Goal: Information Seeking & Learning: Check status

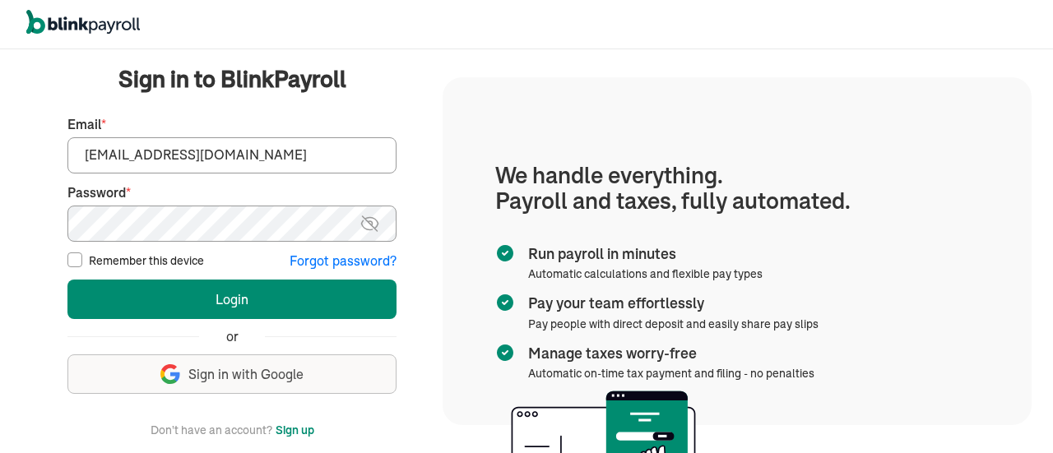
click at [234, 156] on input "[EMAIL_ADDRESS][DOMAIN_NAME]" at bounding box center [231, 155] width 329 height 36
type input "[EMAIL_ADDRESS][DOMAIN_NAME]"
click at [365, 225] on img at bounding box center [370, 224] width 21 height 20
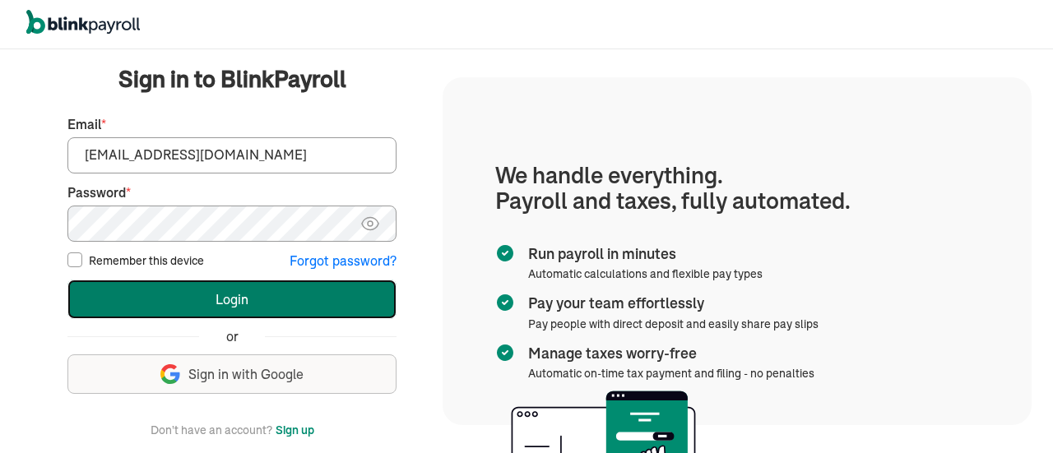
click at [286, 300] on button "Login" at bounding box center [231, 299] width 329 height 39
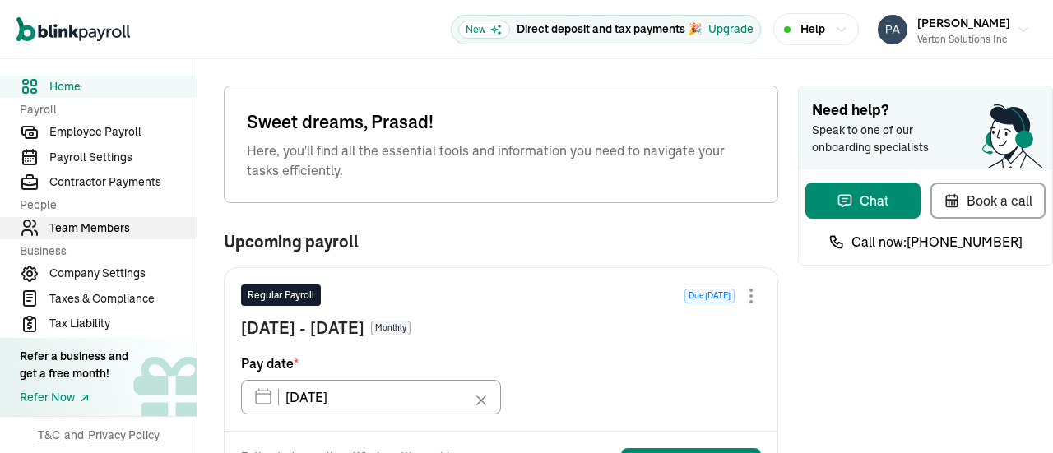
click at [109, 233] on span "Team Members" at bounding box center [122, 228] width 147 height 17
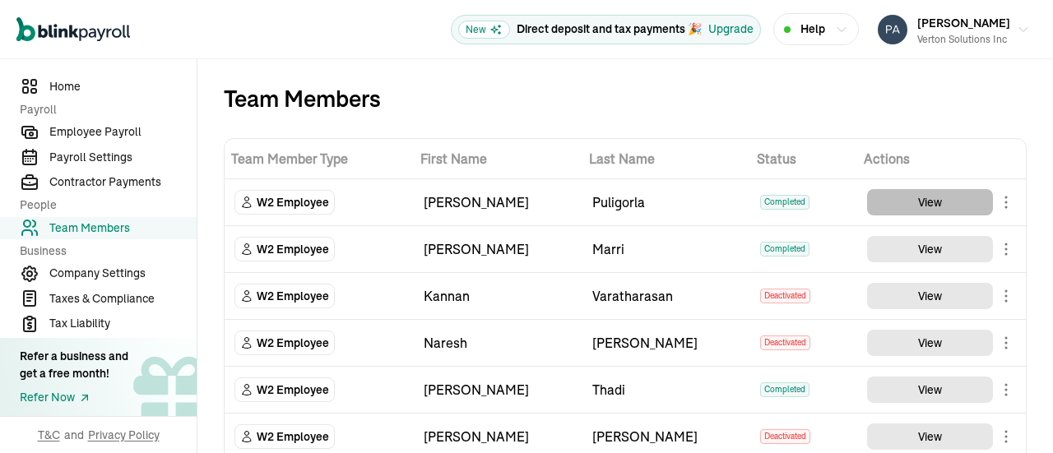
click at [954, 216] on td "View" at bounding box center [941, 202] width 169 height 47
click at [922, 205] on button "View" at bounding box center [930, 202] width 126 height 26
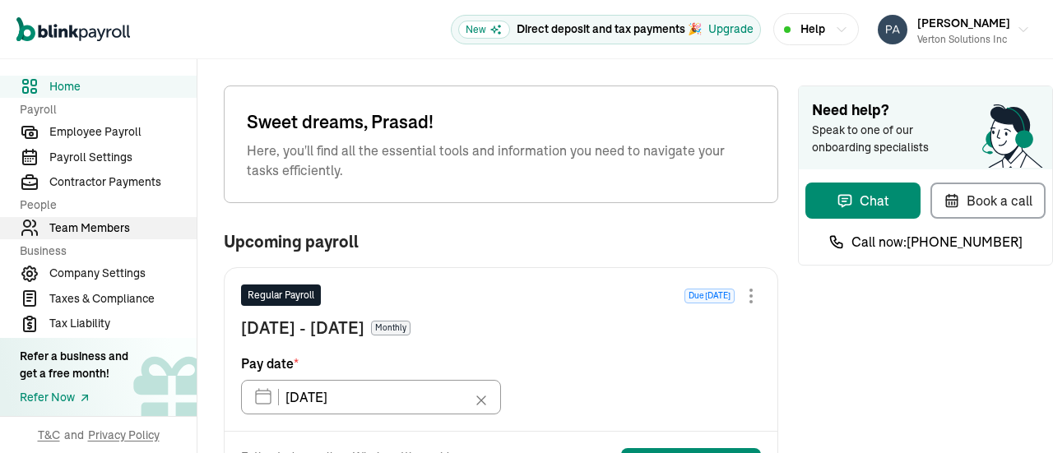
click at [109, 233] on span "Team Members" at bounding box center [122, 228] width 147 height 17
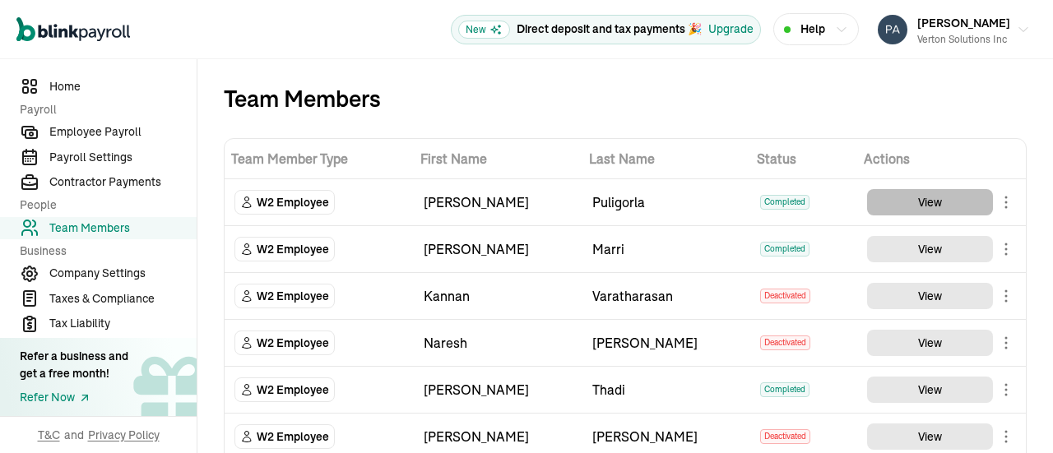
click at [954, 216] on td "View" at bounding box center [941, 202] width 169 height 47
click at [922, 205] on button "View" at bounding box center [930, 202] width 126 height 26
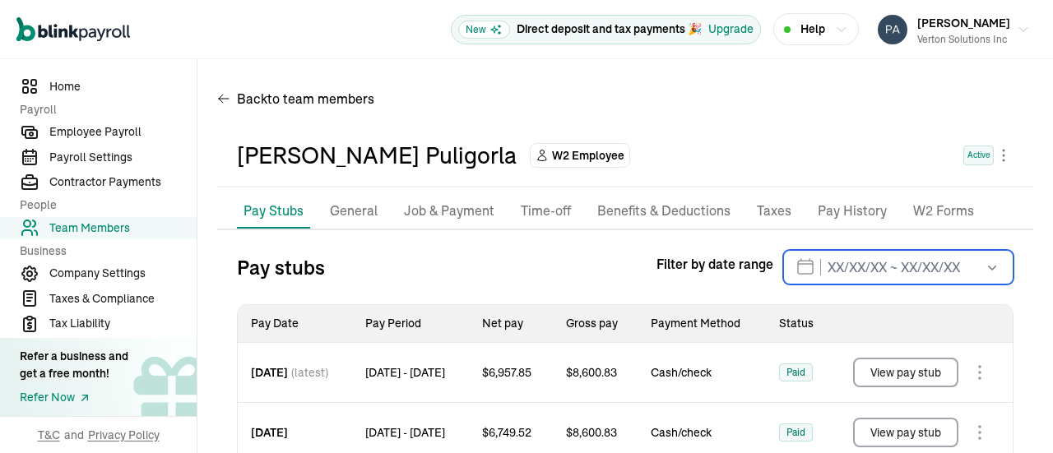
click at [795, 269] on input "text" at bounding box center [898, 267] width 230 height 35
click at [630, 120] on div "Back to team members" at bounding box center [625, 102] width 816 height 46
click at [355, 213] on p "General" at bounding box center [354, 211] width 48 height 21
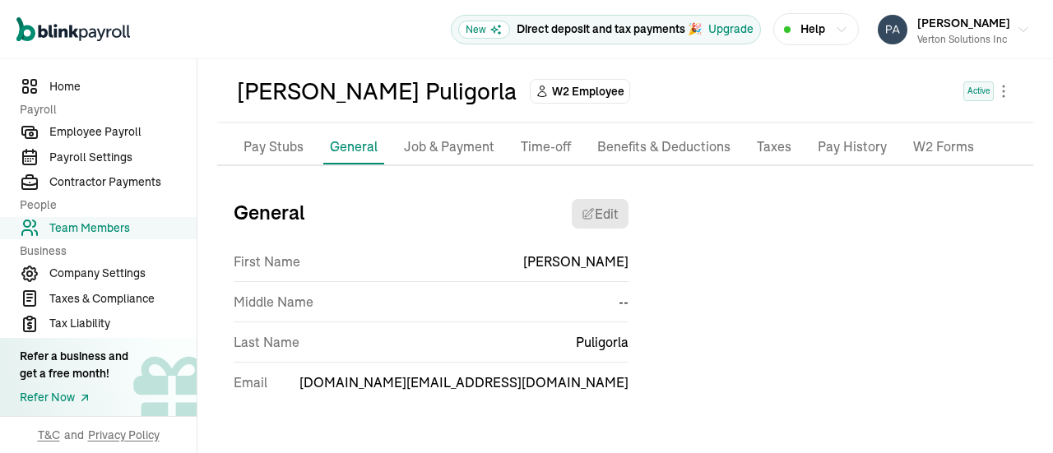
click at [281, 151] on p "Pay Stubs" at bounding box center [274, 147] width 60 height 21
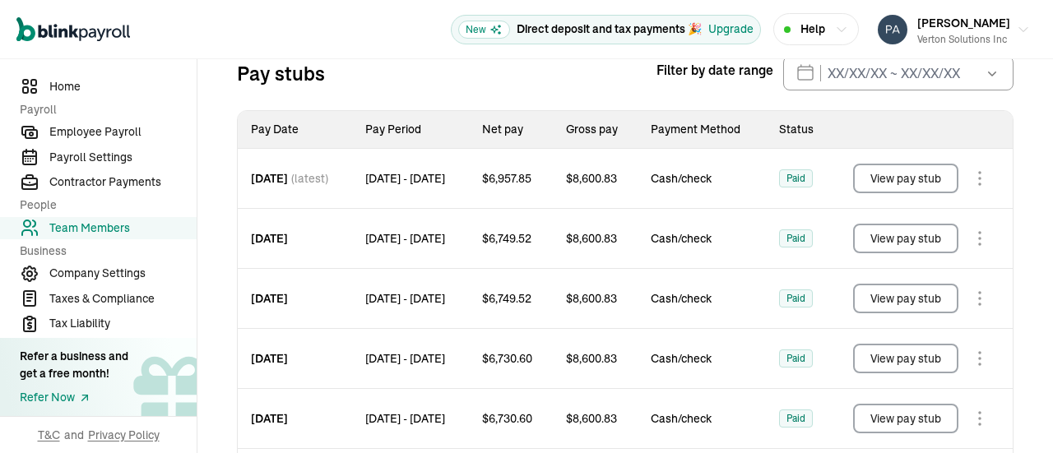
click at [984, 75] on icon "button" at bounding box center [992, 73] width 16 height 16
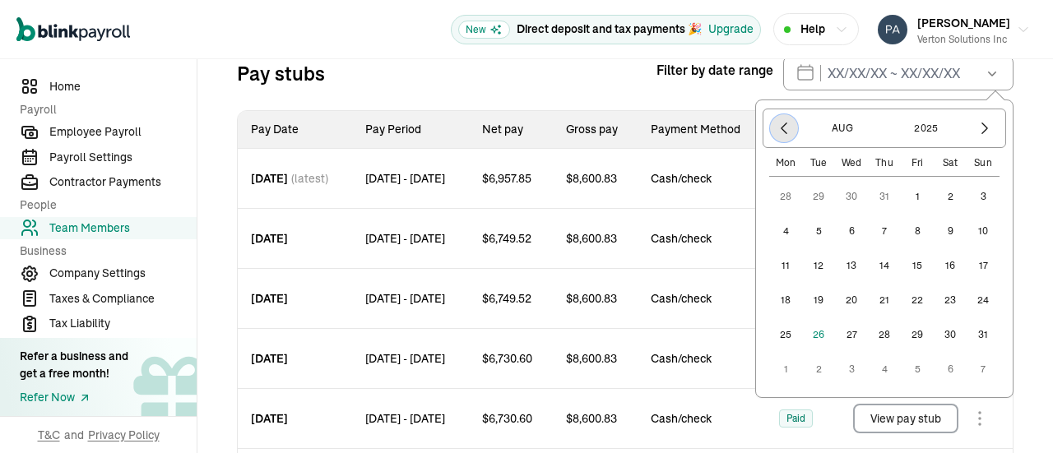
click at [777, 133] on icon "button" at bounding box center [784, 128] width 16 height 16
click at [972, 197] on button "1" at bounding box center [983, 196] width 33 height 33
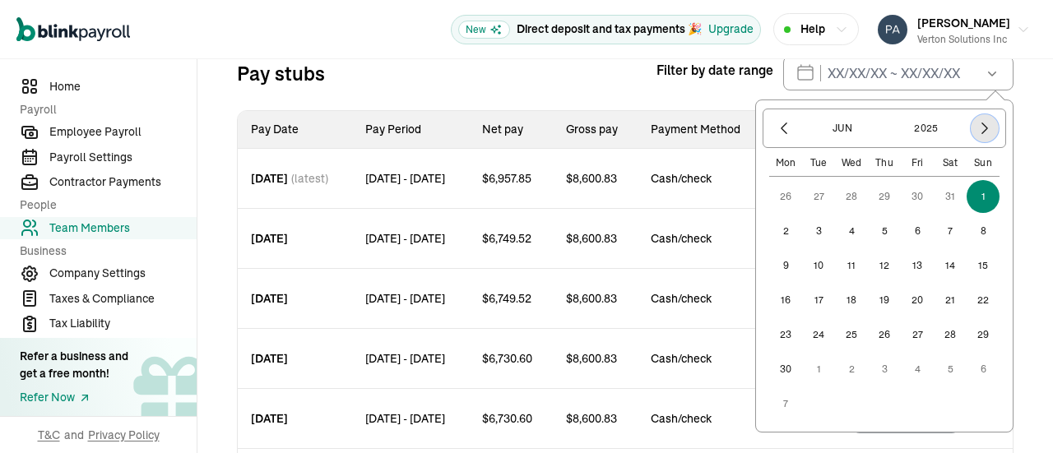
click at [977, 134] on icon "button" at bounding box center [985, 128] width 16 height 16
click at [977, 130] on icon "button" at bounding box center [985, 128] width 16 height 16
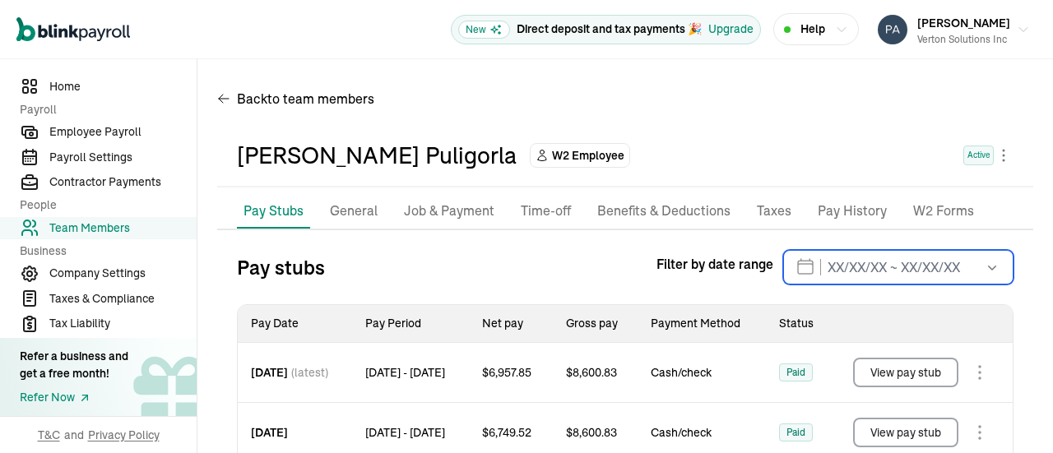
click at [795, 269] on input "text" at bounding box center [898, 267] width 230 height 35
click at [630, 120] on div "Back to team members" at bounding box center [625, 102] width 816 height 46
click at [355, 213] on p "General" at bounding box center [354, 211] width 48 height 21
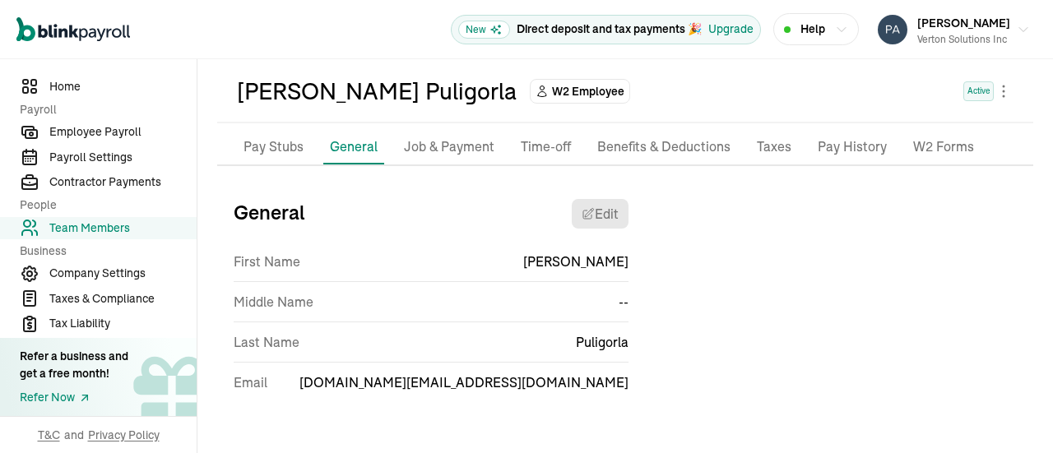
click at [281, 151] on p "Pay Stubs" at bounding box center [274, 147] width 60 height 21
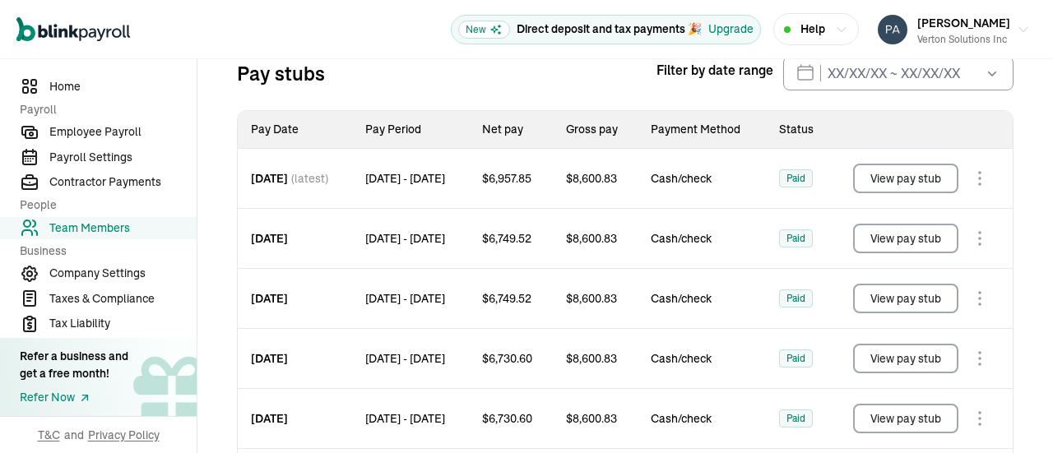
click at [984, 75] on icon "button" at bounding box center [992, 73] width 16 height 16
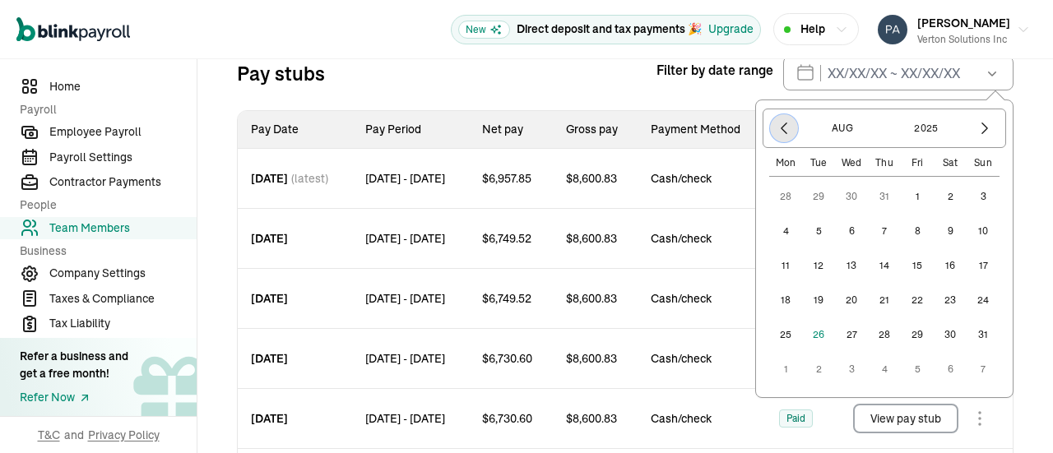
click at [777, 133] on icon "button" at bounding box center [784, 128] width 16 height 16
click at [972, 197] on button "1" at bounding box center [983, 196] width 33 height 33
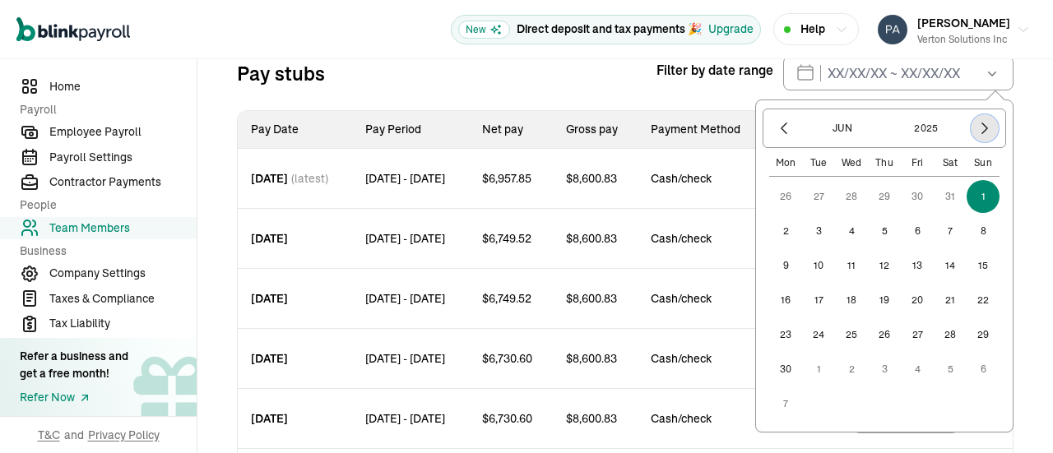
click at [977, 134] on icon "button" at bounding box center [985, 128] width 16 height 16
click at [977, 130] on icon "button" at bounding box center [985, 128] width 16 height 16
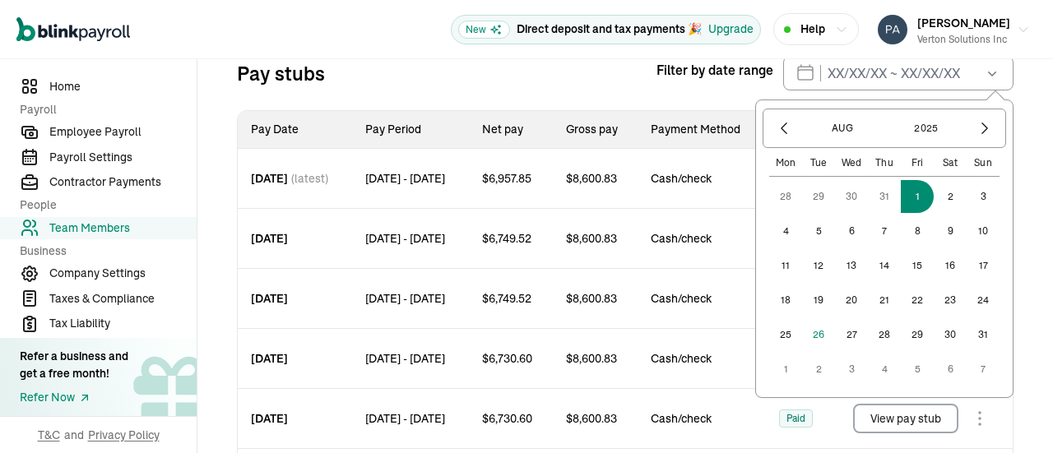
click at [905, 195] on button "1" at bounding box center [917, 196] width 33 height 33
type input "06/01/2025 ~ 08/01/2025"
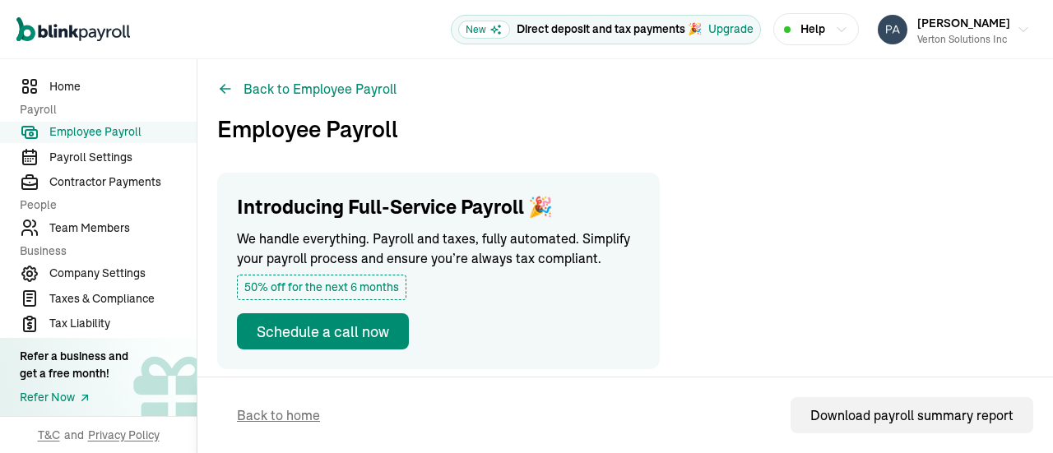
scroll to position [576, 0]
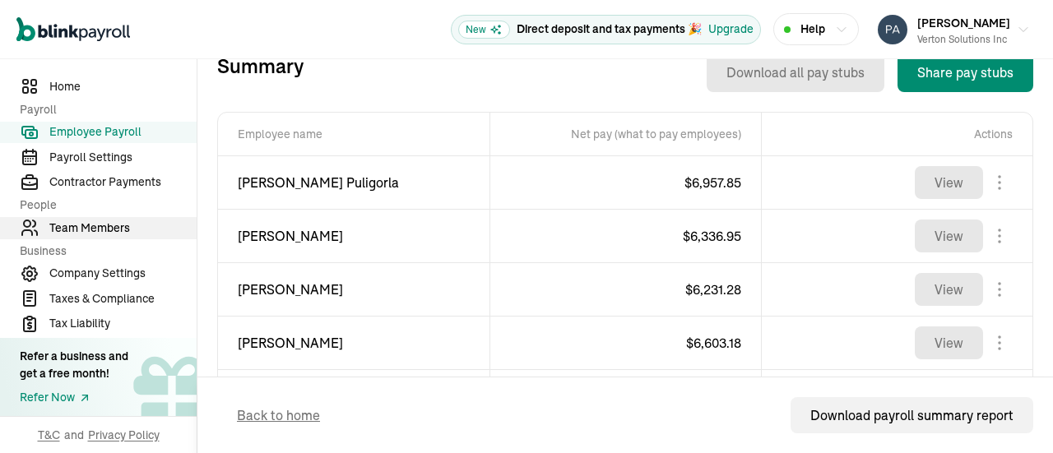
click at [88, 228] on span "Team Members" at bounding box center [122, 228] width 147 height 17
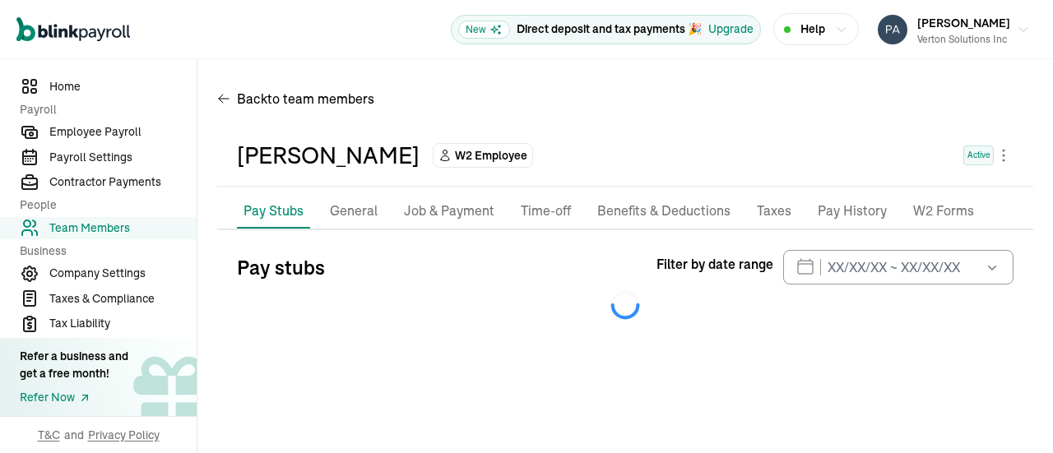
click at [352, 207] on p "General" at bounding box center [354, 211] width 48 height 21
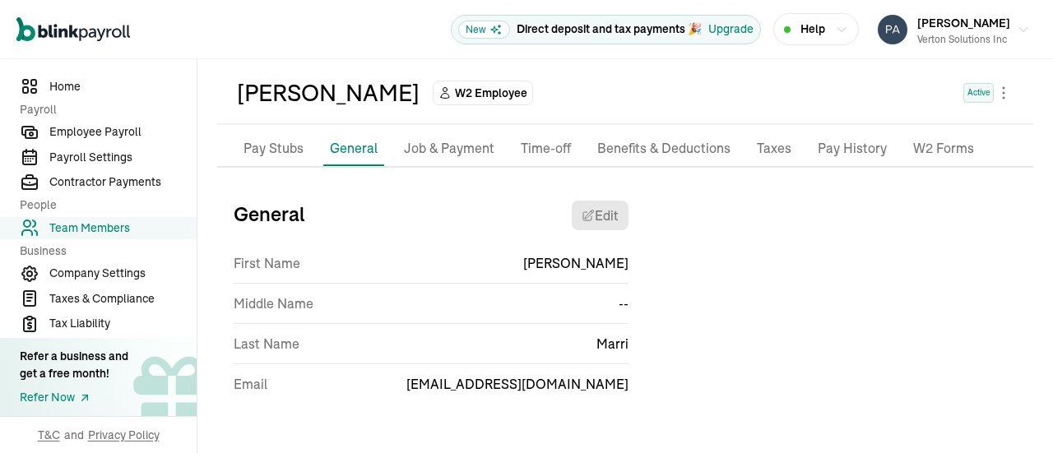
scroll to position [64, 0]
click at [253, 152] on p "Pay Stubs" at bounding box center [274, 147] width 60 height 21
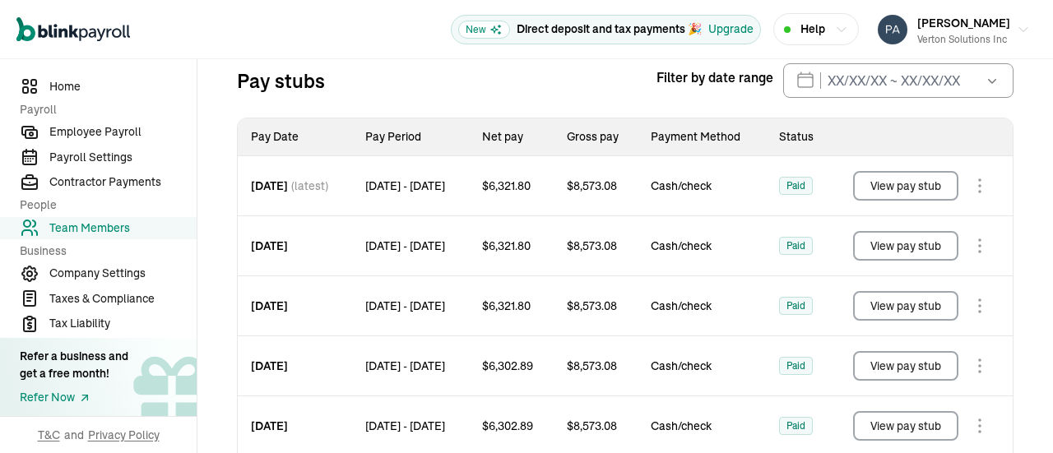
scroll to position [194, 0]
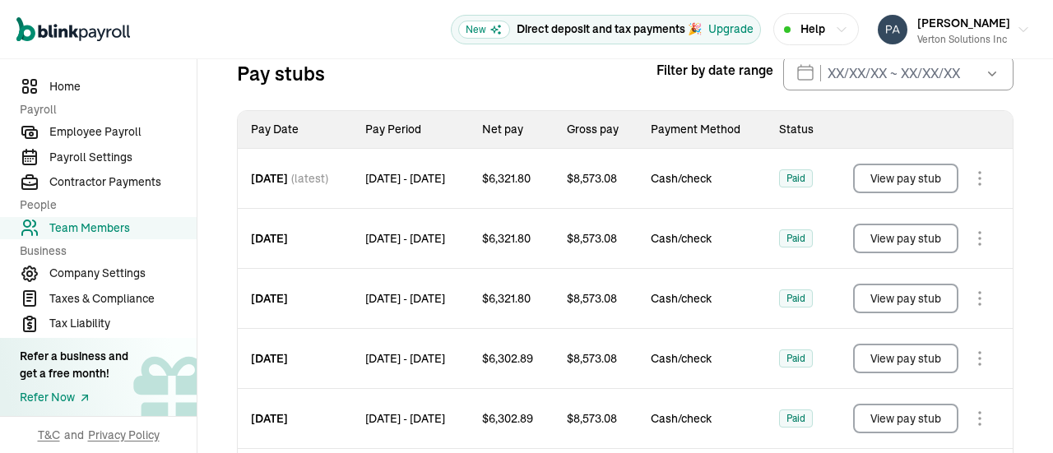
drag, startPoint x: 988, startPoint y: 77, endPoint x: 983, endPoint y: 93, distance: 17.2
click at [987, 77] on button "button" at bounding box center [991, 73] width 46 height 35
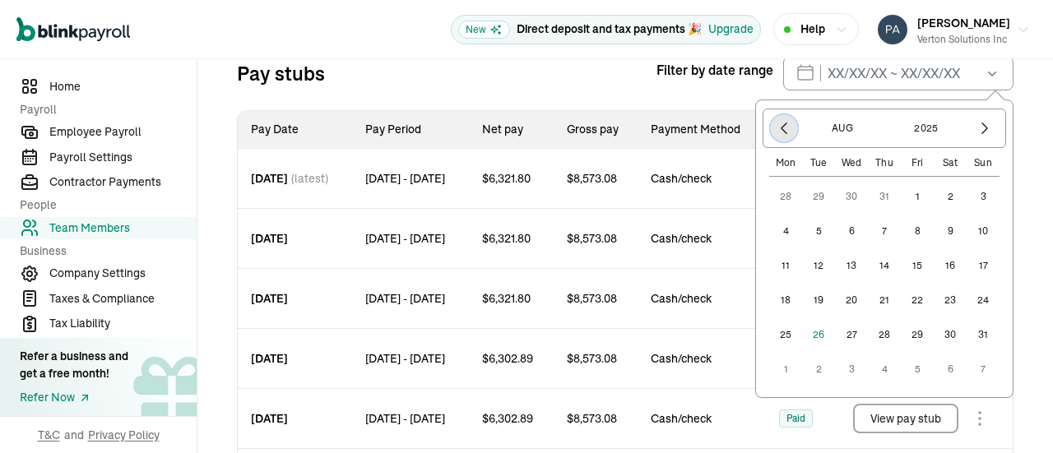
click at [776, 128] on icon "button" at bounding box center [784, 128] width 16 height 16
click at [776, 124] on icon "button" at bounding box center [784, 128] width 16 height 16
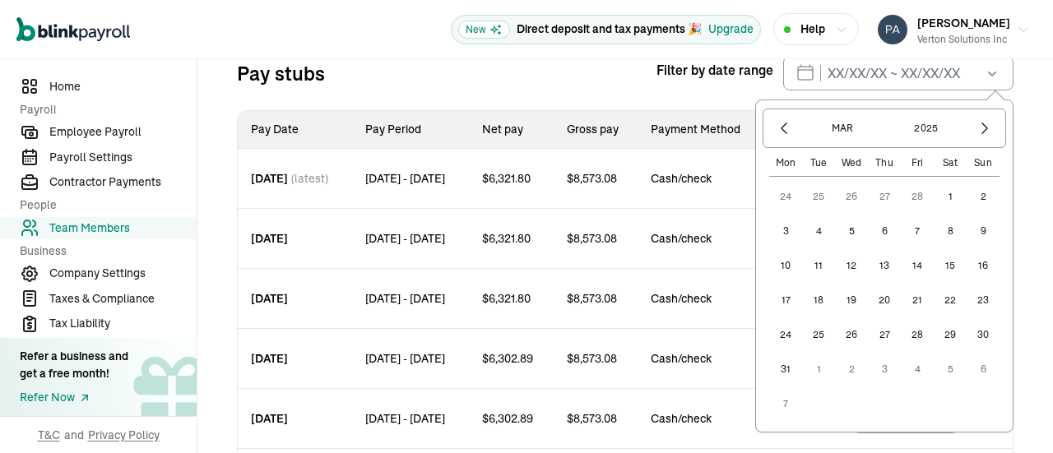
click at [936, 190] on button "1" at bounding box center [950, 196] width 33 height 33
click at [977, 126] on icon "button" at bounding box center [985, 128] width 16 height 16
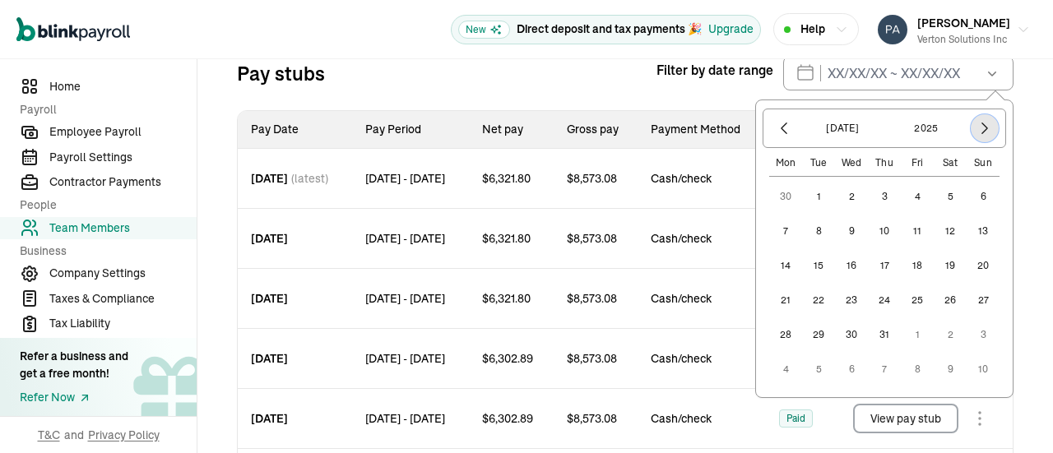
click at [977, 126] on icon "button" at bounding box center [985, 128] width 16 height 16
click at [967, 206] on button "3" at bounding box center [983, 196] width 33 height 33
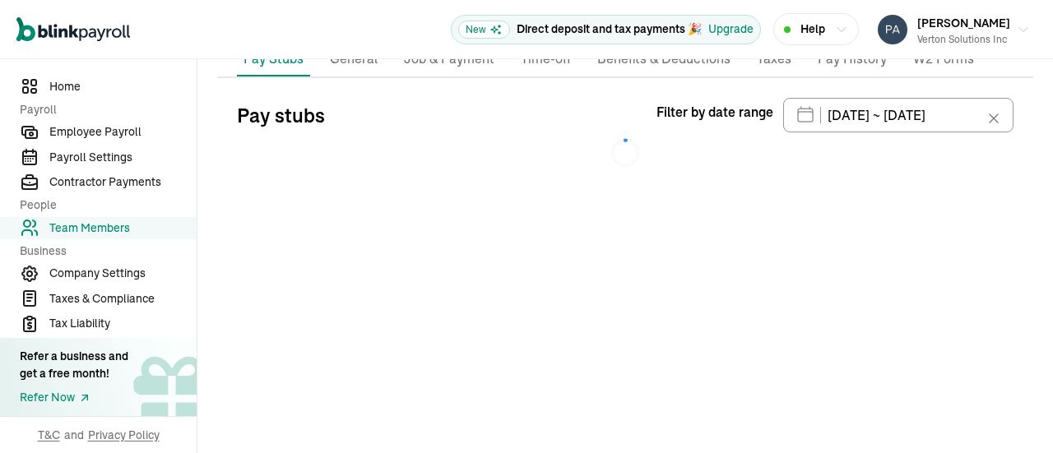
type input "03/01/2025 ~ 08/03/2025"
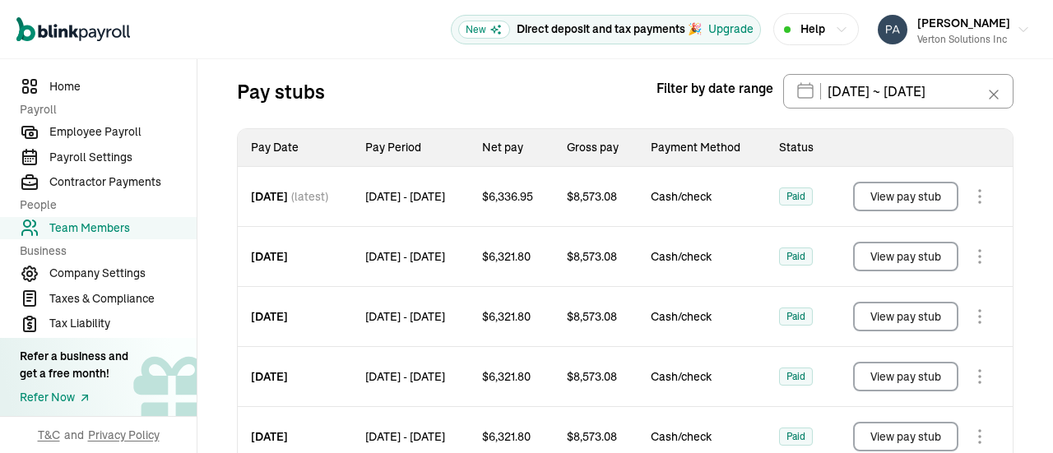
scroll to position [161, 0]
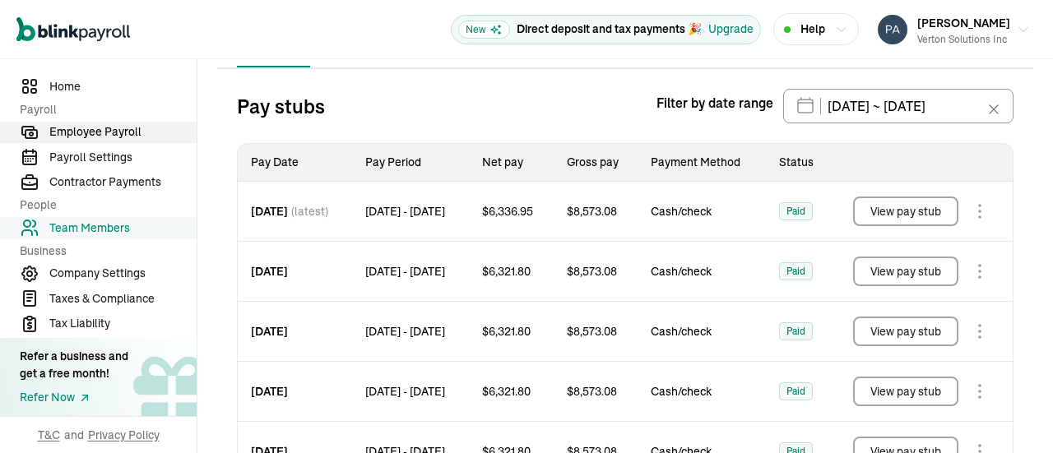
click at [80, 137] on span "Employee Payroll" at bounding box center [122, 131] width 147 height 17
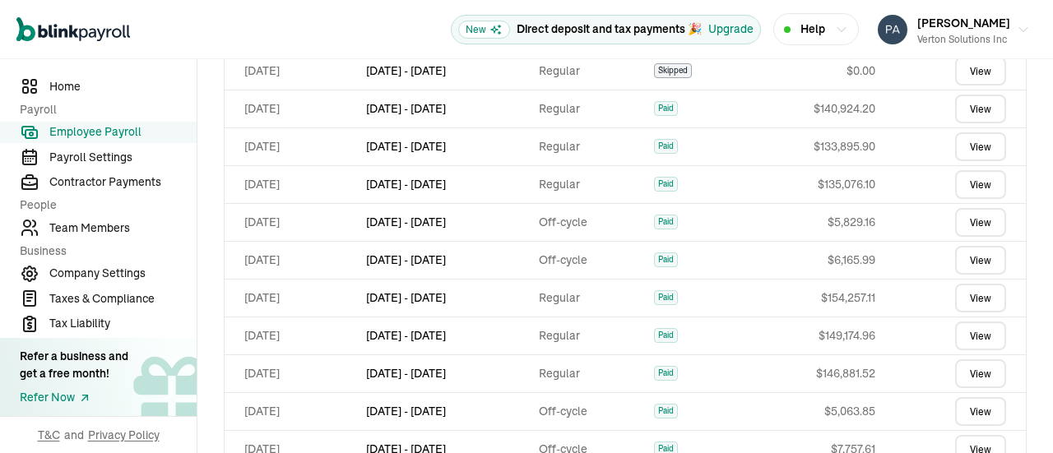
scroll to position [769, 0]
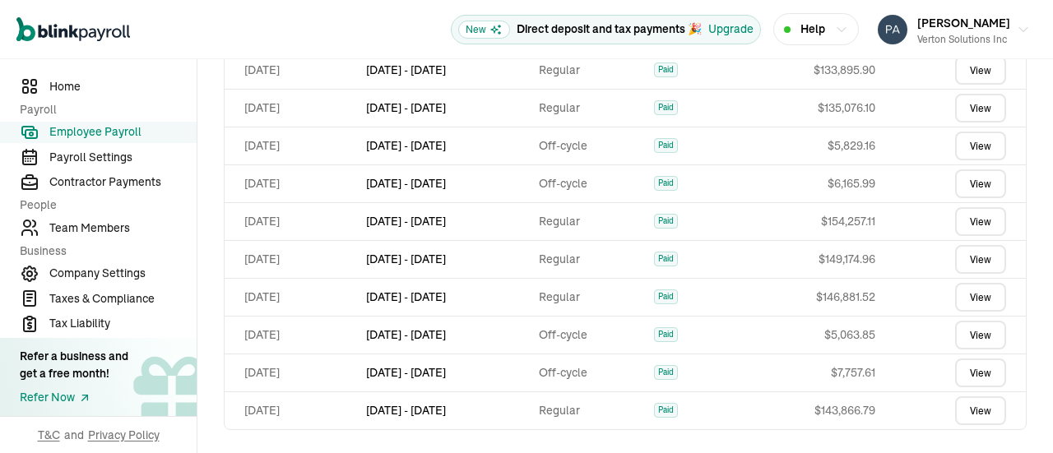
click at [959, 412] on link "View" at bounding box center [980, 411] width 51 height 29
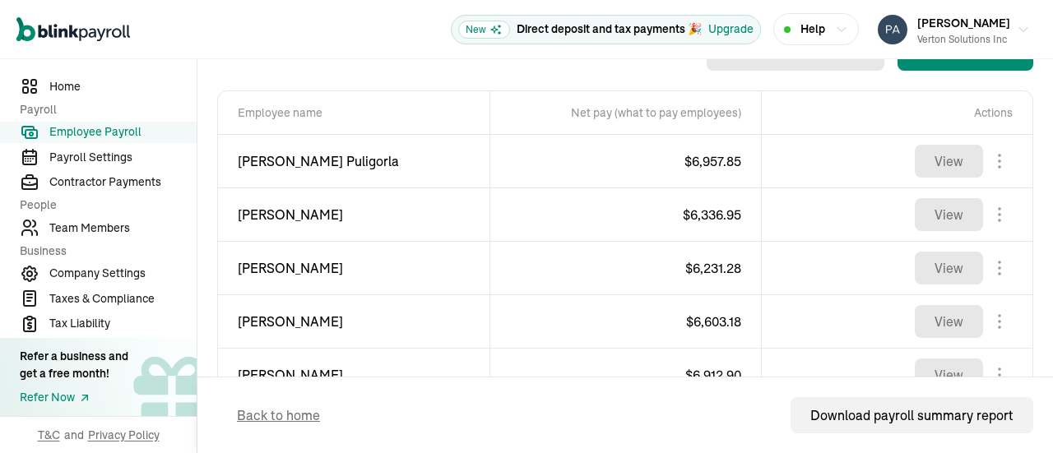
scroll to position [576, 0]
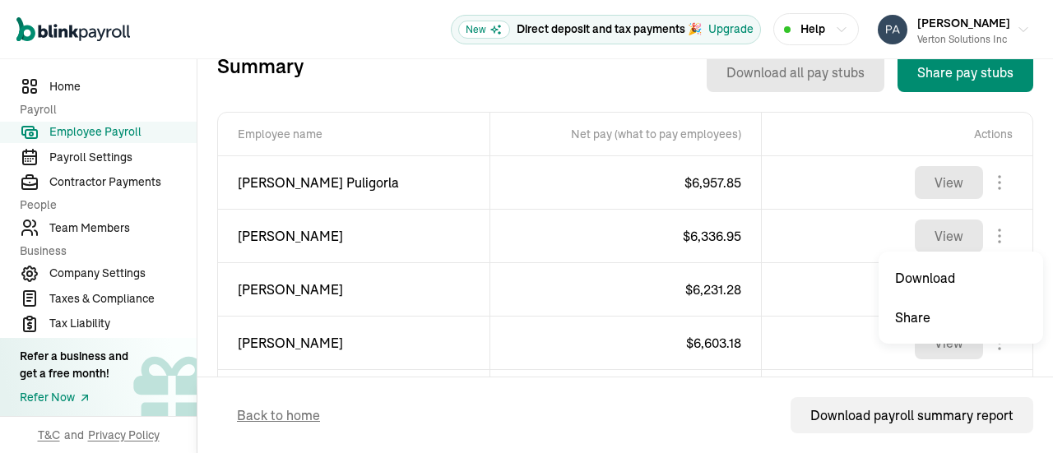
click at [982, 232] on body "Open main menu New Direct deposit and tax payments 🎉 Upgrade Help Prasad Rao Ve…" at bounding box center [526, 226] width 1053 height 453
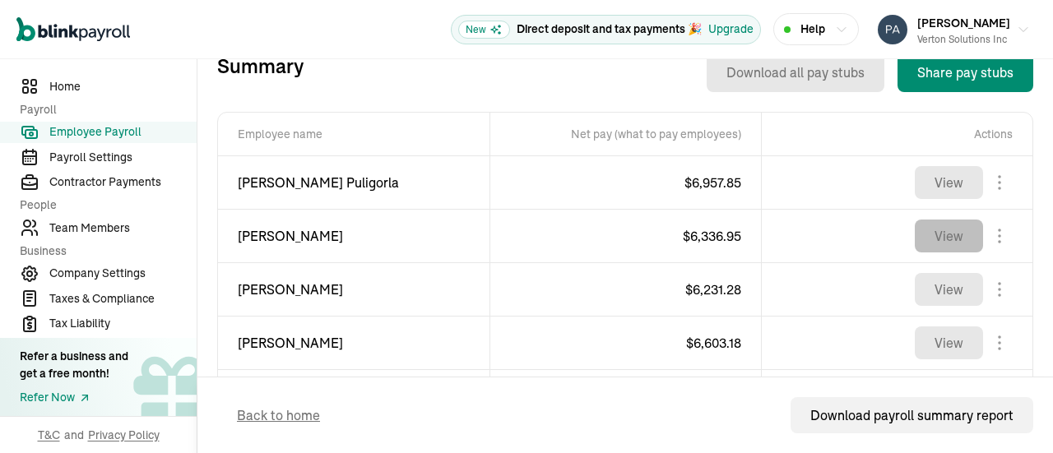
click at [928, 238] on button "View" at bounding box center [949, 236] width 68 height 33
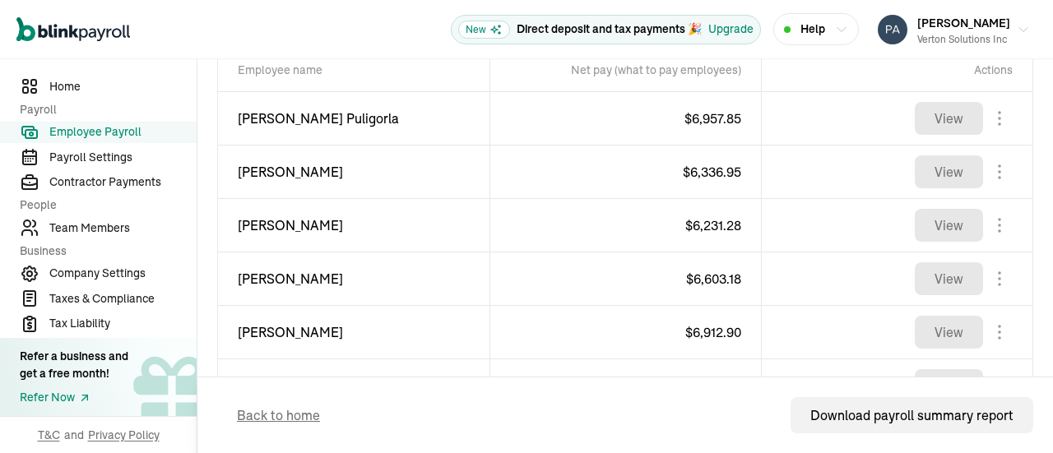
scroll to position [558, 0]
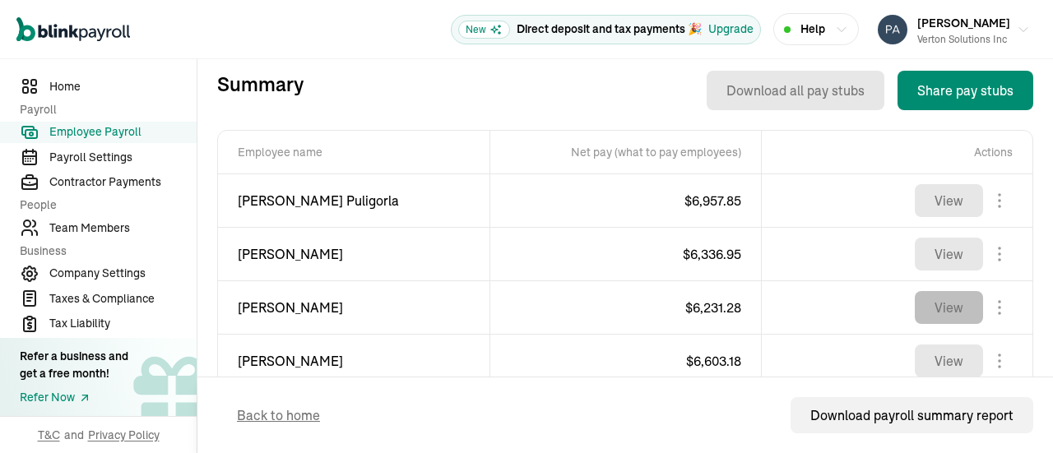
click at [950, 302] on button "View" at bounding box center [949, 307] width 68 height 33
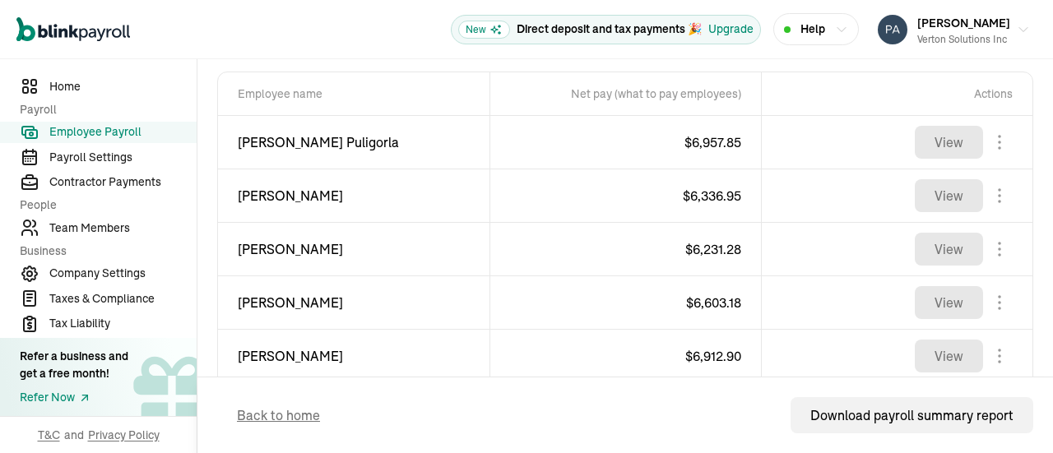
scroll to position [640, 0]
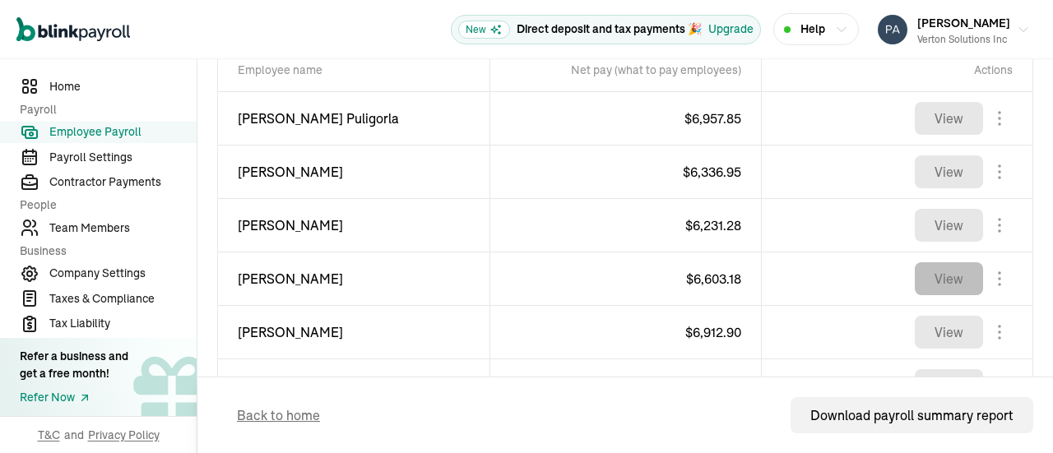
click at [938, 268] on button "View" at bounding box center [949, 279] width 68 height 33
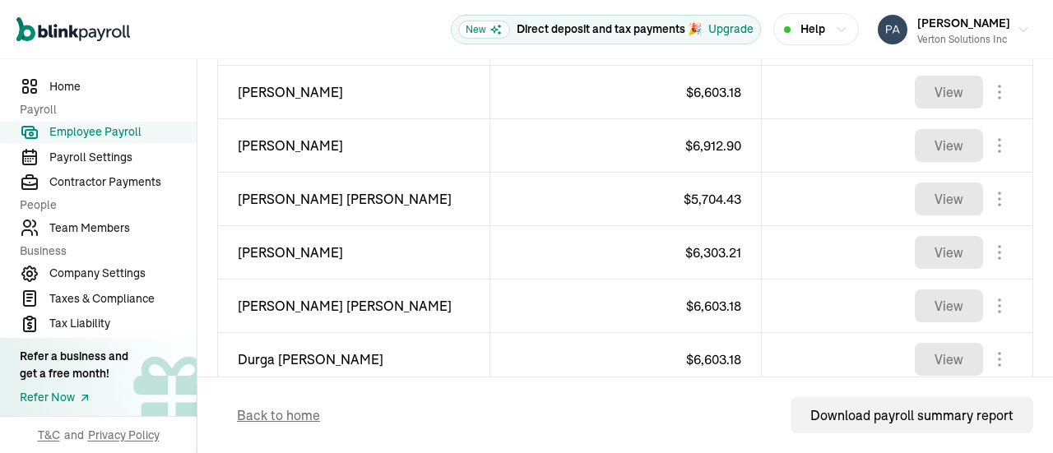
scroll to position [805, 0]
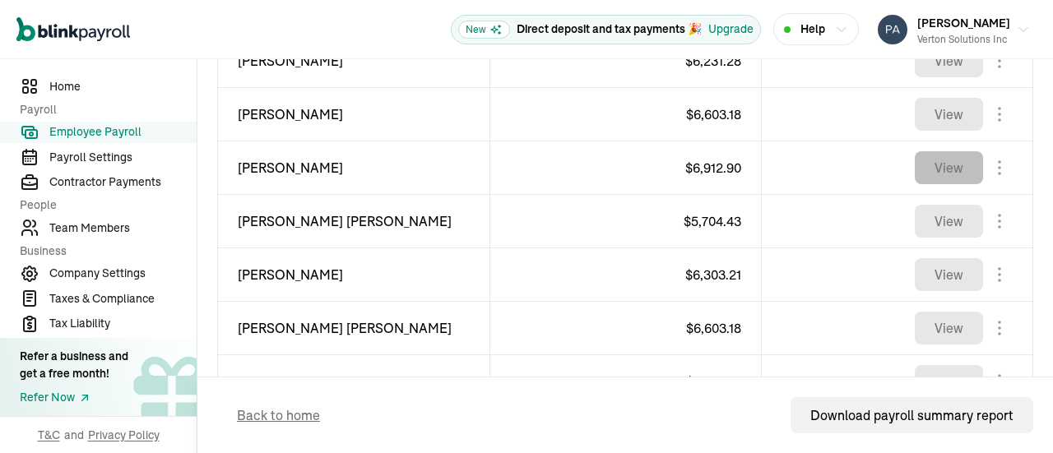
click at [946, 165] on button "View" at bounding box center [949, 167] width 68 height 33
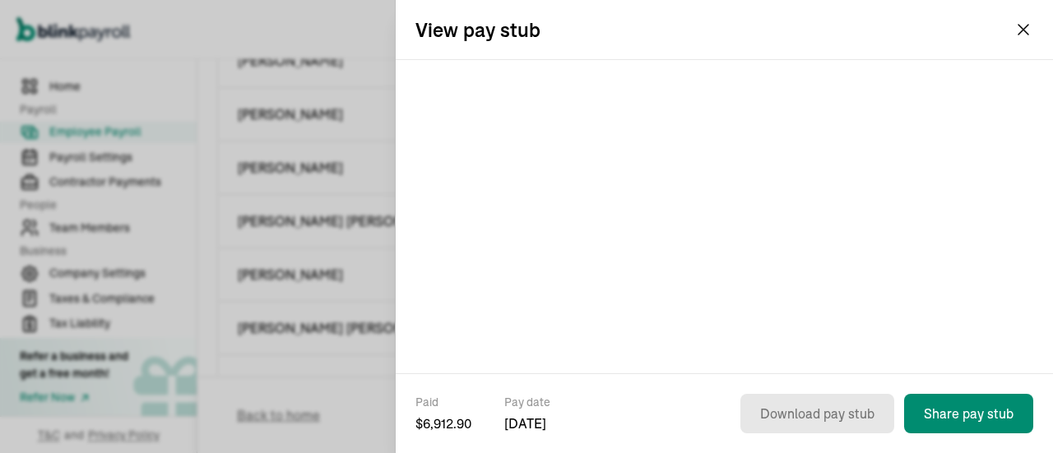
scroll to position [0, 0]
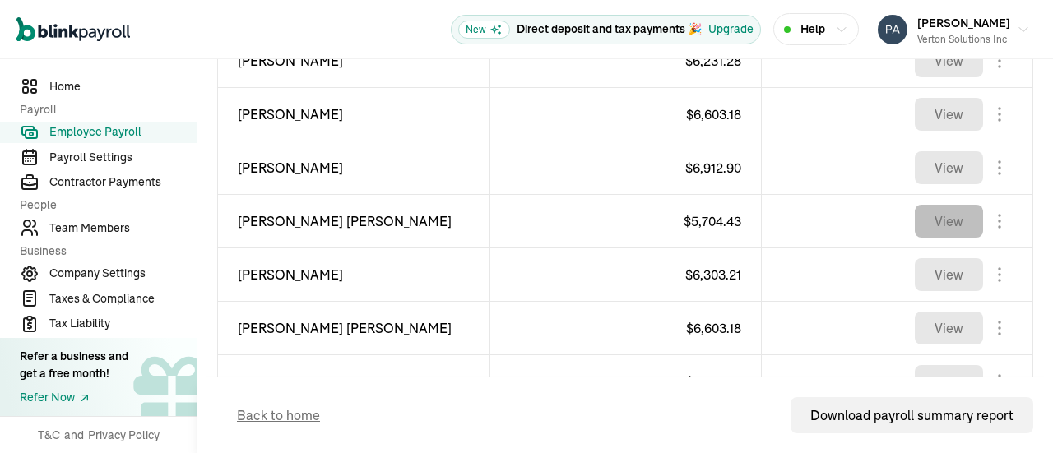
click at [927, 220] on button "View" at bounding box center [949, 221] width 68 height 33
click at [928, 275] on button "View" at bounding box center [949, 274] width 68 height 33
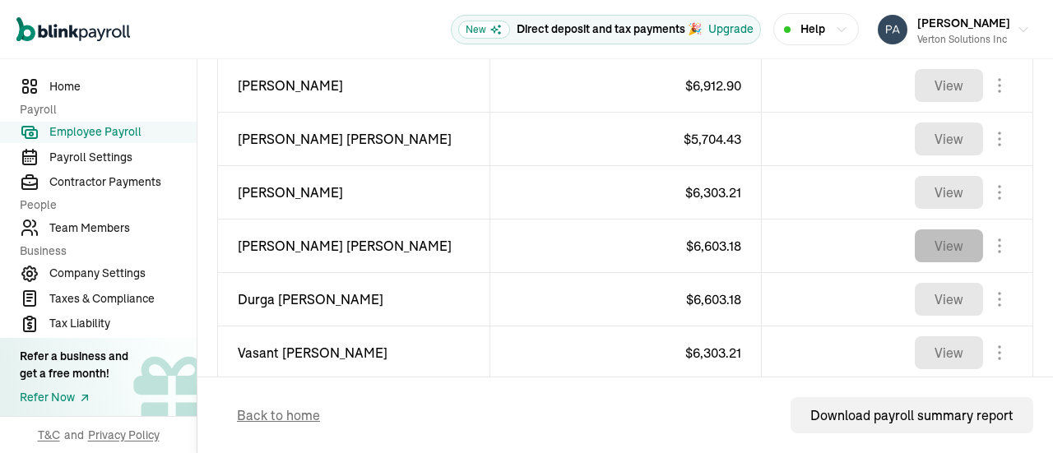
click at [941, 249] on button "View" at bounding box center [949, 246] width 68 height 33
click at [934, 302] on button "View" at bounding box center [949, 299] width 68 height 33
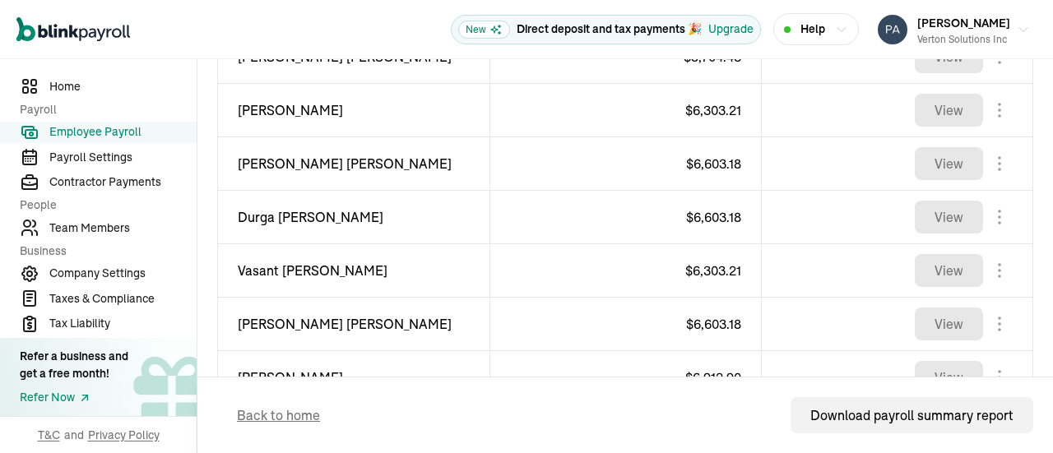
scroll to position [1052, 0]
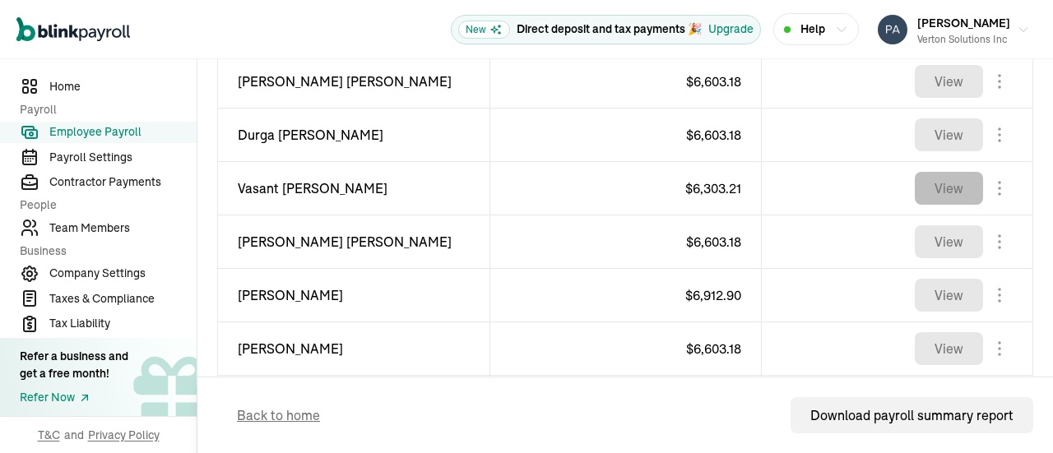
click at [927, 182] on button "View" at bounding box center [949, 188] width 68 height 33
click at [929, 235] on button "View" at bounding box center [949, 241] width 68 height 33
click at [938, 281] on button "View" at bounding box center [949, 295] width 68 height 33
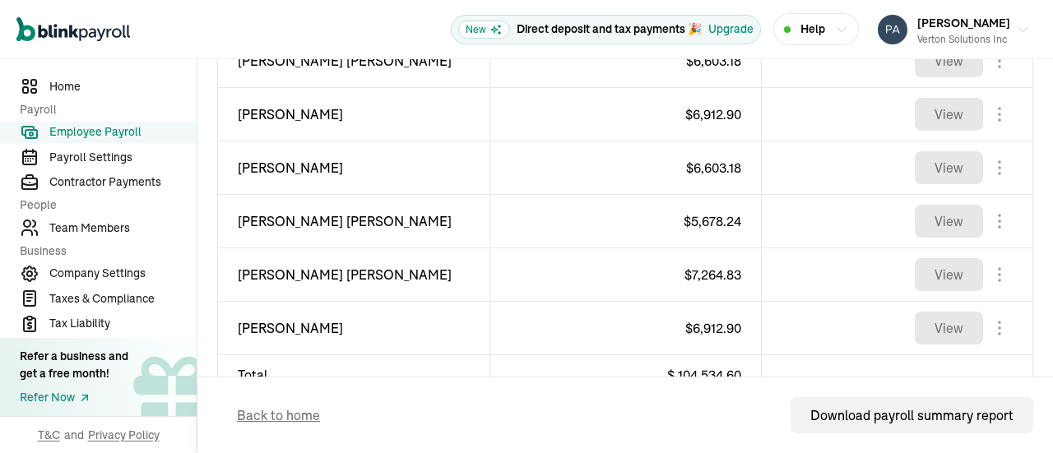
scroll to position [1279, 0]
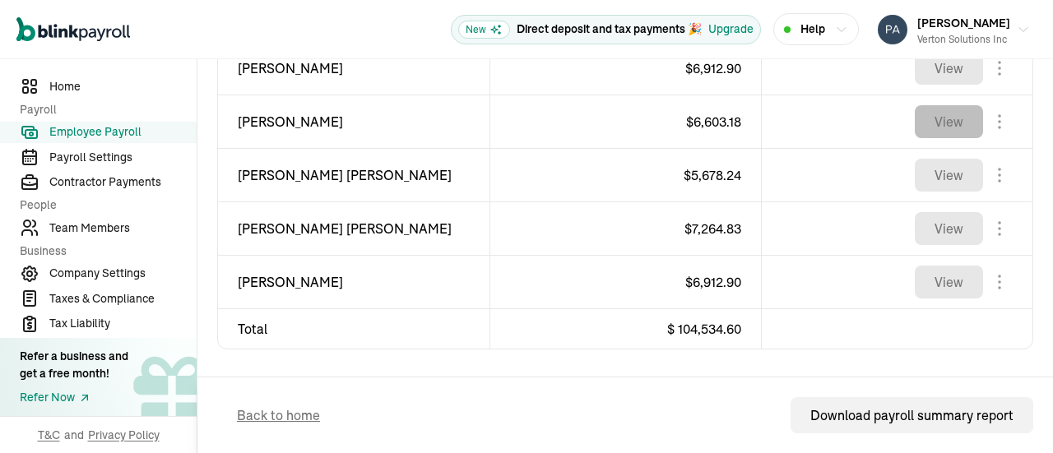
click at [938, 123] on button "View" at bounding box center [949, 121] width 68 height 33
click at [949, 177] on button "View" at bounding box center [949, 175] width 68 height 33
click at [920, 228] on button "View" at bounding box center [949, 228] width 68 height 33
click at [946, 283] on button "View" at bounding box center [949, 282] width 68 height 33
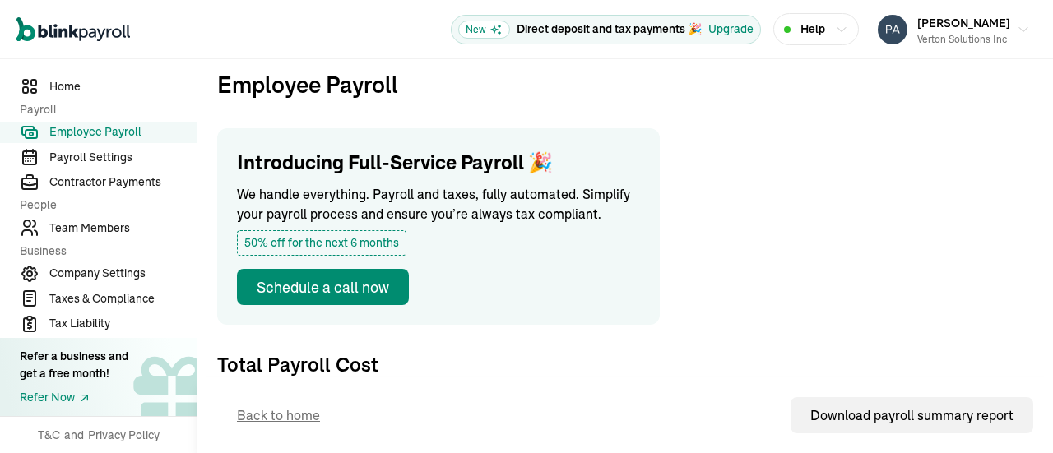
scroll to position [0, 0]
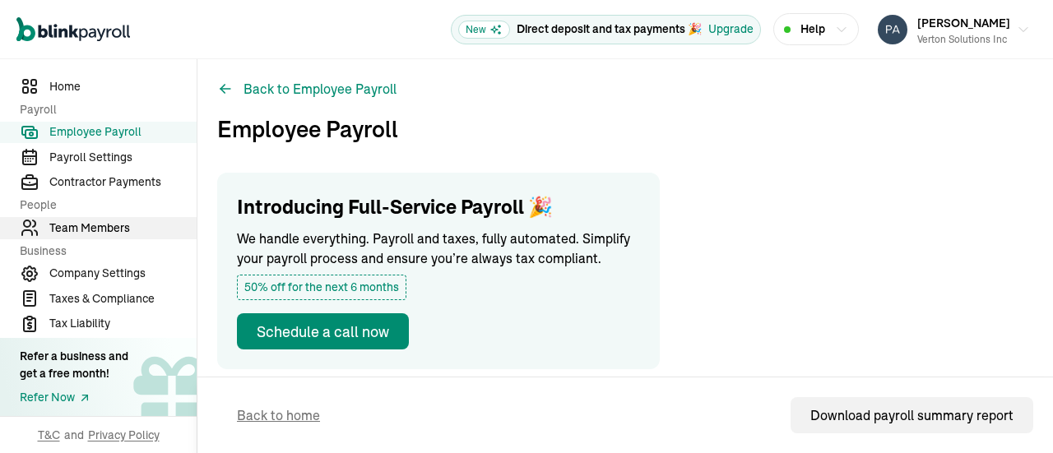
click at [91, 231] on span "Team Members" at bounding box center [122, 228] width 147 height 17
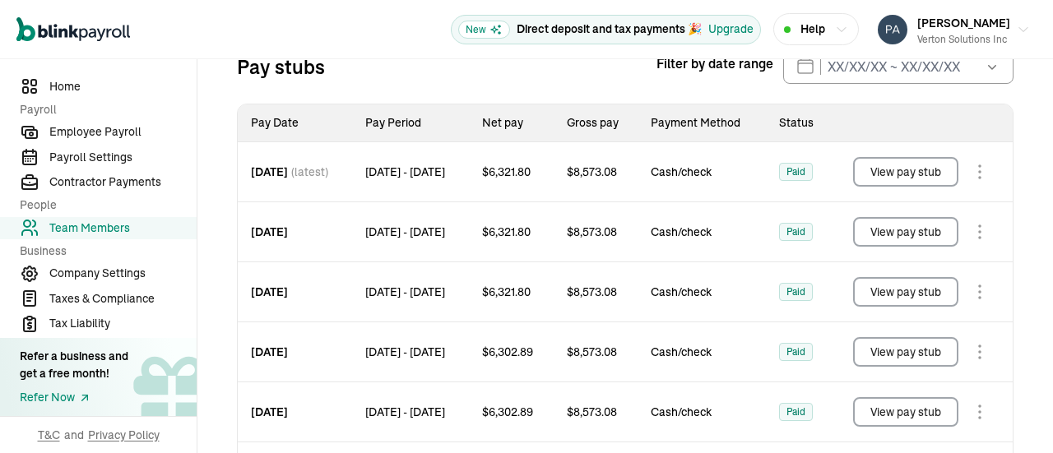
scroll to position [194, 0]
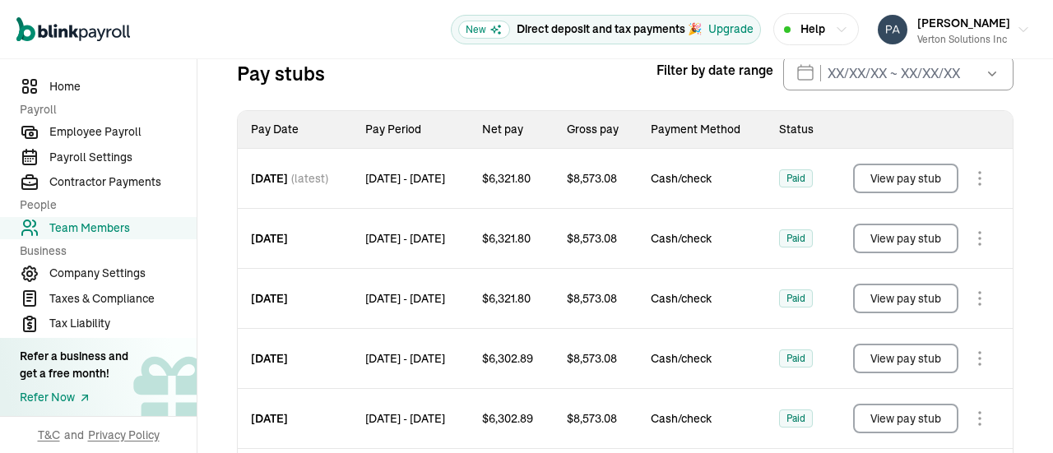
click at [899, 314] on button "View pay stub" at bounding box center [905, 299] width 105 height 30
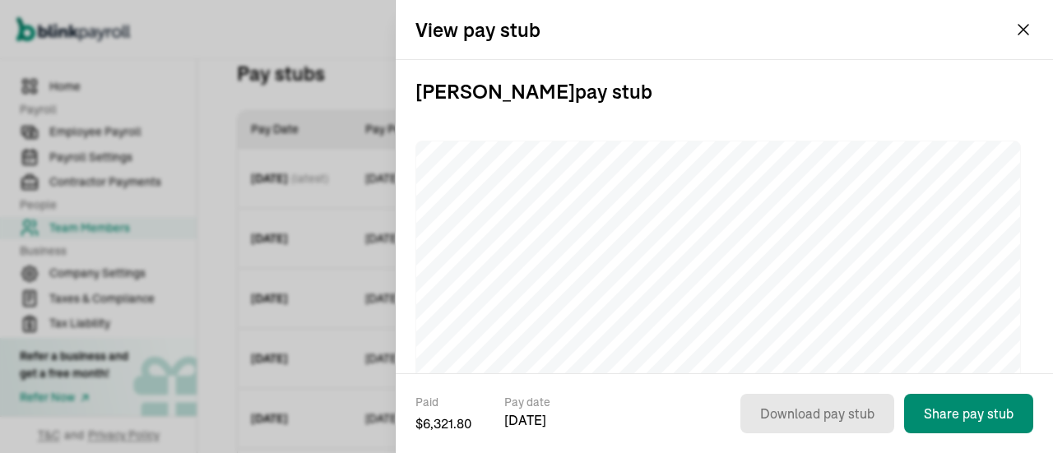
scroll to position [0, 0]
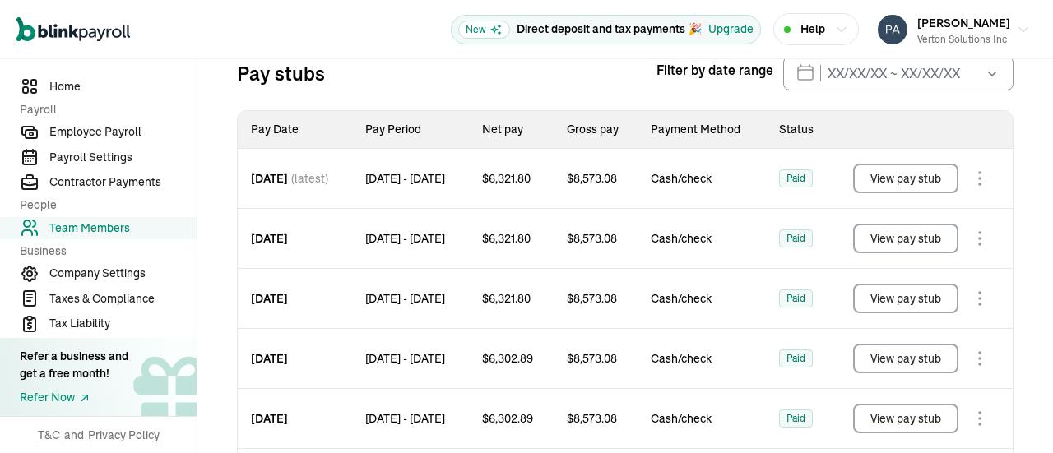
click at [894, 253] on button "View pay stub" at bounding box center [905, 239] width 105 height 30
click at [918, 193] on button "View pay stub" at bounding box center [905, 179] width 105 height 30
click at [85, 224] on span "Team Members" at bounding box center [122, 228] width 147 height 17
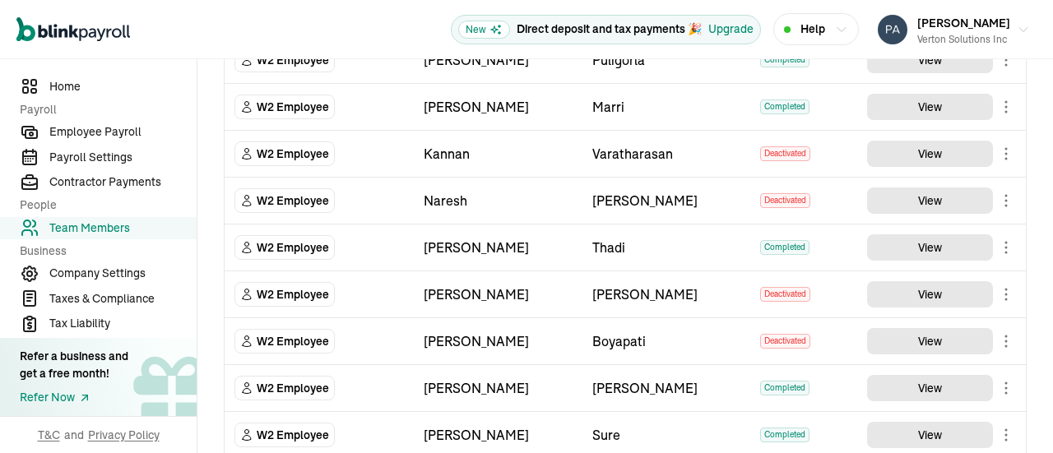
scroll to position [165, 0]
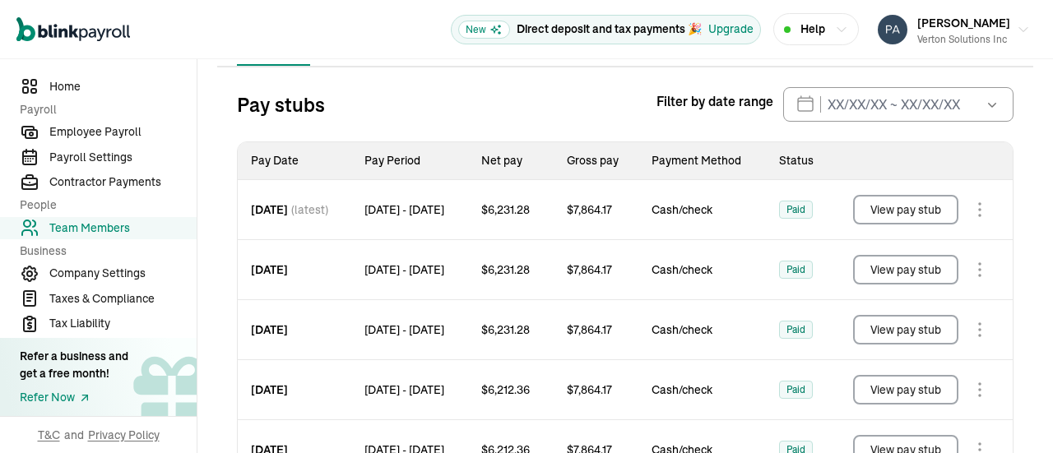
scroll to position [158, 0]
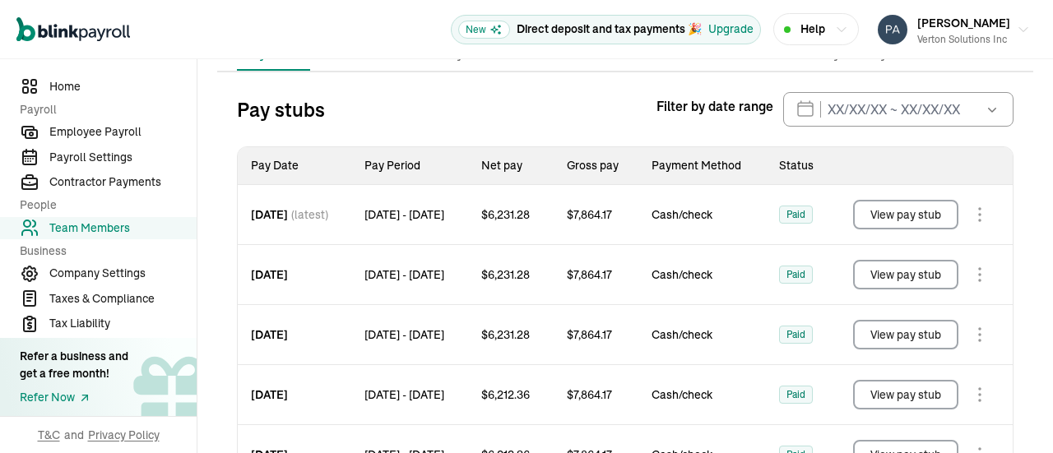
click at [921, 333] on button "View pay stub" at bounding box center [905, 335] width 105 height 30
click at [909, 274] on button "View pay stub" at bounding box center [905, 275] width 105 height 30
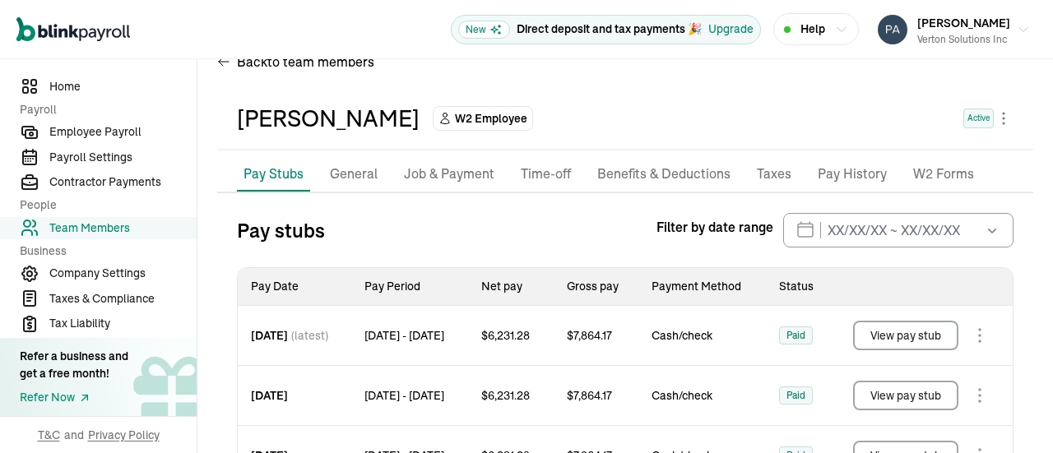
scroll to position [0, 0]
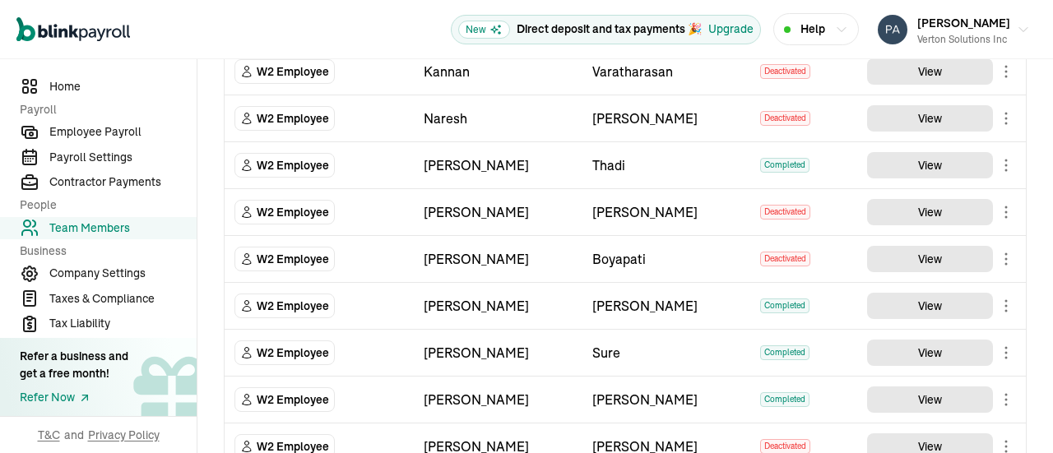
scroll to position [247, 0]
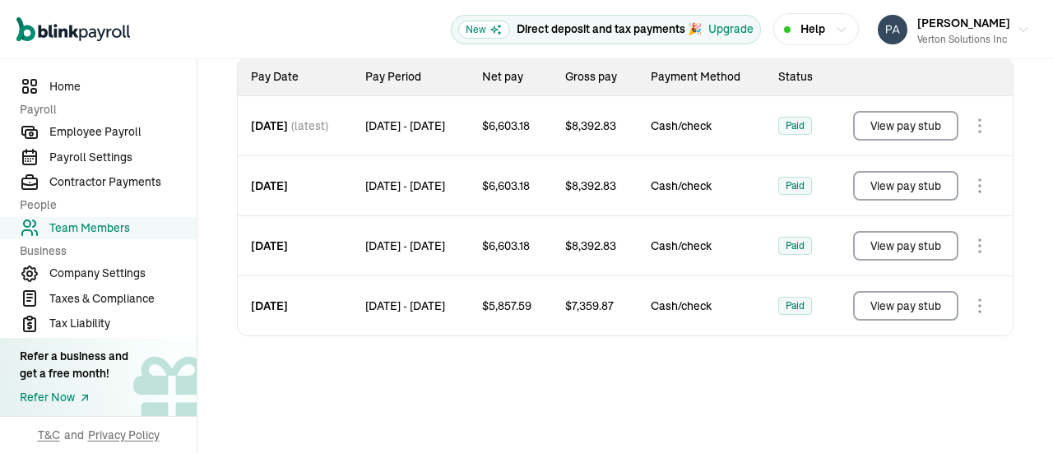
scroll to position [249, 0]
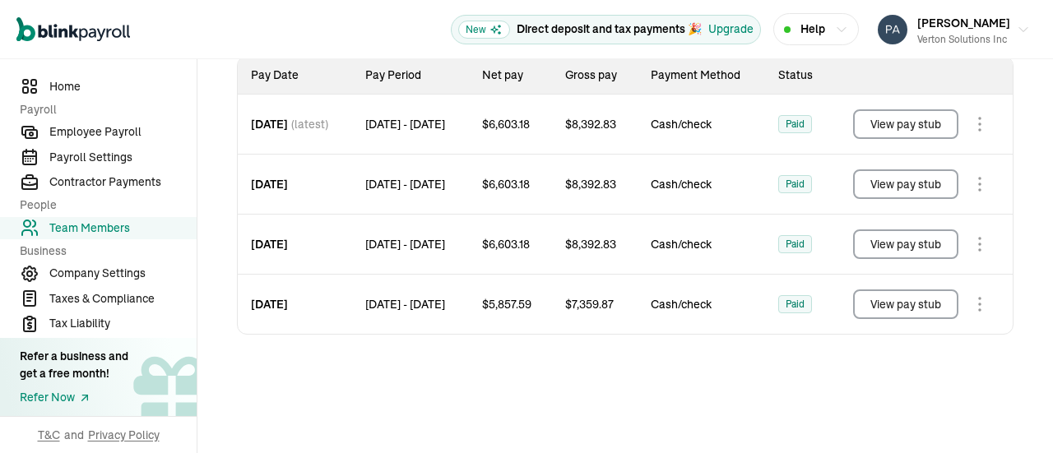
click at [896, 251] on button "View pay stub" at bounding box center [905, 245] width 105 height 30
click at [898, 182] on button "View pay stub" at bounding box center [905, 185] width 105 height 30
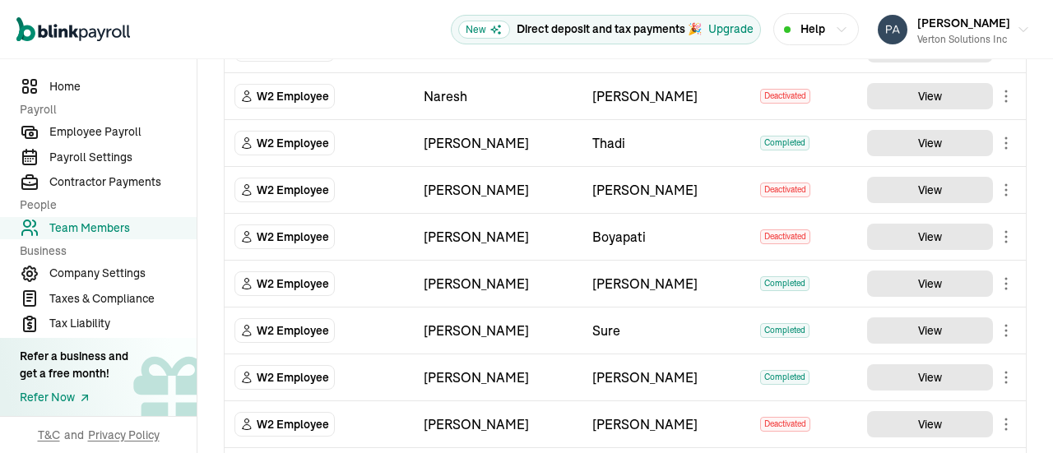
scroll to position [329, 0]
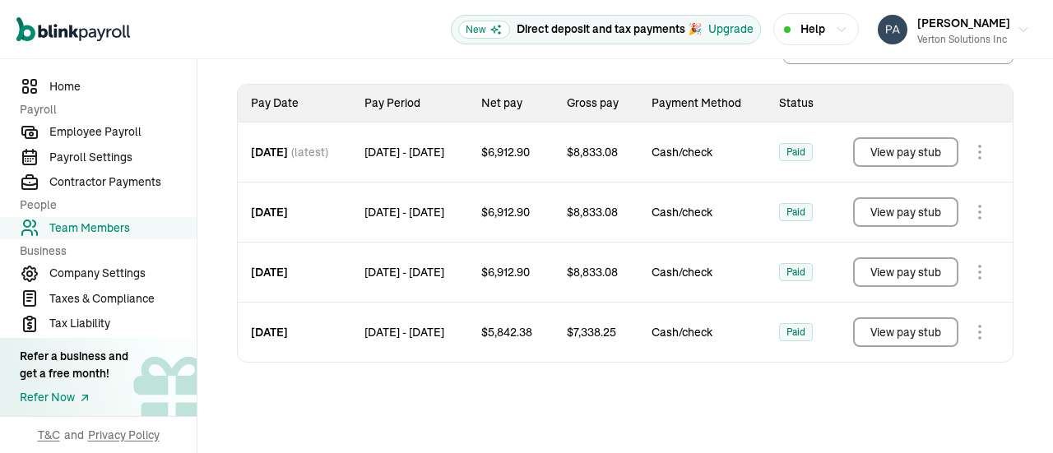
scroll to position [247, 0]
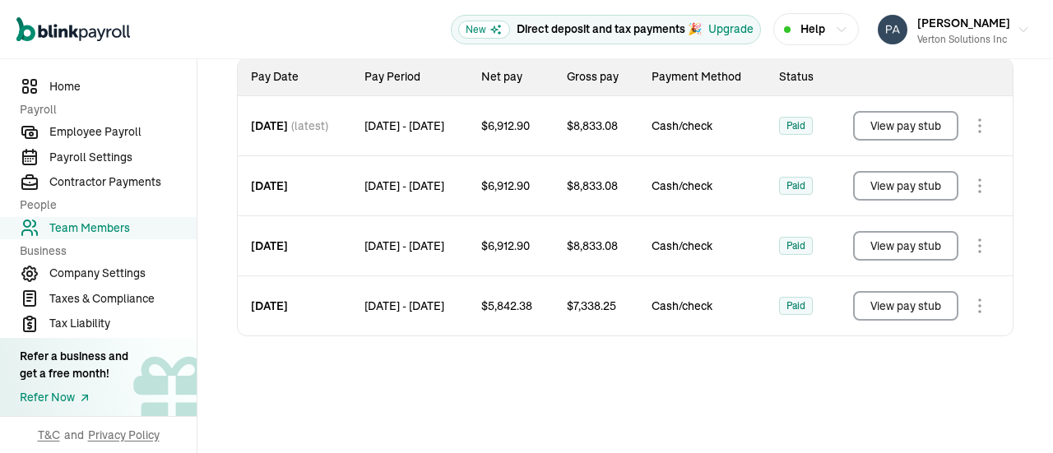
click at [934, 239] on button "View pay stub" at bounding box center [905, 246] width 105 height 30
click at [918, 189] on button "View pay stub" at bounding box center [905, 186] width 105 height 30
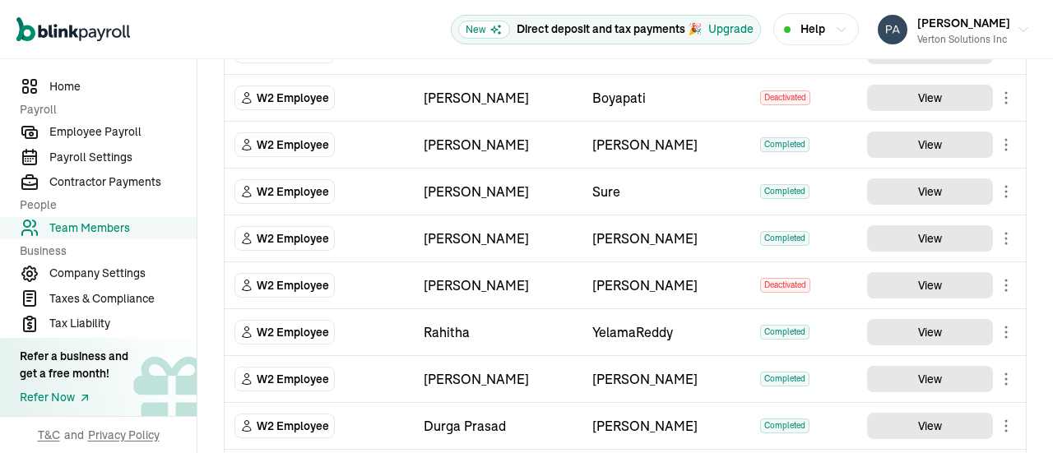
scroll to position [411, 0]
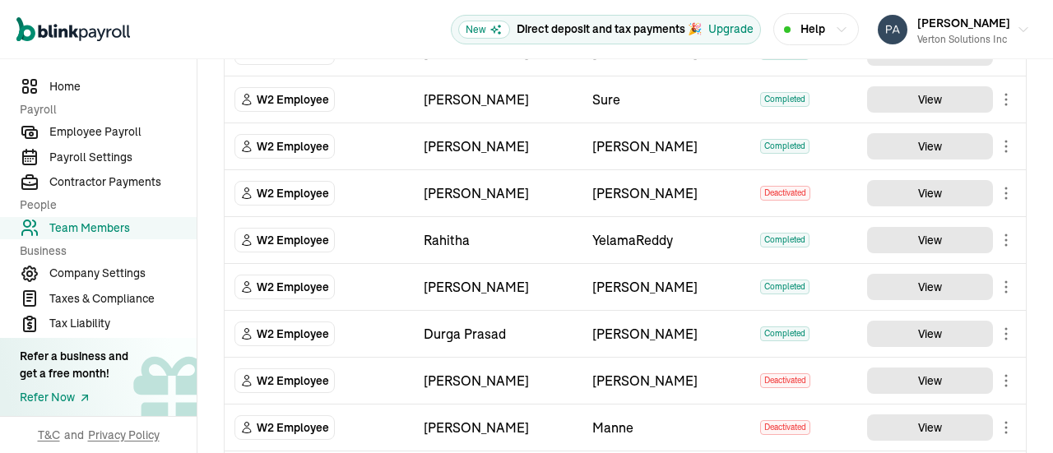
scroll to position [494, 0]
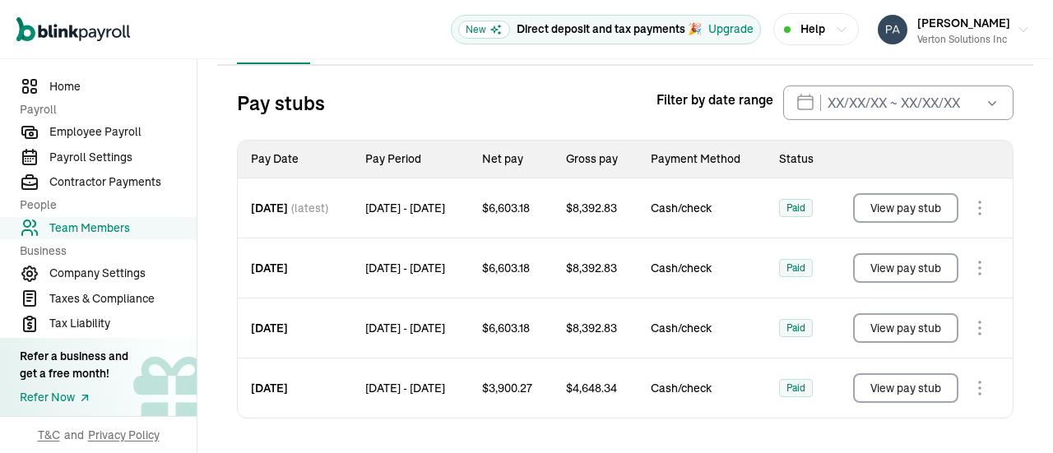
scroll to position [249, 0]
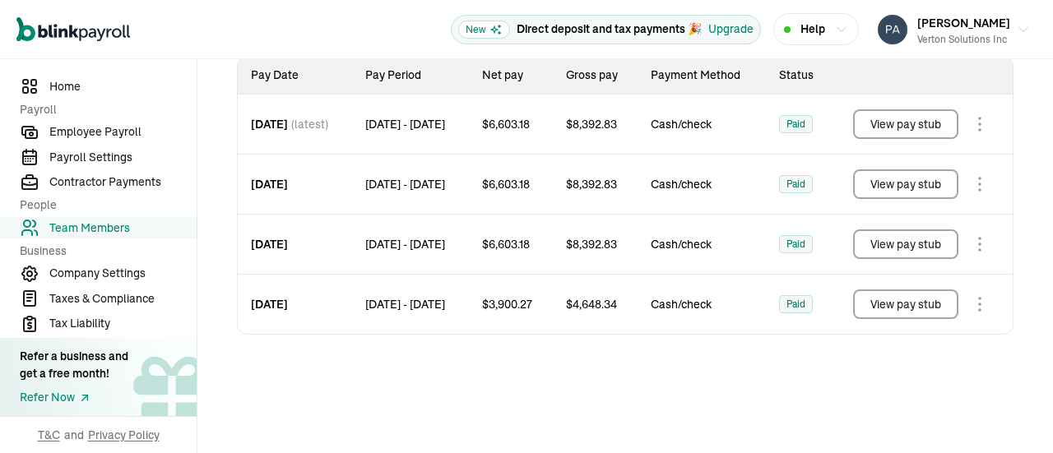
click at [876, 256] on button "View pay stub" at bounding box center [905, 245] width 105 height 30
click at [902, 184] on button "View pay stub" at bounding box center [905, 185] width 105 height 30
click at [899, 119] on button "View pay stub" at bounding box center [905, 124] width 105 height 30
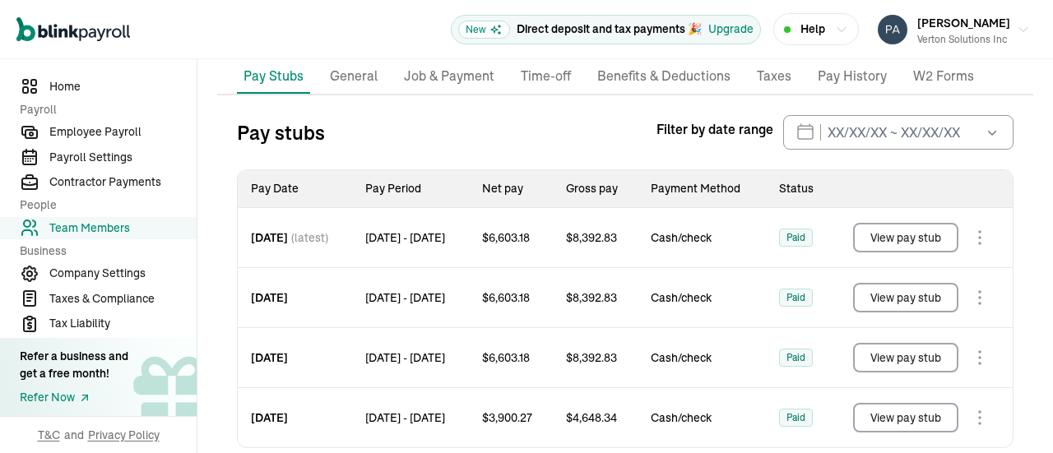
scroll to position [165, 0]
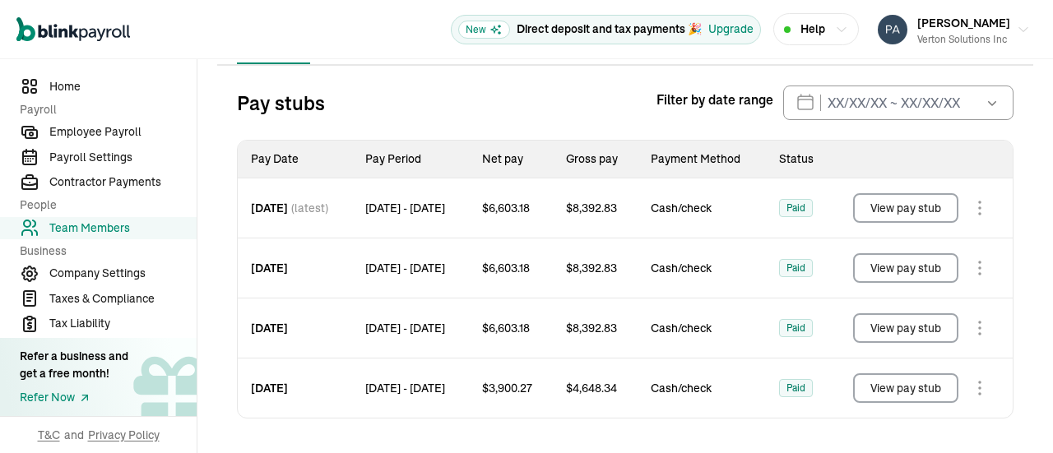
click at [984, 104] on icon "button" at bounding box center [992, 103] width 16 height 16
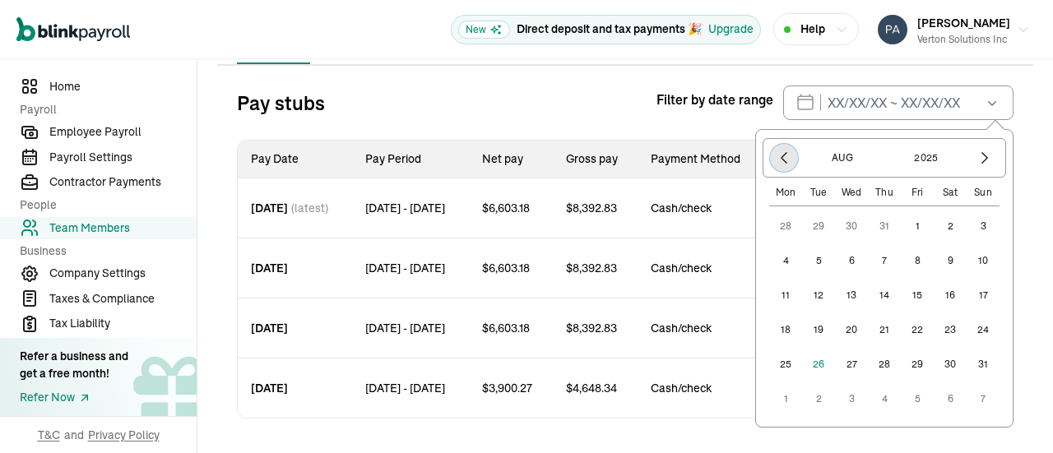
click at [776, 163] on icon "button" at bounding box center [784, 158] width 16 height 16
drag, startPoint x: 811, startPoint y: 227, endPoint x: 828, endPoint y: 216, distance: 20.3
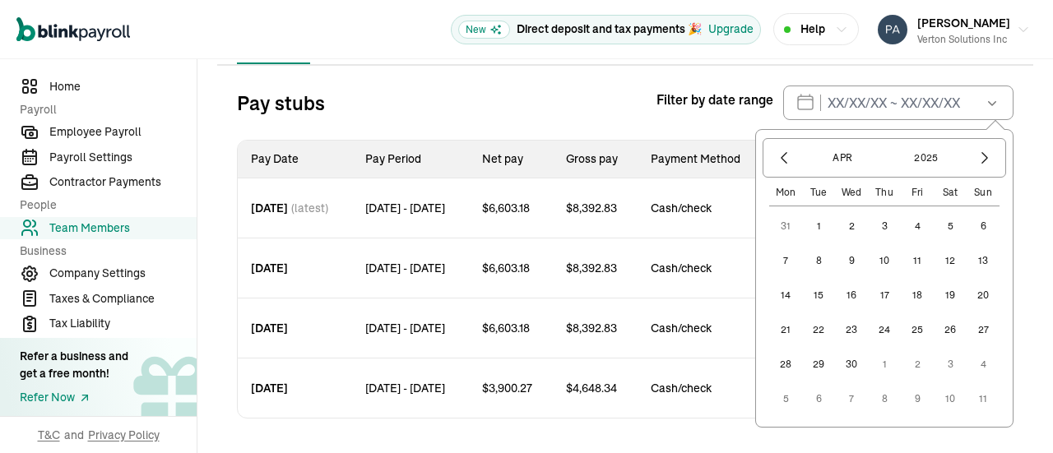
click at [811, 226] on button "1" at bounding box center [818, 226] width 33 height 33
click at [977, 156] on icon "button" at bounding box center [985, 158] width 16 height 16
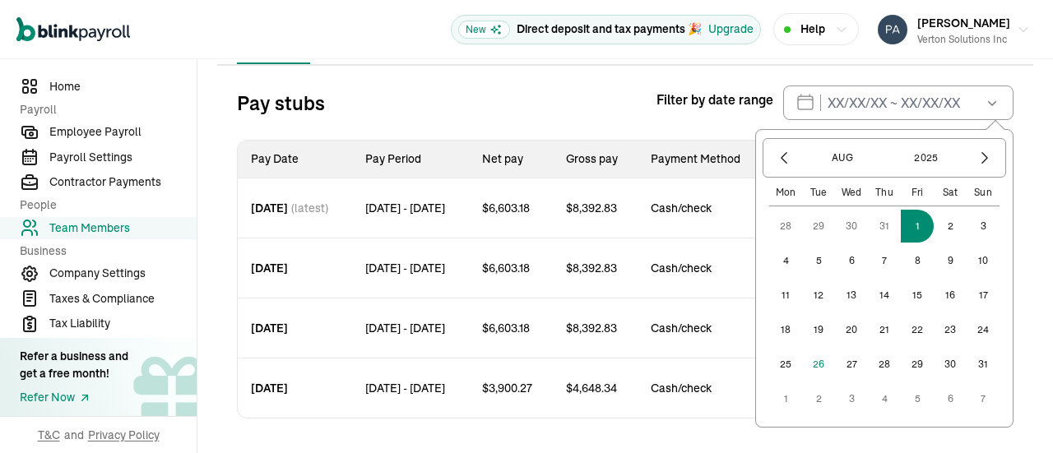
click at [904, 223] on button "1" at bounding box center [917, 226] width 33 height 33
type input "04/01/2025 ~ 08/01/2025"
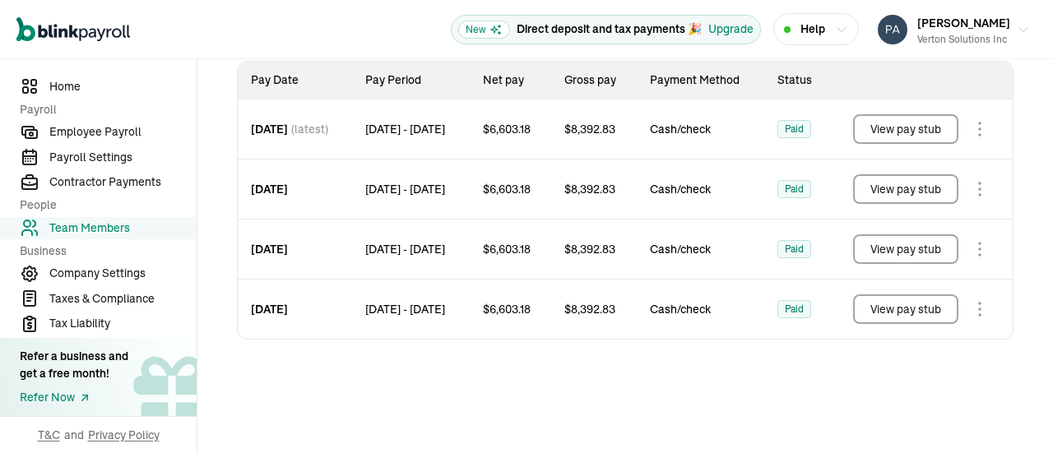
scroll to position [247, 0]
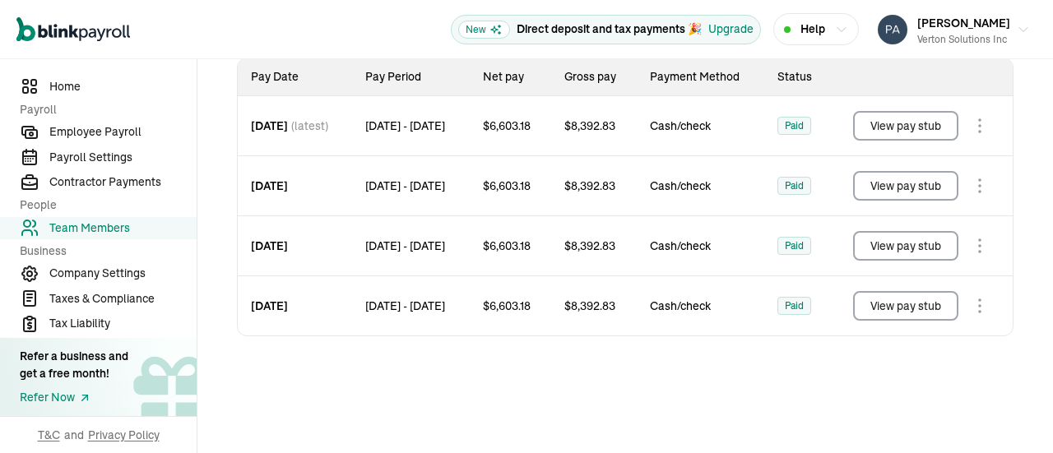
click at [902, 242] on button "View pay stub" at bounding box center [905, 246] width 105 height 30
click at [936, 197] on button "View pay stub" at bounding box center [905, 186] width 105 height 30
click at [925, 124] on button "View pay stub" at bounding box center [905, 126] width 105 height 30
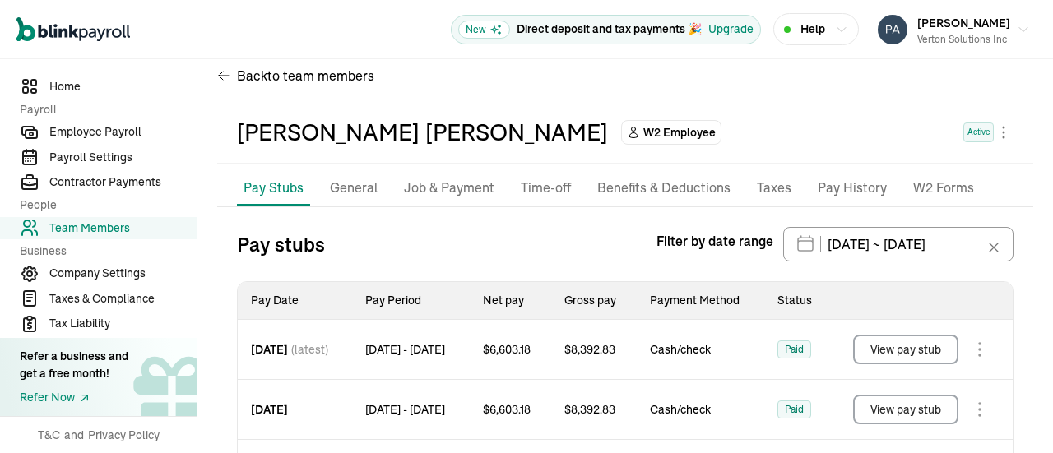
scroll to position [0, 0]
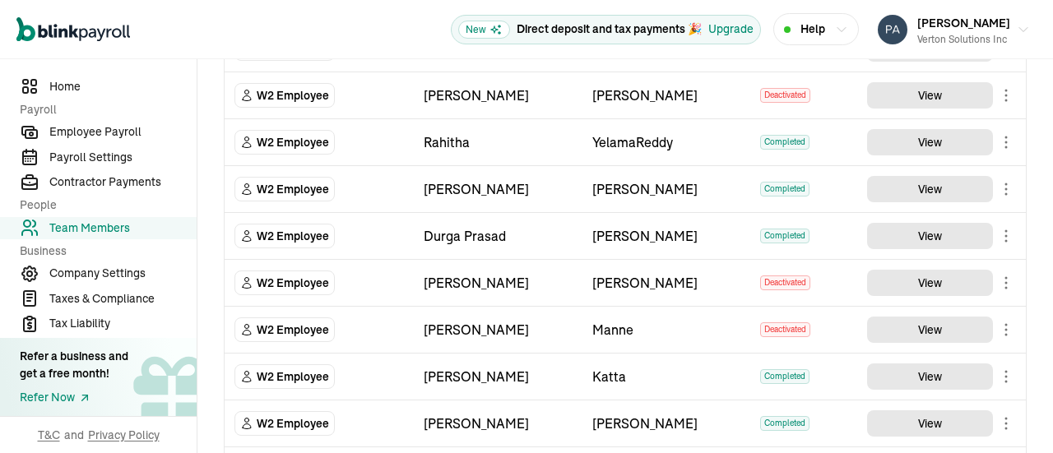
scroll to position [658, 0]
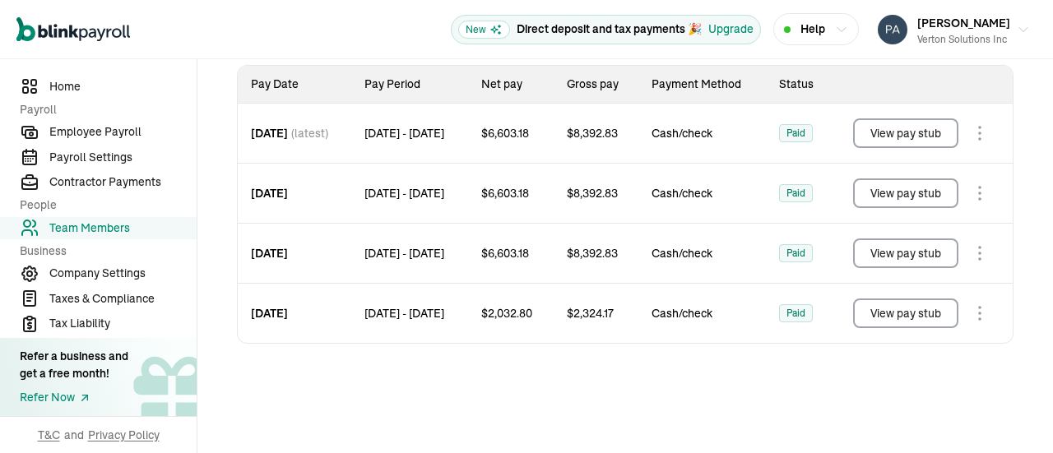
scroll to position [249, 0]
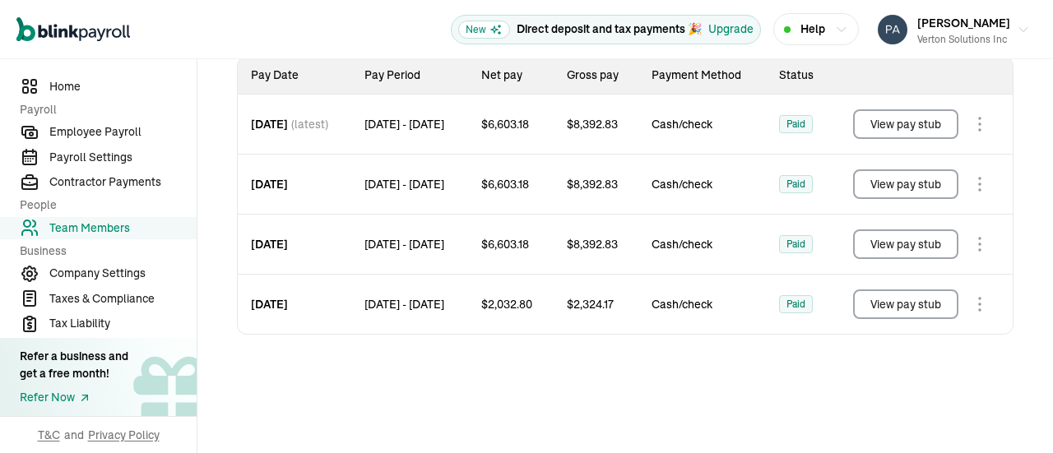
click at [918, 245] on button "View pay stub" at bounding box center [905, 245] width 105 height 30
click at [924, 181] on button "View pay stub" at bounding box center [905, 185] width 105 height 30
click at [899, 119] on button "View pay stub" at bounding box center [905, 124] width 105 height 30
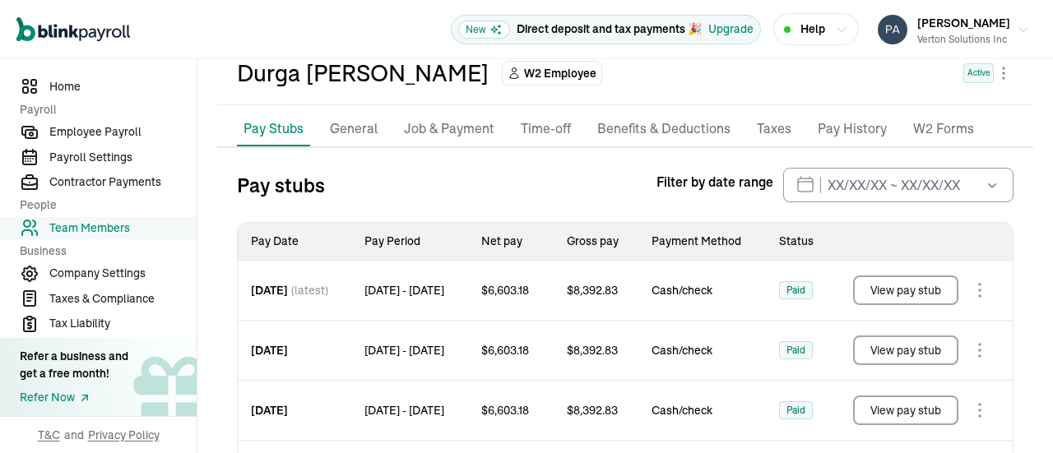
scroll to position [165, 0]
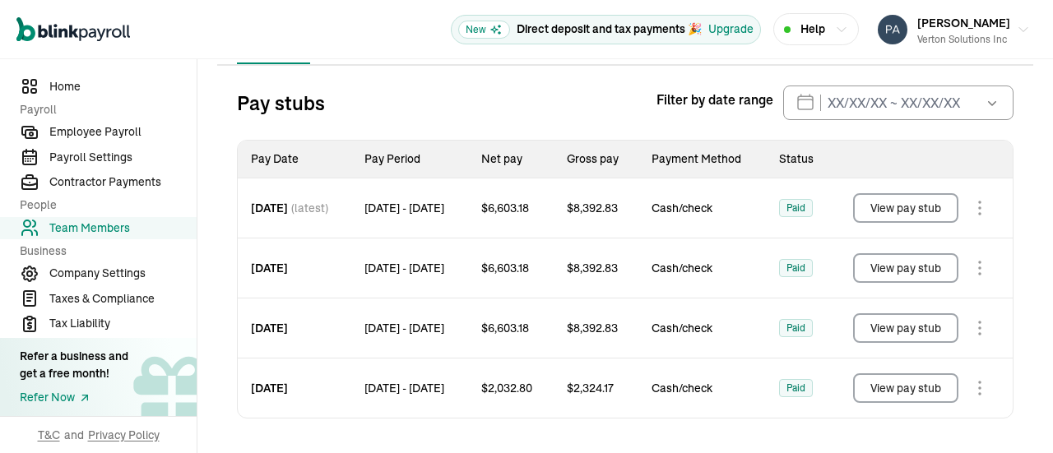
click at [984, 99] on icon "button" at bounding box center [992, 103] width 16 height 16
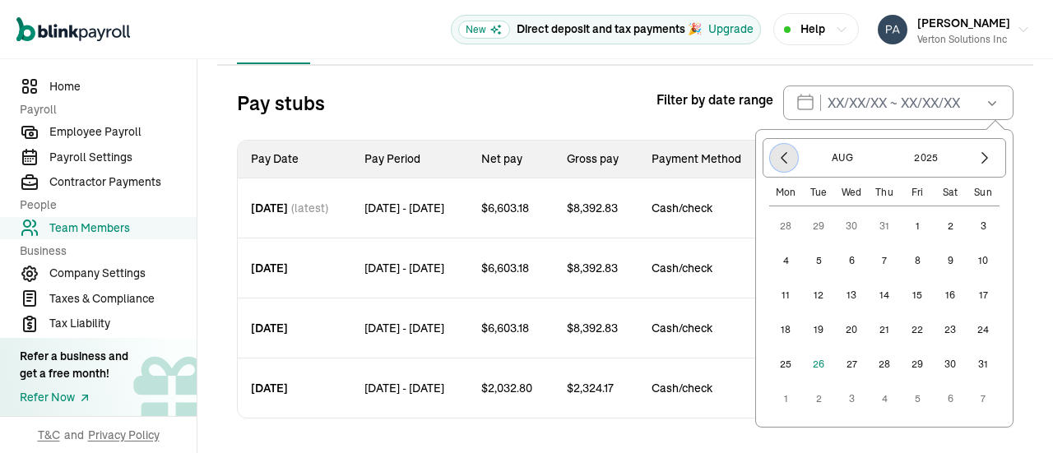
click at [776, 159] on icon "button" at bounding box center [784, 158] width 16 height 16
click at [805, 223] on button "1" at bounding box center [818, 226] width 33 height 33
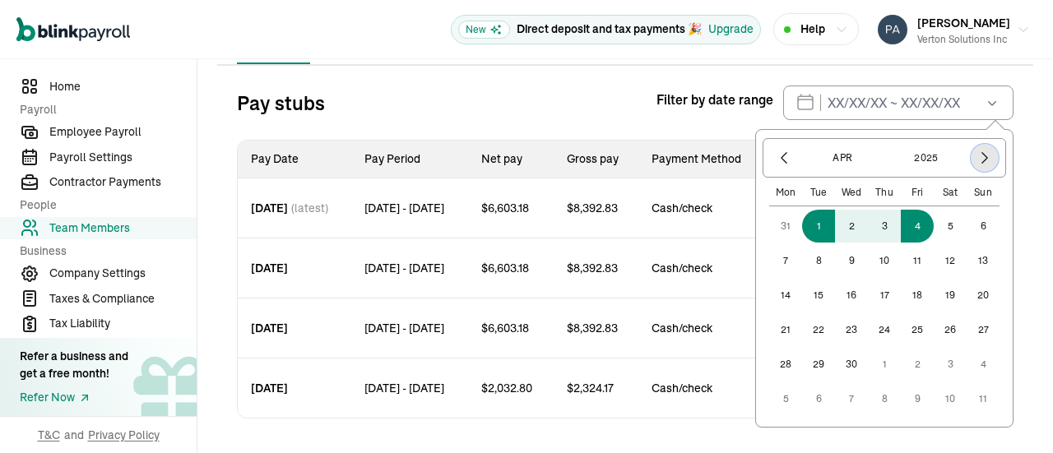
click at [977, 155] on icon "button" at bounding box center [985, 158] width 16 height 16
click at [983, 155] on icon "button" at bounding box center [985, 158] width 5 height 11
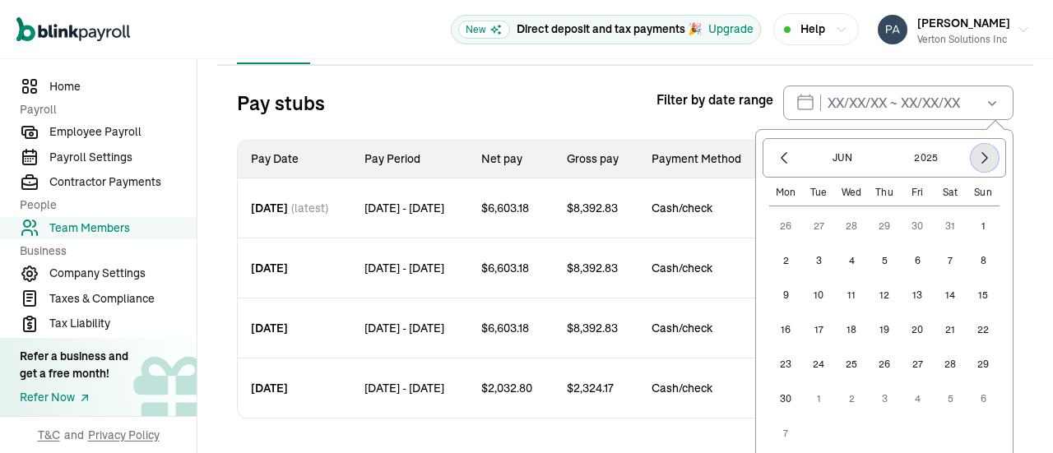
click at [983, 155] on icon "button" at bounding box center [985, 158] width 5 height 11
click at [776, 152] on icon "button" at bounding box center [784, 158] width 16 height 16
click at [904, 218] on button "1" at bounding box center [917, 226] width 33 height 33
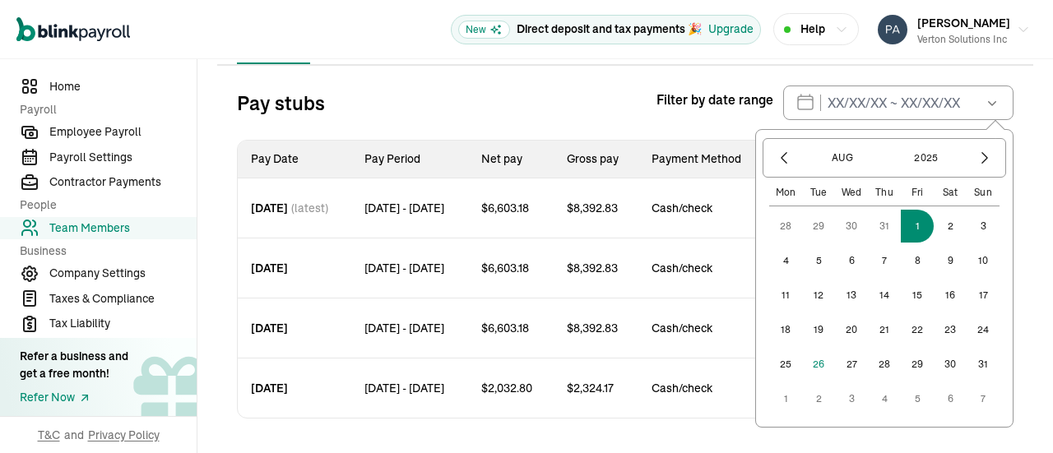
type input "04/01/2025 ~ 08/01/2025"
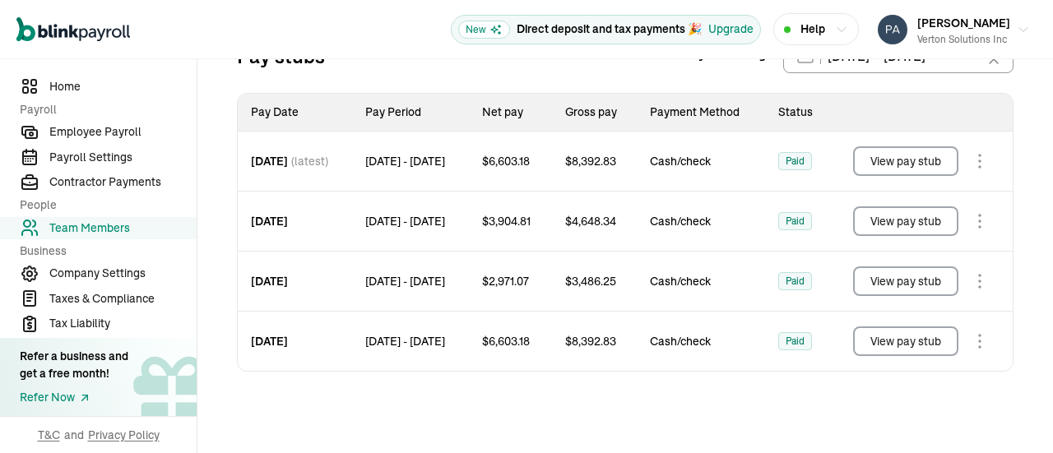
scroll to position [247, 0]
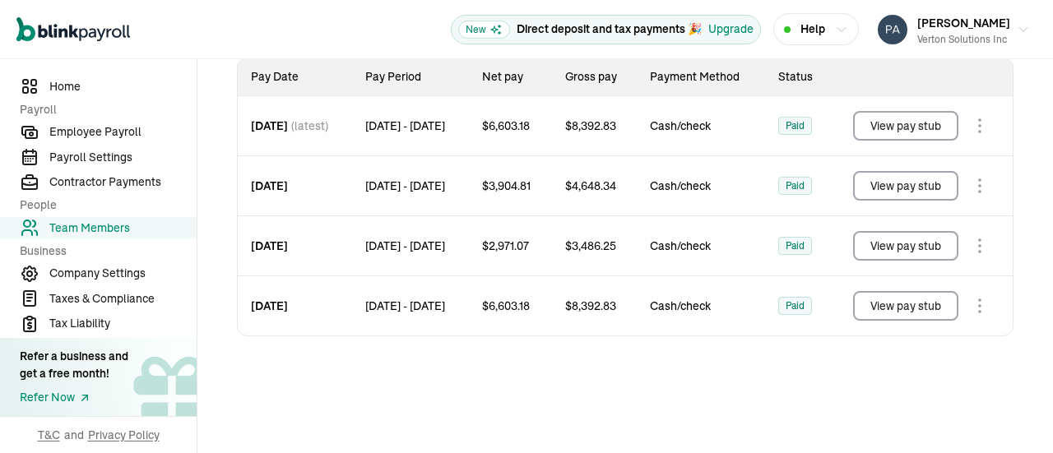
click at [923, 239] on button "View pay stub" at bounding box center [905, 246] width 105 height 30
click at [895, 195] on button "View pay stub" at bounding box center [905, 186] width 105 height 30
click at [924, 121] on button "View pay stub" at bounding box center [905, 126] width 105 height 30
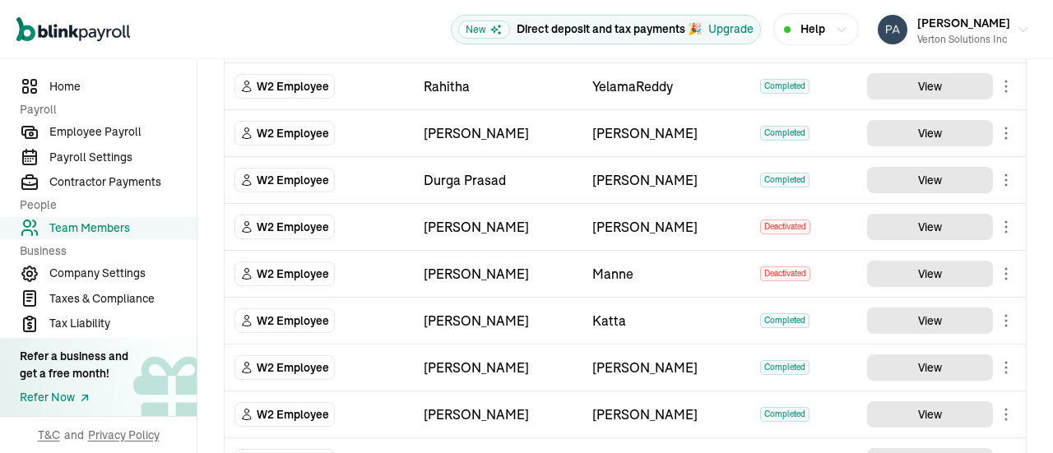
scroll to position [658, 0]
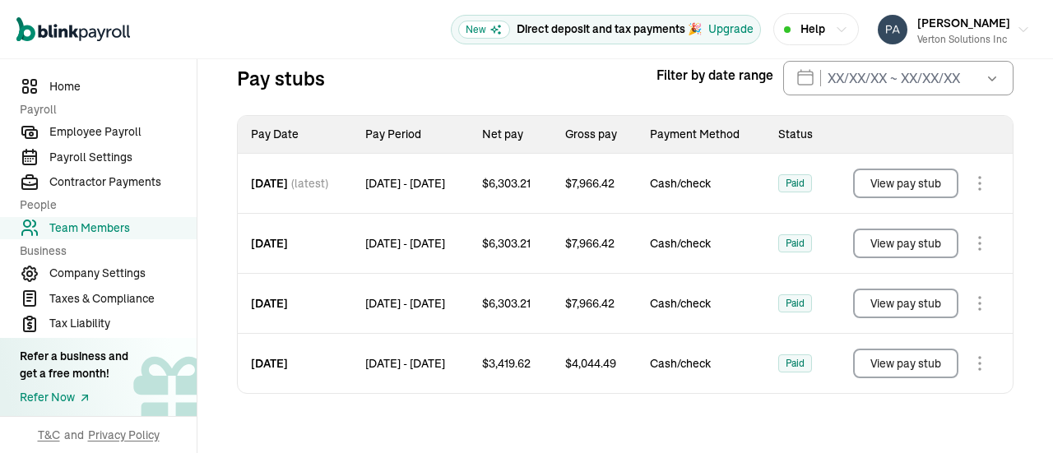
scroll to position [249, 0]
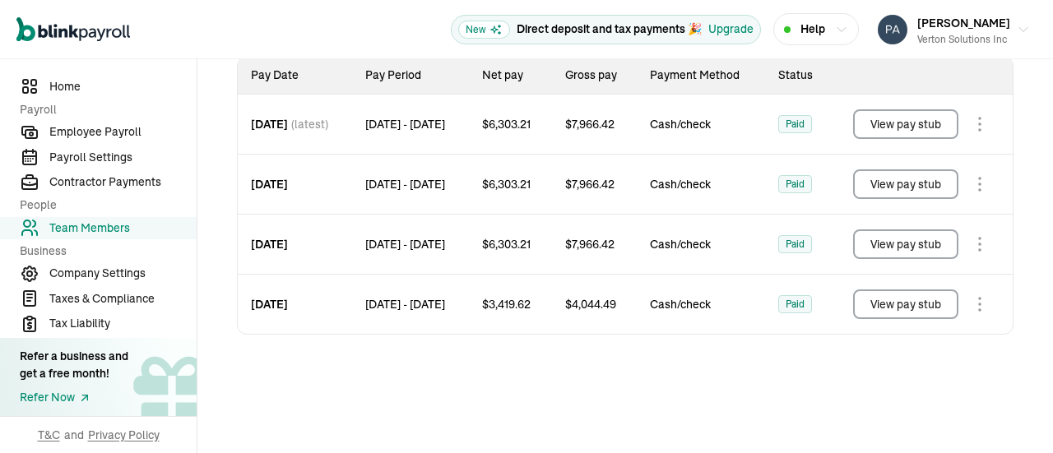
click at [895, 185] on button "View pay stub" at bounding box center [905, 185] width 105 height 30
click at [922, 123] on button "View pay stub" at bounding box center [905, 124] width 105 height 30
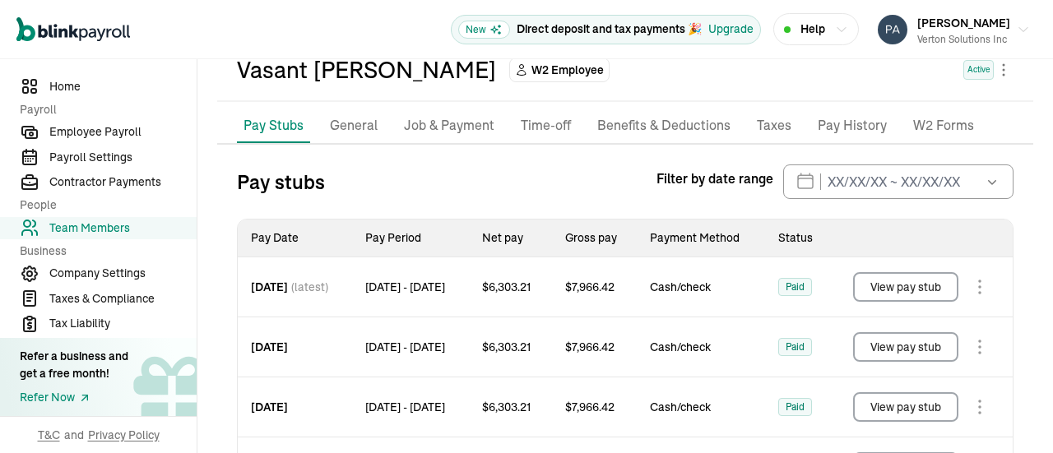
scroll to position [84, 0]
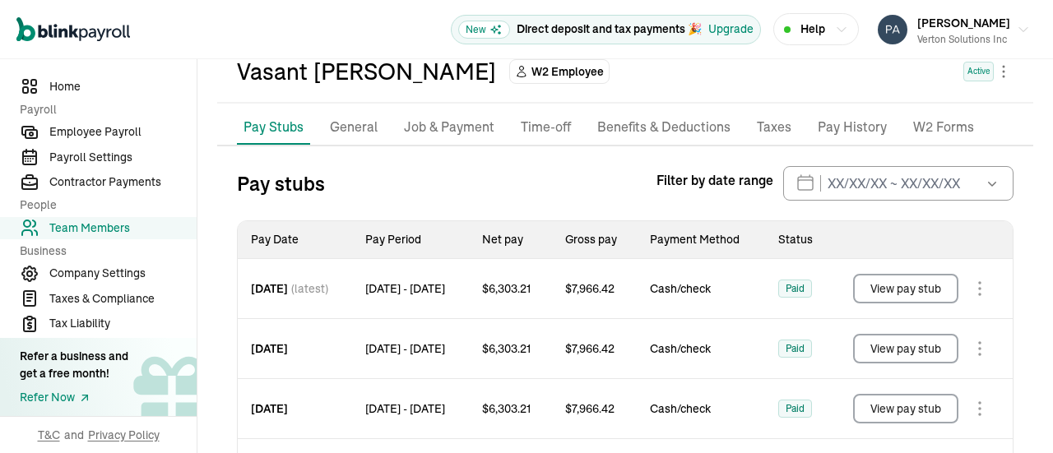
click at [988, 184] on icon "button" at bounding box center [992, 184] width 8 height 5
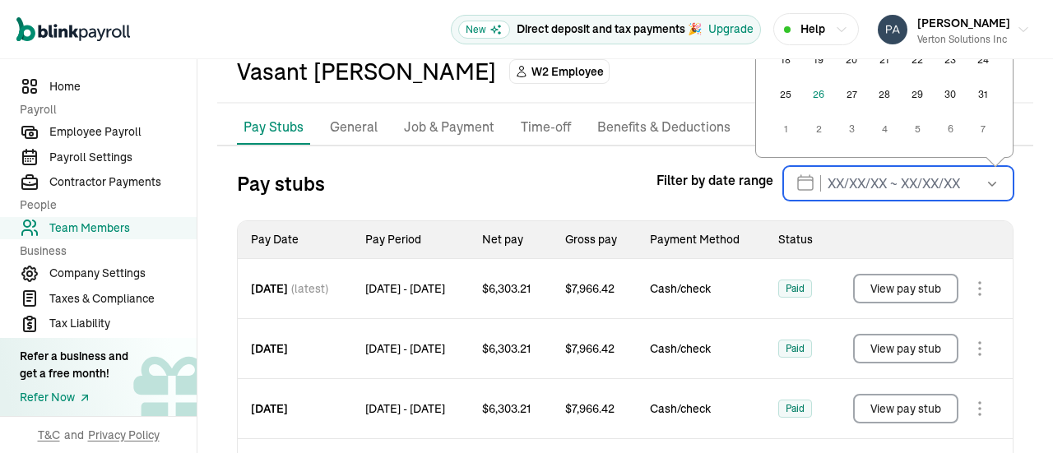
scroll to position [249, 0]
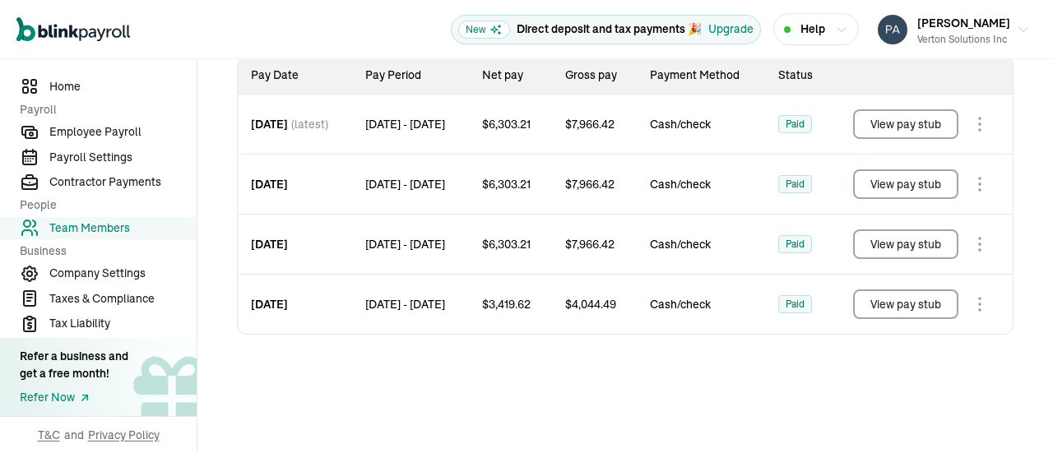
click at [1030, 217] on div "Back to team members Vasant Nagabhushan Katta W2 Employee Active Pay Stubs Gene…" at bounding box center [625, 133] width 856 height 645
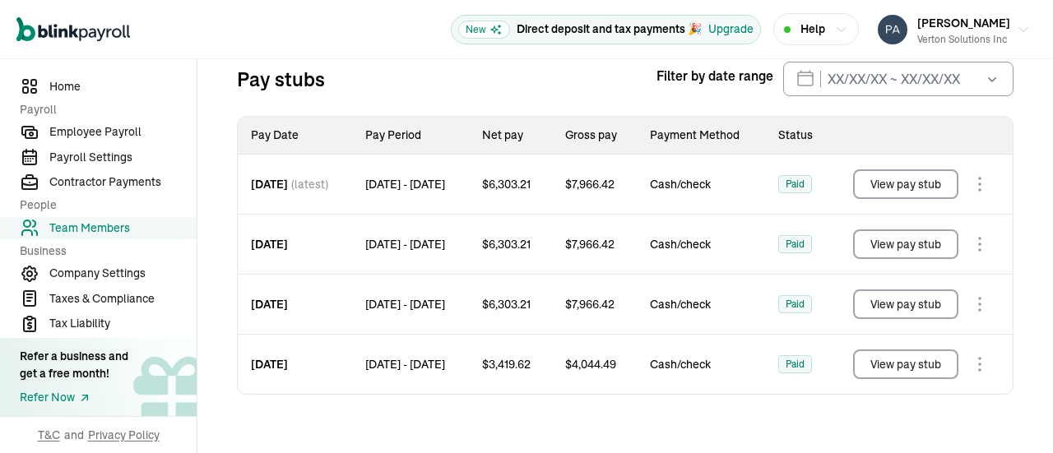
scroll to position [166, 0]
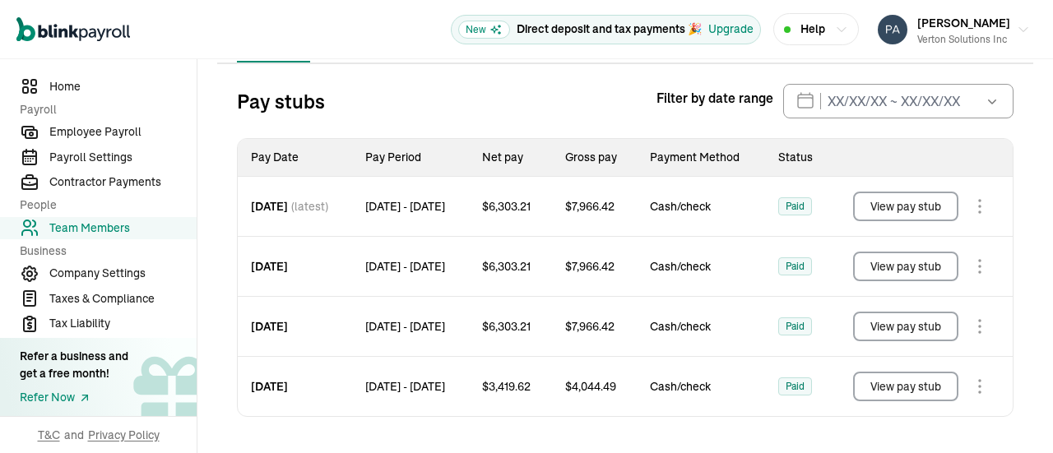
click at [984, 105] on icon "button" at bounding box center [992, 101] width 16 height 16
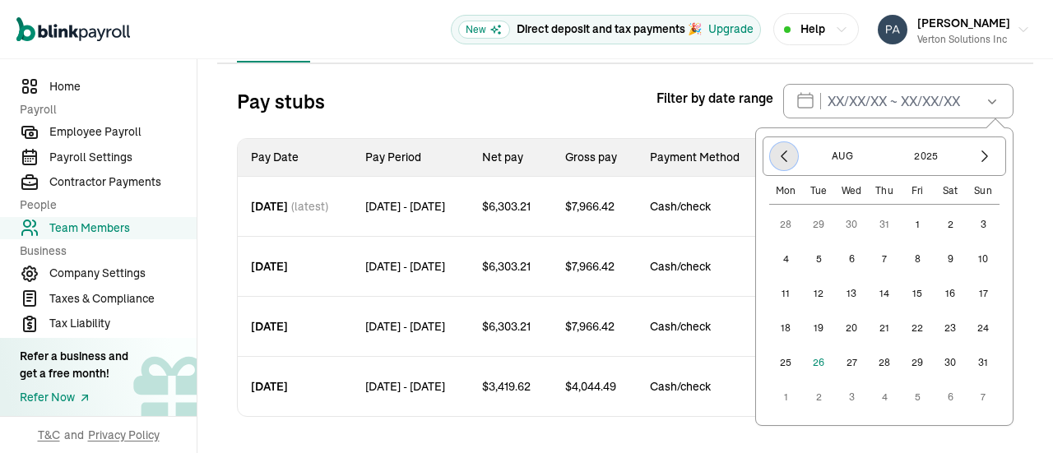
click at [770, 147] on button "button" at bounding box center [784, 156] width 28 height 28
click at [776, 157] on icon "button" at bounding box center [784, 156] width 16 height 16
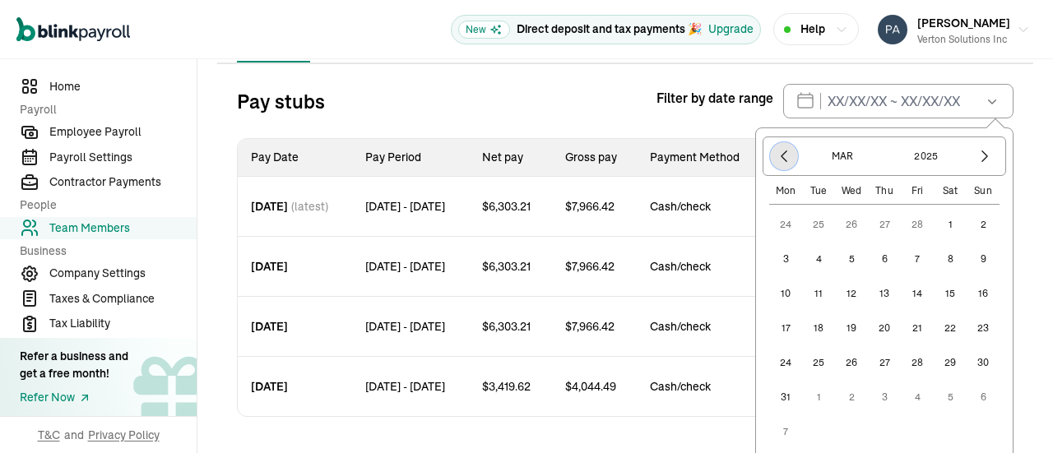
click at [776, 157] on icon "button" at bounding box center [784, 156] width 16 height 16
click at [836, 216] on button "1" at bounding box center [851, 224] width 33 height 33
click at [981, 157] on icon "button" at bounding box center [985, 156] width 16 height 16
click at [981, 156] on icon "button" at bounding box center [985, 156] width 16 height 16
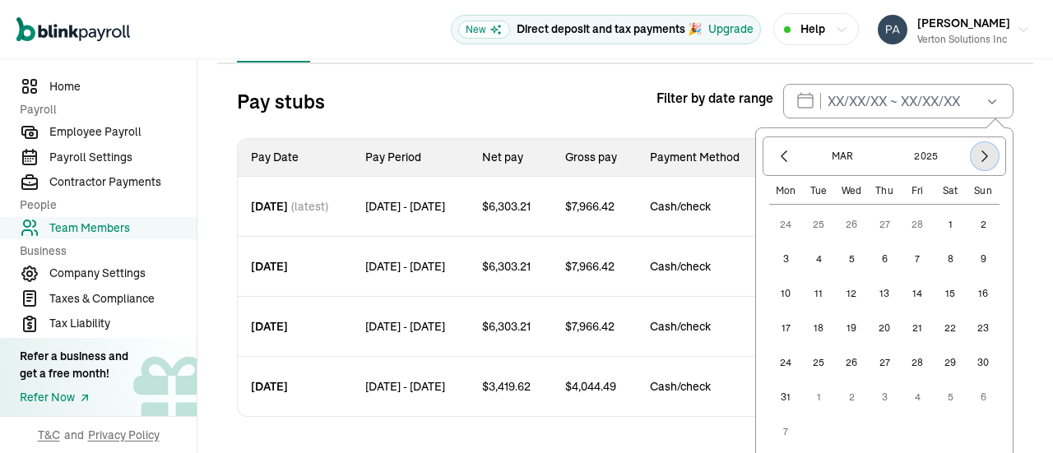
click at [981, 156] on icon "button" at bounding box center [985, 156] width 16 height 16
click at [802, 225] on button "1" at bounding box center [818, 224] width 33 height 33
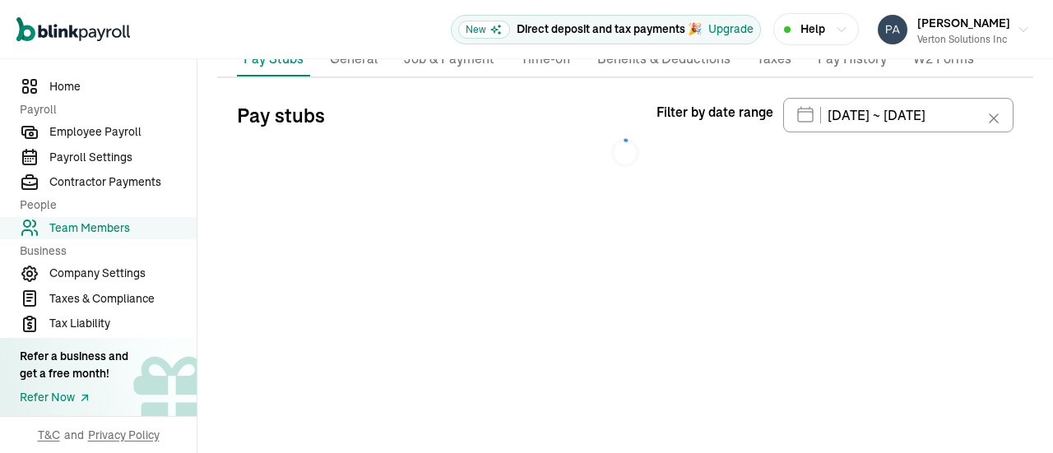
type input "01/01/2025 ~ 04/01/2025"
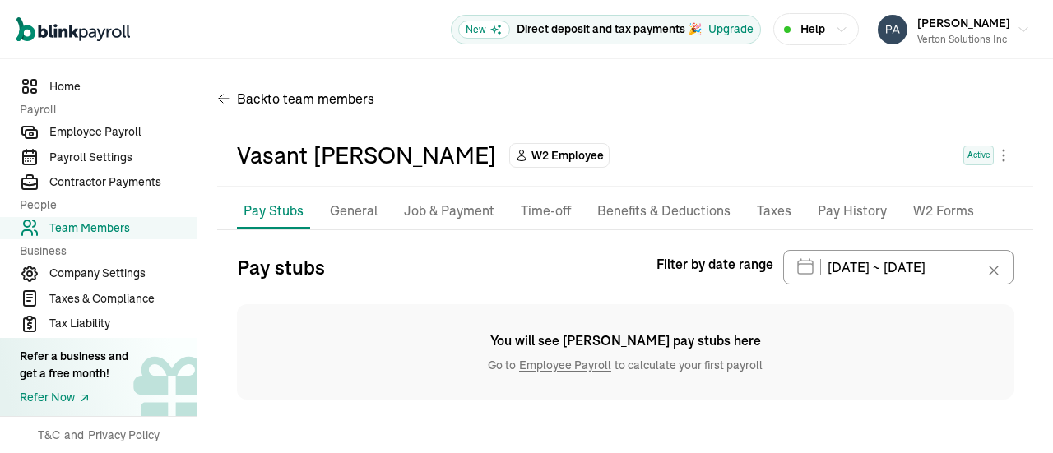
click at [995, 267] on icon at bounding box center [994, 271] width 16 height 16
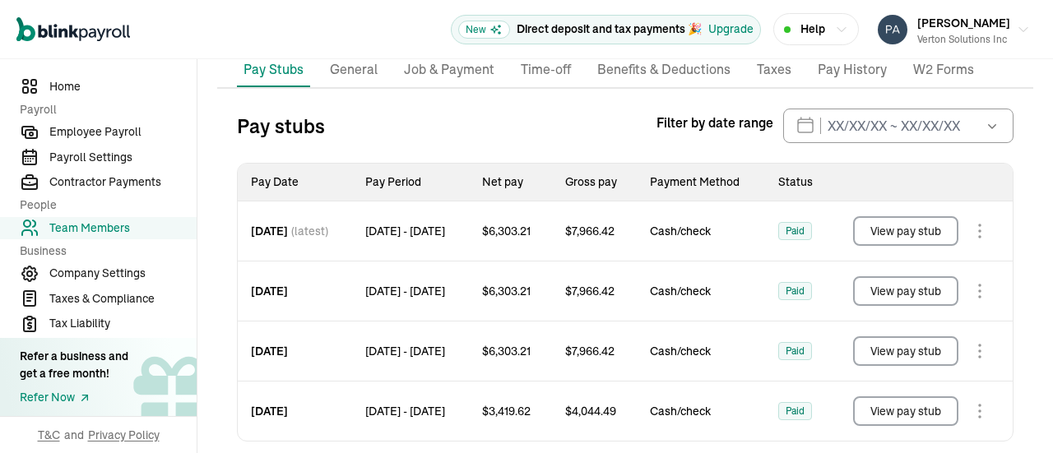
scroll to position [165, 0]
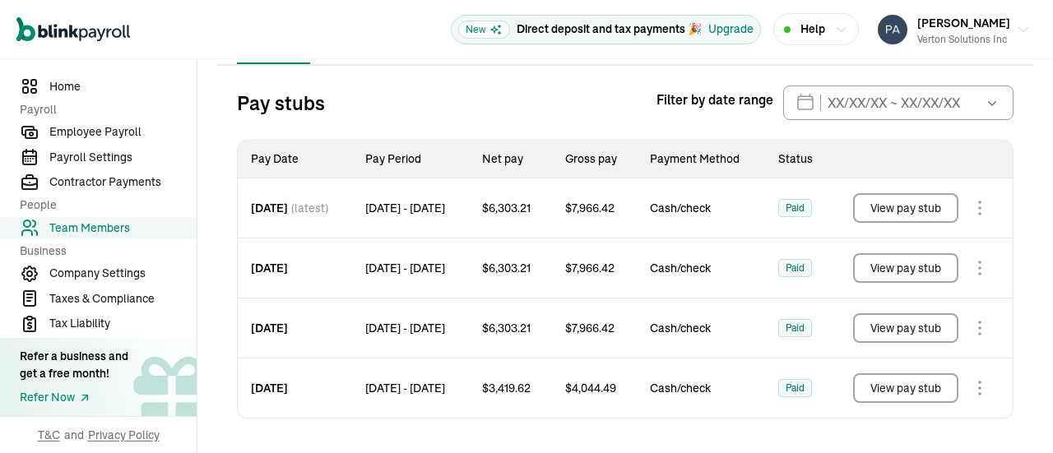
click at [986, 104] on icon "button" at bounding box center [992, 103] width 16 height 16
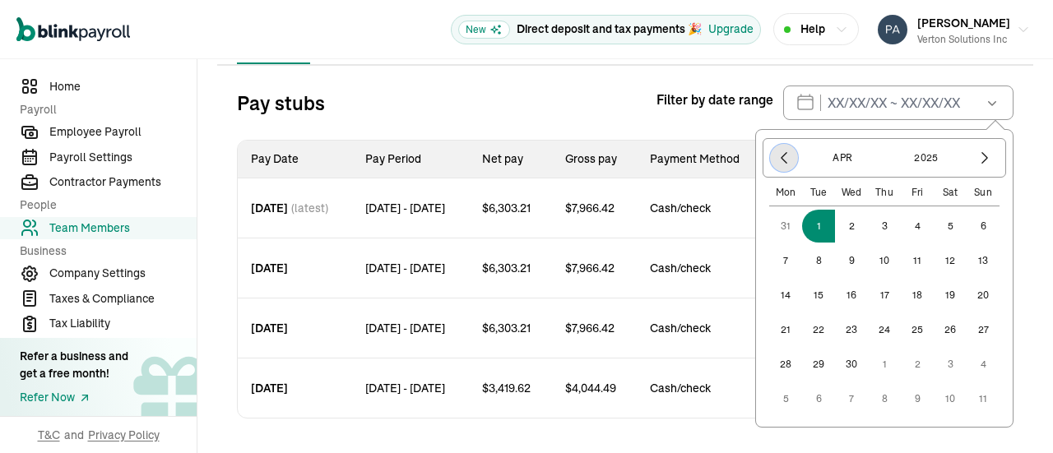
click at [776, 155] on icon "button" at bounding box center [784, 158] width 16 height 16
click at [840, 223] on button "1" at bounding box center [851, 226] width 33 height 33
click at [978, 156] on icon "button" at bounding box center [985, 158] width 16 height 16
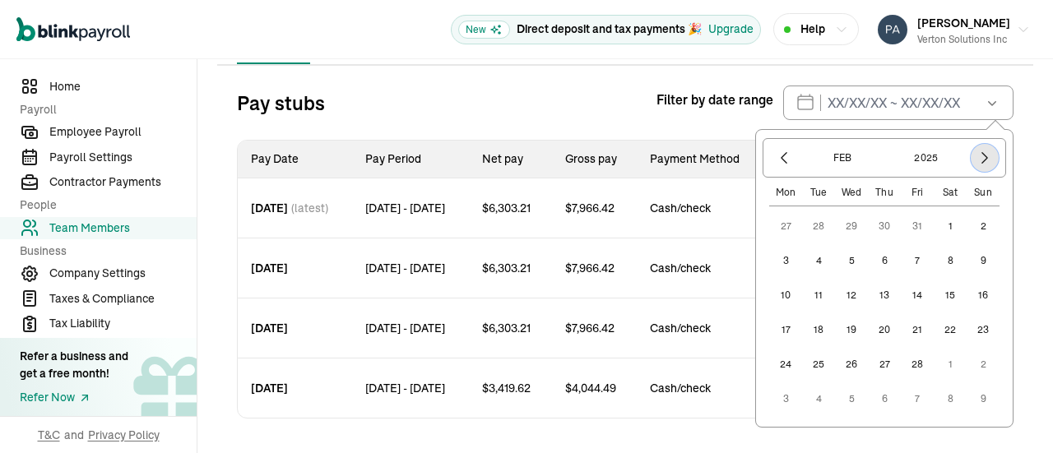
click at [978, 156] on icon "button" at bounding box center [985, 158] width 16 height 16
click at [806, 230] on button "1" at bounding box center [818, 226] width 33 height 33
type input "01/01/2025 ~ 04/01/2025"
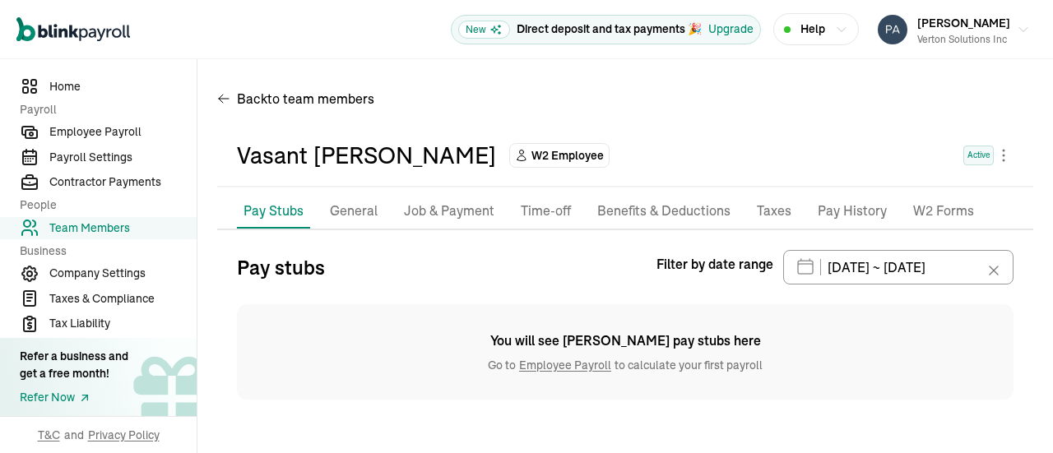
scroll to position [0, 0]
click at [997, 273] on icon at bounding box center [994, 271] width 8 height 8
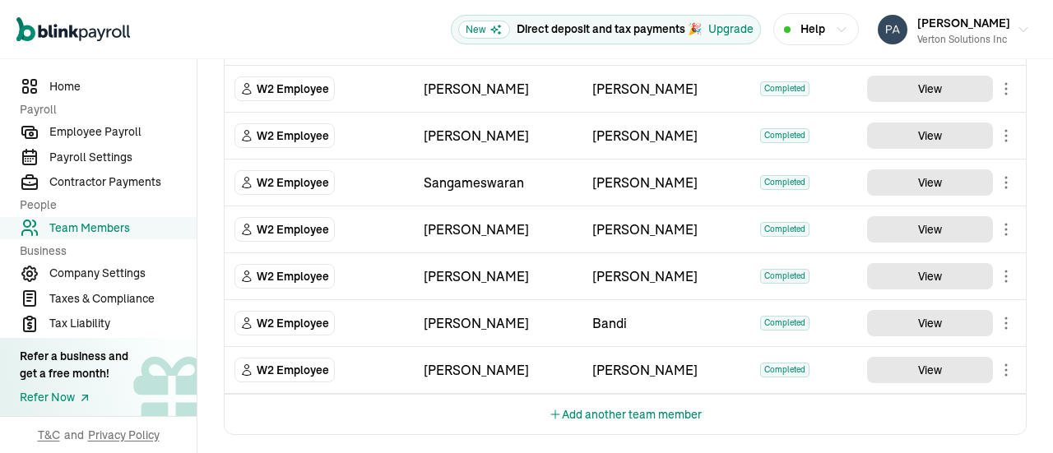
scroll to position [876, 0]
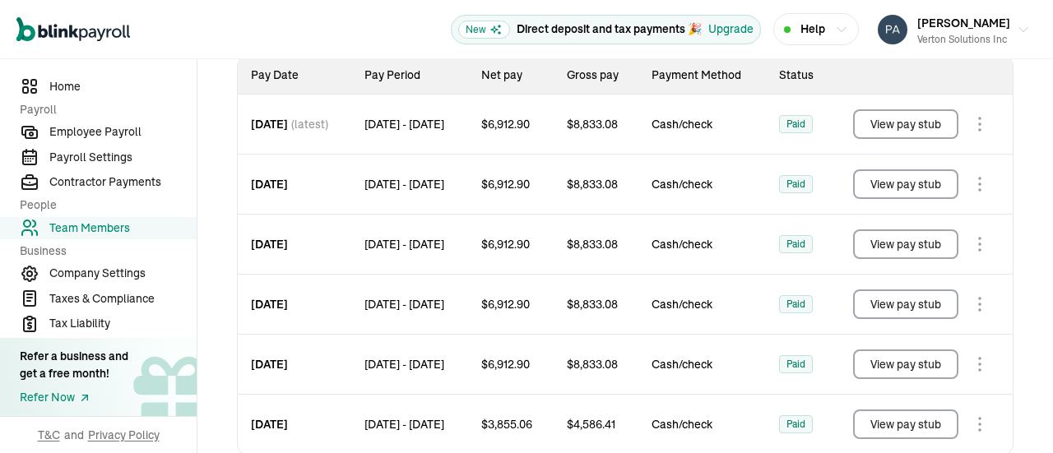
scroll to position [286, 0]
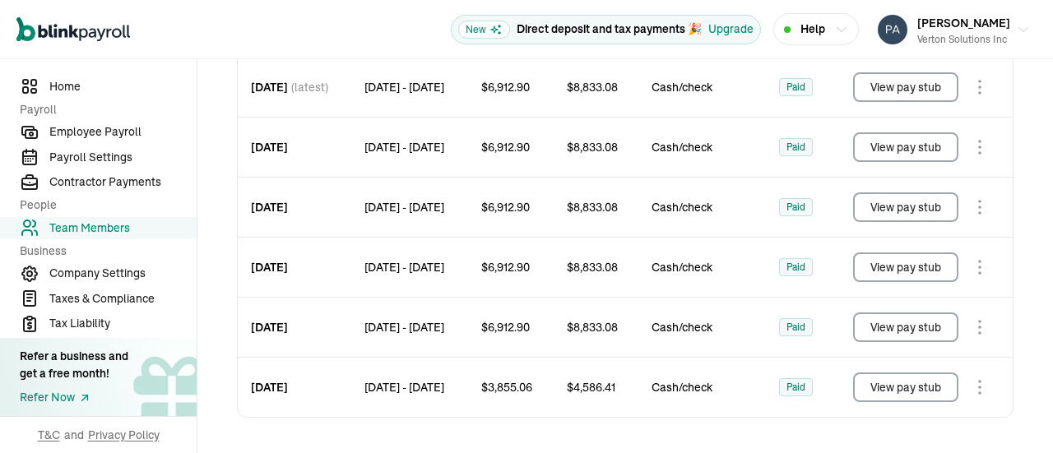
click at [900, 262] on button "View pay stub" at bounding box center [905, 268] width 105 height 30
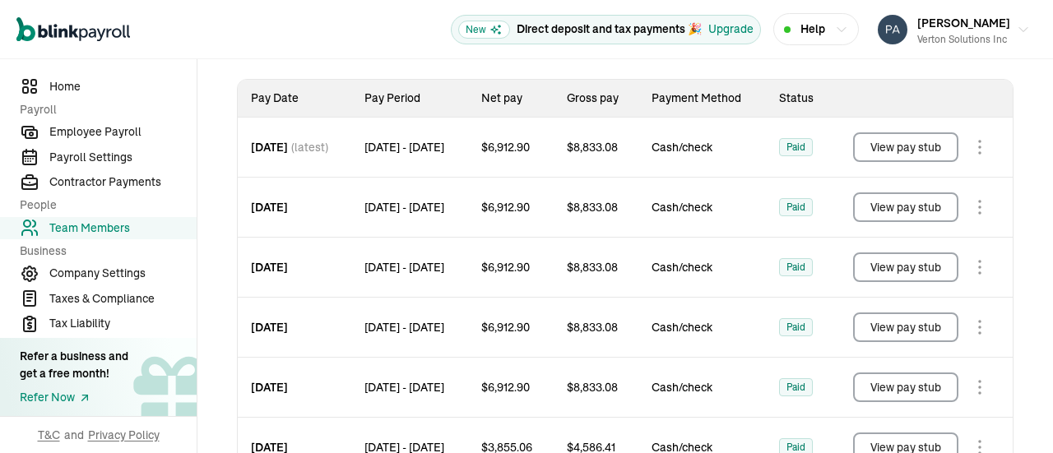
scroll to position [203, 0]
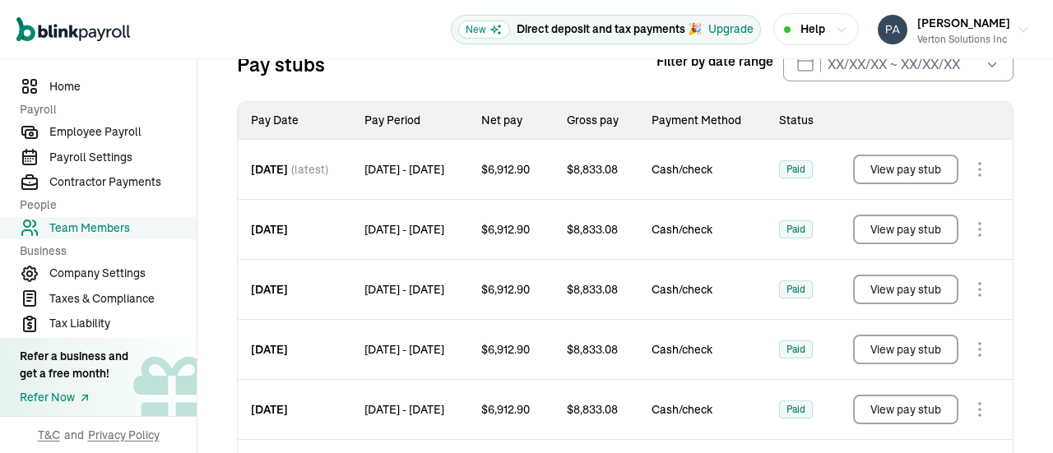
click at [899, 227] on button "View pay stub" at bounding box center [905, 230] width 105 height 30
click at [912, 159] on button "View pay stub" at bounding box center [905, 170] width 105 height 30
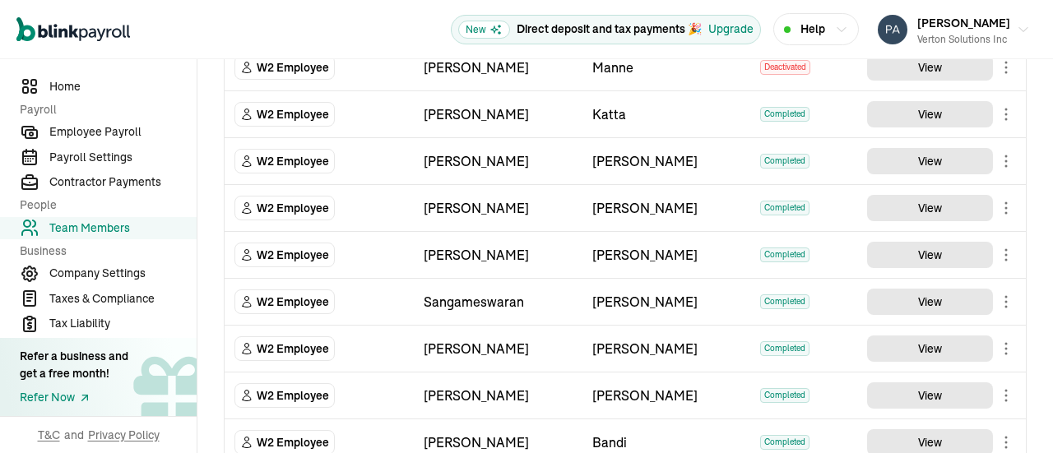
scroll to position [862, 0]
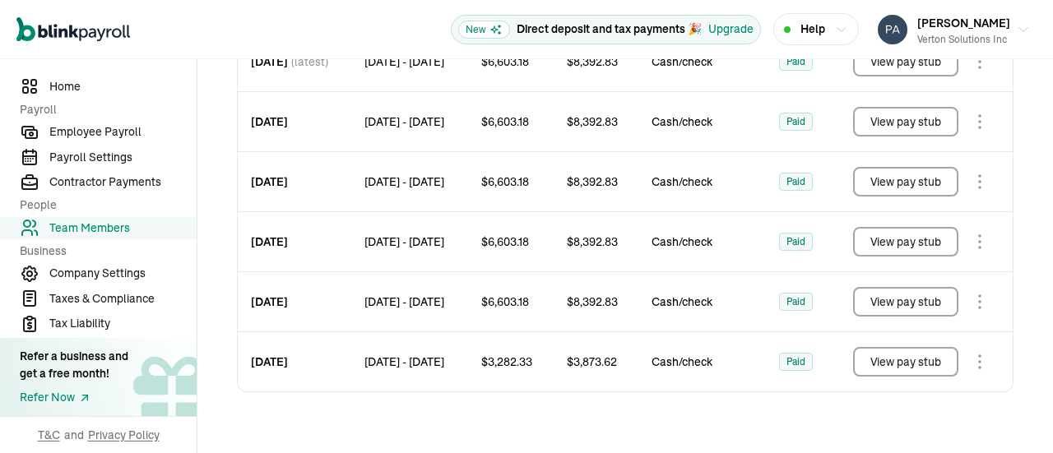
scroll to position [329, 0]
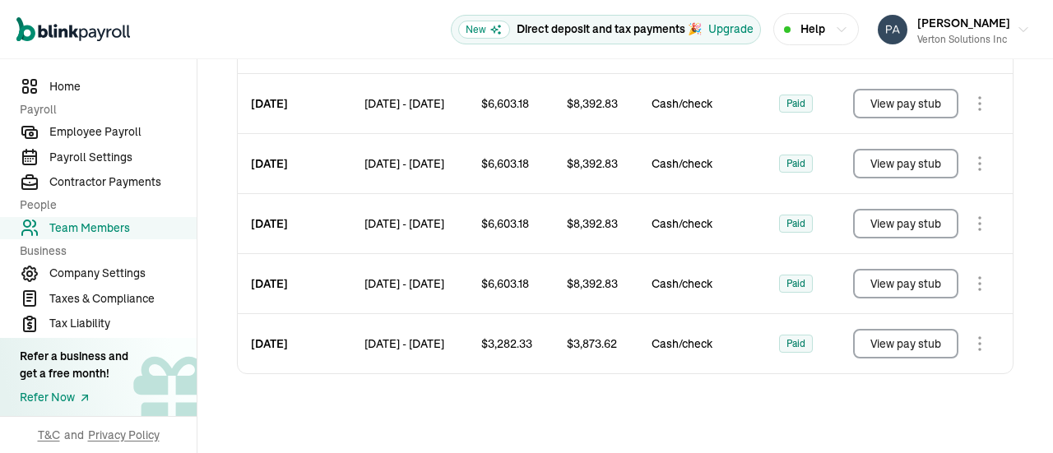
click at [913, 343] on button "View pay stub" at bounding box center [905, 344] width 105 height 30
click at [908, 279] on button "View pay stub" at bounding box center [905, 284] width 105 height 30
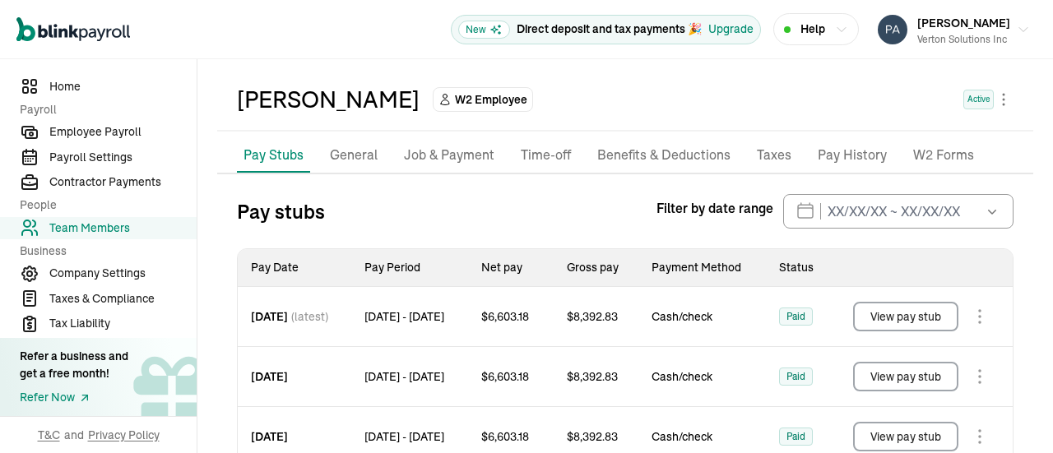
scroll to position [0, 0]
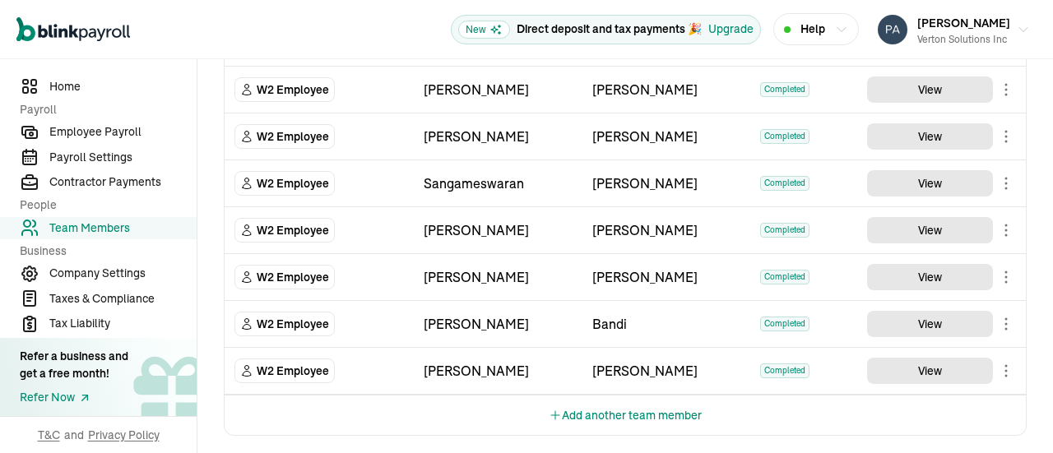
scroll to position [958, 0]
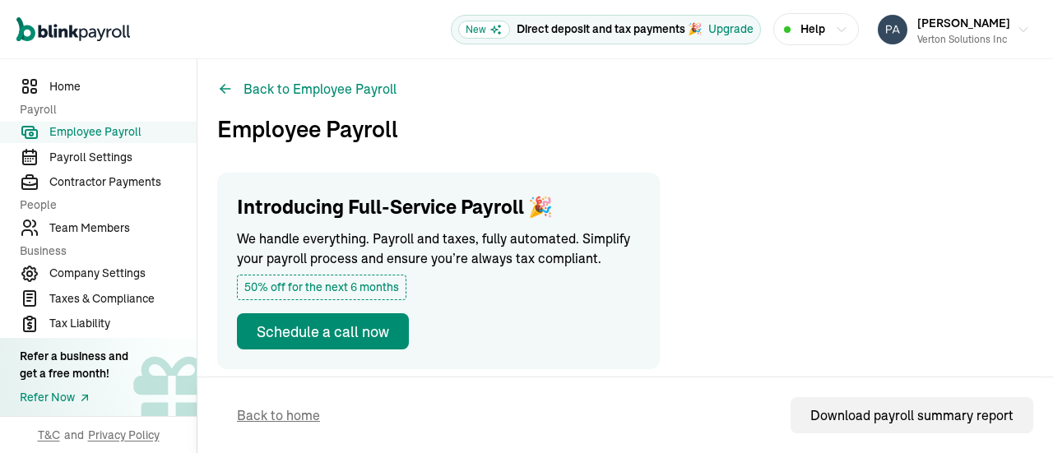
scroll to position [576, 0]
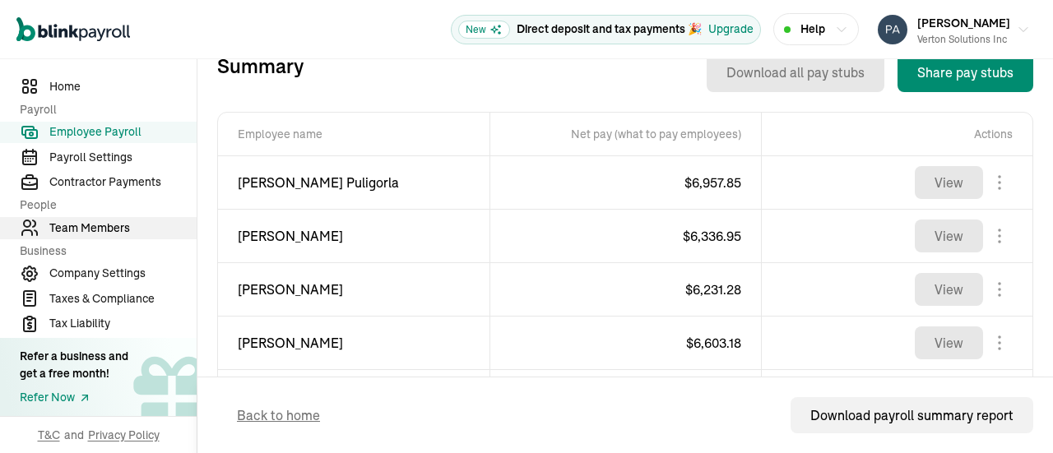
click at [88, 228] on span "Team Members" at bounding box center [122, 228] width 147 height 17
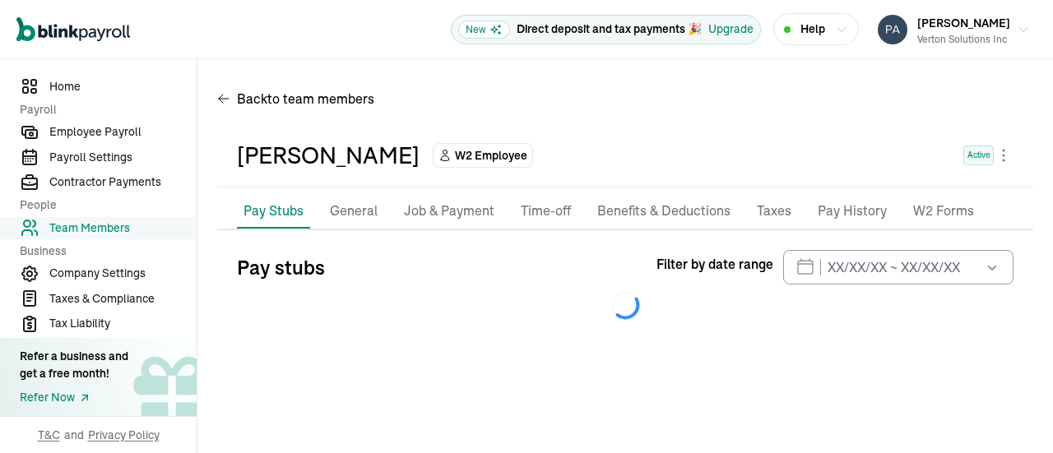
click at [352, 207] on p "General" at bounding box center [354, 211] width 48 height 21
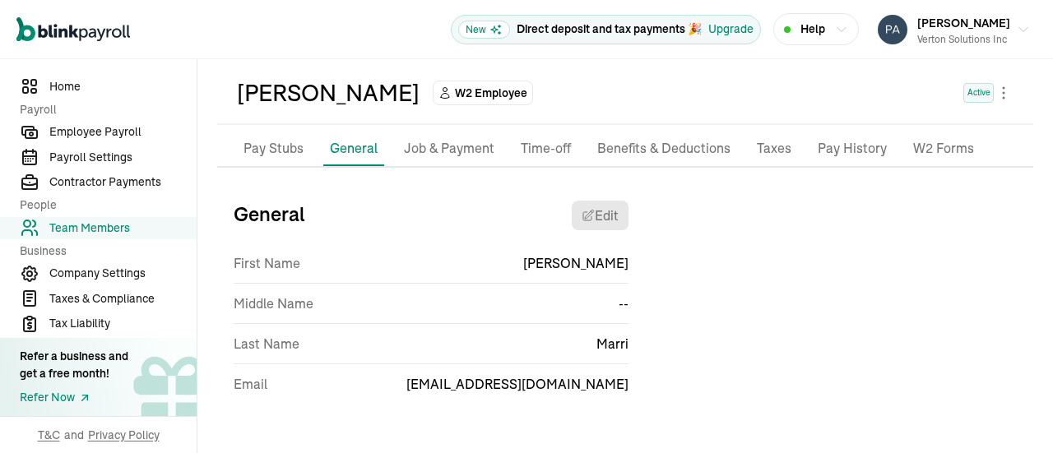
scroll to position [64, 0]
click at [253, 152] on p "Pay Stubs" at bounding box center [274, 147] width 60 height 21
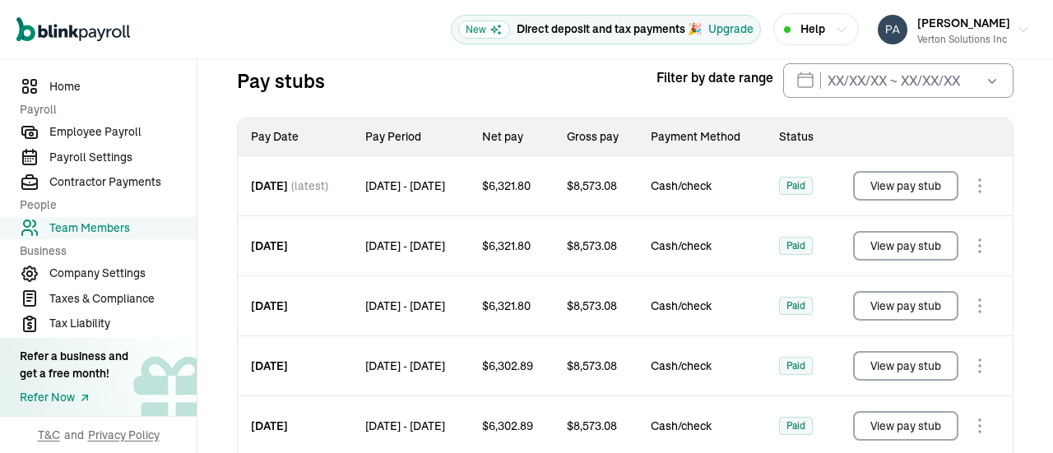
scroll to position [194, 0]
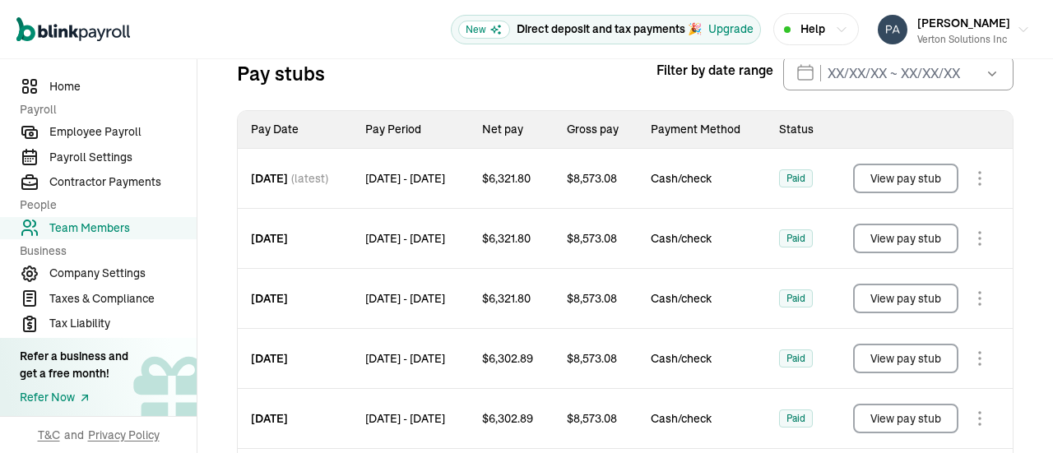
drag, startPoint x: 988, startPoint y: 77, endPoint x: 983, endPoint y: 93, distance: 17.2
click at [987, 77] on button "button" at bounding box center [991, 73] width 46 height 35
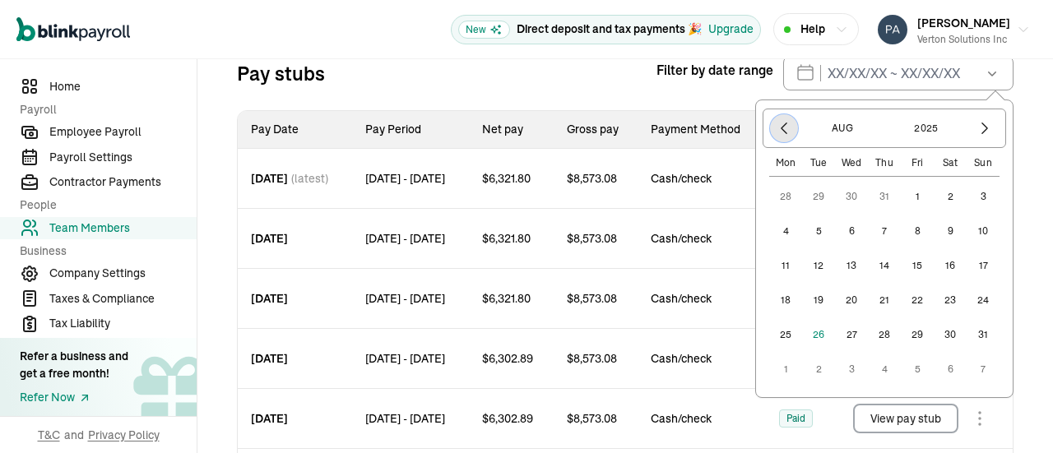
click at [776, 128] on icon "button" at bounding box center [784, 128] width 16 height 16
click at [776, 124] on icon "button" at bounding box center [784, 128] width 16 height 16
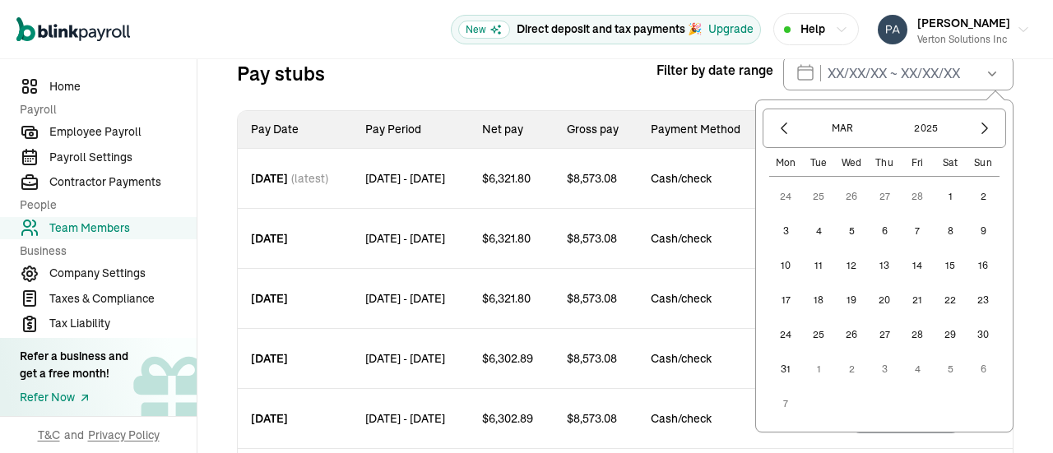
click at [936, 190] on button "1" at bounding box center [950, 196] width 33 height 33
click at [977, 126] on icon "button" at bounding box center [985, 128] width 16 height 16
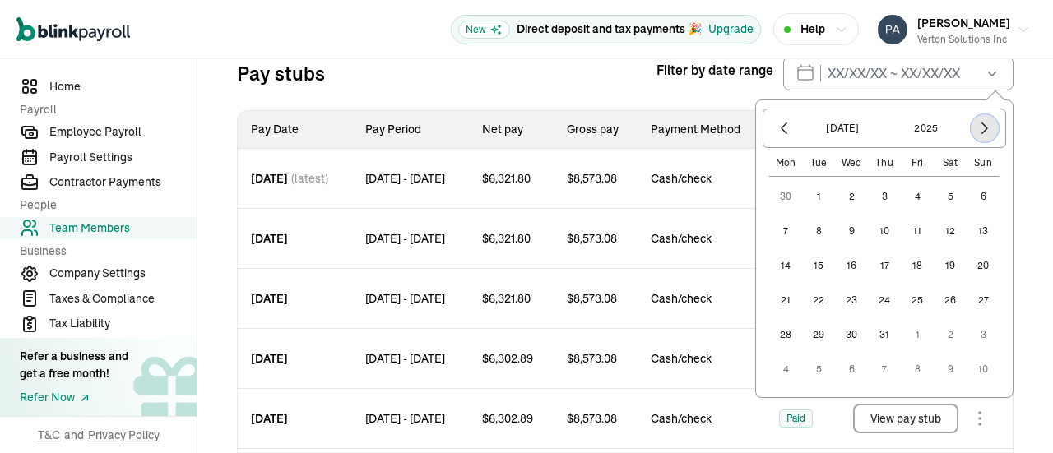
click at [977, 126] on icon "button" at bounding box center [985, 128] width 16 height 16
click at [967, 206] on button "3" at bounding box center [983, 196] width 33 height 33
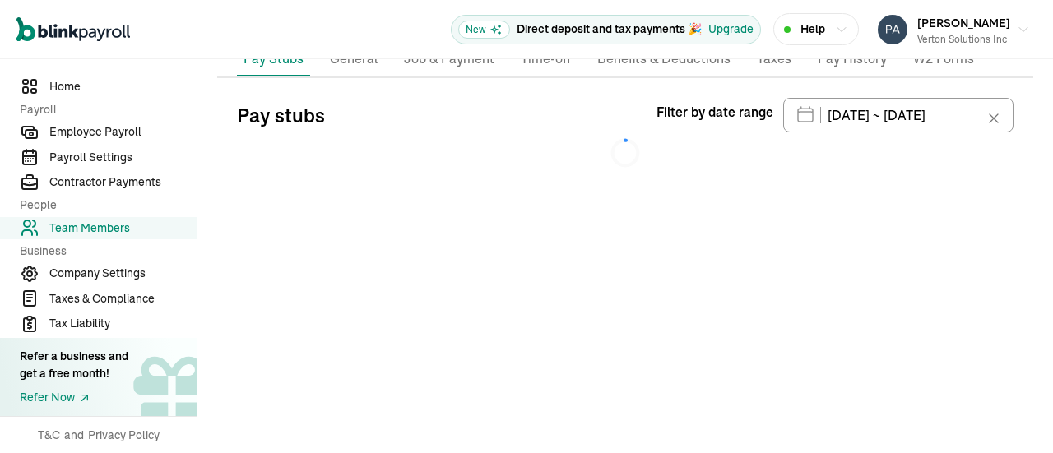
type input "03/01/2025 ~ 08/03/2025"
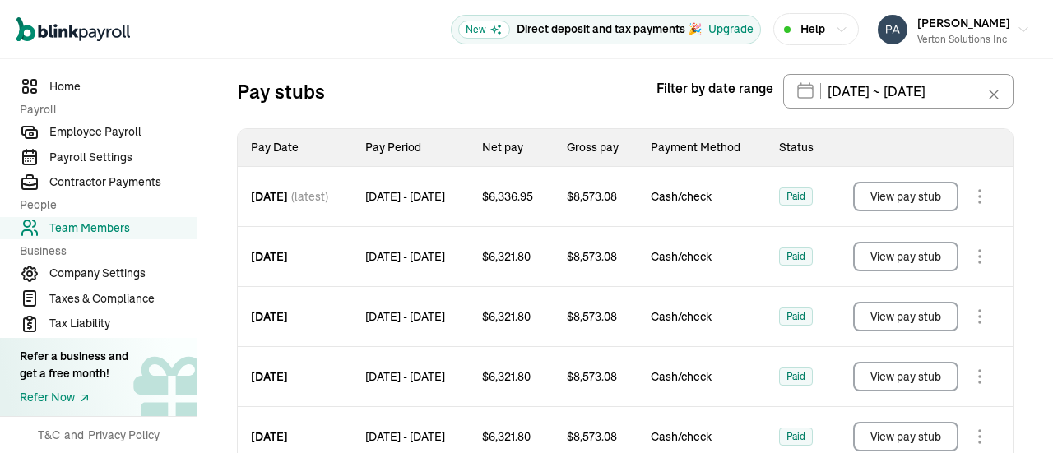
scroll to position [161, 0]
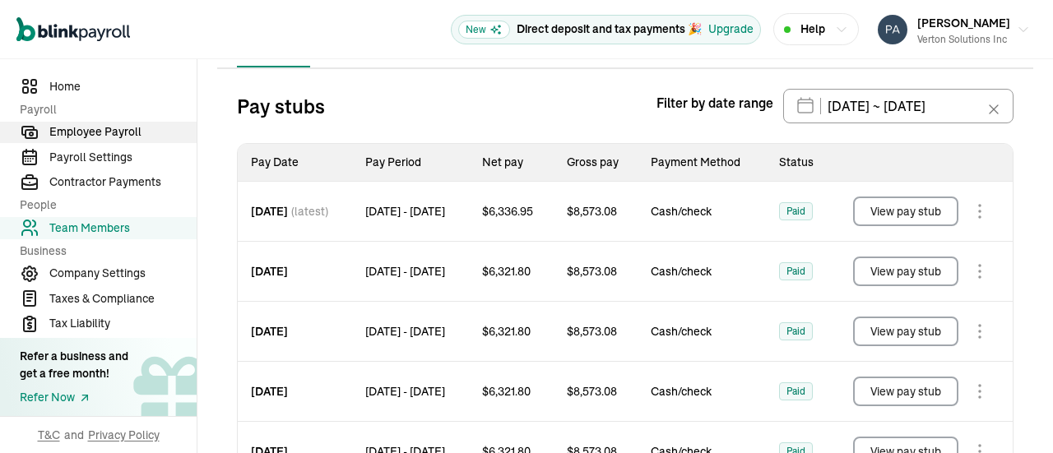
click at [80, 137] on span "Employee Payroll" at bounding box center [122, 131] width 147 height 17
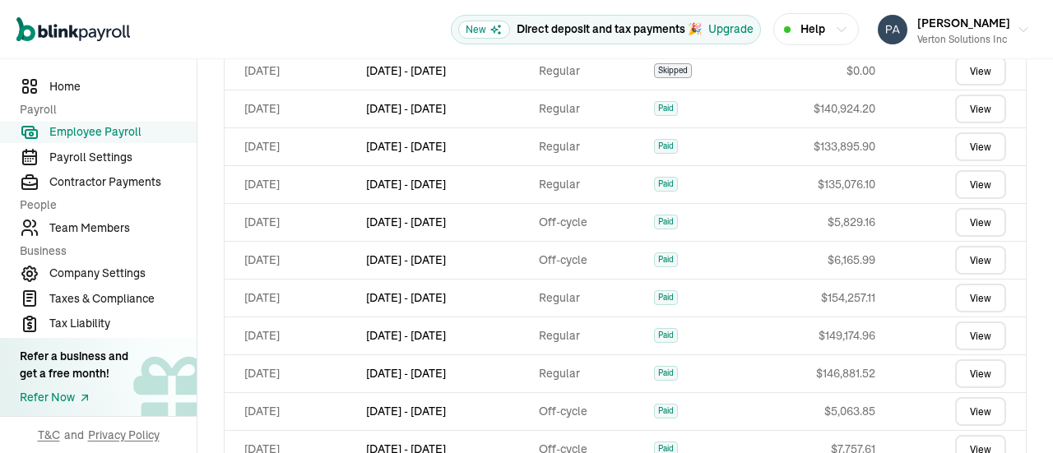
scroll to position [769, 0]
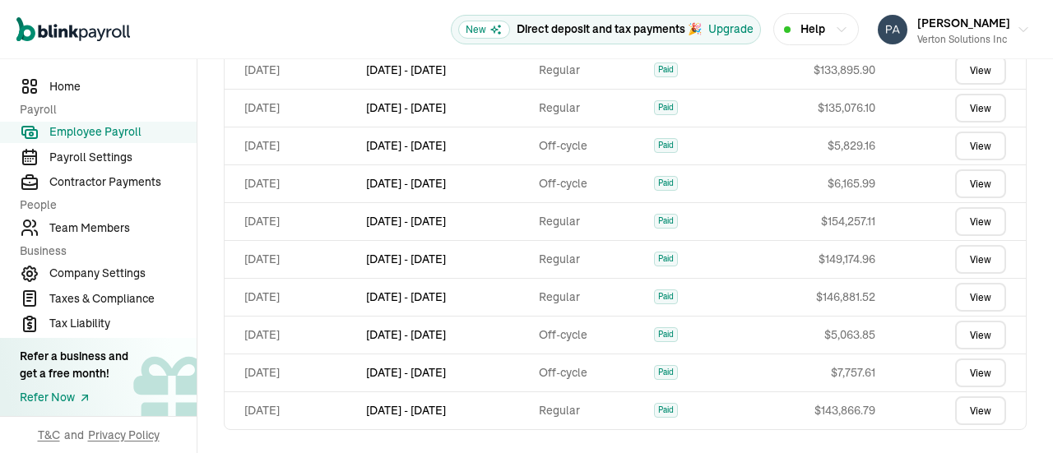
click at [959, 412] on link "View" at bounding box center [980, 411] width 51 height 29
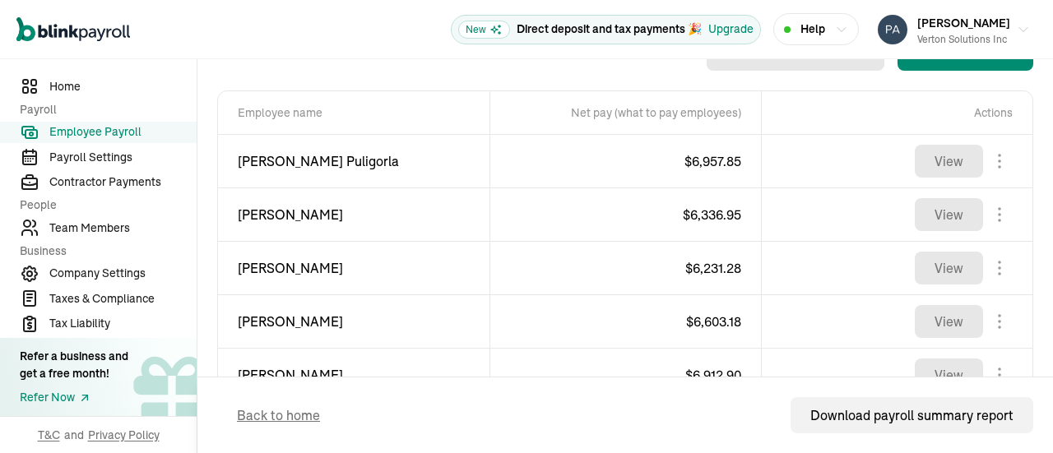
scroll to position [576, 0]
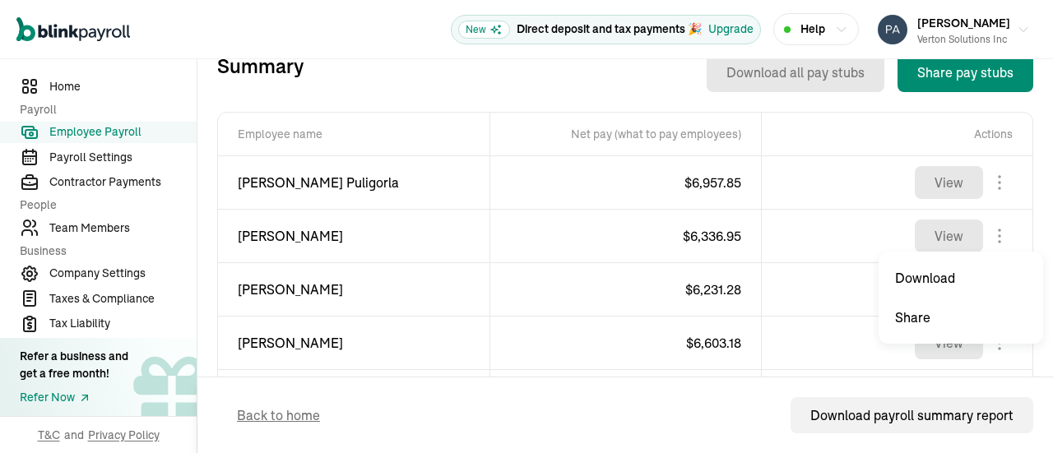
click at [982, 232] on body "Open main menu New Direct deposit and tax payments 🎉 Upgrade Help Prasad Rao Ve…" at bounding box center [526, 226] width 1053 height 453
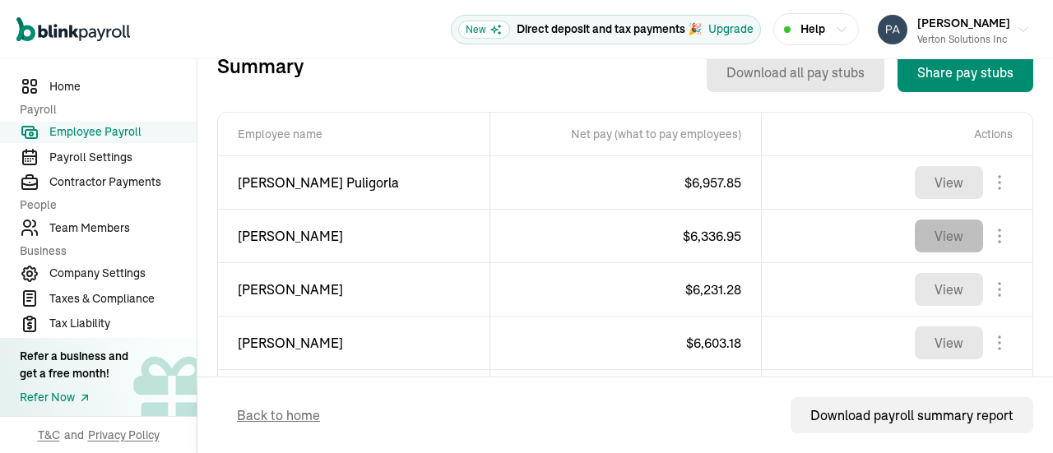
click at [928, 238] on button "View" at bounding box center [949, 236] width 68 height 33
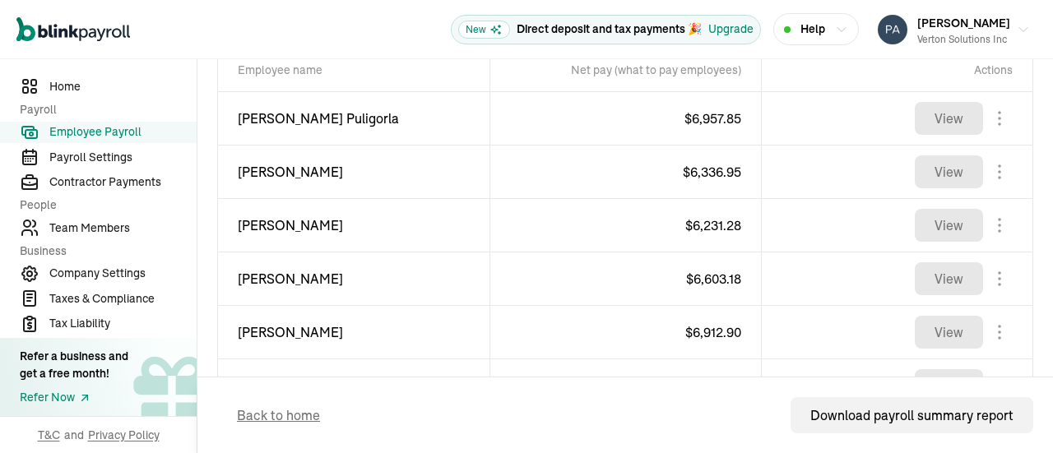
scroll to position [558, 0]
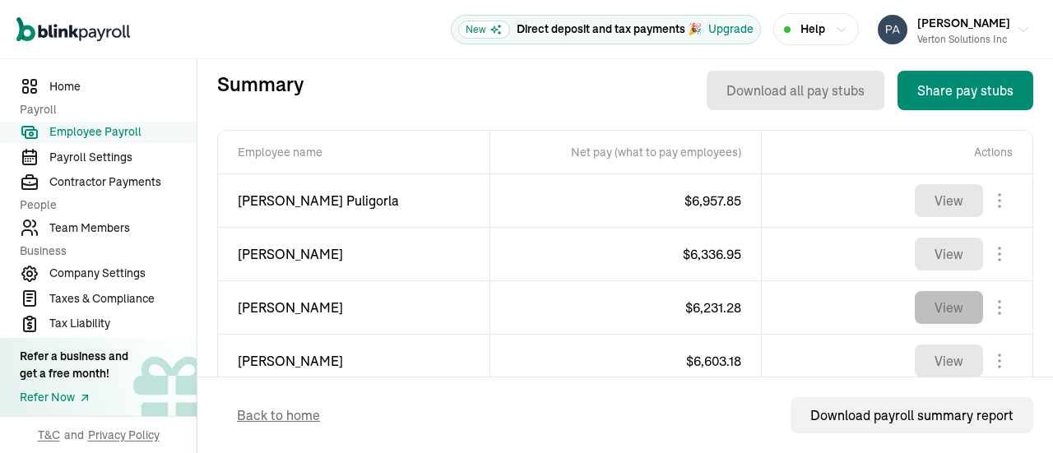
click at [950, 302] on button "View" at bounding box center [949, 307] width 68 height 33
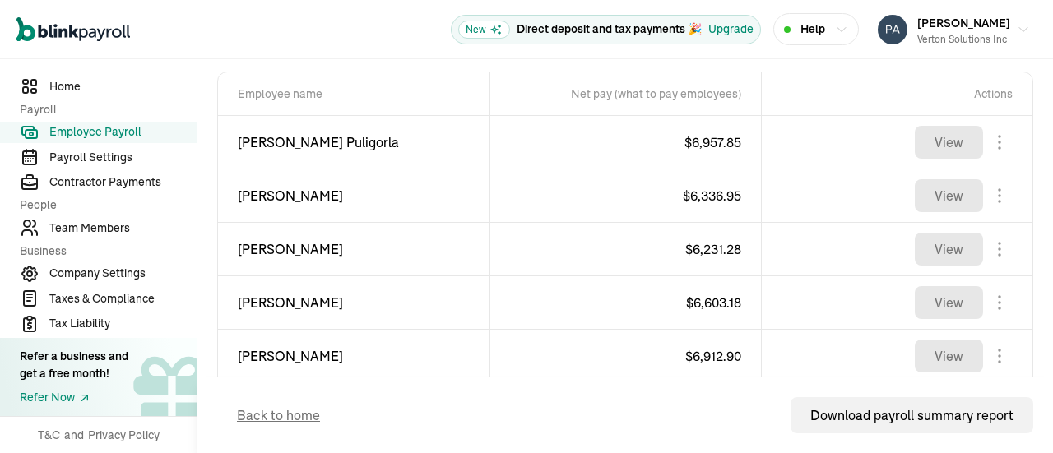
scroll to position [640, 0]
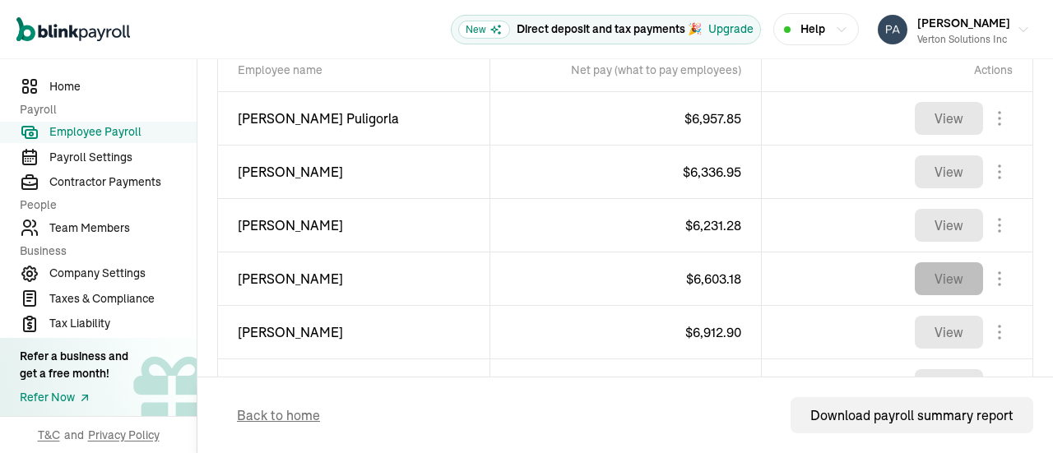
click at [938, 268] on button "View" at bounding box center [949, 279] width 68 height 33
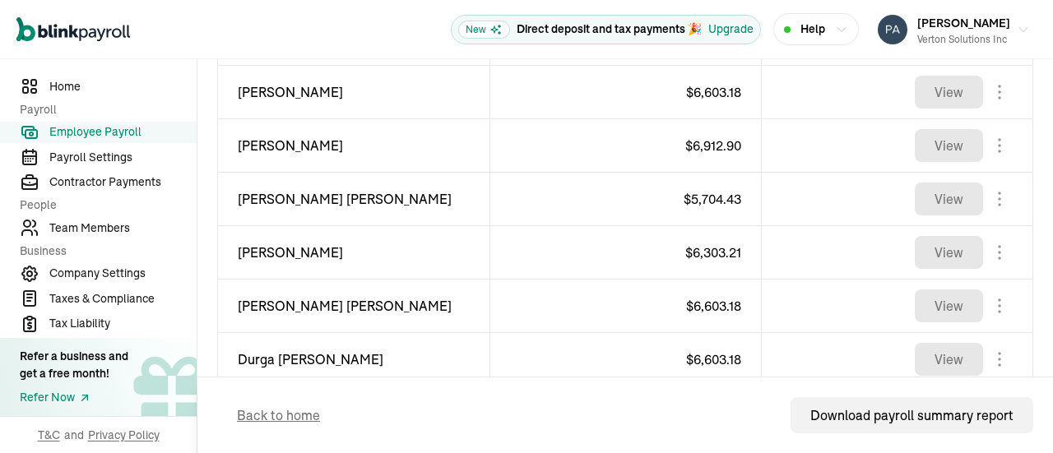
scroll to position [805, 0]
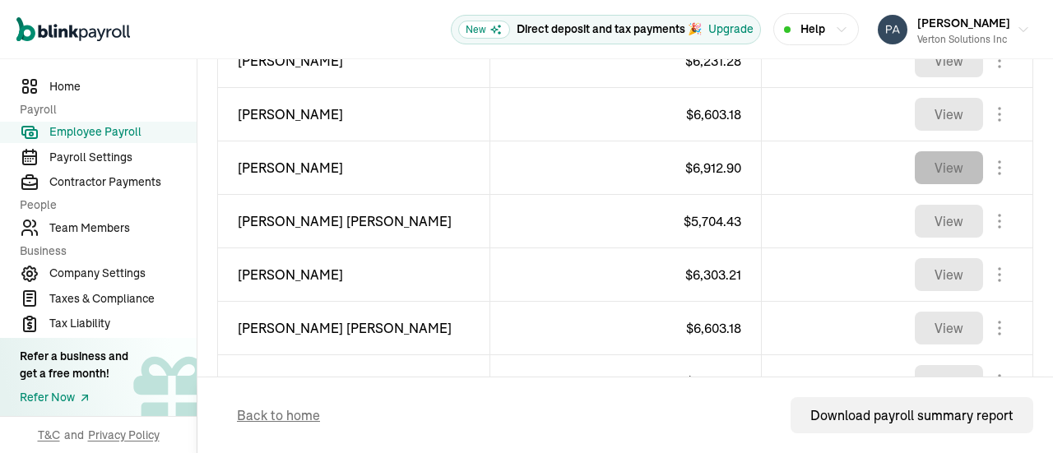
click at [946, 165] on button "View" at bounding box center [949, 167] width 68 height 33
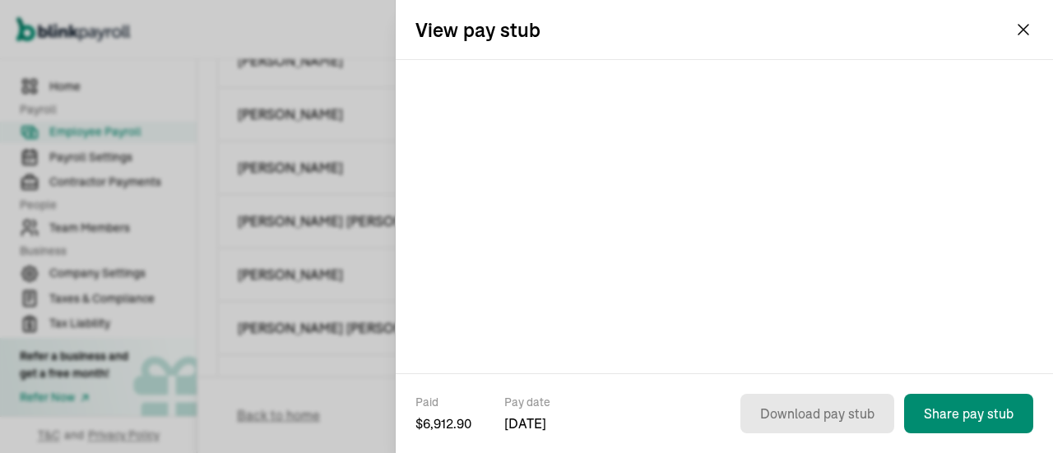
scroll to position [0, 0]
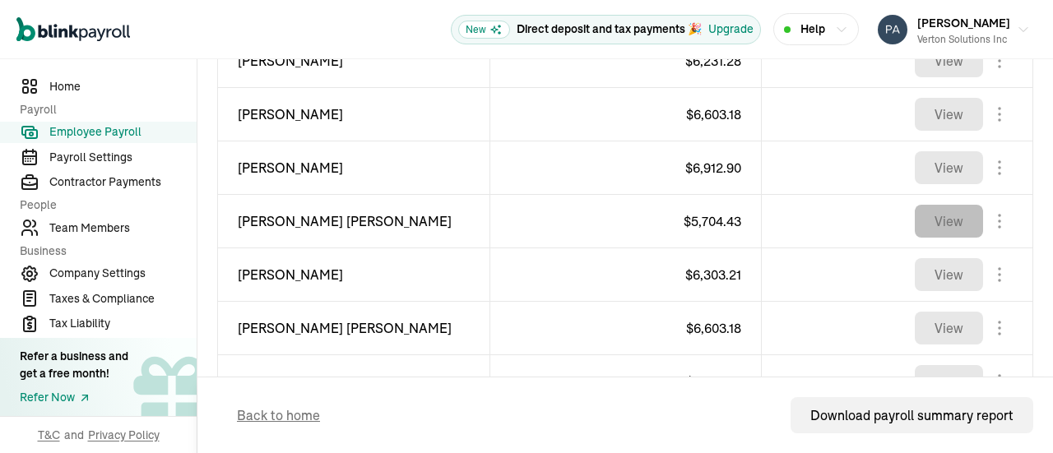
click at [927, 220] on button "View" at bounding box center [949, 221] width 68 height 33
click at [928, 275] on button "View" at bounding box center [949, 274] width 68 height 33
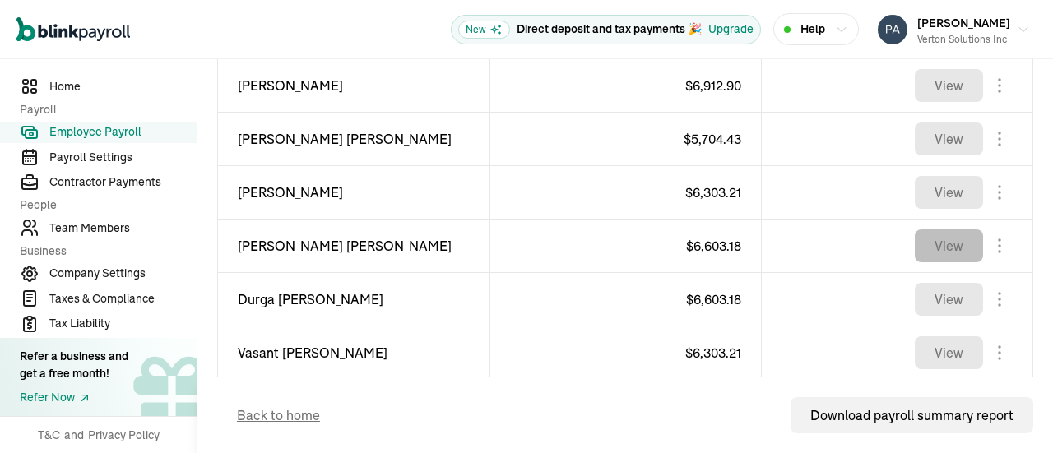
click at [941, 249] on button "View" at bounding box center [949, 246] width 68 height 33
click at [934, 302] on button "View" at bounding box center [949, 299] width 68 height 33
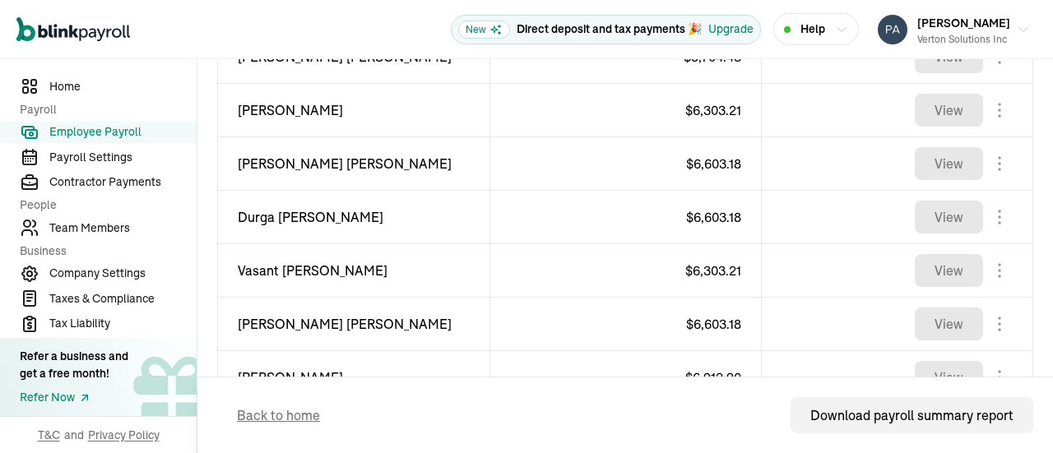
scroll to position [1052, 0]
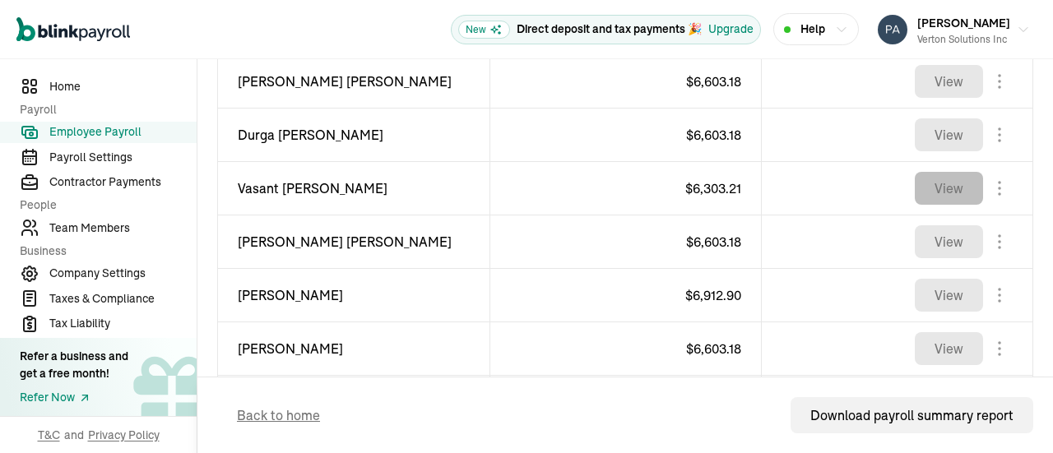
click at [927, 182] on button "View" at bounding box center [949, 188] width 68 height 33
click at [929, 235] on button "View" at bounding box center [949, 241] width 68 height 33
click at [938, 281] on button "View" at bounding box center [949, 295] width 68 height 33
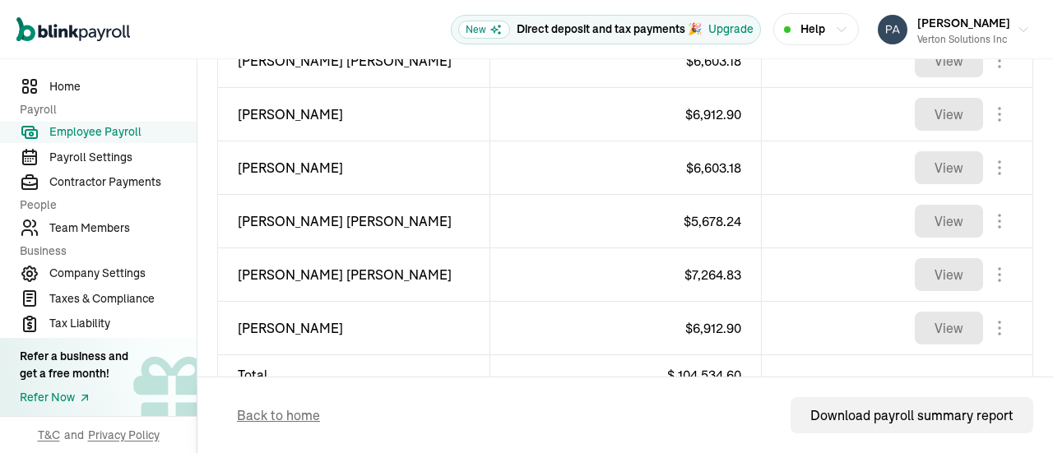
scroll to position [1279, 0]
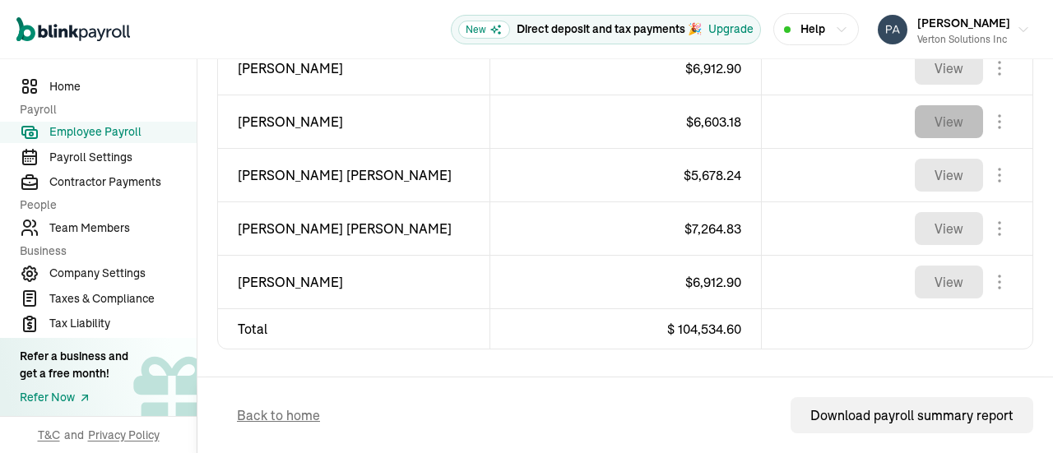
click at [938, 123] on button "View" at bounding box center [949, 121] width 68 height 33
click at [949, 177] on button "View" at bounding box center [949, 175] width 68 height 33
click at [920, 228] on button "View" at bounding box center [949, 228] width 68 height 33
click at [946, 283] on button "View" at bounding box center [949, 282] width 68 height 33
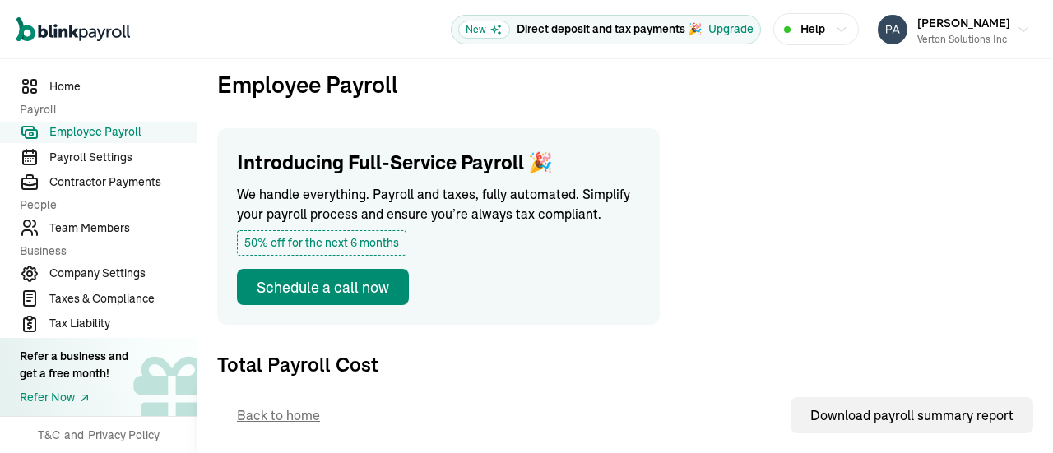
scroll to position [0, 0]
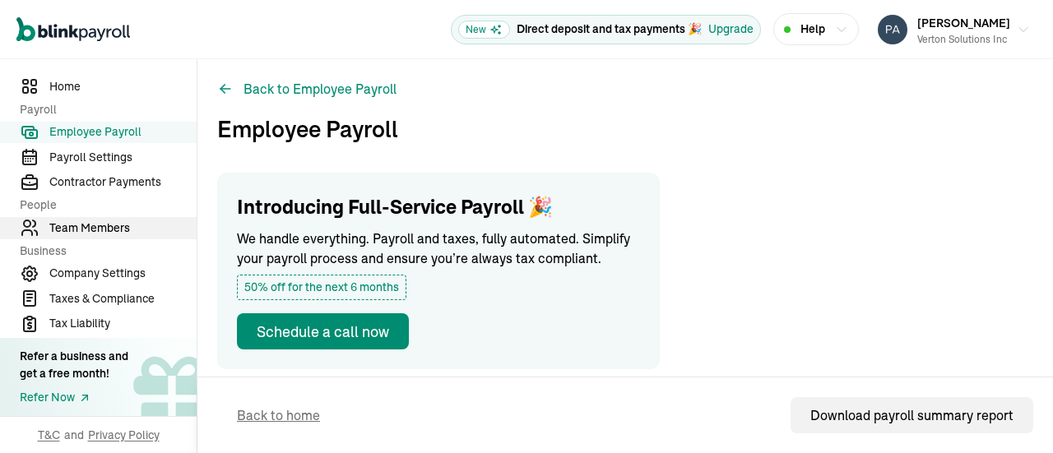
click at [91, 231] on span "Team Members" at bounding box center [122, 228] width 147 height 17
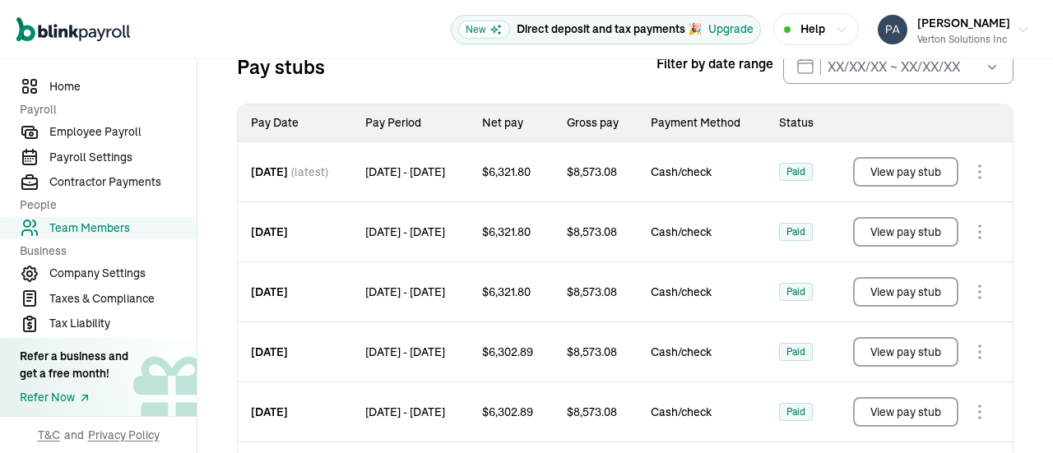
scroll to position [194, 0]
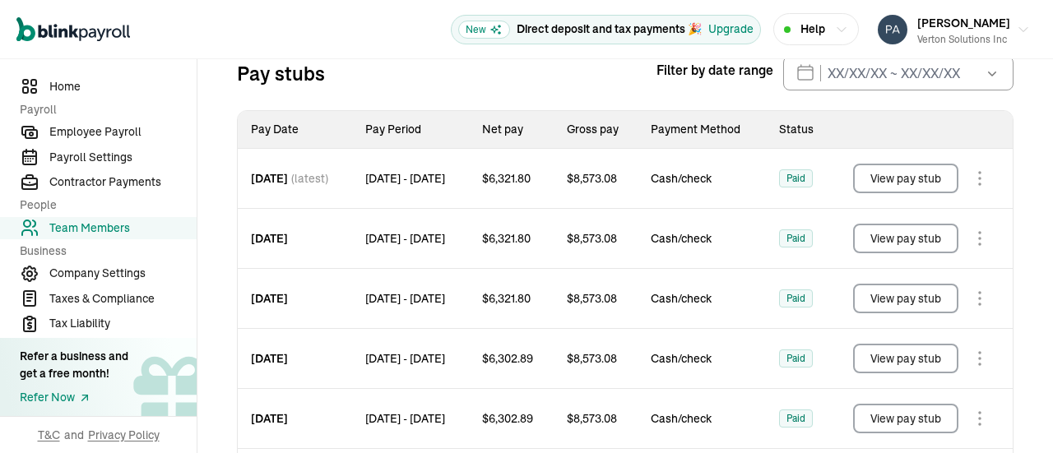
click at [899, 314] on button "View pay stub" at bounding box center [905, 299] width 105 height 30
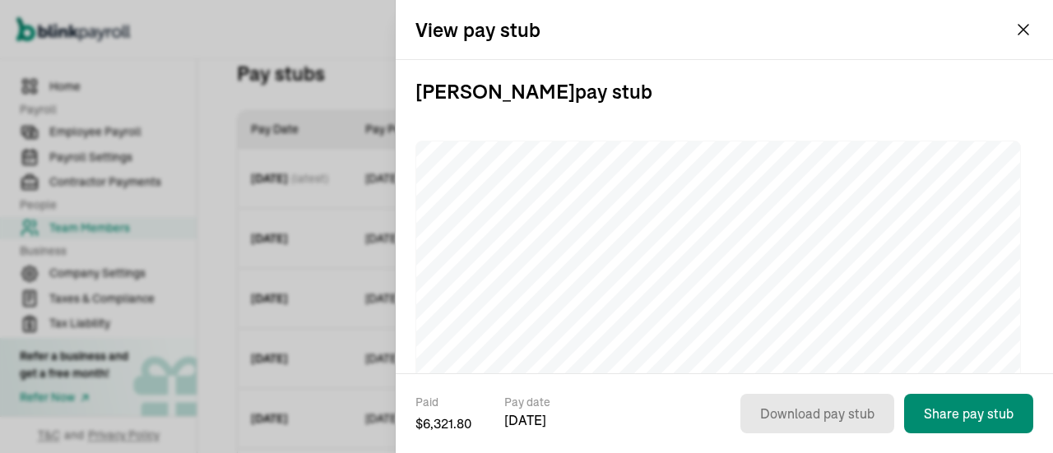
scroll to position [0, 0]
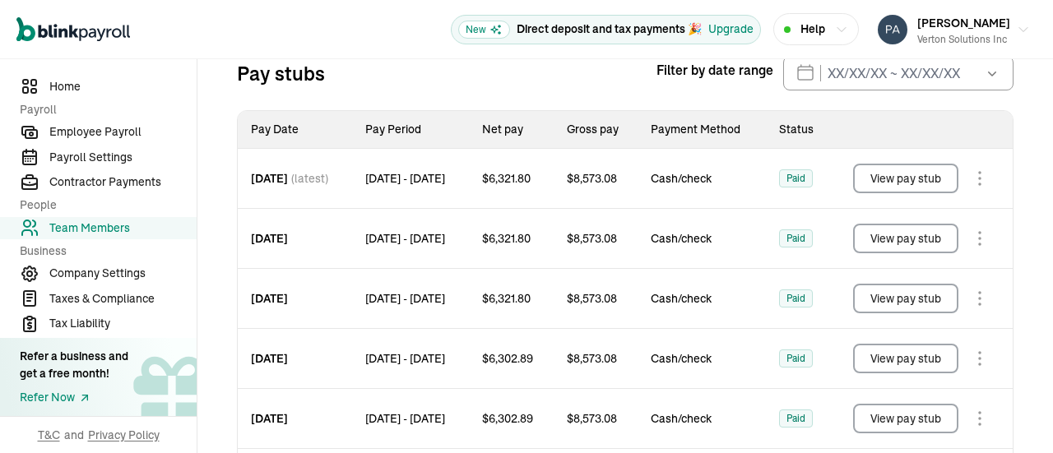
click at [894, 253] on button "View pay stub" at bounding box center [905, 239] width 105 height 30
click at [918, 193] on button "View pay stub" at bounding box center [905, 179] width 105 height 30
click at [85, 224] on span "Team Members" at bounding box center [122, 228] width 147 height 17
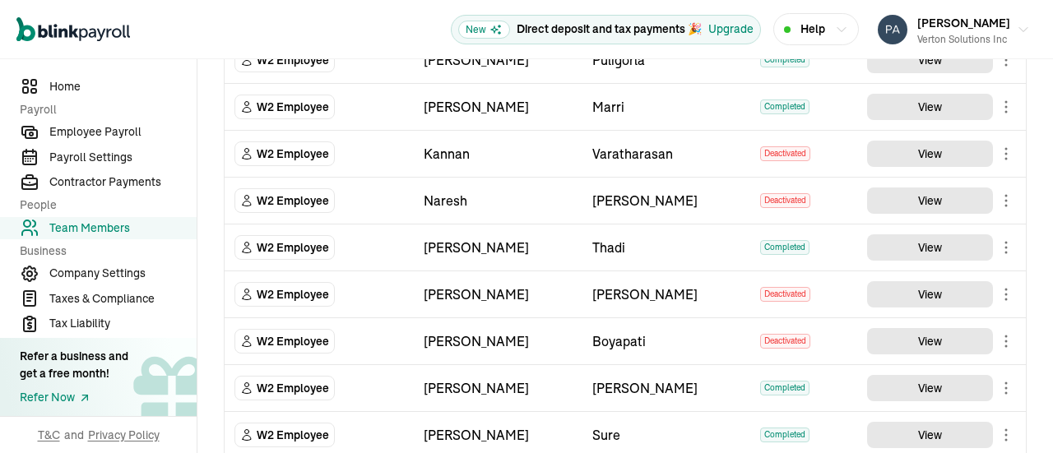
scroll to position [165, 0]
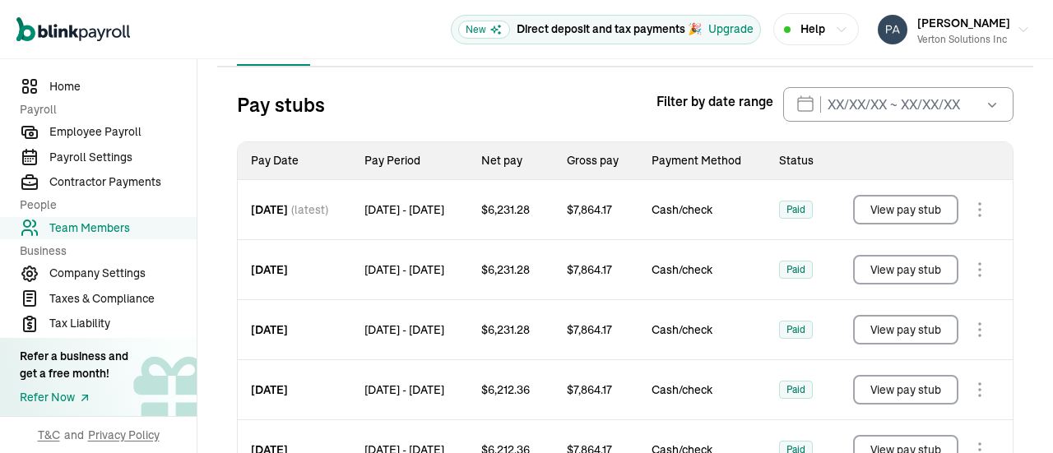
scroll to position [158, 0]
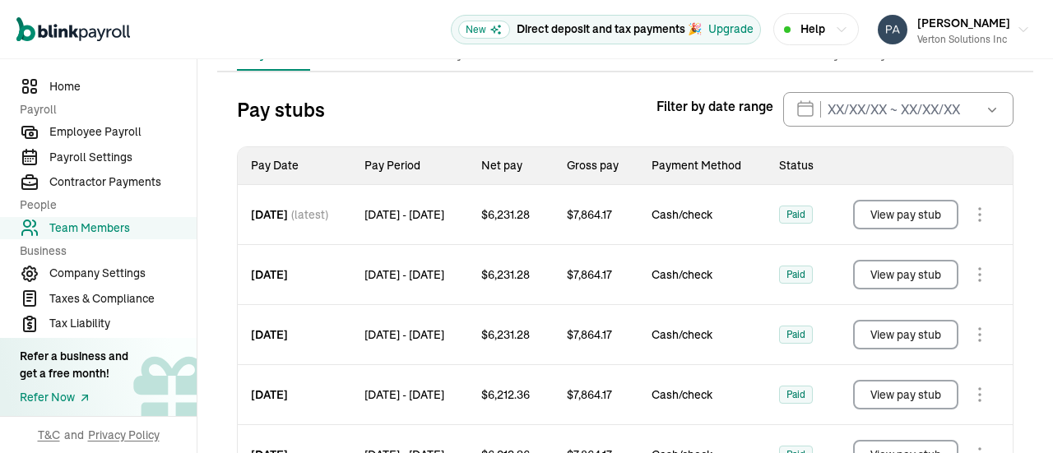
click at [921, 333] on button "View pay stub" at bounding box center [905, 335] width 105 height 30
click at [909, 274] on button "View pay stub" at bounding box center [905, 275] width 105 height 30
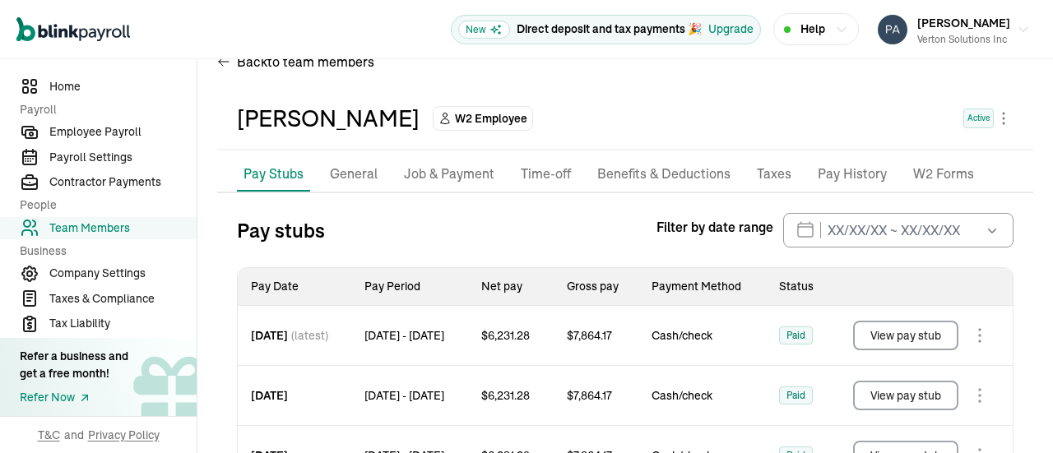
scroll to position [0, 0]
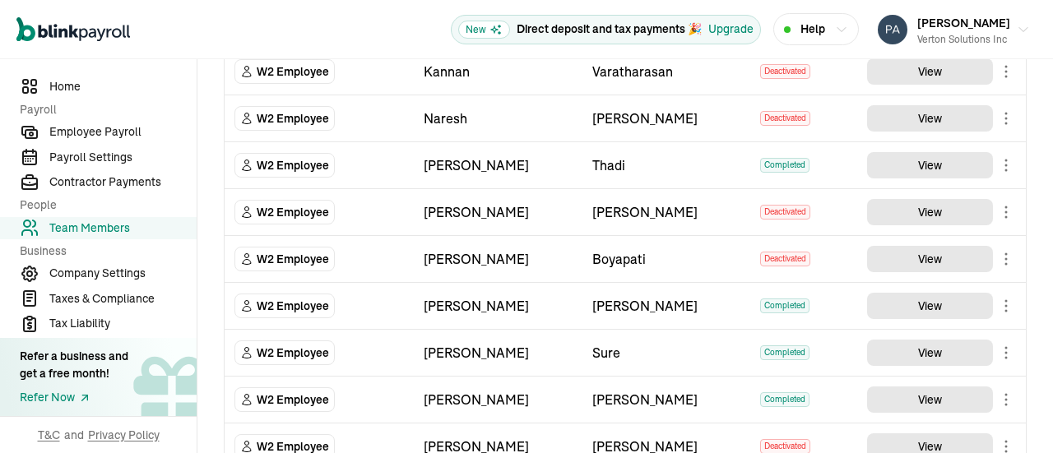
scroll to position [247, 0]
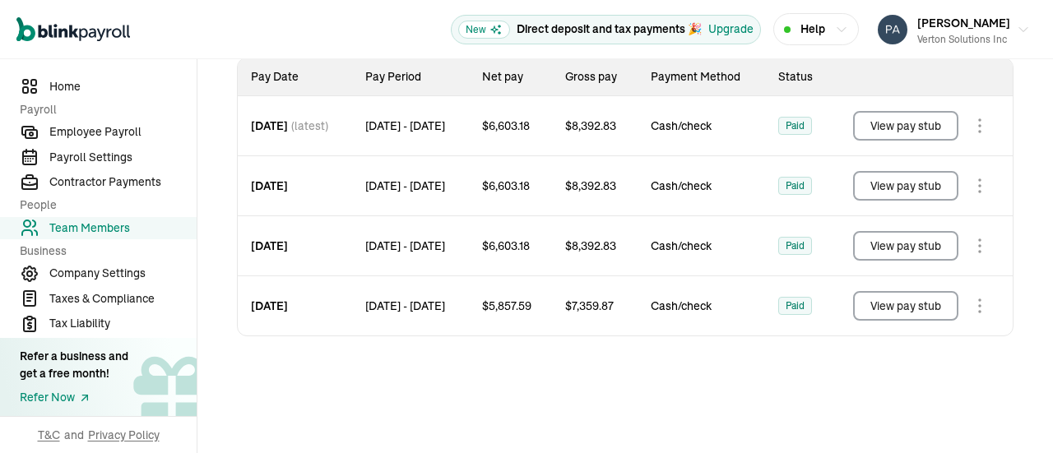
scroll to position [249, 0]
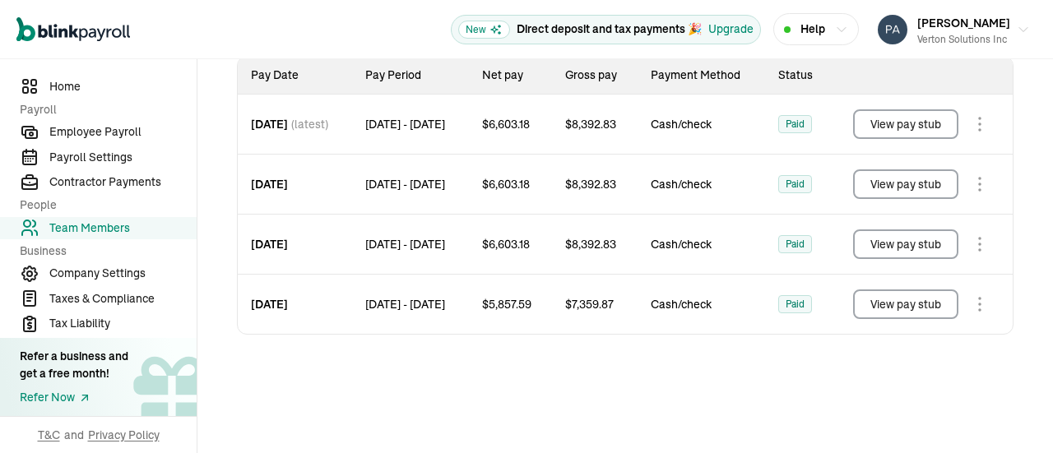
click at [896, 251] on button "View pay stub" at bounding box center [905, 245] width 105 height 30
click at [898, 182] on button "View pay stub" at bounding box center [905, 185] width 105 height 30
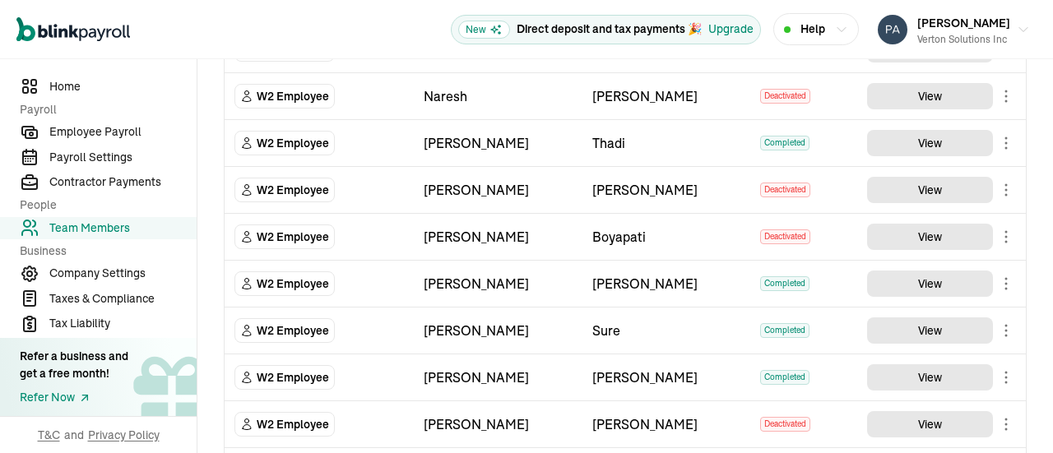
scroll to position [329, 0]
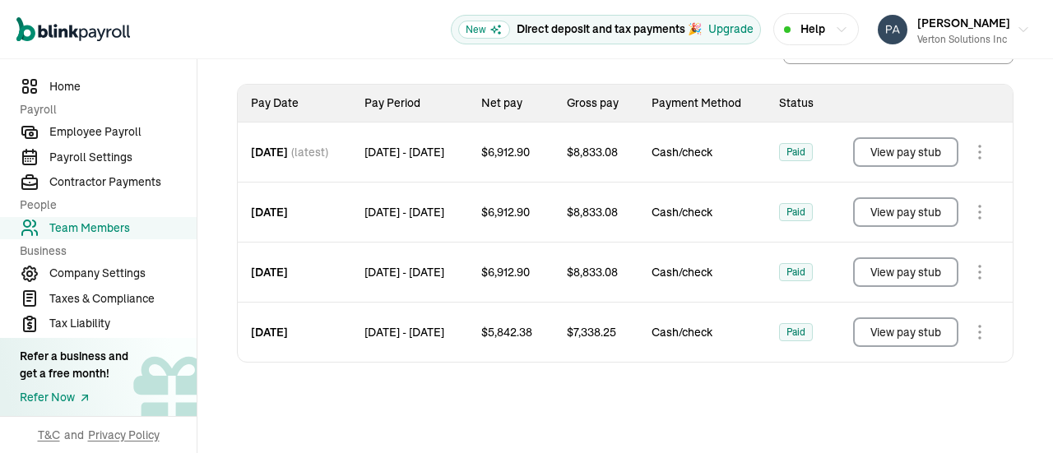
scroll to position [247, 0]
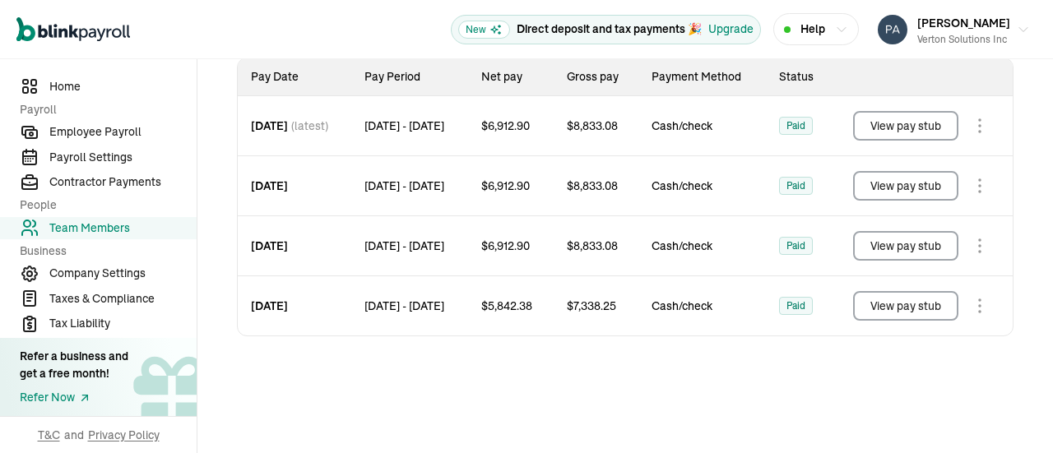
click at [934, 239] on button "View pay stub" at bounding box center [905, 246] width 105 height 30
click at [918, 189] on button "View pay stub" at bounding box center [905, 186] width 105 height 30
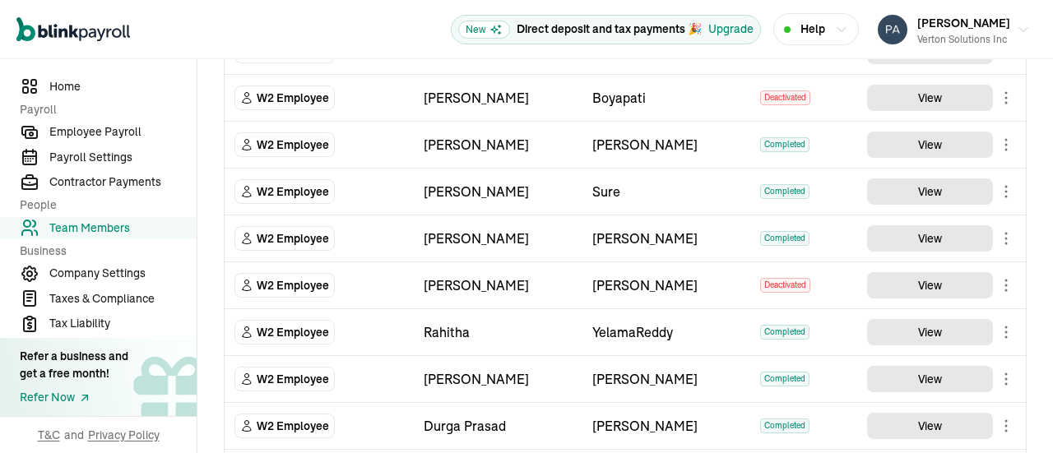
scroll to position [411, 0]
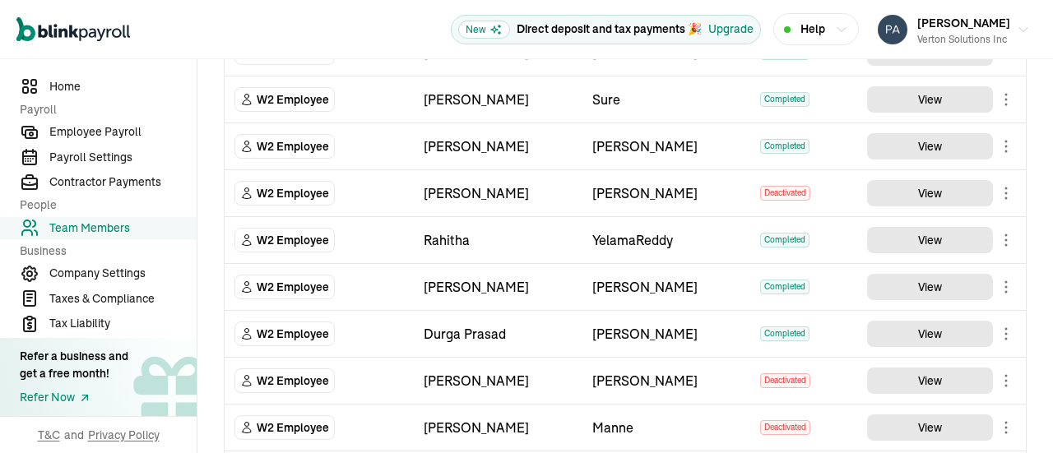
scroll to position [494, 0]
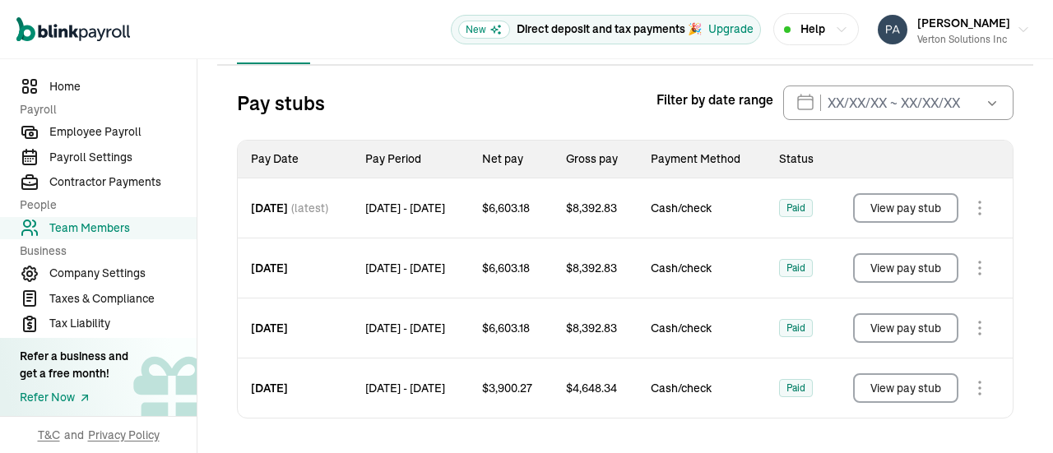
scroll to position [249, 0]
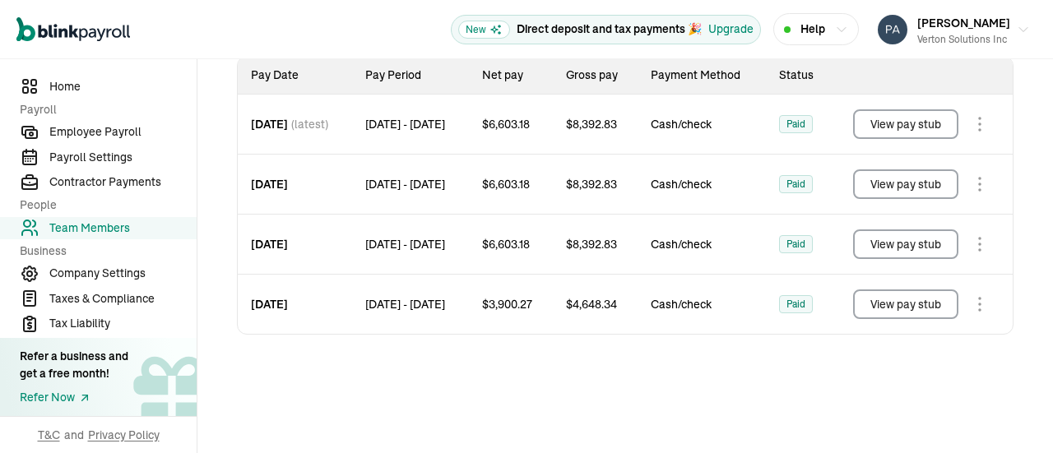
click at [876, 256] on button "View pay stub" at bounding box center [905, 245] width 105 height 30
click at [902, 184] on button "View pay stub" at bounding box center [905, 185] width 105 height 30
click at [899, 119] on button "View pay stub" at bounding box center [905, 124] width 105 height 30
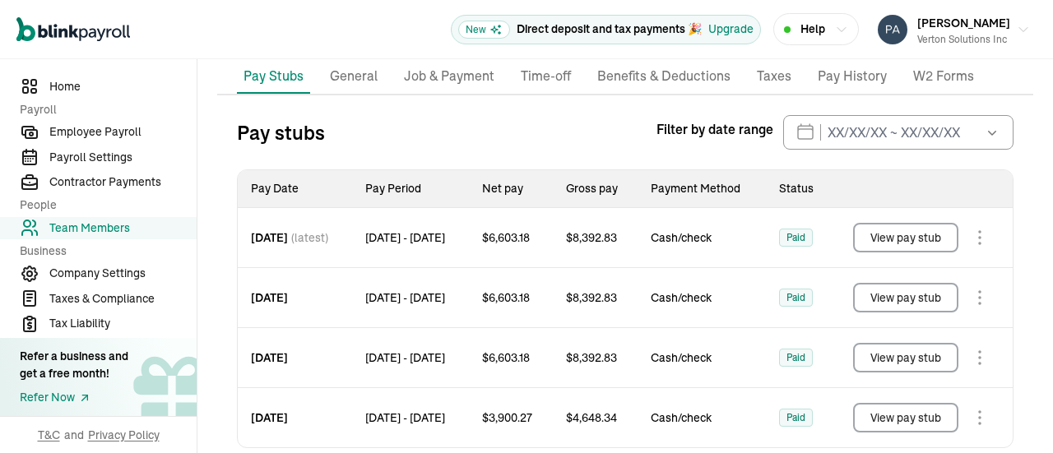
scroll to position [165, 0]
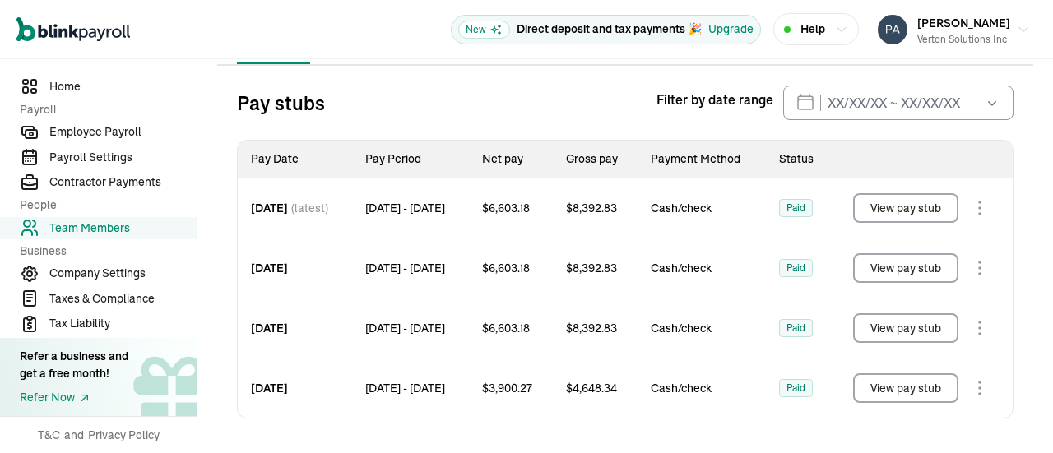
click at [984, 104] on icon "button" at bounding box center [992, 103] width 16 height 16
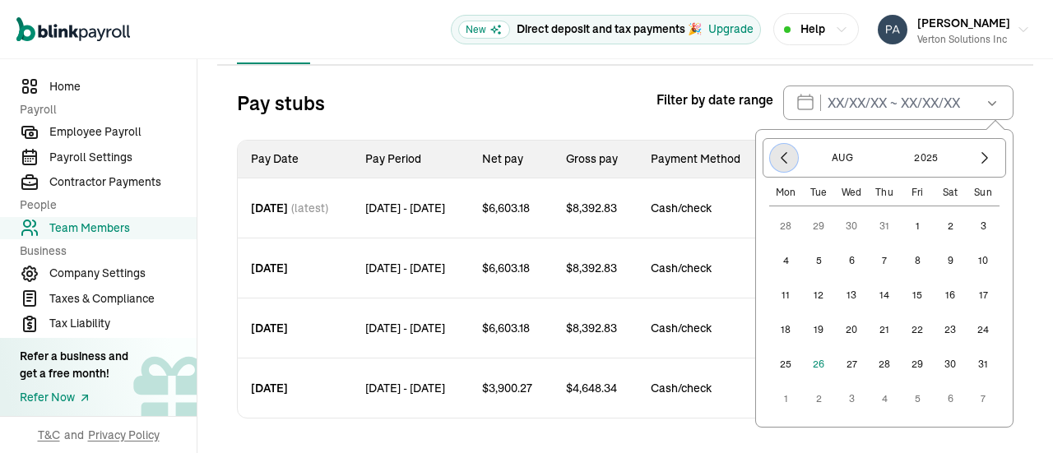
click at [776, 163] on icon "button" at bounding box center [784, 158] width 16 height 16
drag, startPoint x: 811, startPoint y: 227, endPoint x: 828, endPoint y: 216, distance: 20.3
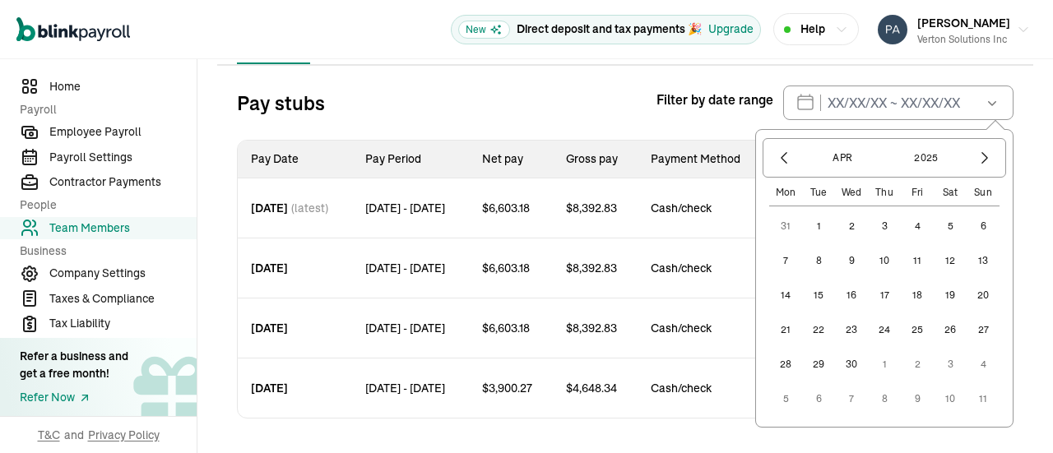
click at [811, 226] on button "1" at bounding box center [818, 226] width 33 height 33
click at [977, 156] on icon "button" at bounding box center [985, 158] width 16 height 16
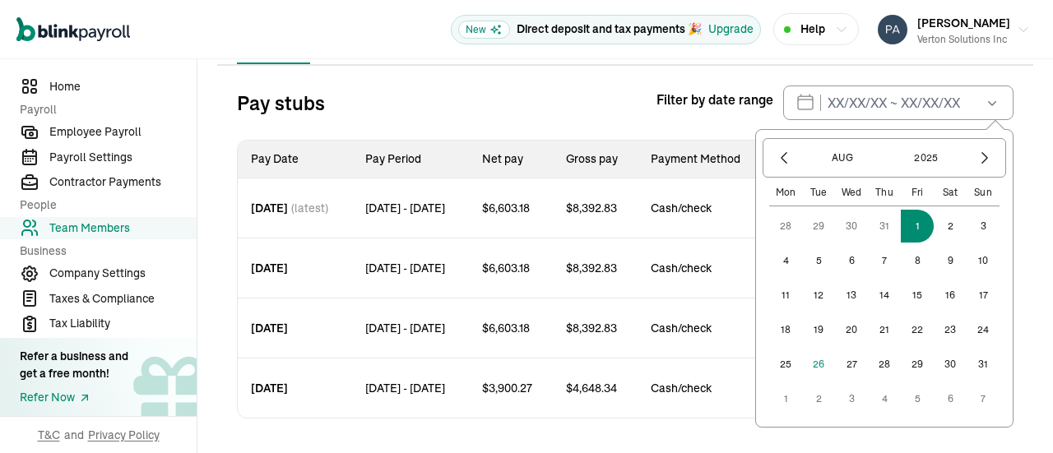
click at [904, 223] on button "1" at bounding box center [917, 226] width 33 height 33
type input "04/01/2025 ~ 08/01/2025"
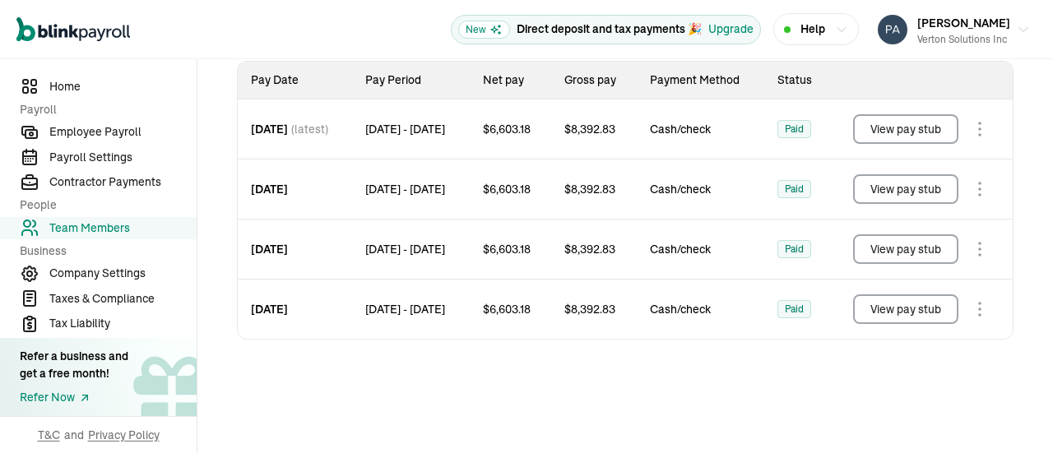
scroll to position [247, 0]
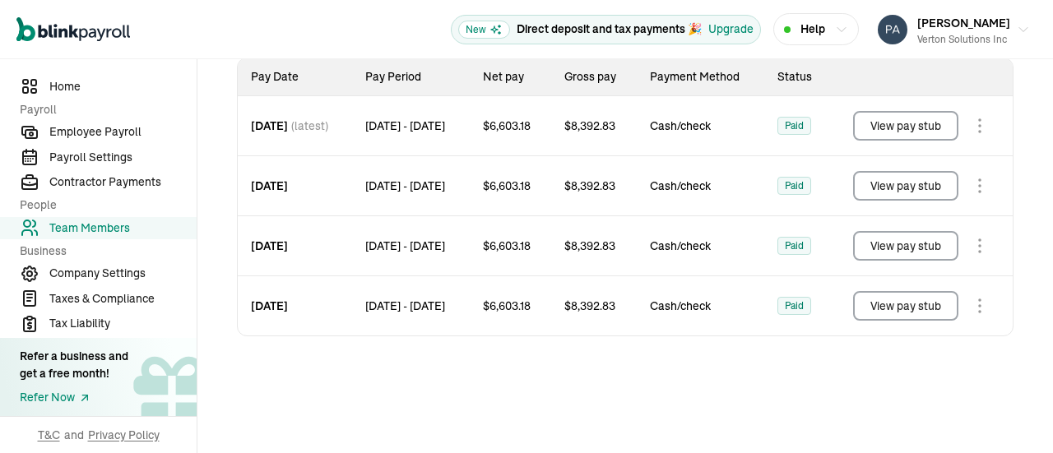
click at [902, 242] on button "View pay stub" at bounding box center [905, 246] width 105 height 30
click at [936, 197] on button "View pay stub" at bounding box center [905, 186] width 105 height 30
click at [925, 124] on button "View pay stub" at bounding box center [905, 126] width 105 height 30
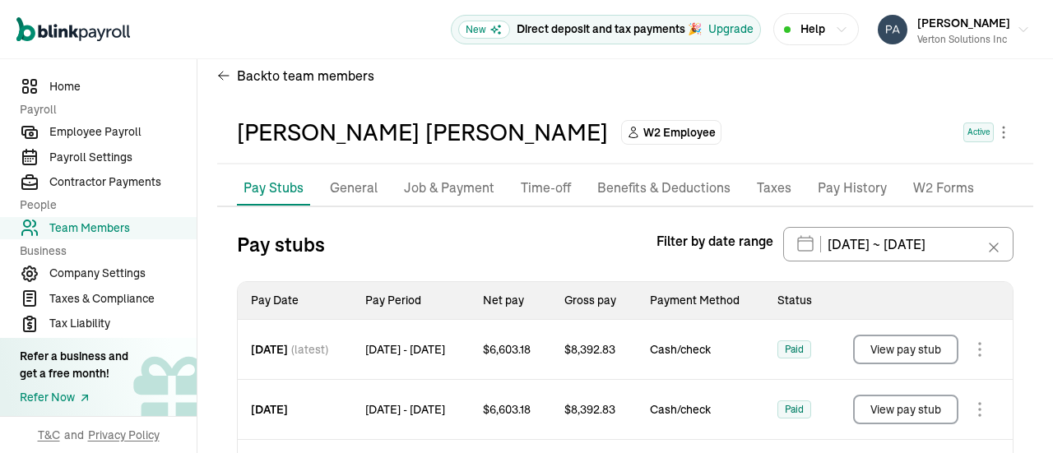
scroll to position [0, 0]
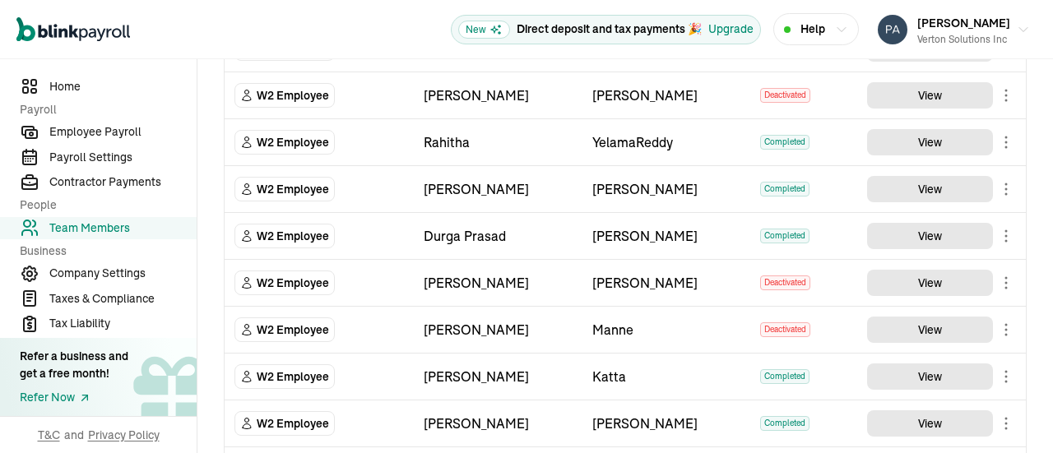
scroll to position [658, 0]
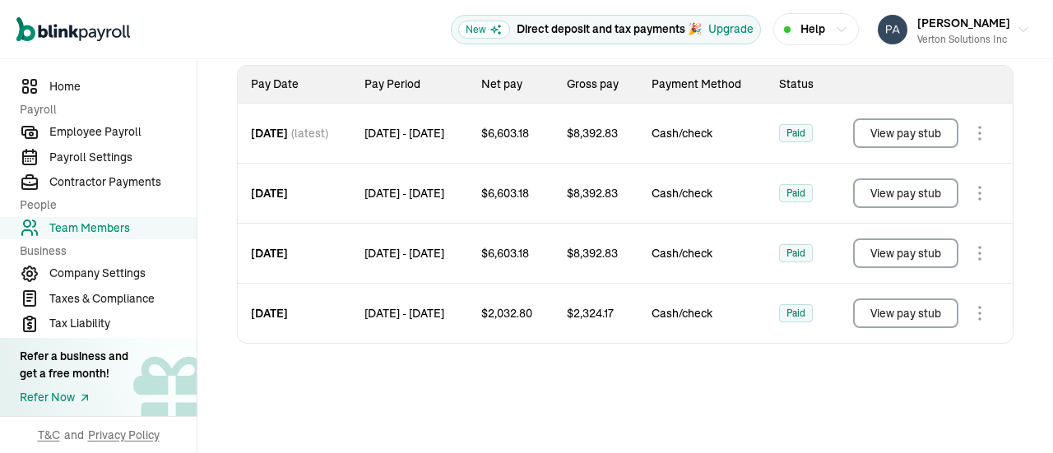
scroll to position [249, 0]
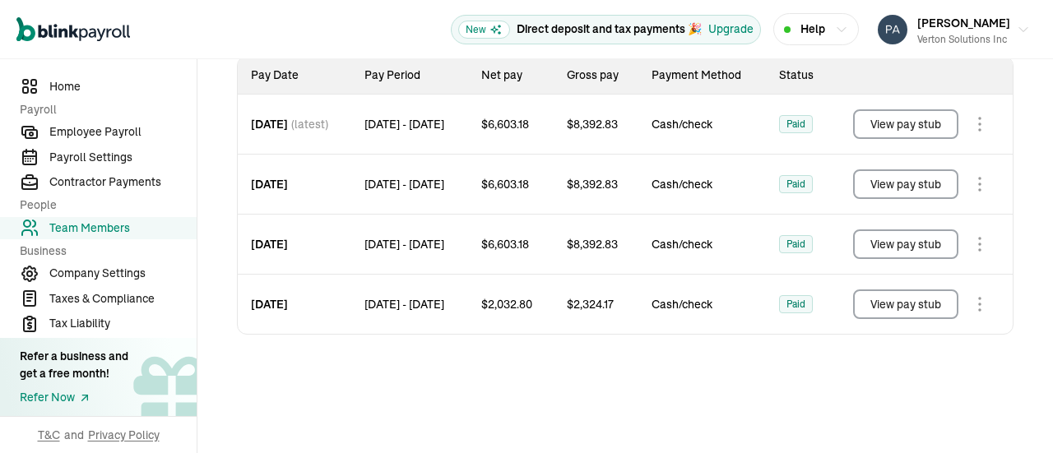
click at [918, 245] on button "View pay stub" at bounding box center [905, 245] width 105 height 30
click at [924, 181] on button "View pay stub" at bounding box center [905, 185] width 105 height 30
click at [899, 119] on button "View pay stub" at bounding box center [905, 124] width 105 height 30
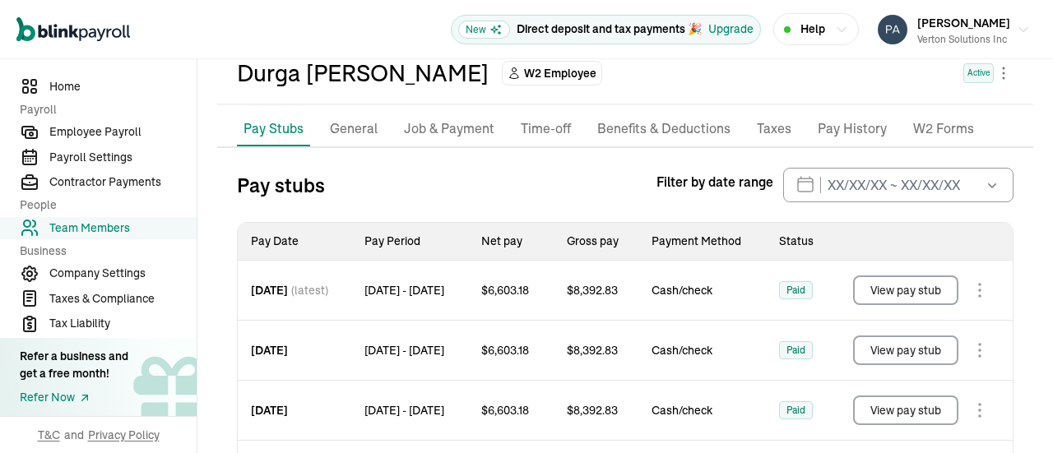
scroll to position [165, 0]
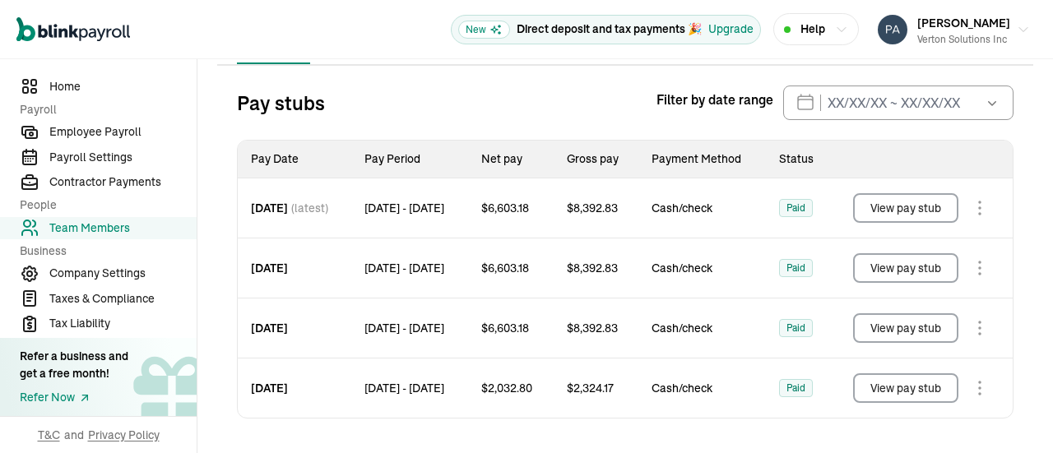
click at [984, 99] on icon "button" at bounding box center [992, 103] width 16 height 16
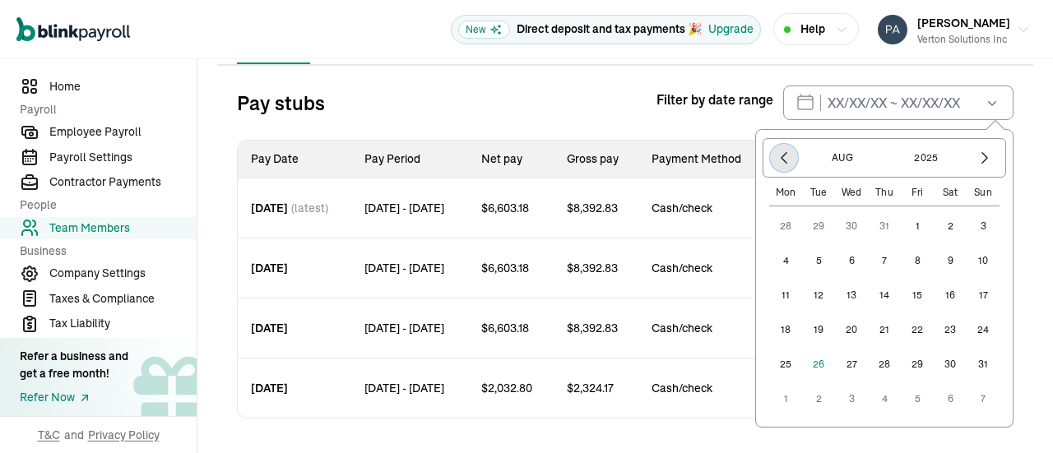
click at [776, 159] on icon "button" at bounding box center [784, 158] width 16 height 16
click at [805, 223] on button "1" at bounding box center [818, 226] width 33 height 33
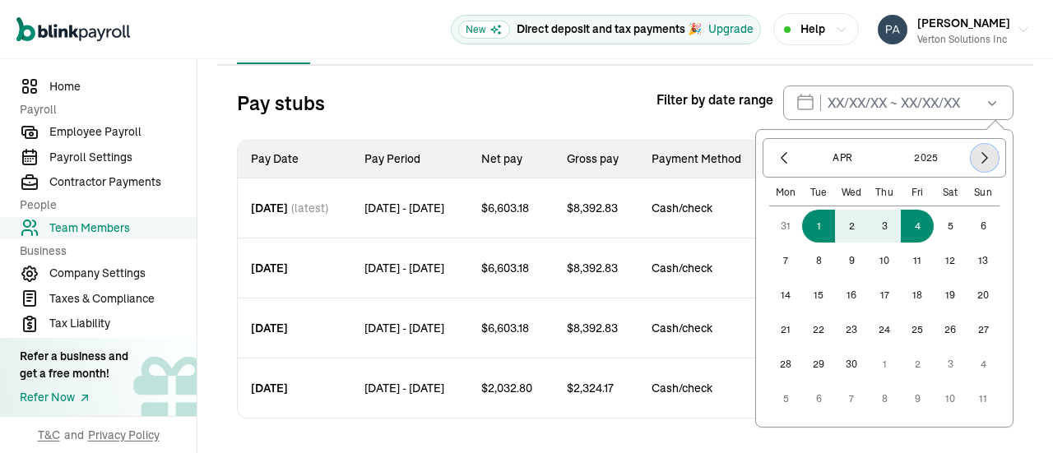
click at [977, 155] on icon "button" at bounding box center [985, 158] width 16 height 16
click at [983, 155] on icon "button" at bounding box center [985, 158] width 5 height 11
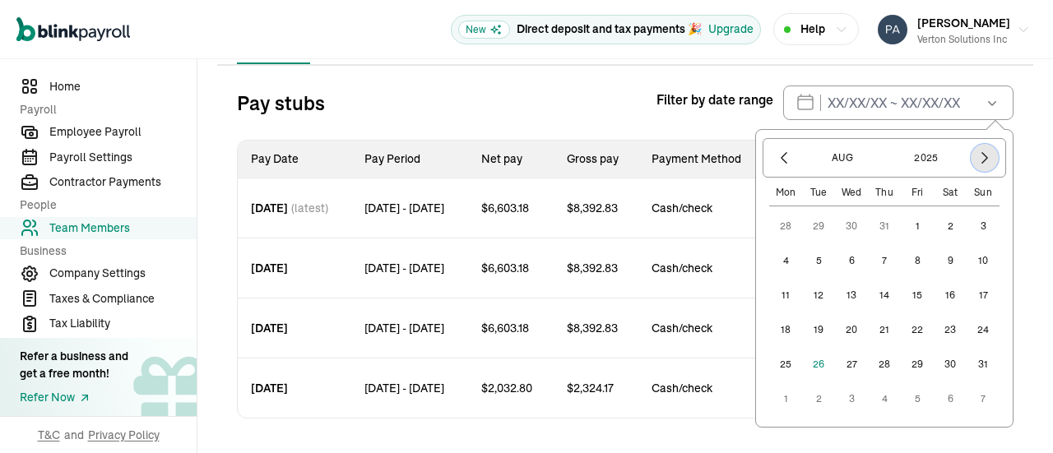
click at [983, 155] on icon "button" at bounding box center [985, 158] width 5 height 11
click at [776, 152] on icon "button" at bounding box center [784, 158] width 16 height 16
click at [904, 218] on button "1" at bounding box center [917, 226] width 33 height 33
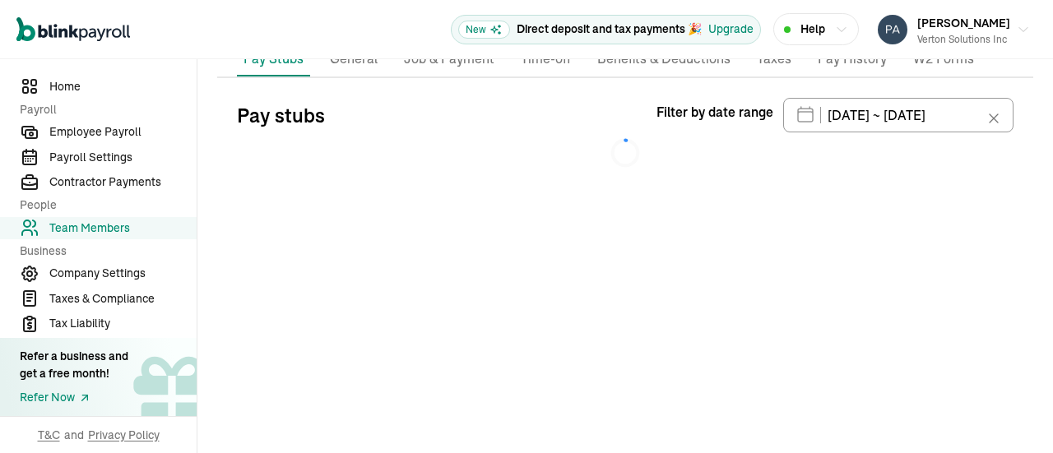
type input "04/01/2025 ~ 08/01/2025"
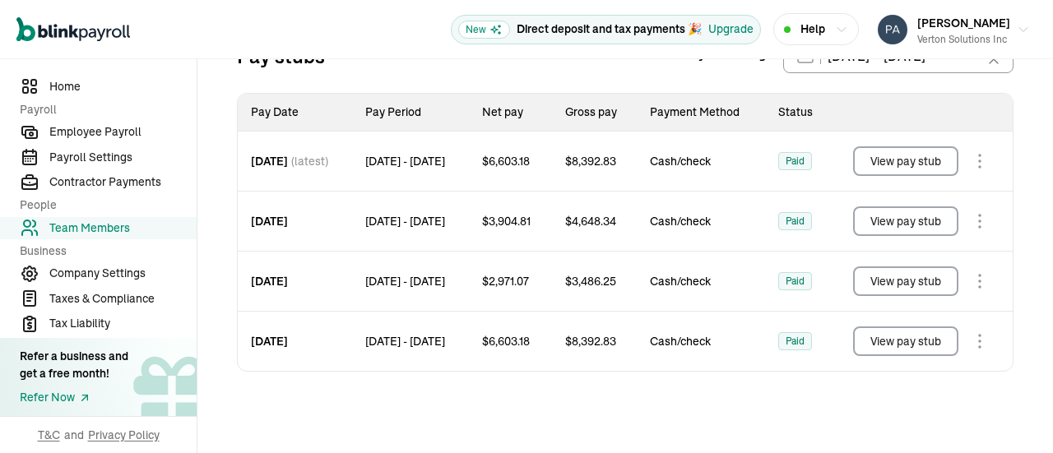
scroll to position [247, 0]
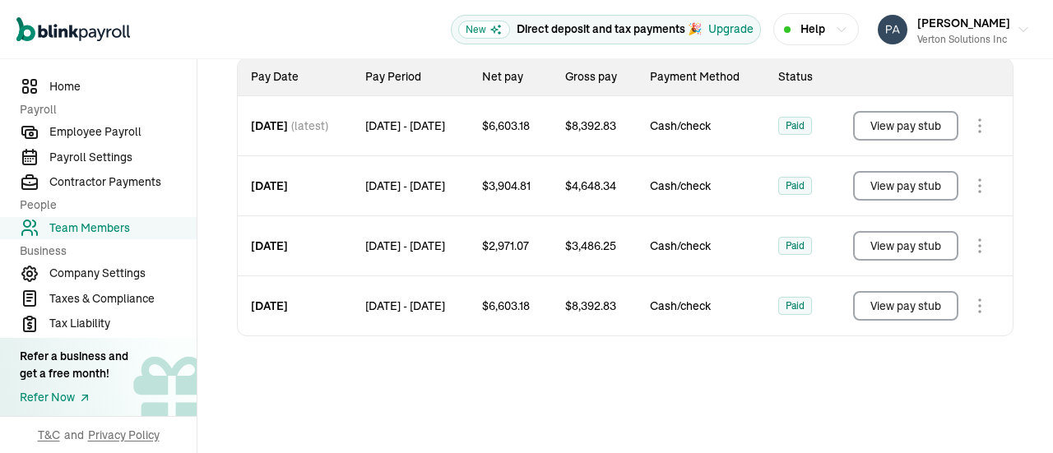
click at [923, 239] on button "View pay stub" at bounding box center [905, 246] width 105 height 30
click at [895, 195] on button "View pay stub" at bounding box center [905, 186] width 105 height 30
click at [924, 121] on button "View pay stub" at bounding box center [905, 126] width 105 height 30
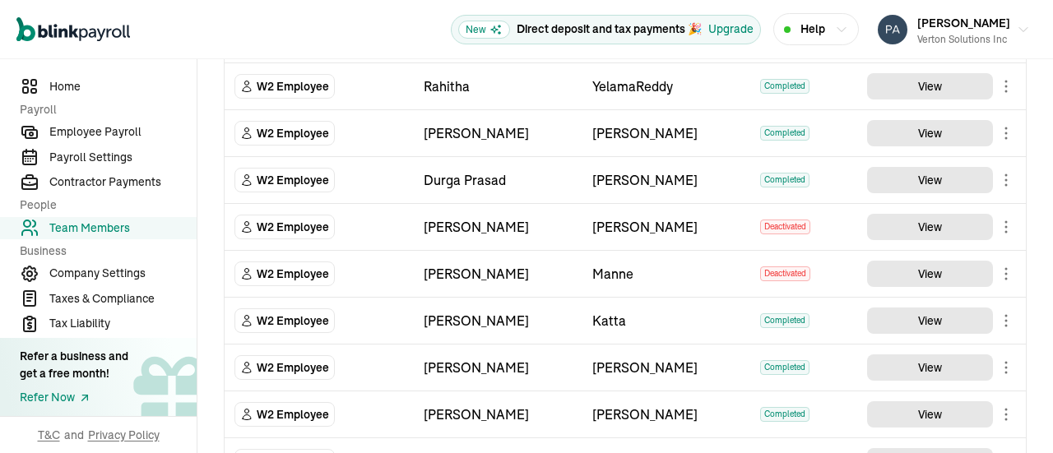
scroll to position [658, 0]
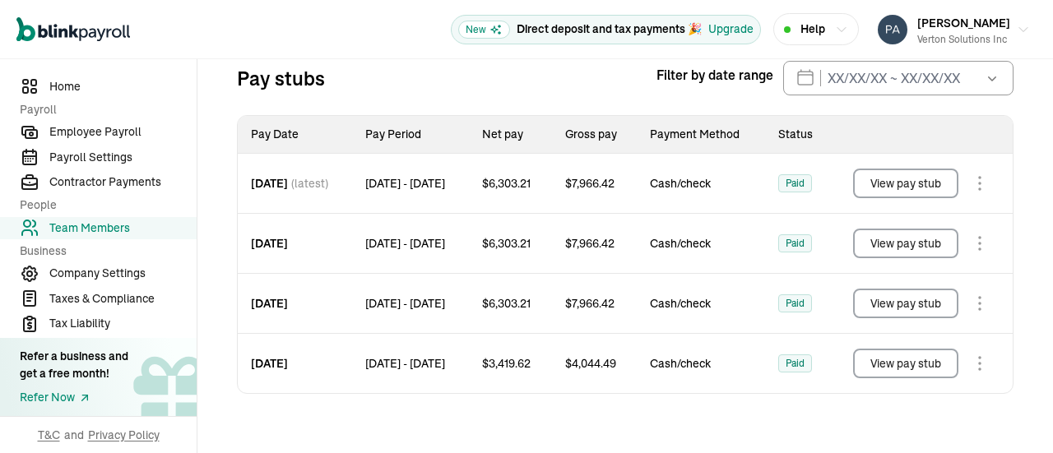
scroll to position [249, 0]
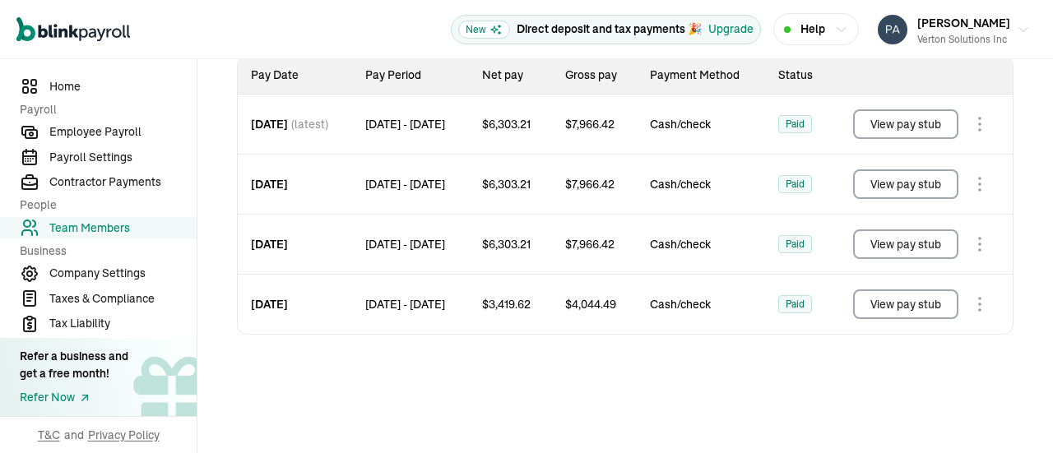
click at [895, 185] on button "View pay stub" at bounding box center [905, 185] width 105 height 30
click at [922, 123] on button "View pay stub" at bounding box center [905, 124] width 105 height 30
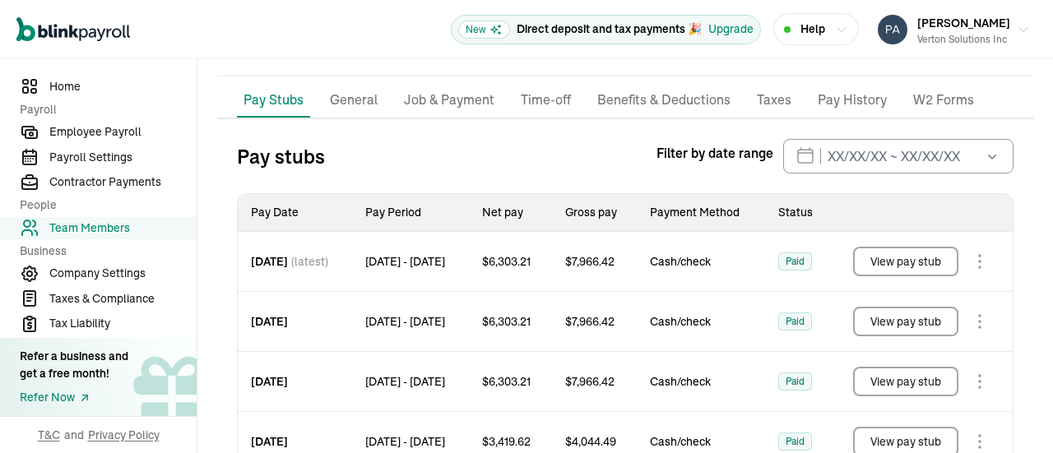
scroll to position [84, 0]
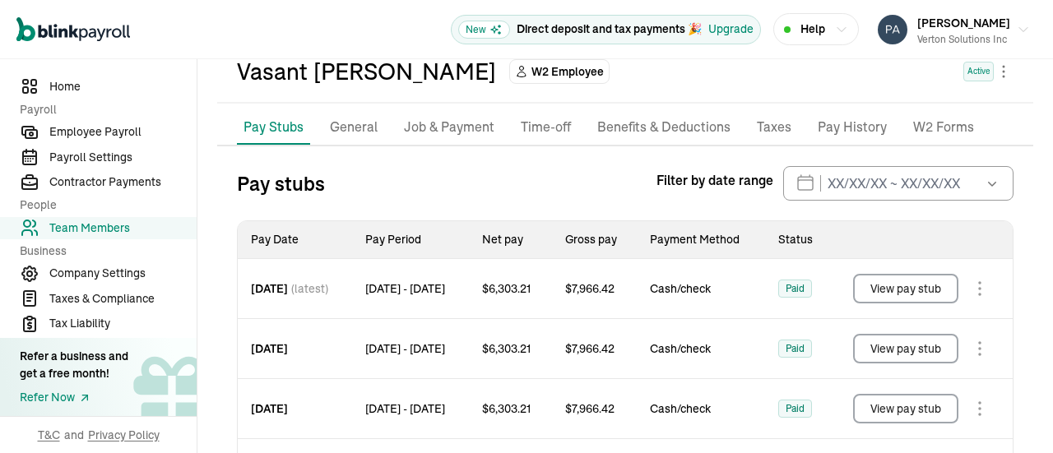
click at [988, 184] on icon "button" at bounding box center [992, 184] width 8 height 5
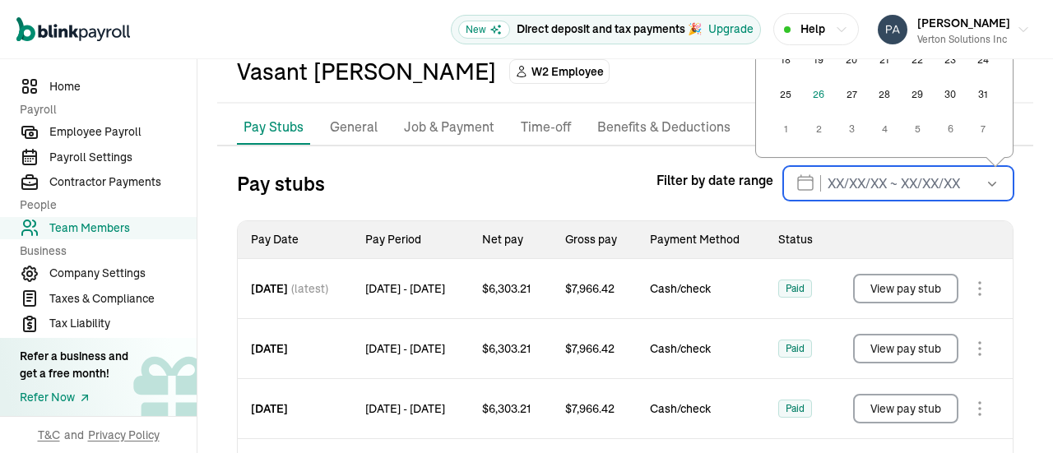
scroll to position [249, 0]
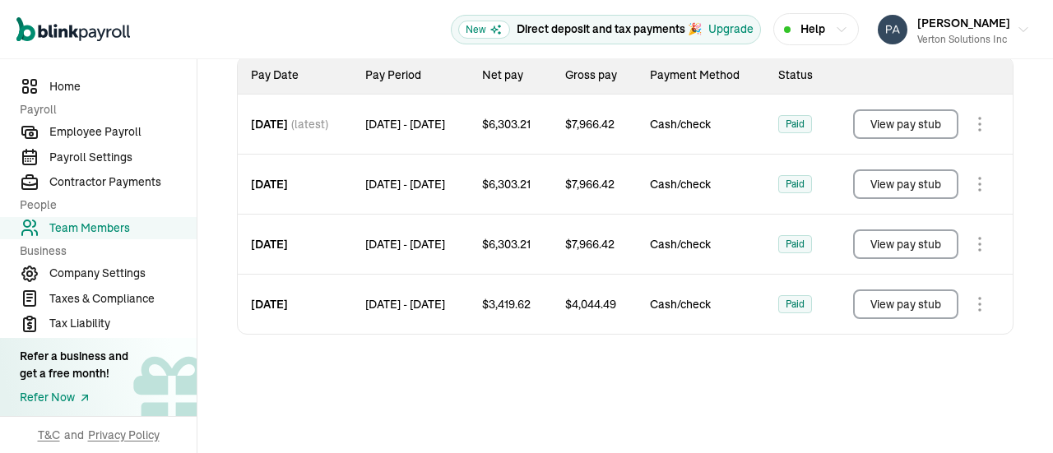
click at [1030, 217] on div "Back to team members Vasant Nagabhushan Katta W2 Employee Active Pay Stubs Gene…" at bounding box center [625, 133] width 856 height 645
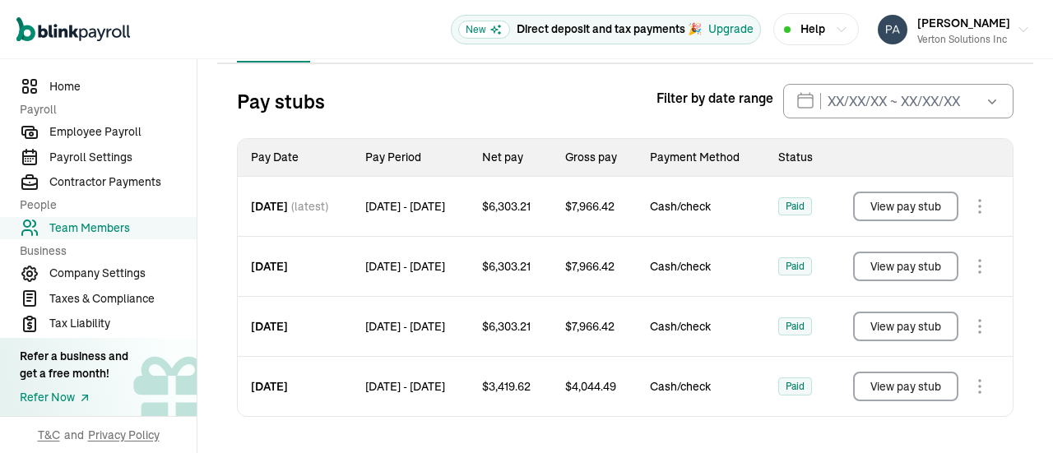
click at [984, 105] on icon "button" at bounding box center [992, 101] width 16 height 16
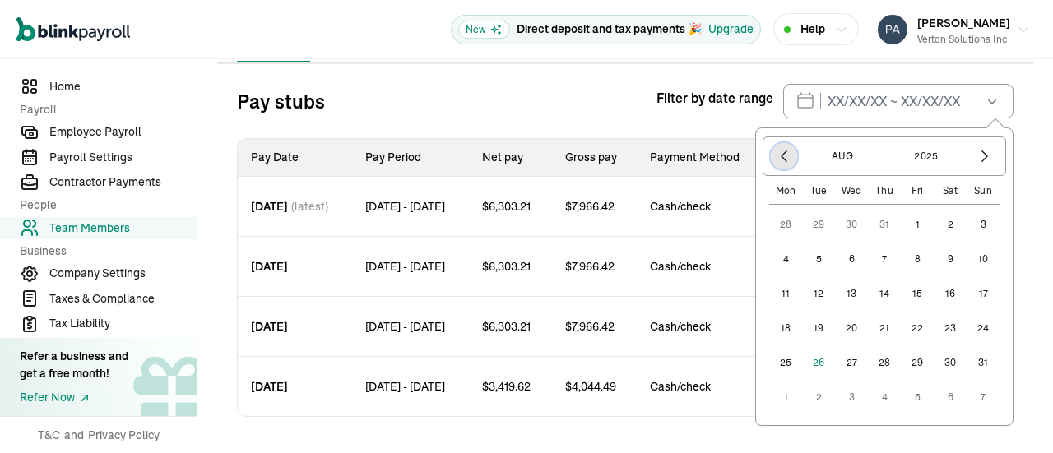
click at [770, 147] on button "button" at bounding box center [784, 156] width 28 height 28
click at [776, 157] on icon "button" at bounding box center [784, 156] width 16 height 16
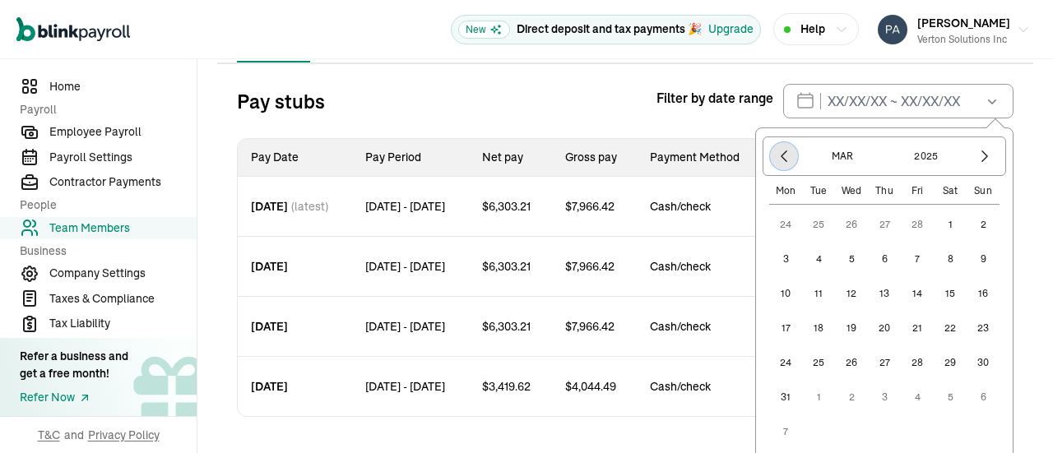
click at [776, 157] on icon "button" at bounding box center [784, 156] width 16 height 16
click at [836, 216] on button "1" at bounding box center [851, 224] width 33 height 33
click at [981, 157] on icon "button" at bounding box center [985, 156] width 16 height 16
click at [981, 156] on icon "button" at bounding box center [985, 156] width 16 height 16
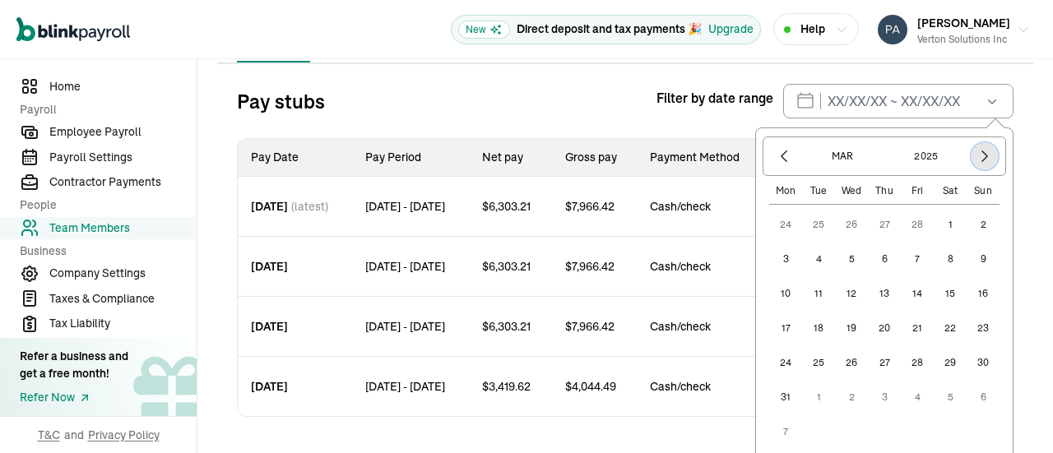
click at [981, 156] on icon "button" at bounding box center [985, 156] width 16 height 16
click at [802, 225] on button "1" at bounding box center [818, 224] width 33 height 33
type input "01/01/2025 ~ 04/01/2025"
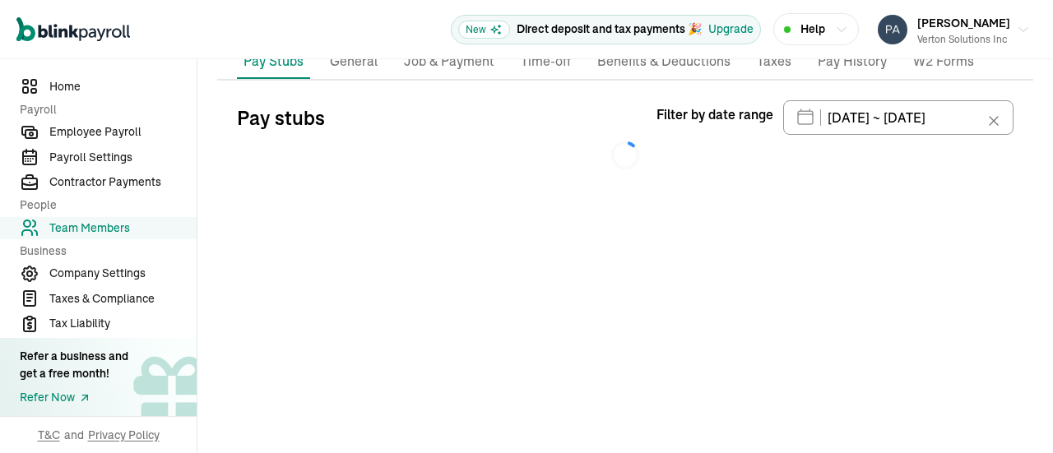
scroll to position [0, 0]
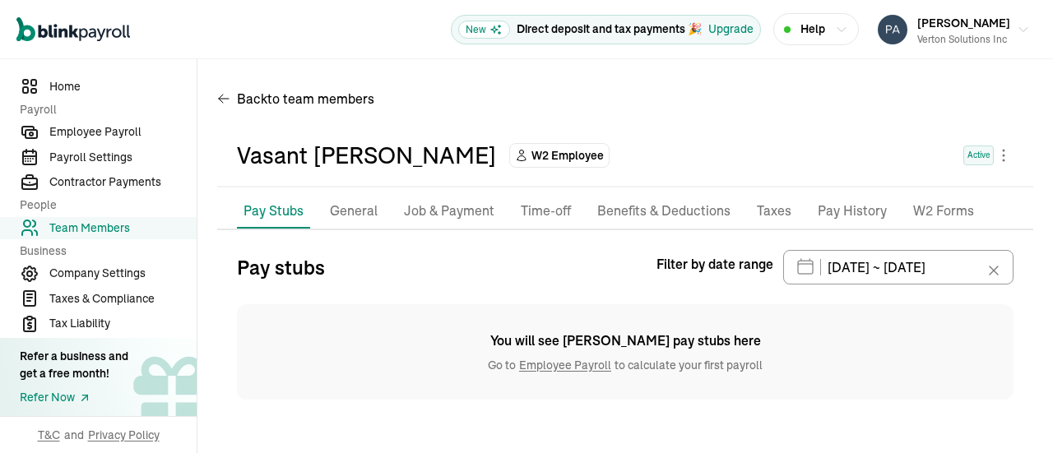
click at [995, 267] on icon at bounding box center [994, 271] width 16 height 16
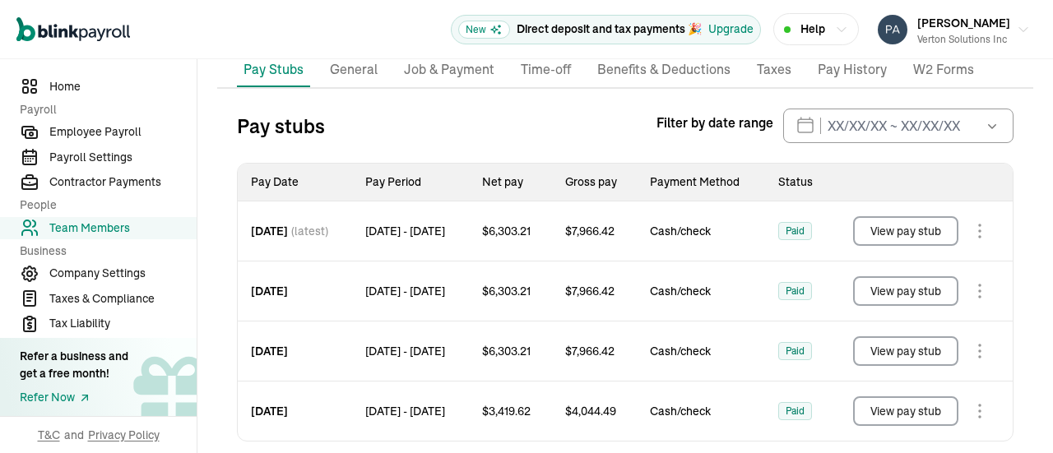
scroll to position [165, 0]
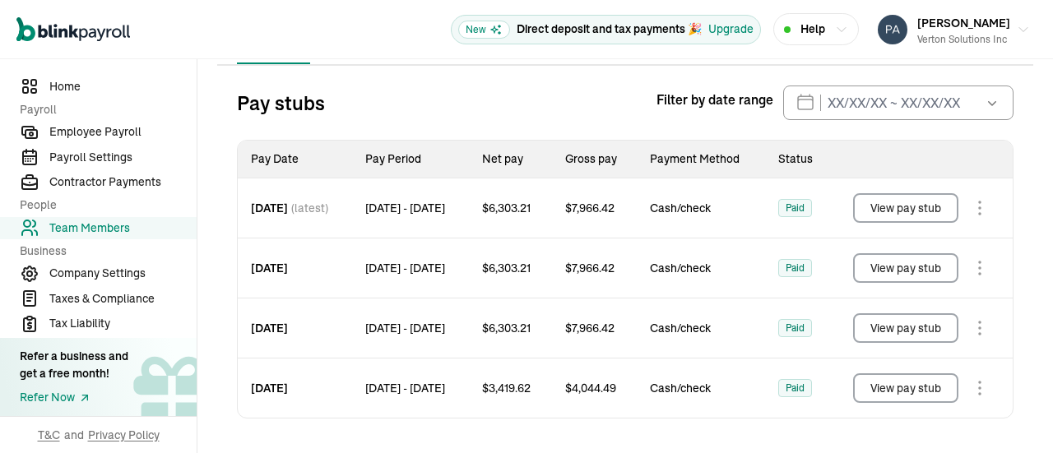
click at [986, 104] on icon "button" at bounding box center [992, 103] width 16 height 16
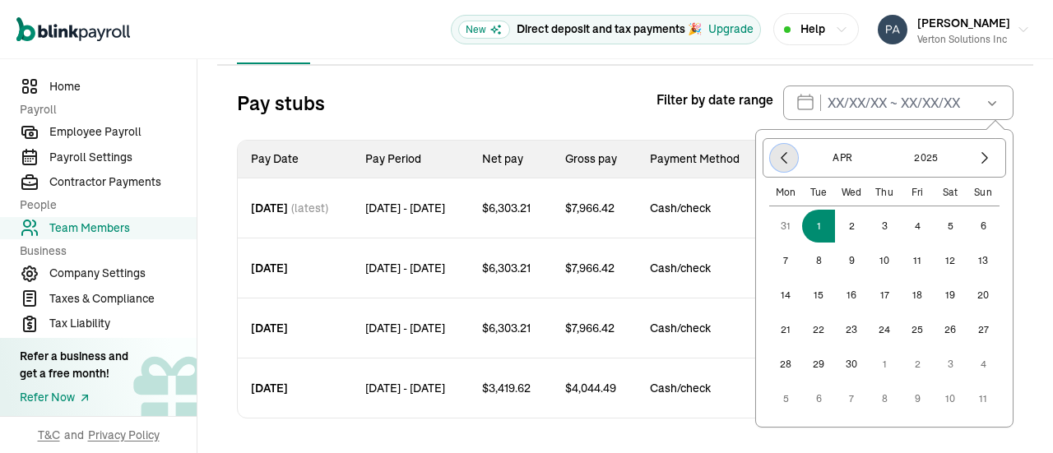
click at [776, 155] on icon "button" at bounding box center [784, 158] width 16 height 16
click at [840, 223] on button "1" at bounding box center [851, 226] width 33 height 33
click at [978, 156] on icon "button" at bounding box center [985, 158] width 16 height 16
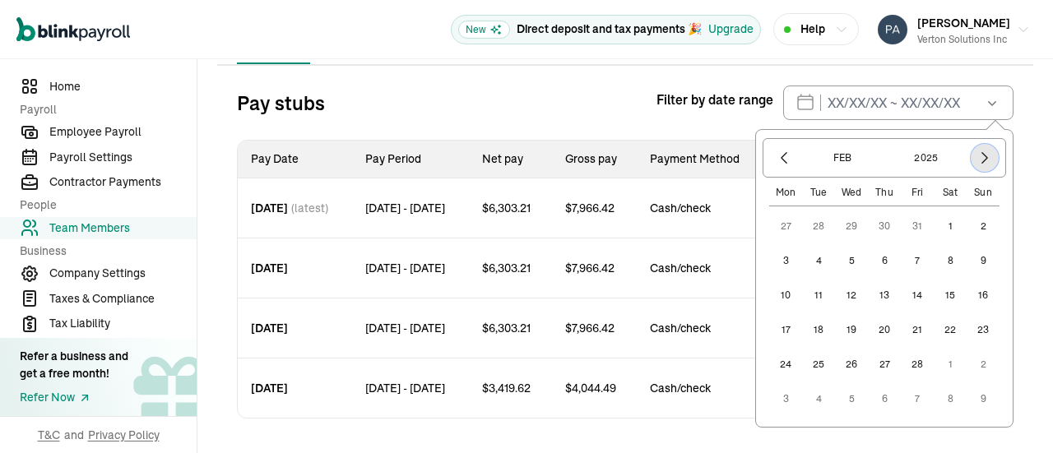
click at [978, 156] on icon "button" at bounding box center [985, 158] width 16 height 16
click at [806, 230] on button "1" at bounding box center [818, 226] width 33 height 33
type input "01/01/2025 ~ 04/01/2025"
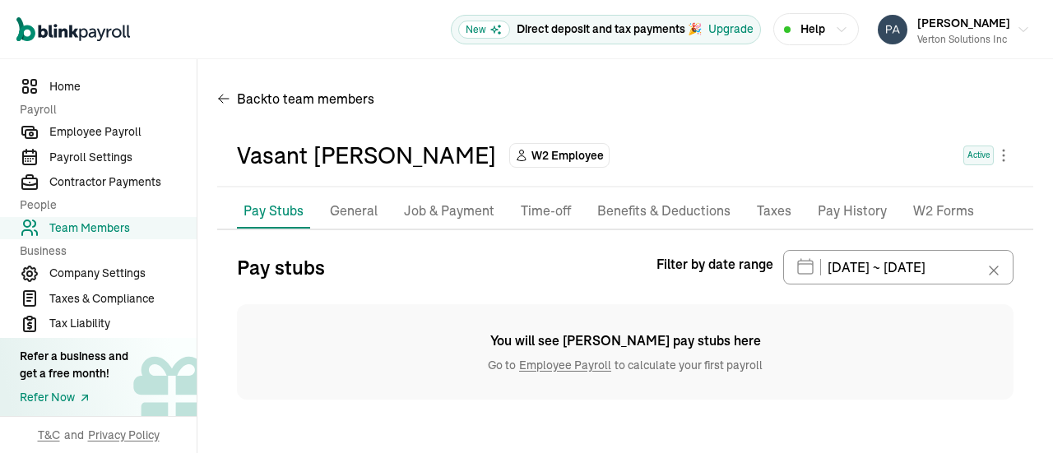
scroll to position [0, 0]
click at [997, 273] on icon at bounding box center [994, 271] width 8 height 8
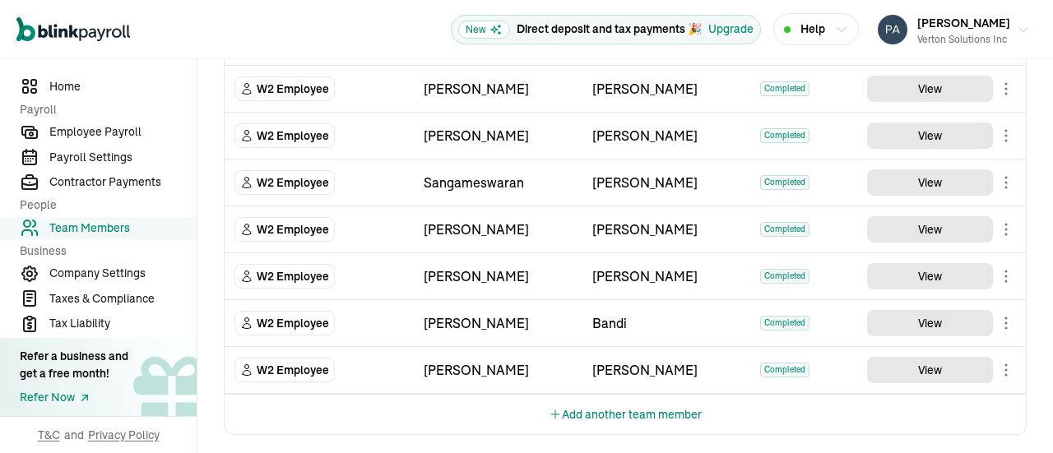
scroll to position [876, 0]
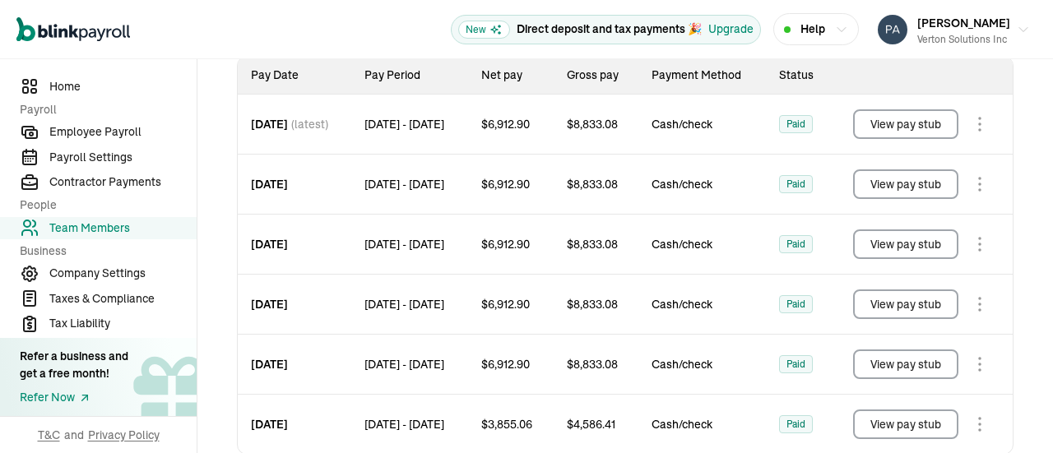
scroll to position [286, 0]
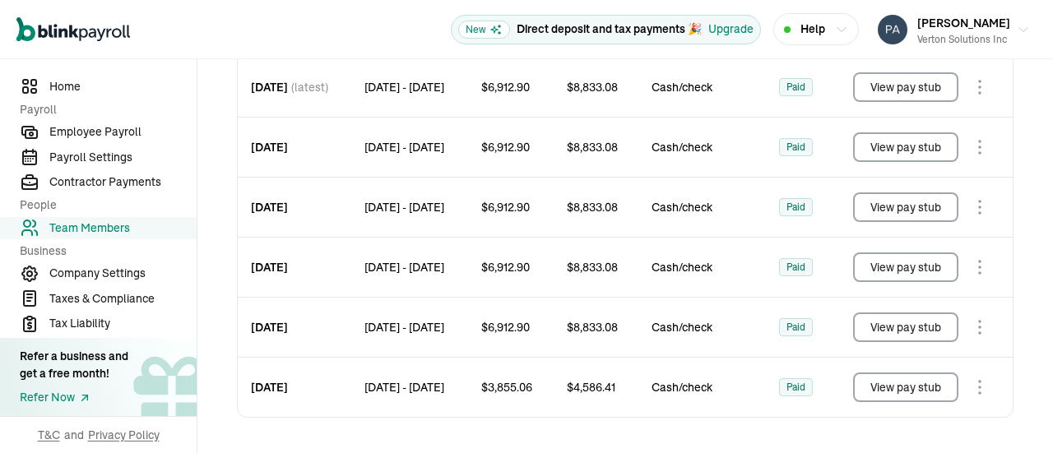
click at [900, 262] on button "View pay stub" at bounding box center [905, 268] width 105 height 30
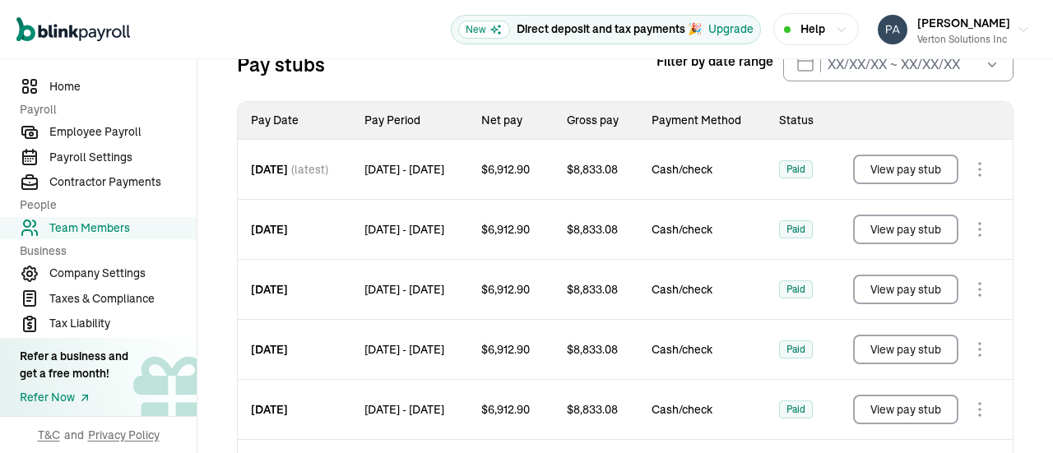
click at [899, 227] on button "View pay stub" at bounding box center [905, 230] width 105 height 30
click at [912, 159] on button "View pay stub" at bounding box center [905, 170] width 105 height 30
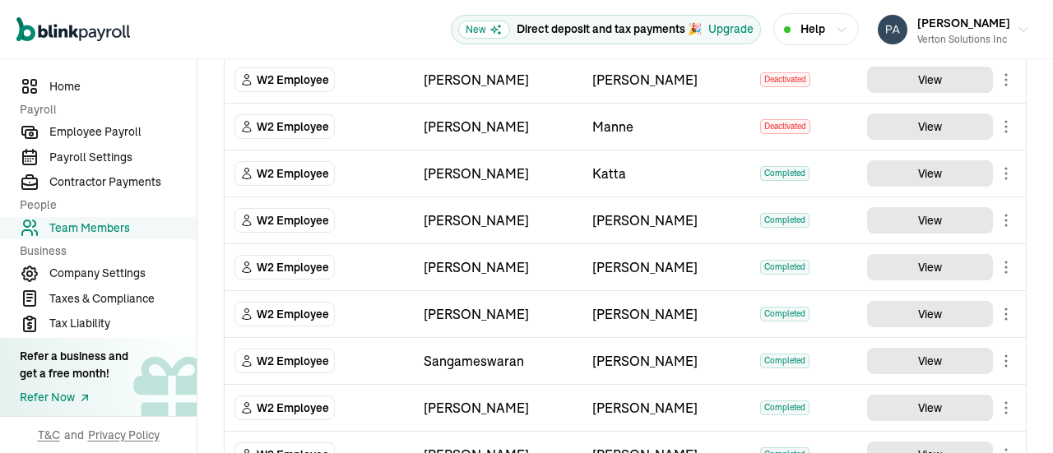
scroll to position [862, 0]
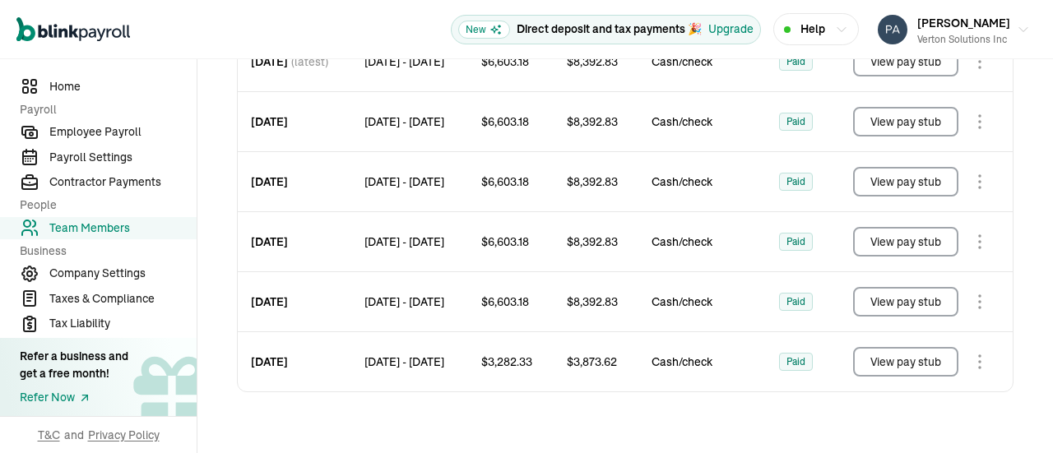
scroll to position [329, 0]
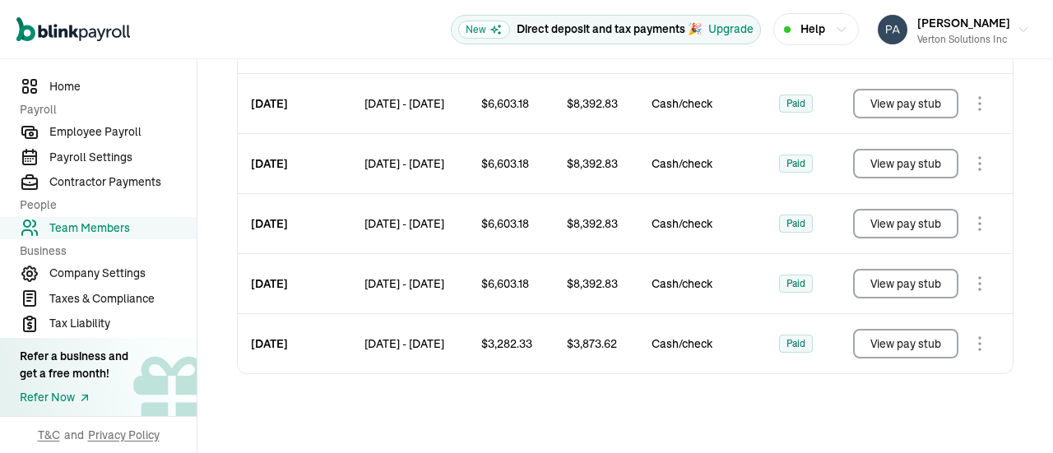
click at [913, 343] on button "View pay stub" at bounding box center [905, 344] width 105 height 30
click at [908, 279] on button "View pay stub" at bounding box center [905, 284] width 105 height 30
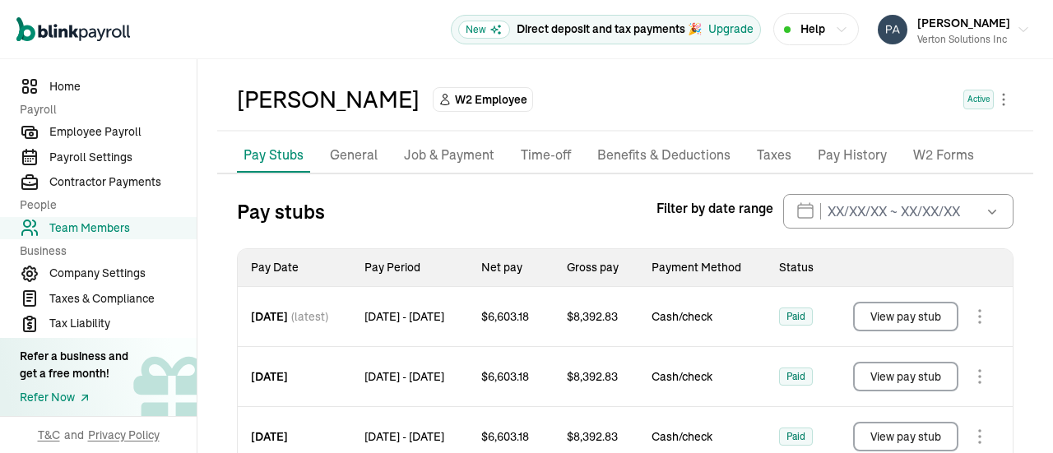
scroll to position [0, 0]
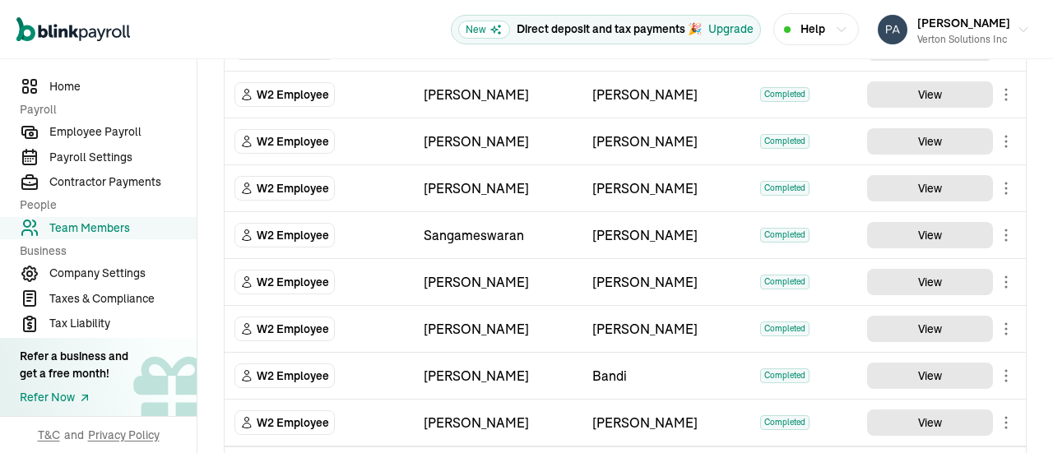
scroll to position [958, 0]
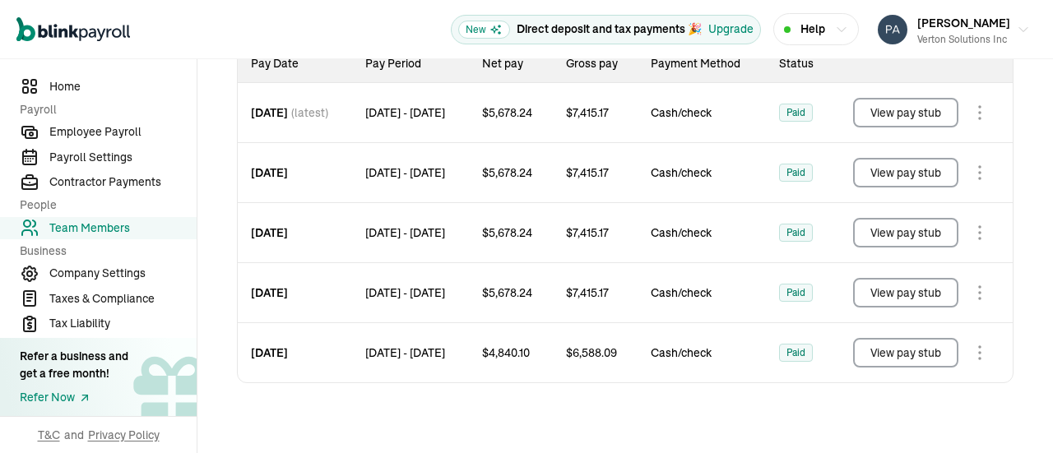
scroll to position [225, 0]
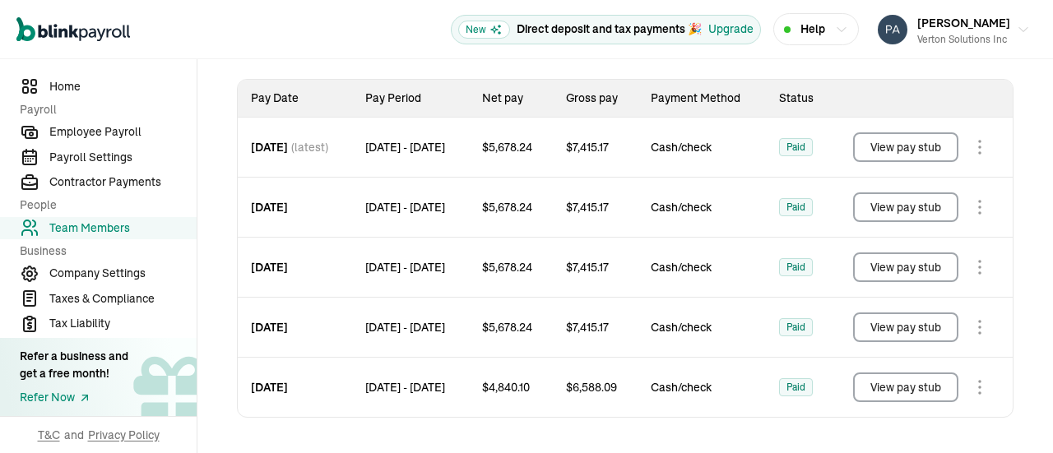
click at [917, 147] on button "View pay stub" at bounding box center [905, 147] width 105 height 30
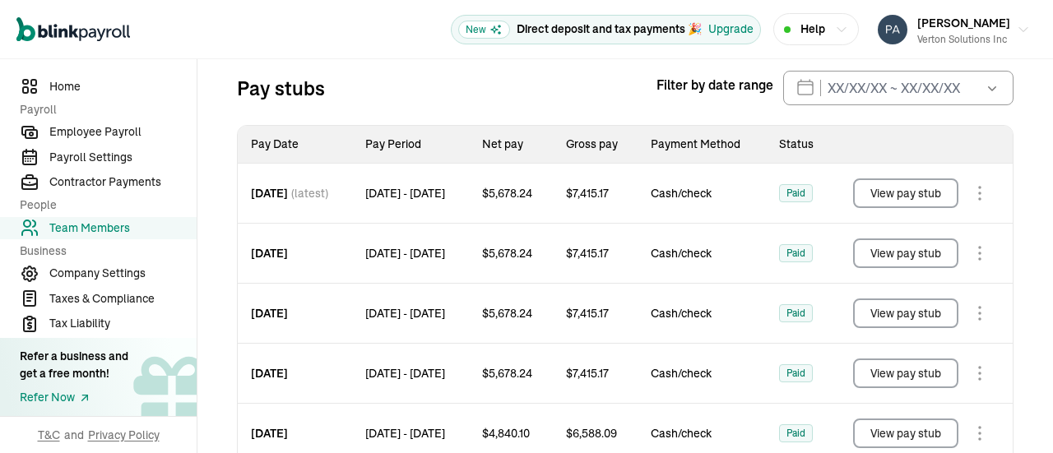
scroll to position [143, 0]
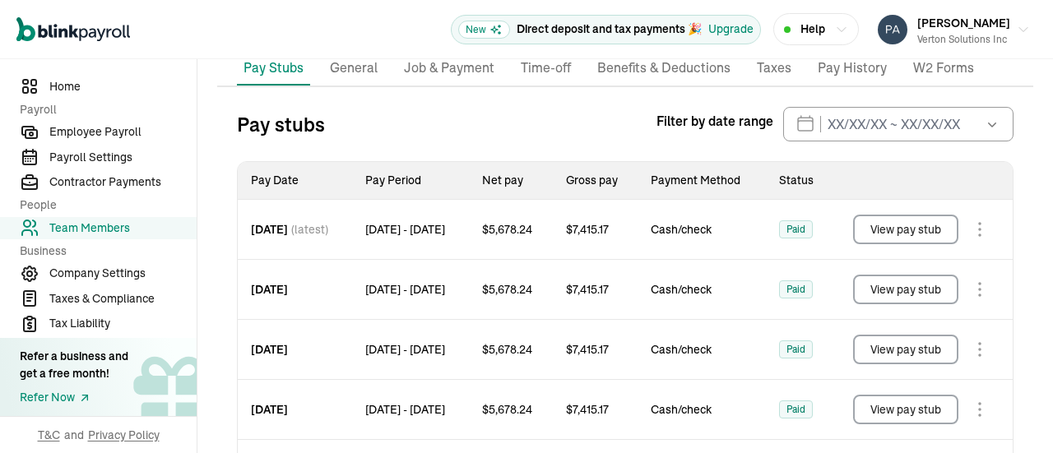
click at [984, 130] on icon "button" at bounding box center [992, 124] width 16 height 16
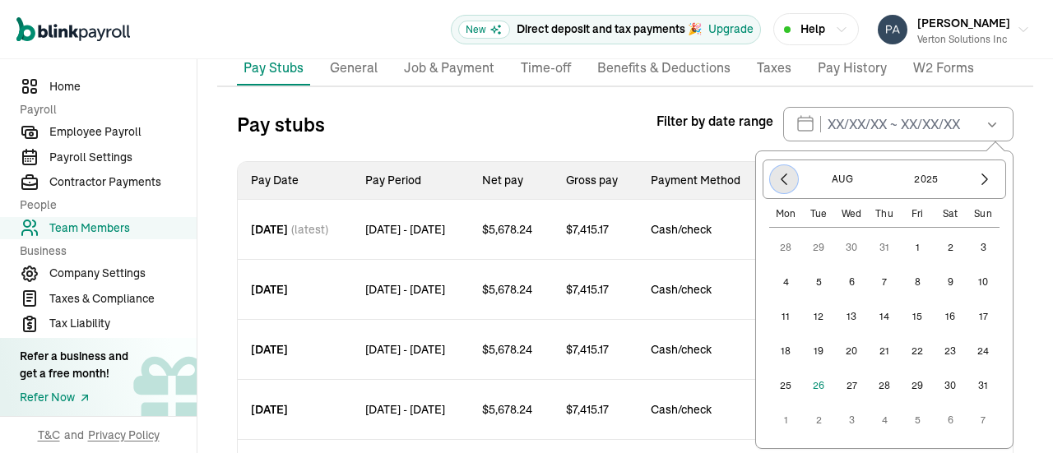
click at [780, 175] on button "button" at bounding box center [784, 179] width 28 height 28
click at [779, 175] on icon "button" at bounding box center [784, 179] width 16 height 16
click at [763, 179] on div "Apr 2025" at bounding box center [885, 179] width 244 height 39
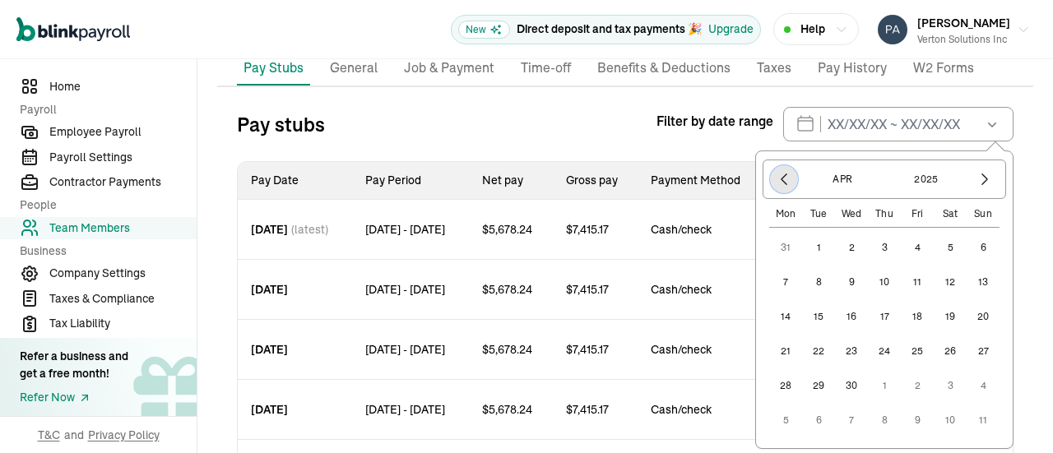
click at [776, 179] on icon "button" at bounding box center [784, 179] width 16 height 16
click at [979, 179] on icon "button" at bounding box center [985, 179] width 16 height 16
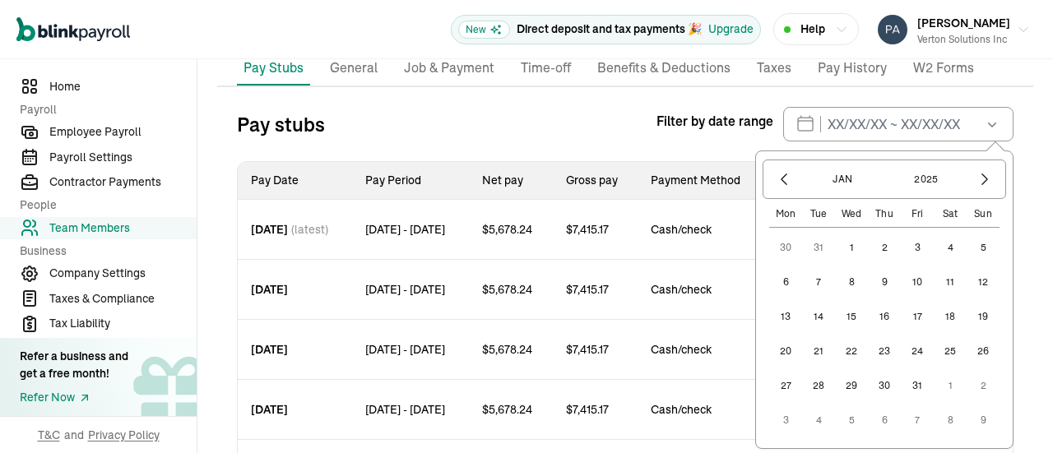
click at [838, 246] on button "1" at bounding box center [851, 247] width 33 height 33
click at [983, 182] on button "button" at bounding box center [985, 179] width 28 height 28
click at [980, 181] on icon "button" at bounding box center [985, 179] width 16 height 16
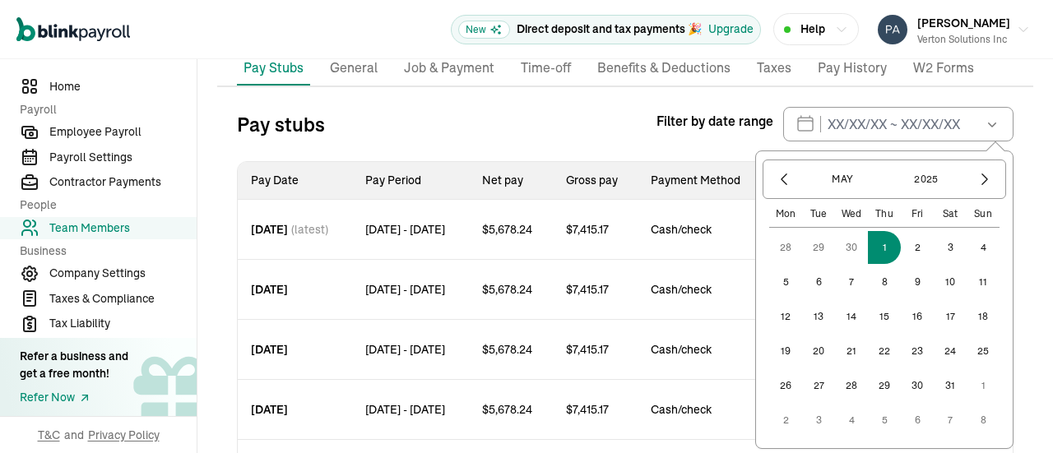
click at [869, 246] on button "1" at bounding box center [884, 247] width 33 height 33
type input "01/01/2025 ~ 05/01/2025"
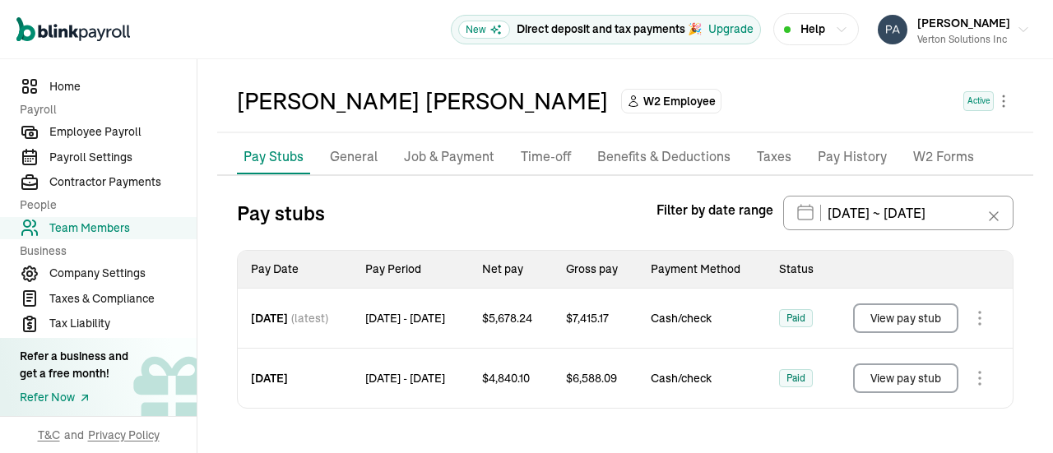
scroll to position [0, 0]
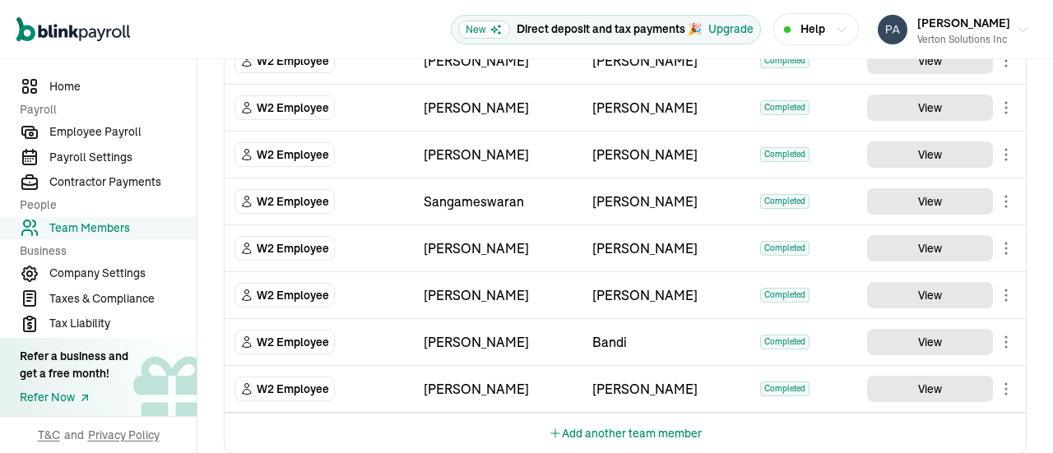
scroll to position [958, 0]
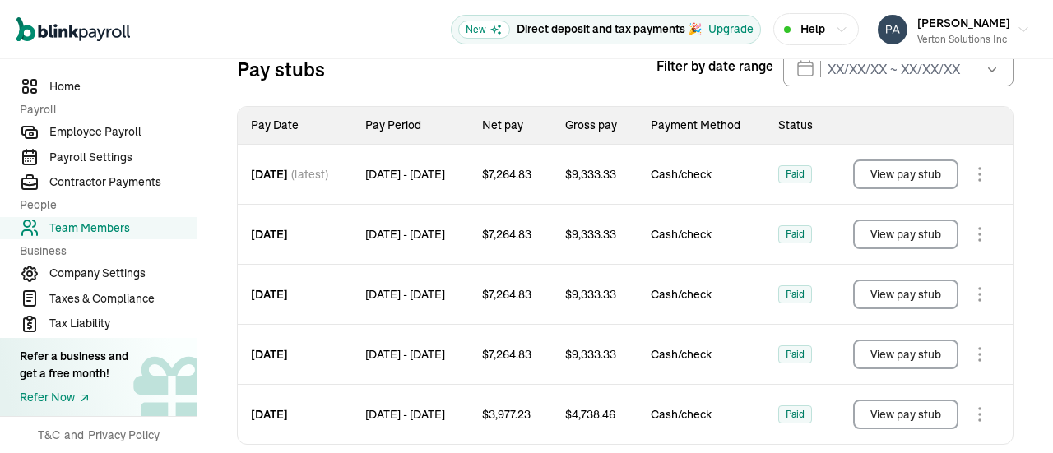
scroll to position [165, 0]
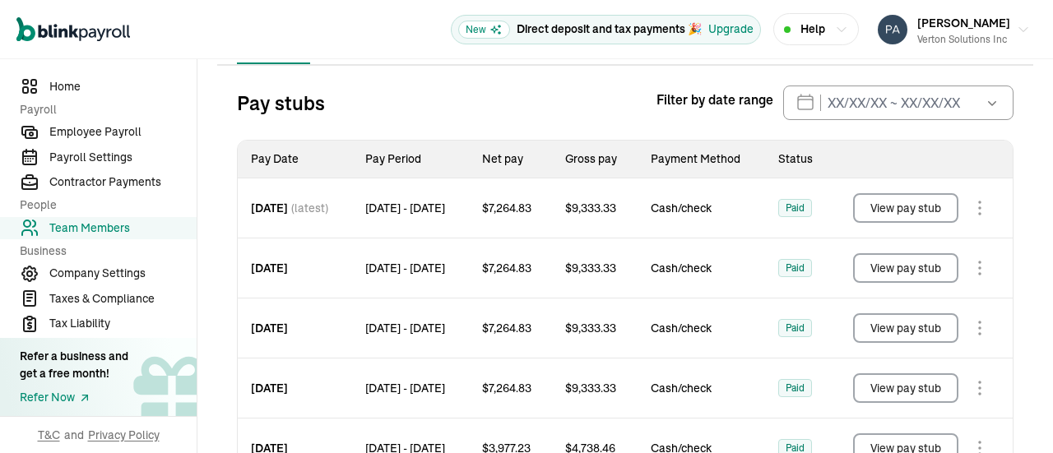
click at [984, 106] on icon "button" at bounding box center [992, 103] width 16 height 16
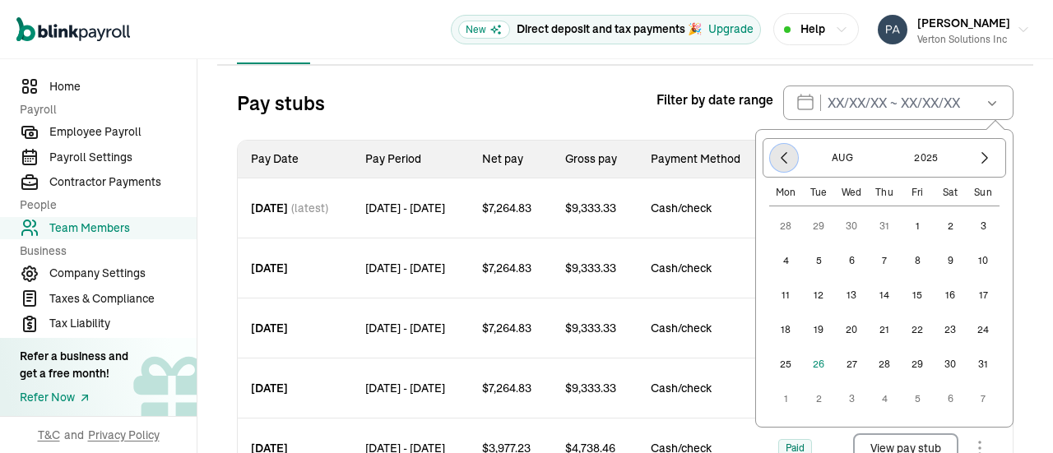
click at [776, 157] on icon "button" at bounding box center [784, 158] width 16 height 16
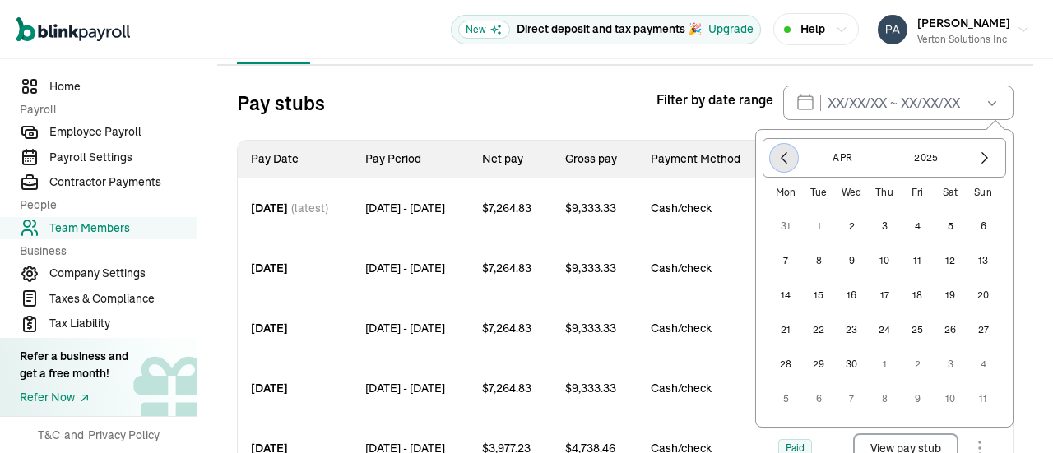
click at [776, 157] on icon "button" at bounding box center [784, 158] width 16 height 16
click at [838, 220] on button "1" at bounding box center [851, 226] width 33 height 33
click at [977, 156] on icon "button" at bounding box center [985, 158] width 16 height 16
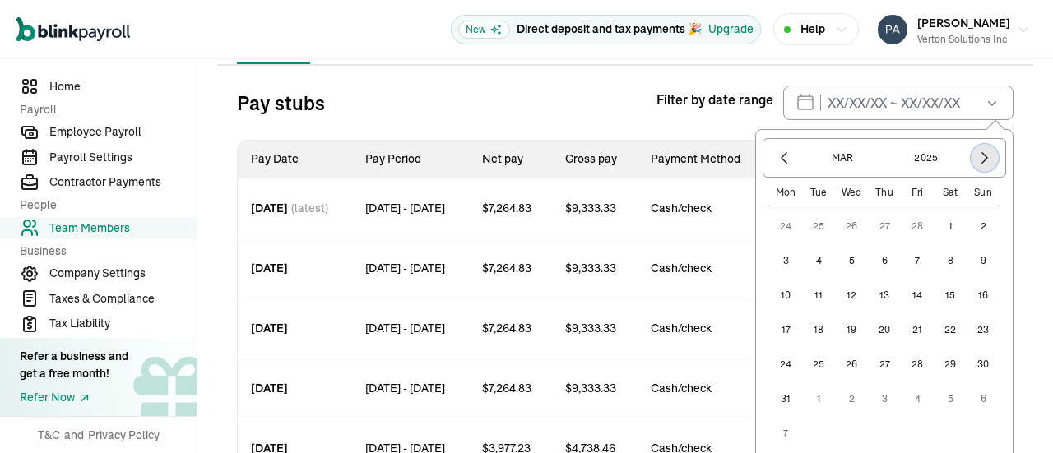
click at [977, 156] on icon "button" at bounding box center [985, 158] width 16 height 16
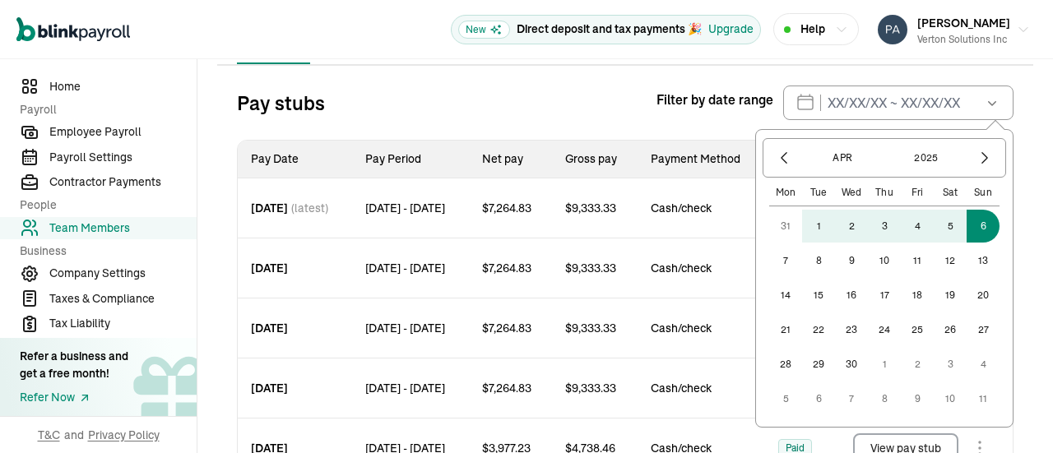
drag, startPoint x: 963, startPoint y: 223, endPoint x: 957, endPoint y: 230, distance: 8.7
click at [967, 223] on button "6" at bounding box center [983, 226] width 33 height 33
type input "01/01/2025 ~ 04/06/2025"
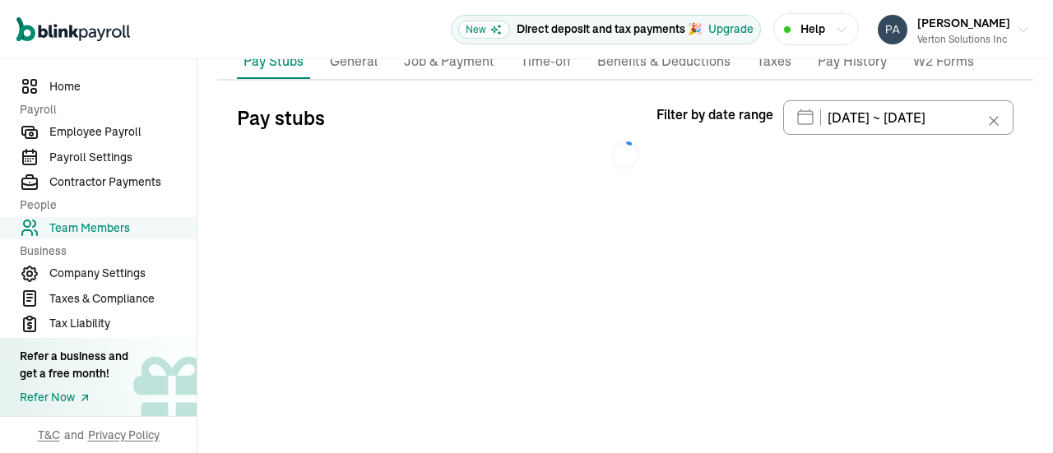
scroll to position [0, 0]
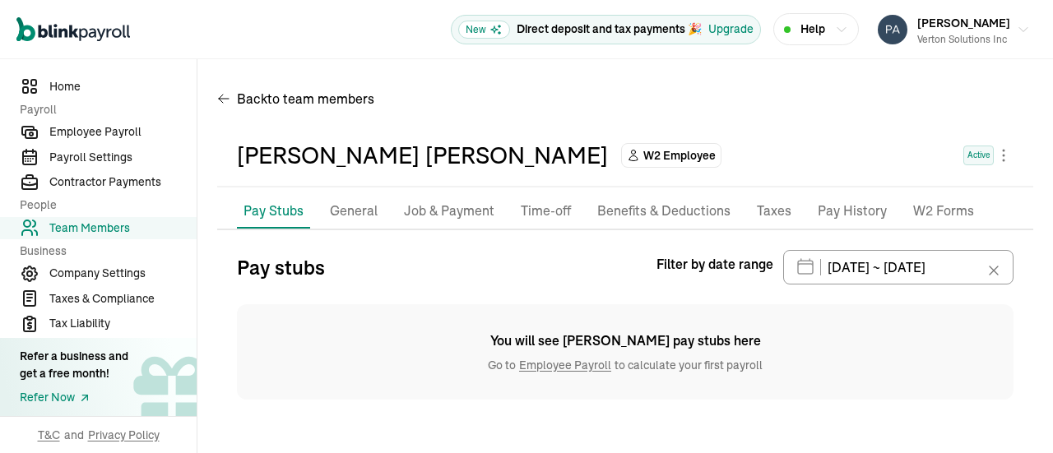
click at [993, 267] on icon at bounding box center [994, 271] width 16 height 16
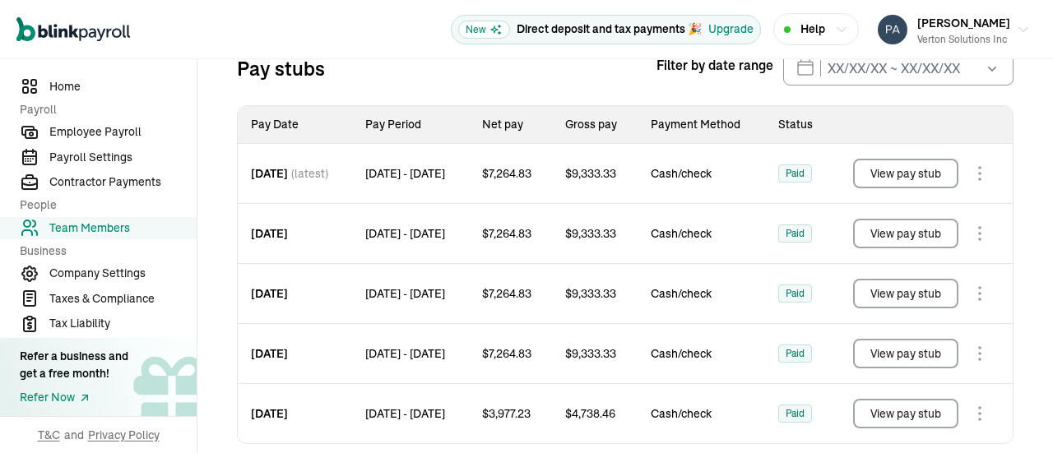
scroll to position [165, 0]
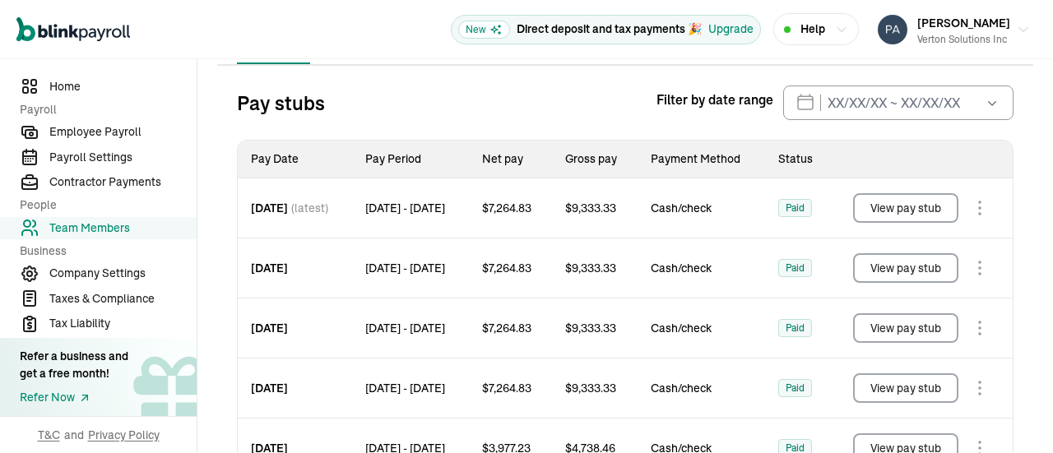
click at [984, 98] on icon "button" at bounding box center [992, 103] width 16 height 16
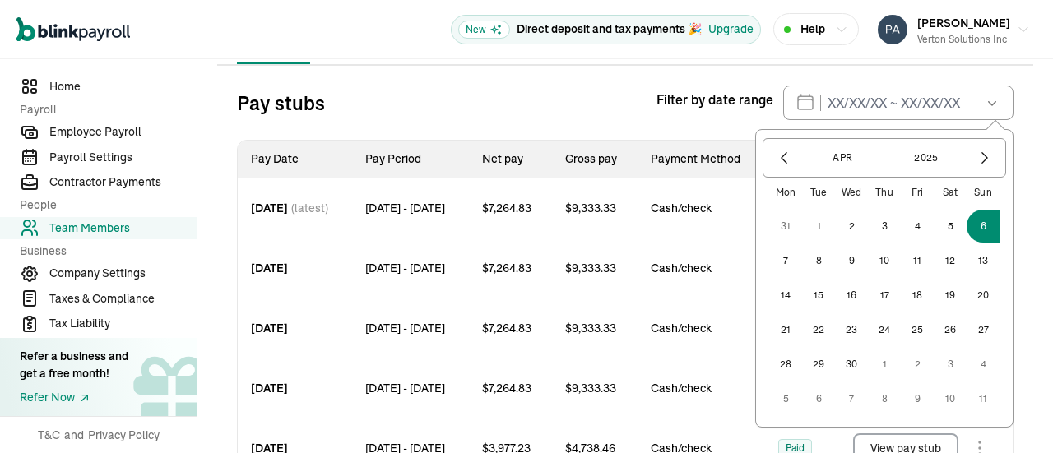
click at [806, 226] on button "1" at bounding box center [818, 226] width 33 height 33
click at [776, 165] on icon "button" at bounding box center [784, 158] width 16 height 16
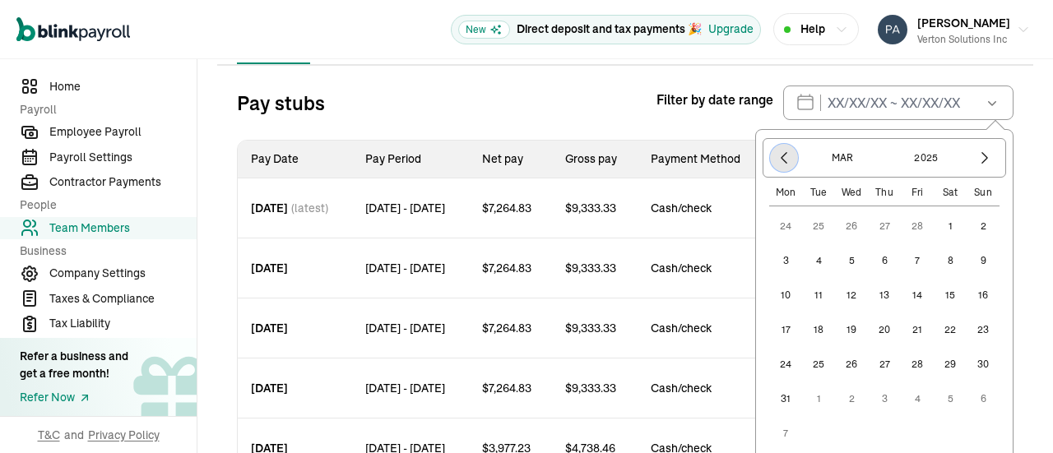
click at [776, 165] on icon "button" at bounding box center [784, 158] width 16 height 16
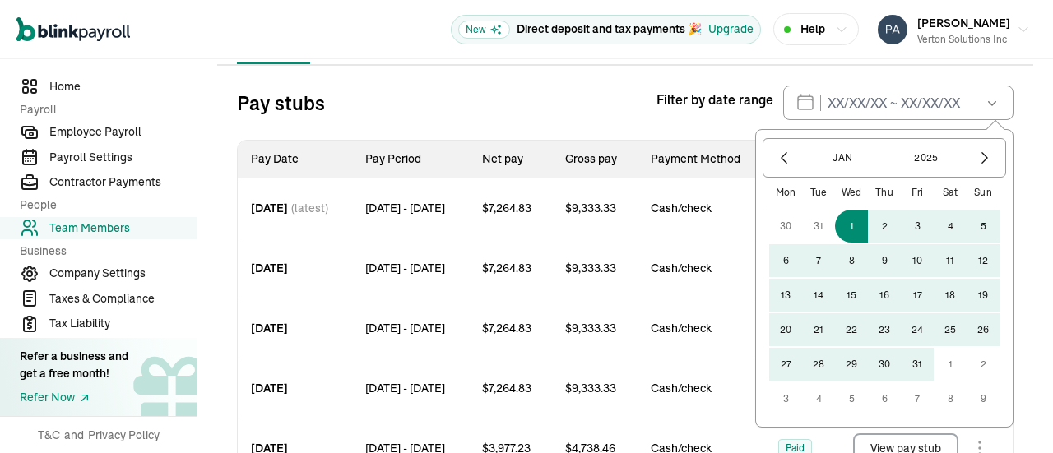
click at [841, 221] on button "1" at bounding box center [851, 226] width 33 height 33
type input "01/01/2025 ~ 04/01/2025"
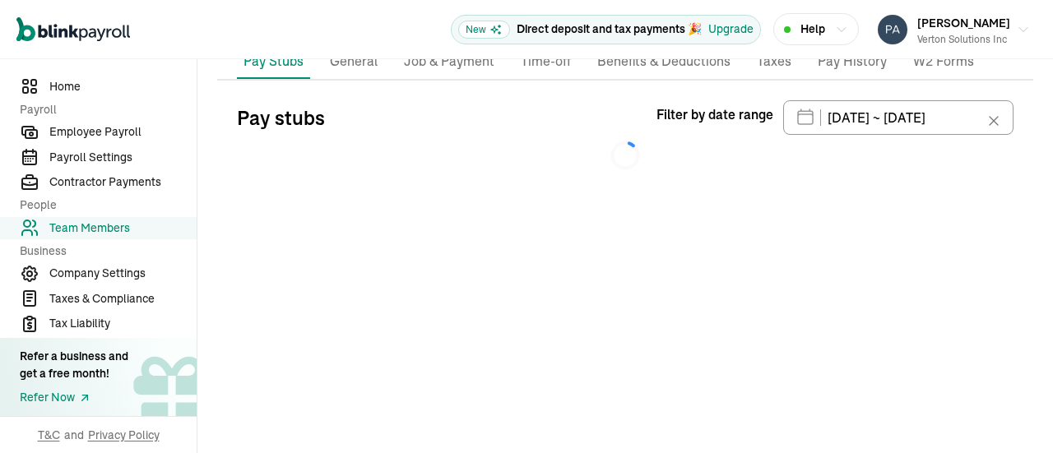
scroll to position [0, 0]
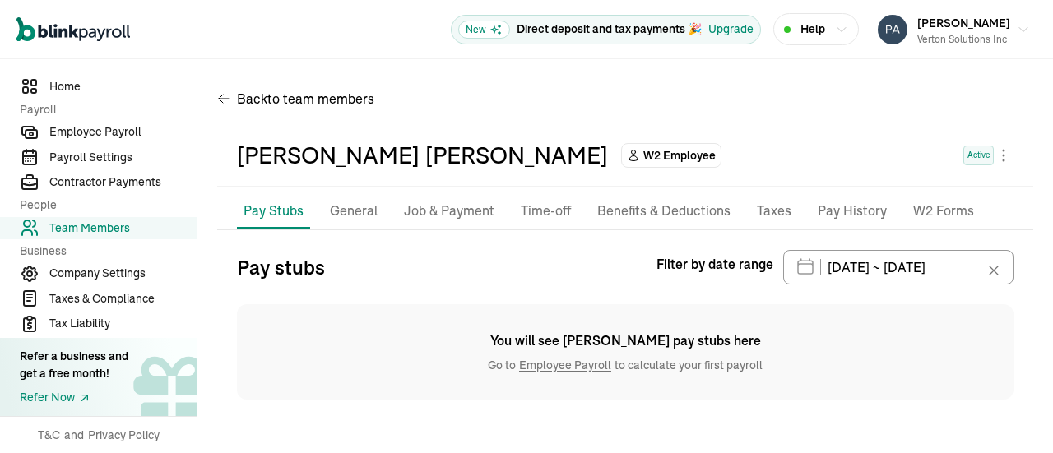
click at [997, 270] on icon at bounding box center [994, 271] width 16 height 16
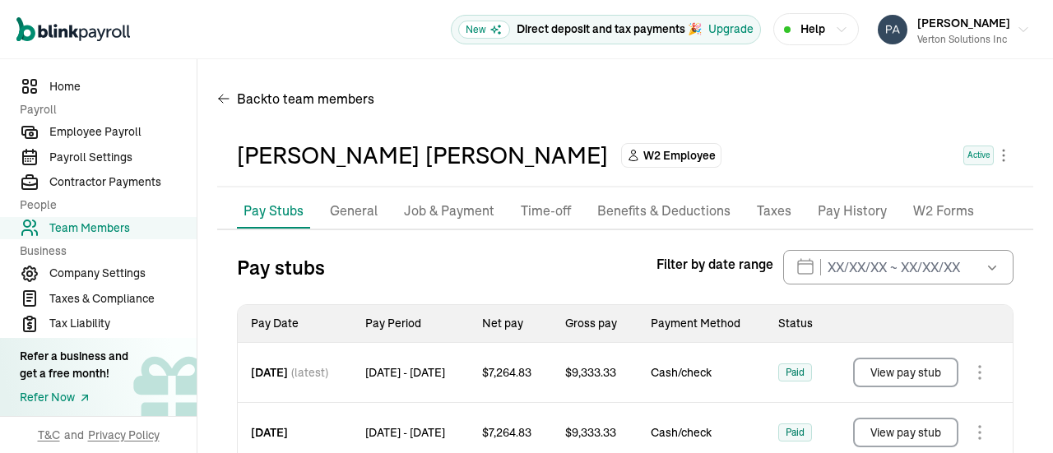
click at [968, 267] on button "button" at bounding box center [991, 267] width 46 height 35
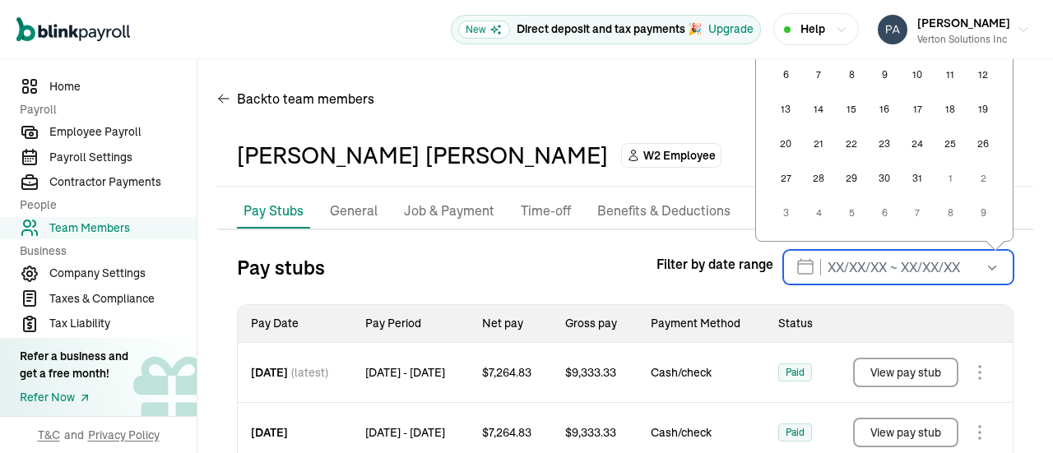
click at [848, 267] on input "text" at bounding box center [898, 267] width 230 height 35
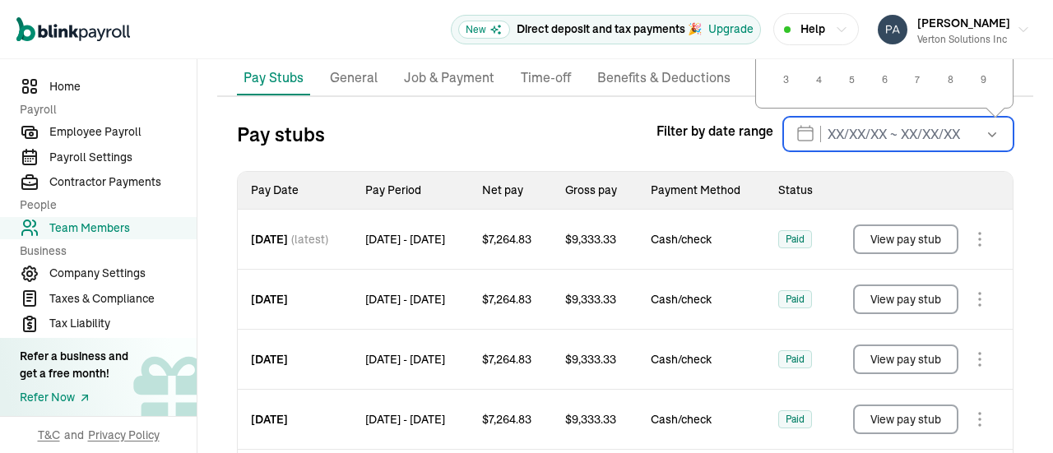
scroll to position [165, 0]
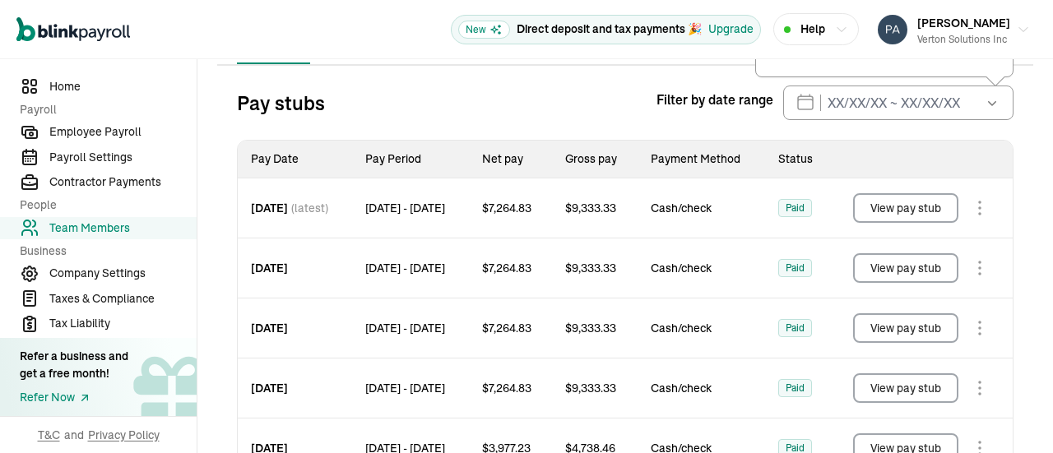
click at [984, 109] on icon "button" at bounding box center [992, 103] width 16 height 16
click at [984, 100] on icon "button" at bounding box center [992, 103] width 16 height 16
click at [997, 146] on th at bounding box center [922, 160] width 181 height 38
click at [987, 103] on icon "button" at bounding box center [992, 103] width 16 height 16
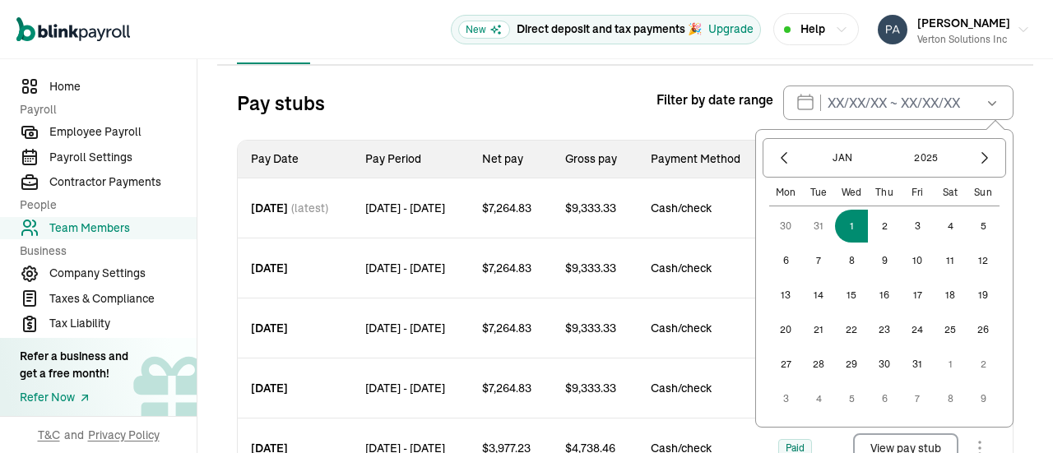
click at [838, 225] on button "1" at bounding box center [851, 226] width 33 height 33
click at [979, 161] on icon "button" at bounding box center [985, 158] width 16 height 16
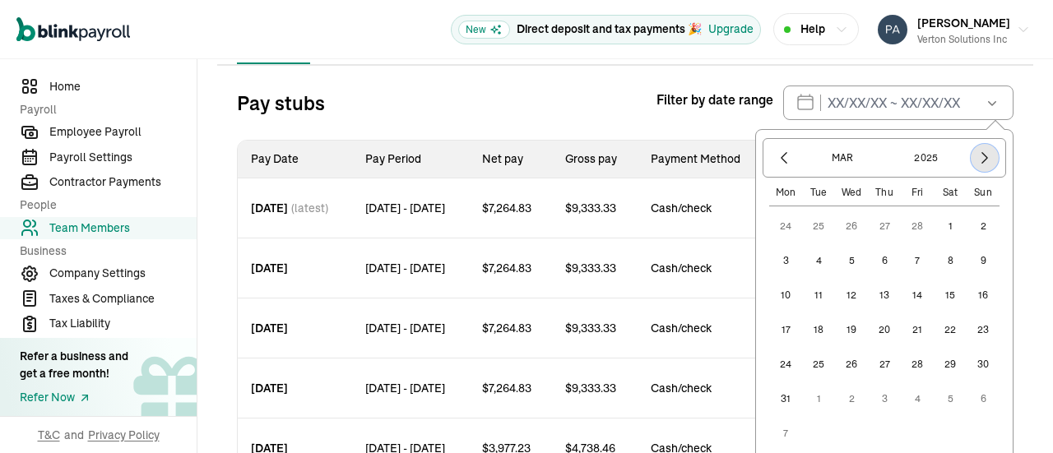
click at [979, 161] on icon "button" at bounding box center [985, 158] width 16 height 16
click at [979, 160] on icon "button" at bounding box center [985, 158] width 16 height 16
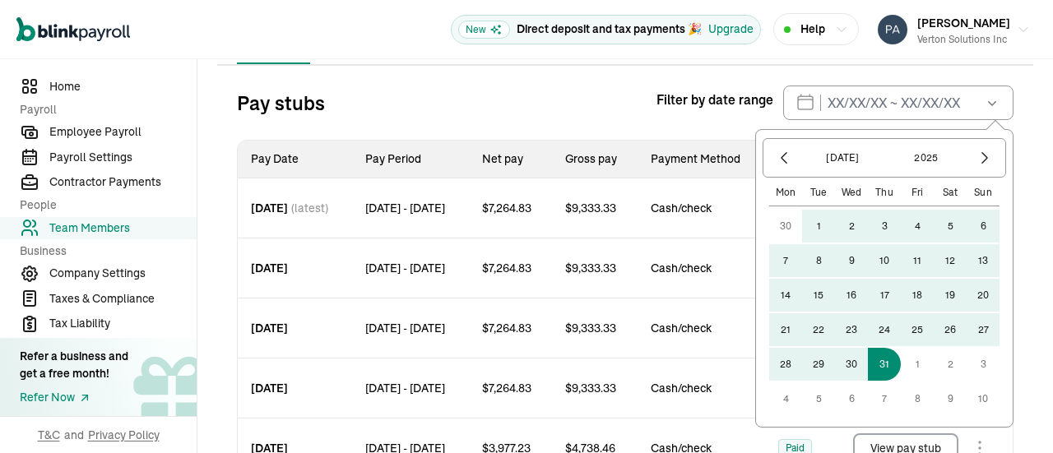
click at [877, 365] on button "31" at bounding box center [884, 364] width 33 height 33
type input "01/01/2025 ~ 07/31/2025"
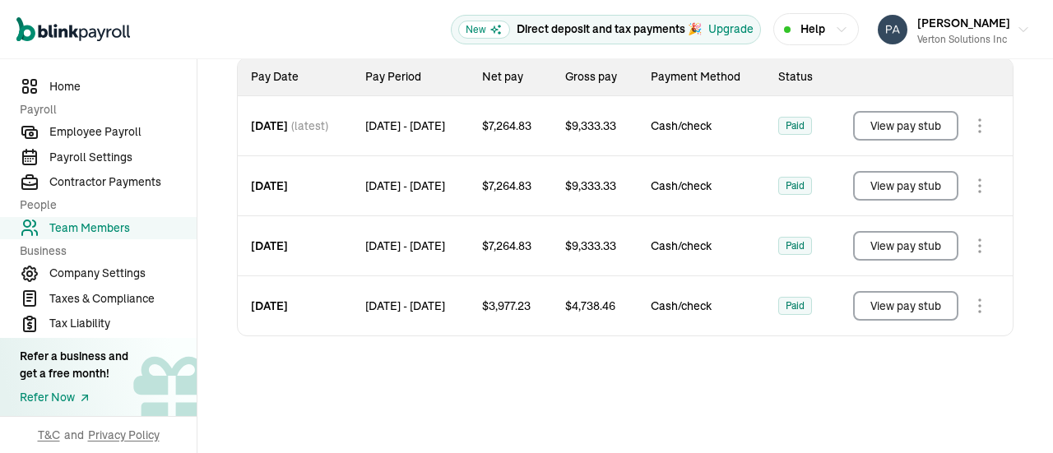
scroll to position [0, 0]
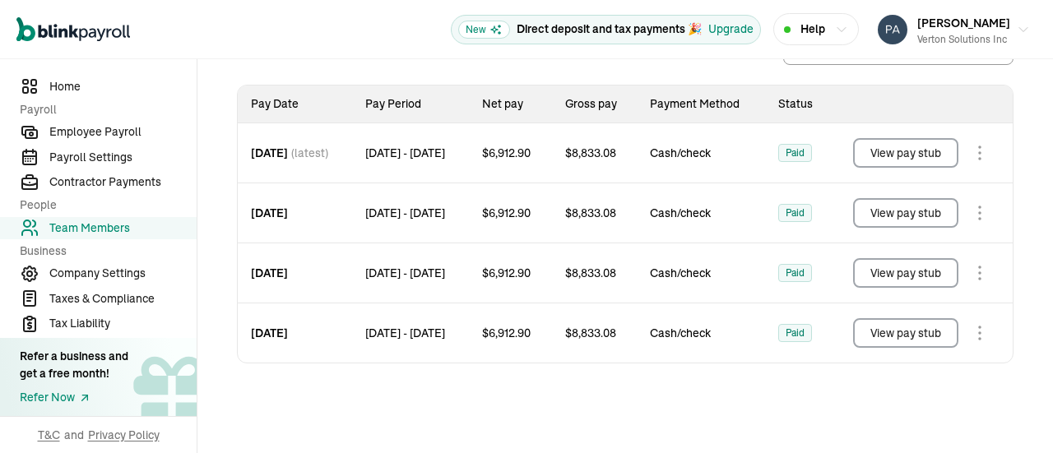
scroll to position [249, 0]
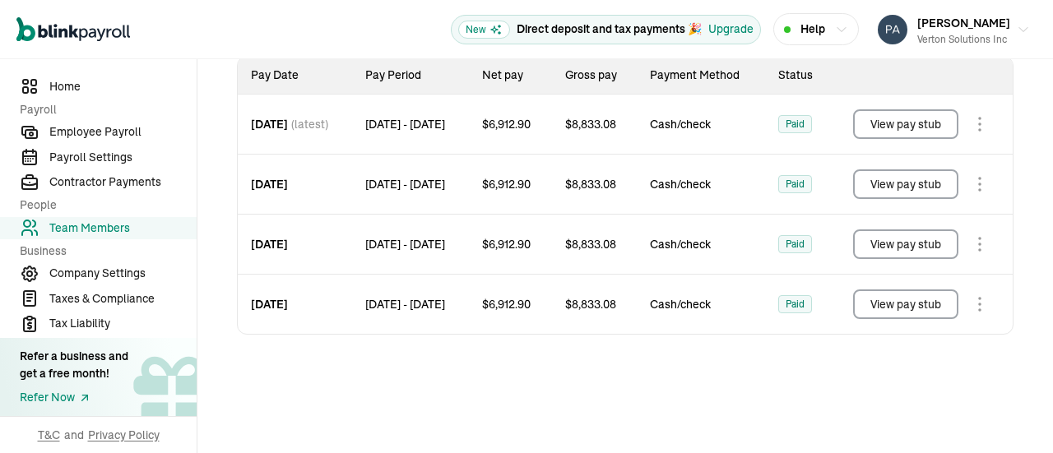
click at [909, 304] on button "View pay stub" at bounding box center [905, 305] width 105 height 30
click at [899, 244] on button "View pay stub" at bounding box center [905, 245] width 105 height 30
click at [899, 183] on button "View pay stub" at bounding box center [905, 185] width 105 height 30
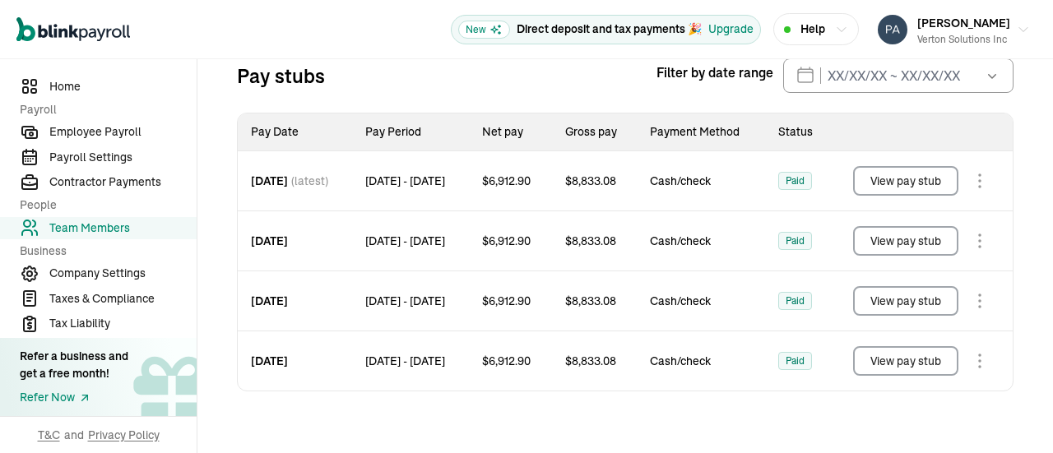
scroll to position [166, 0]
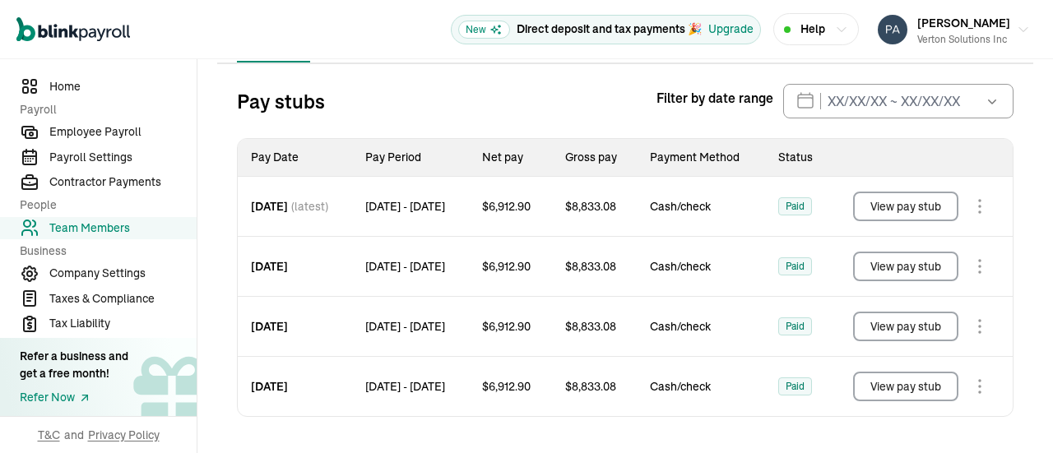
click at [984, 100] on icon "button" at bounding box center [992, 101] width 16 height 16
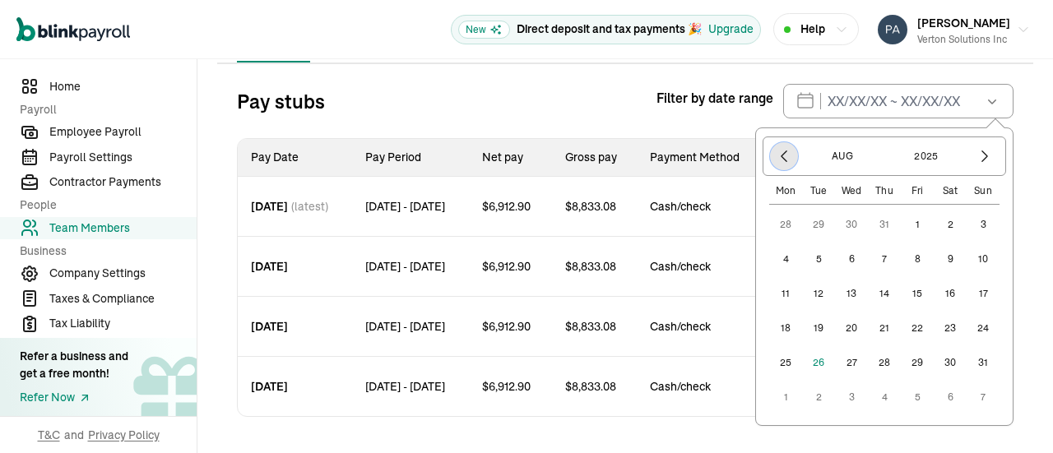
click at [776, 156] on icon "button" at bounding box center [784, 156] width 16 height 16
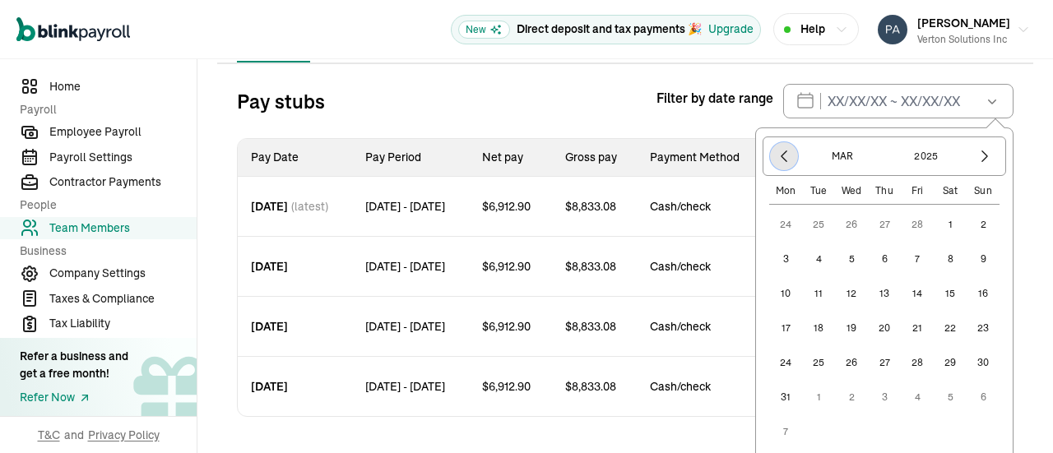
click at [776, 156] on icon "button" at bounding box center [784, 156] width 16 height 16
click at [977, 153] on icon "button" at bounding box center [985, 156] width 16 height 16
click at [836, 221] on button "1" at bounding box center [851, 224] width 33 height 33
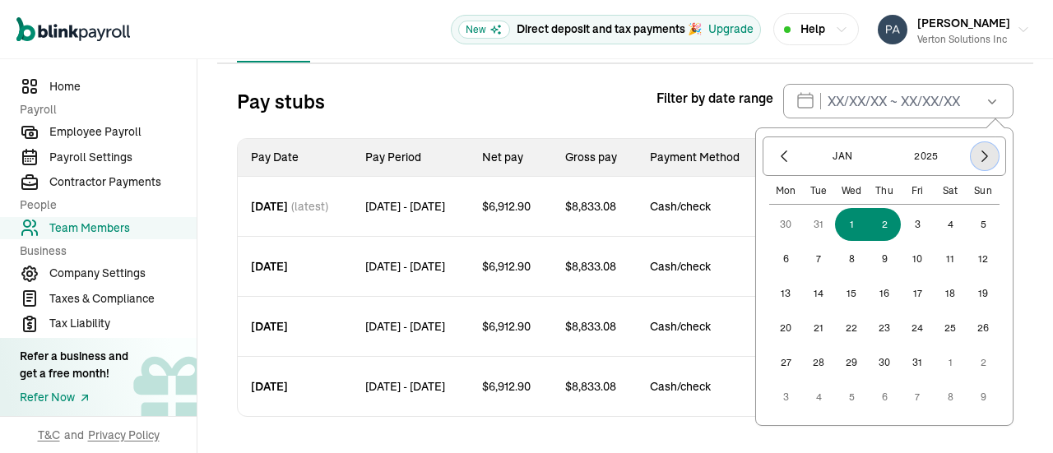
click at [983, 153] on icon "button" at bounding box center [985, 156] width 5 height 11
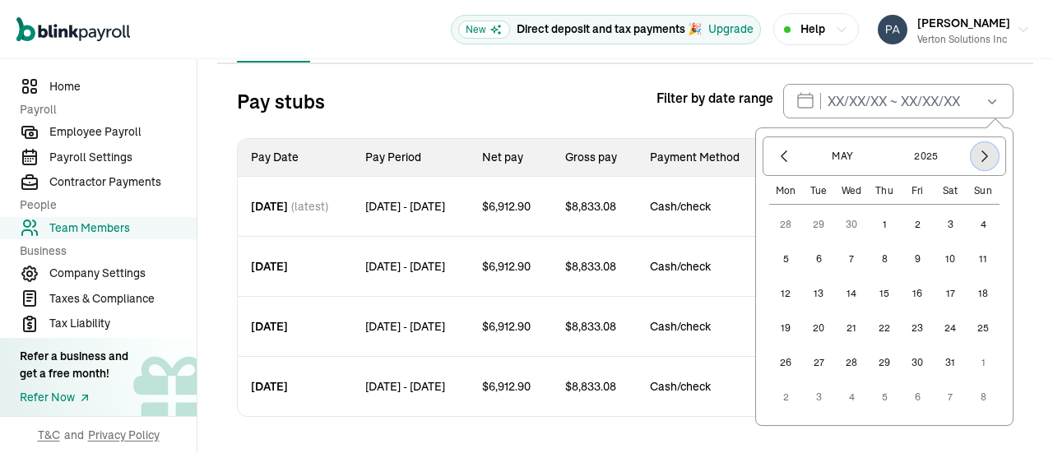
click at [983, 153] on icon "button" at bounding box center [985, 156] width 5 height 11
click at [901, 224] on button "1" at bounding box center [917, 224] width 33 height 33
type input "01/01/2025 ~ 08/01/2025"
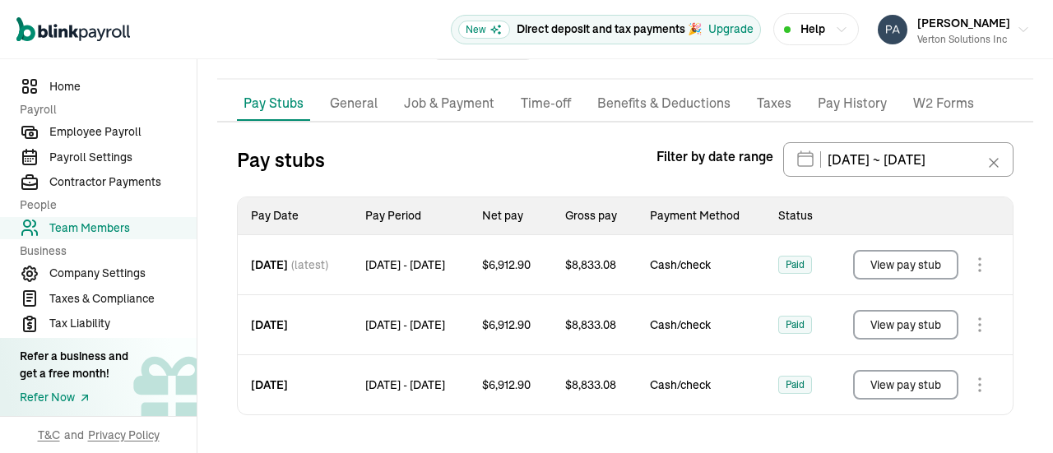
scroll to position [82, 0]
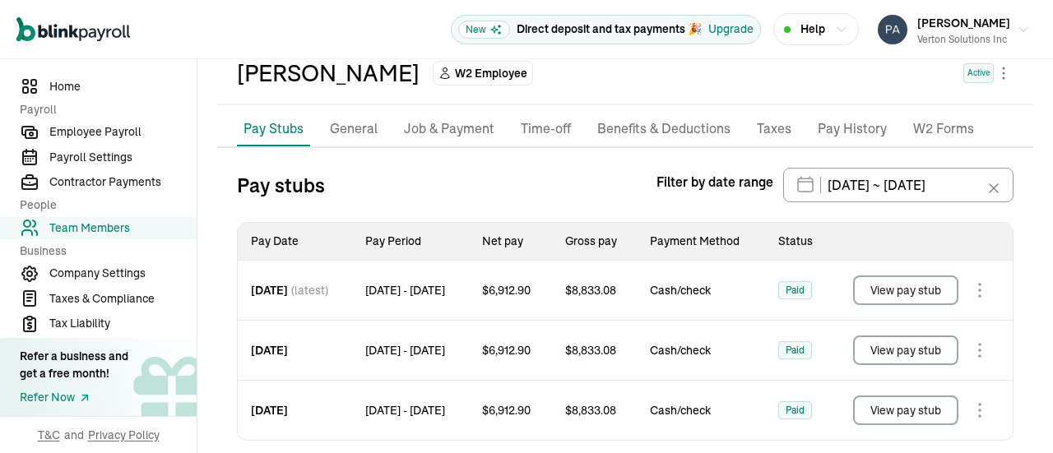
click at [986, 188] on icon at bounding box center [994, 188] width 16 height 16
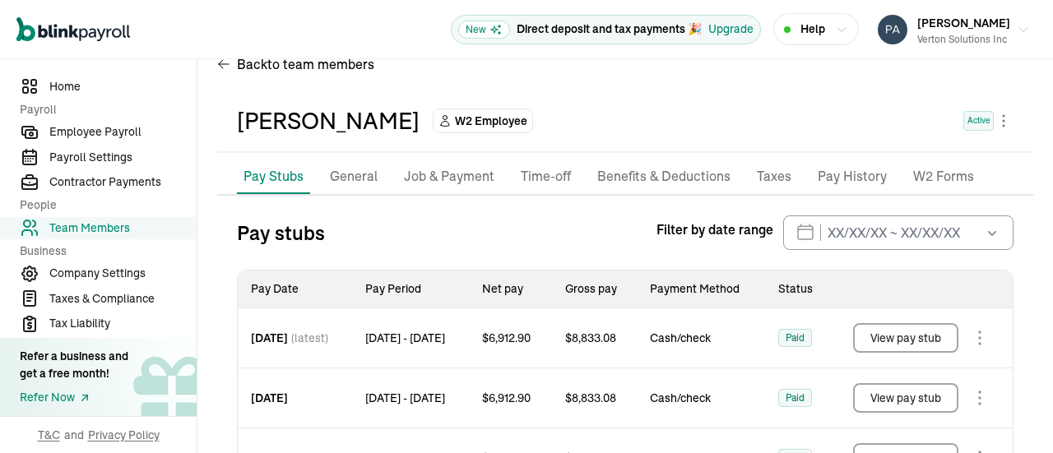
scroll to position [0, 0]
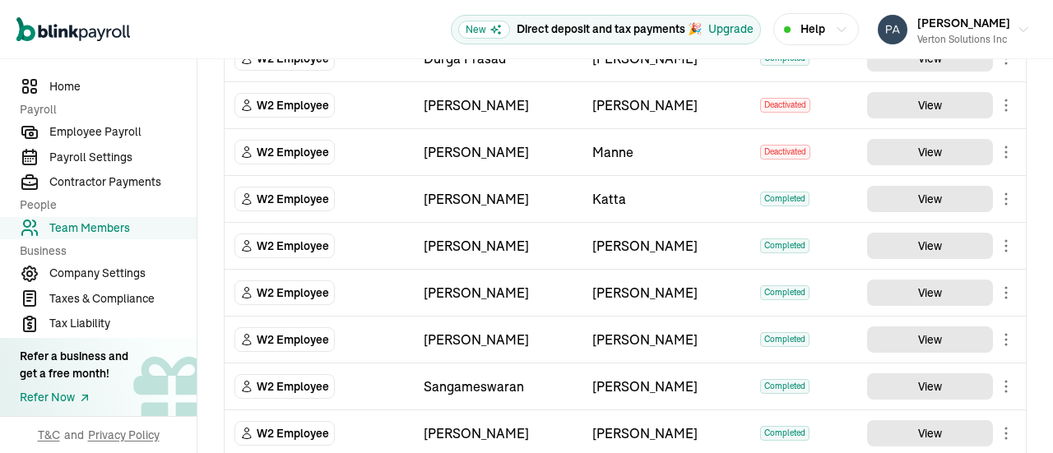
scroll to position [958, 0]
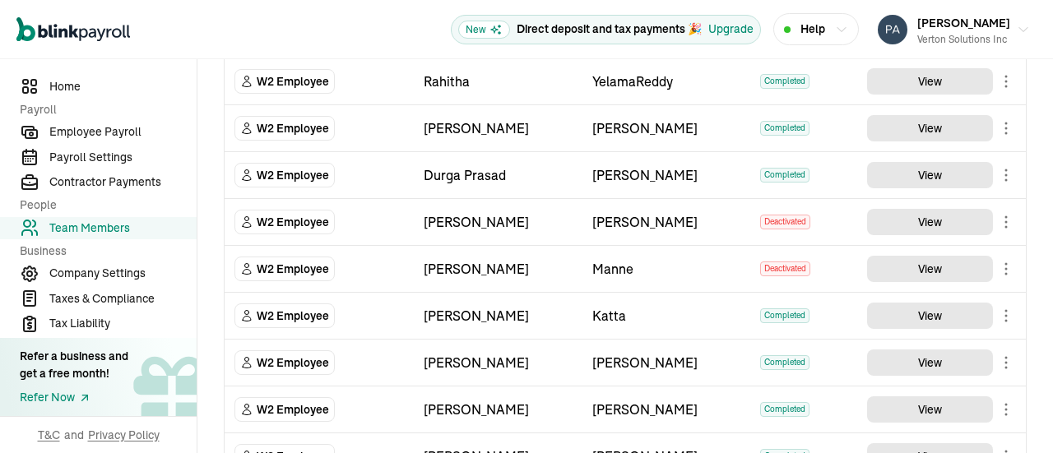
scroll to position [629, 0]
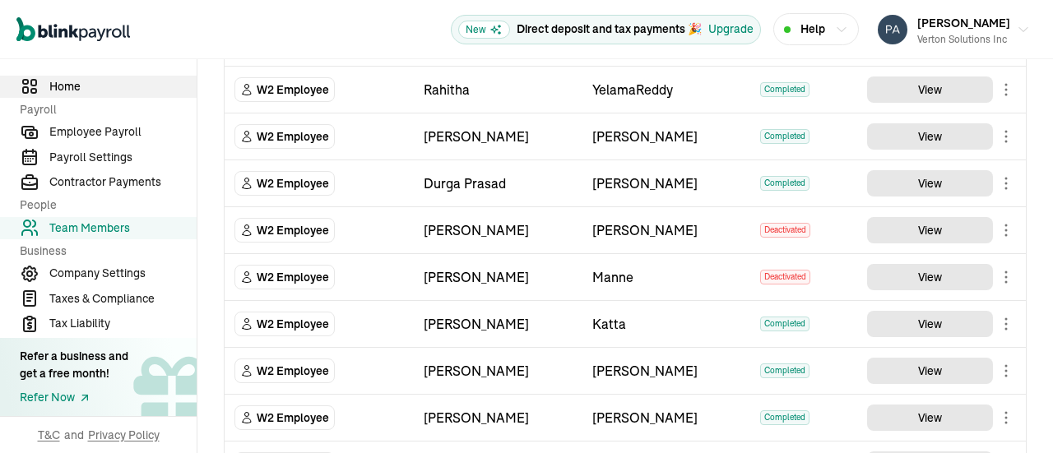
click at [59, 87] on span "Home" at bounding box center [122, 86] width 147 height 17
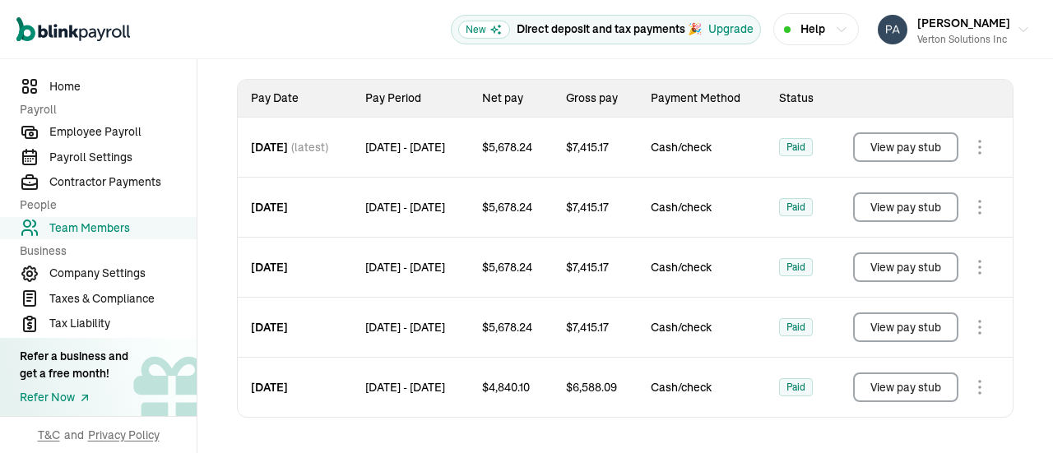
click at [917, 147] on button "View pay stub" at bounding box center [905, 147] width 105 height 30
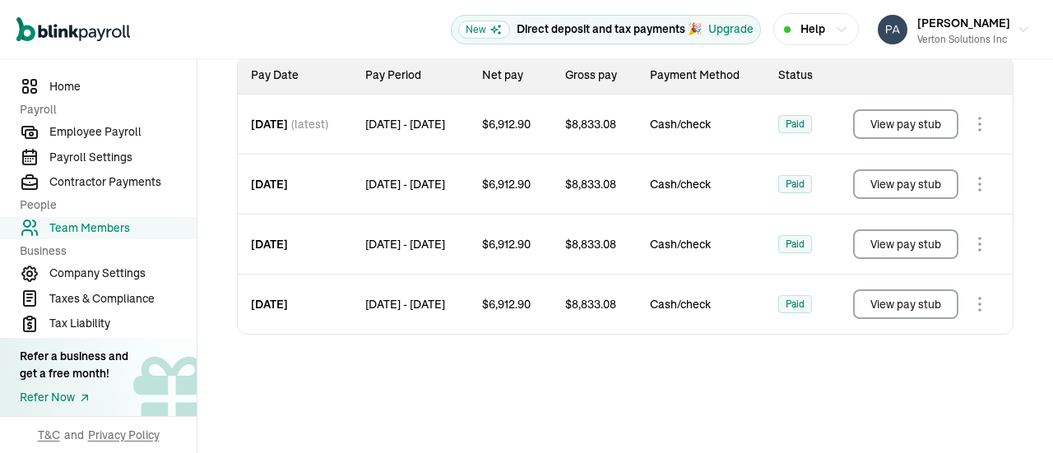
click at [909, 304] on button "View pay stub" at bounding box center [905, 305] width 105 height 30
click at [899, 244] on button "View pay stub" at bounding box center [905, 245] width 105 height 30
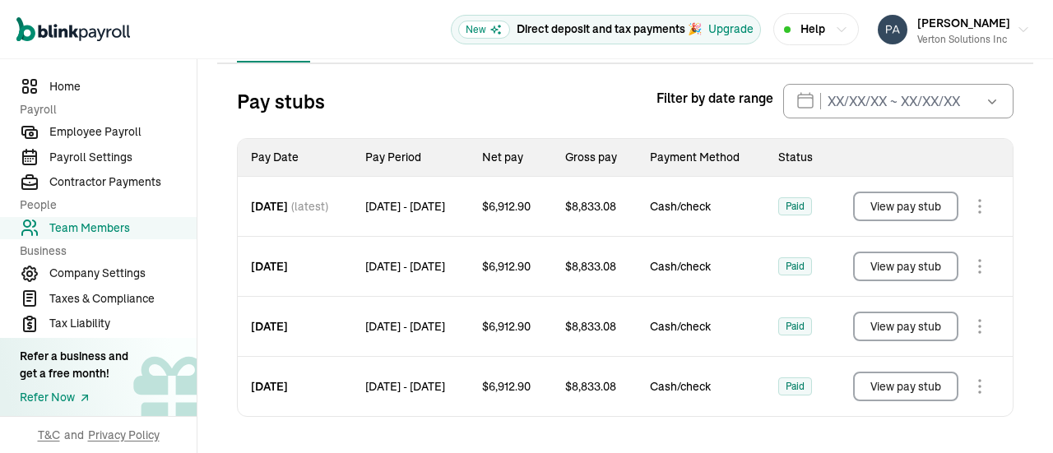
click at [984, 100] on icon "button" at bounding box center [992, 101] width 16 height 16
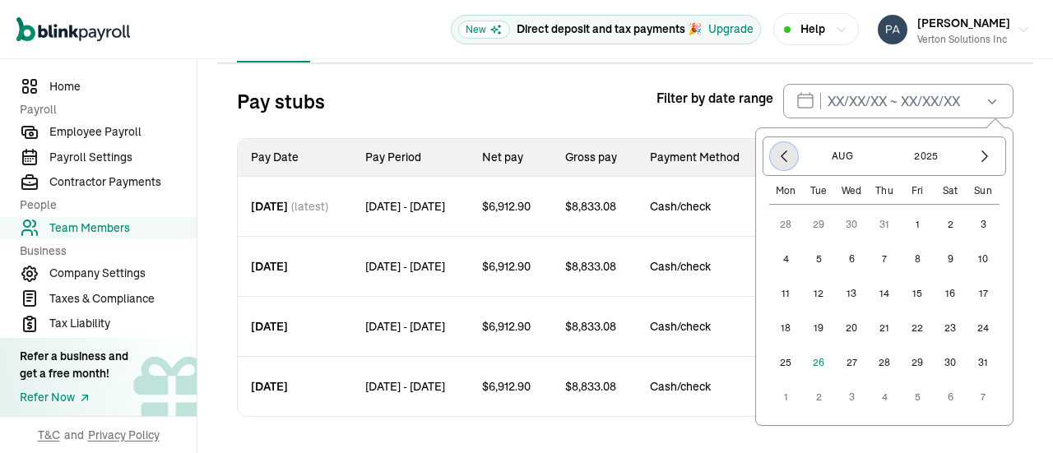
click at [776, 156] on icon "button" at bounding box center [784, 156] width 16 height 16
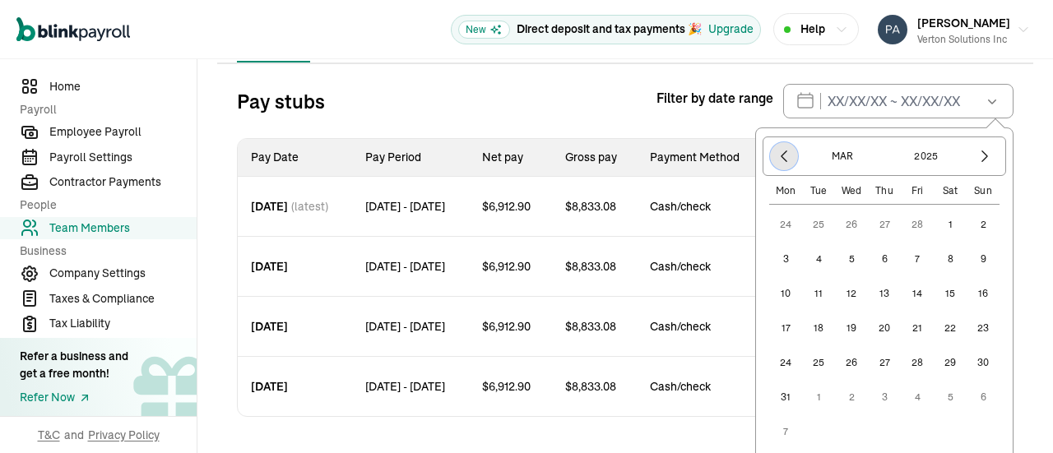
click at [776, 156] on icon "button" at bounding box center [784, 156] width 16 height 16
click at [977, 153] on icon "button" at bounding box center [985, 156] width 16 height 16
click at [836, 221] on button "1" at bounding box center [851, 224] width 33 height 33
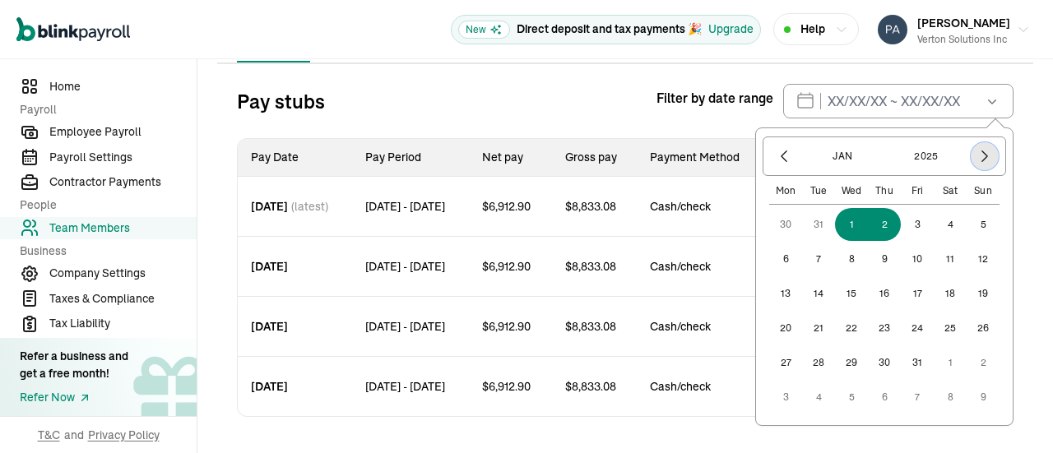
click at [983, 153] on icon "button" at bounding box center [985, 156] width 5 height 11
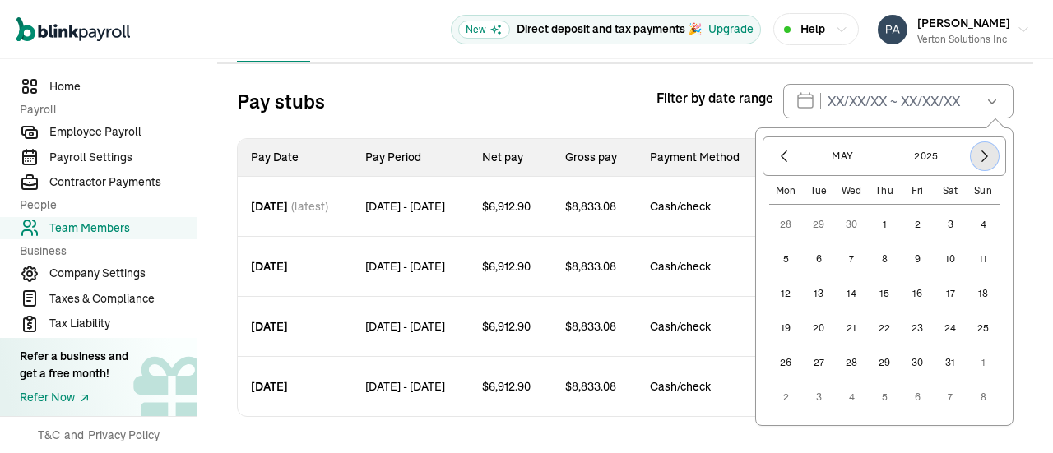
click at [983, 153] on icon "button" at bounding box center [985, 156] width 5 height 11
click at [901, 224] on button "1" at bounding box center [917, 224] width 33 height 33
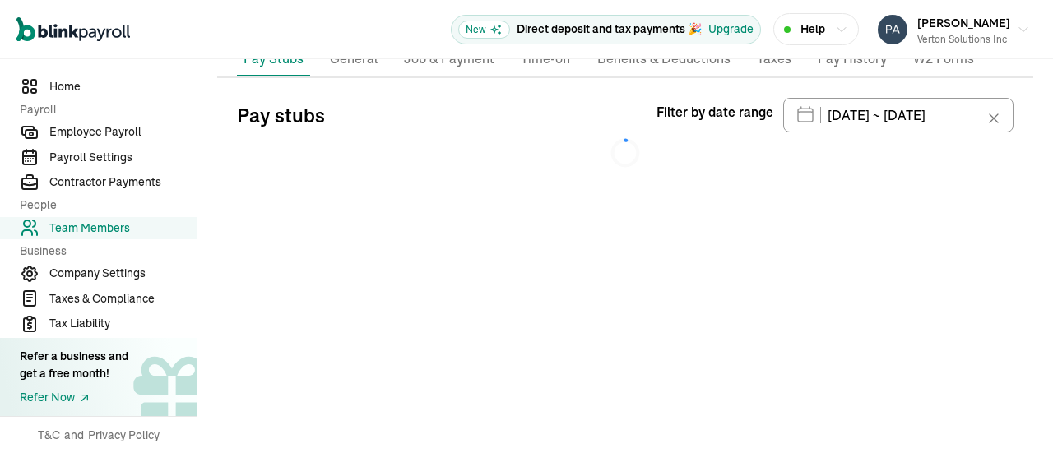
type input "01/01/2025 ~ 08/01/2025"
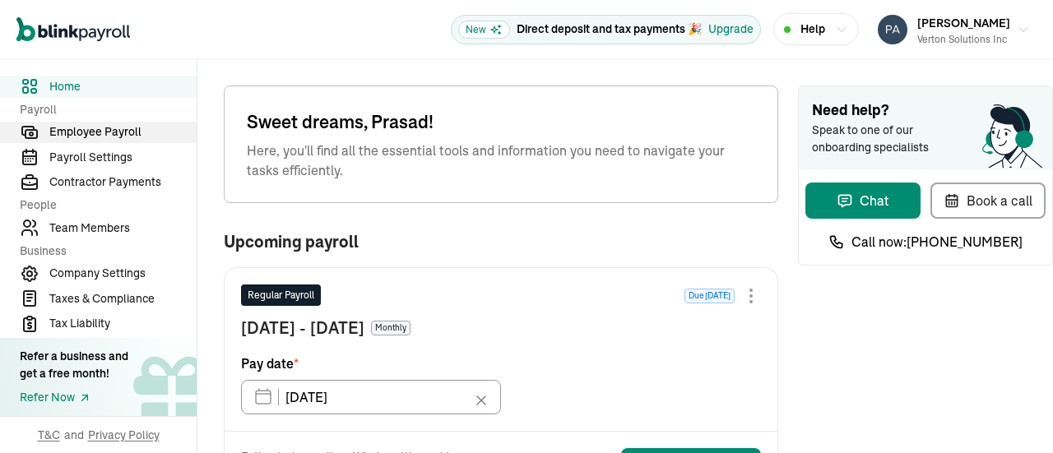
click at [102, 132] on span "Employee Payroll" at bounding box center [122, 131] width 147 height 17
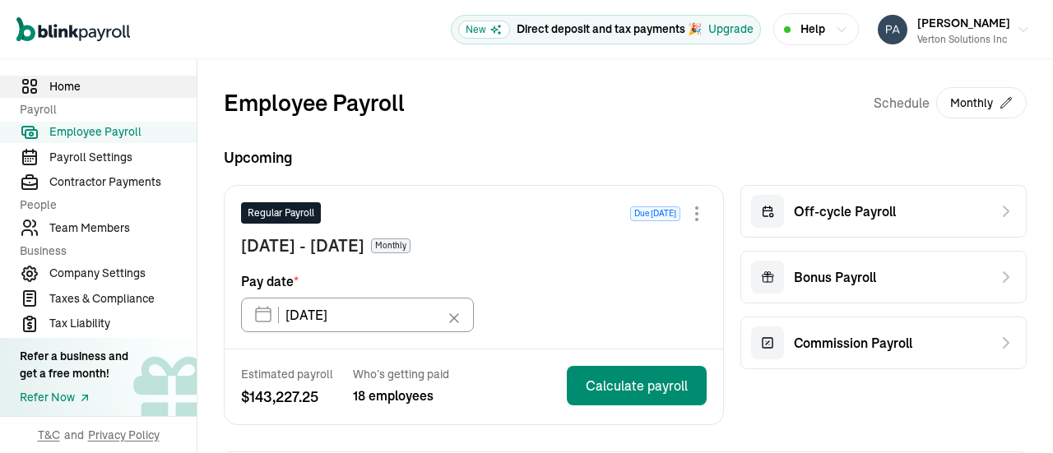
click at [87, 93] on span "Home" at bounding box center [122, 86] width 147 height 17
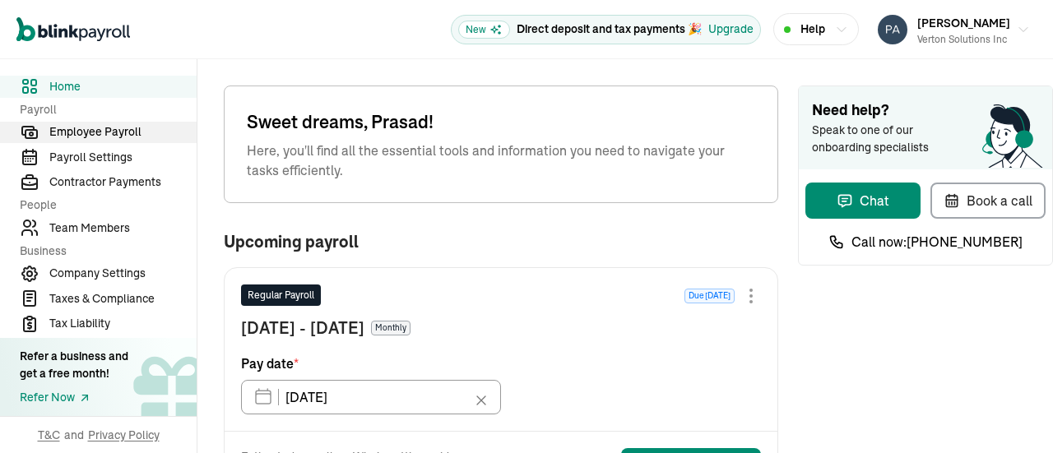
click at [102, 132] on span "Employee Payroll" at bounding box center [122, 131] width 147 height 17
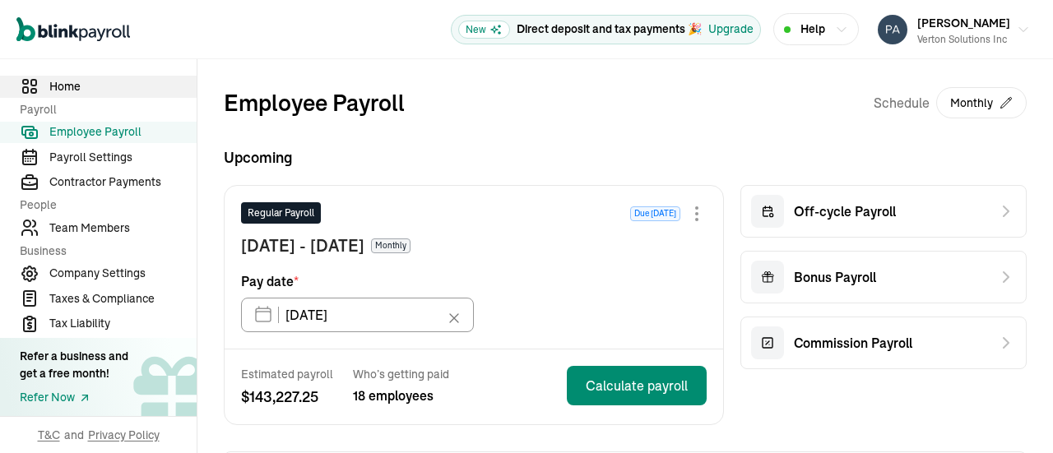
click at [87, 93] on span "Home" at bounding box center [122, 86] width 147 height 17
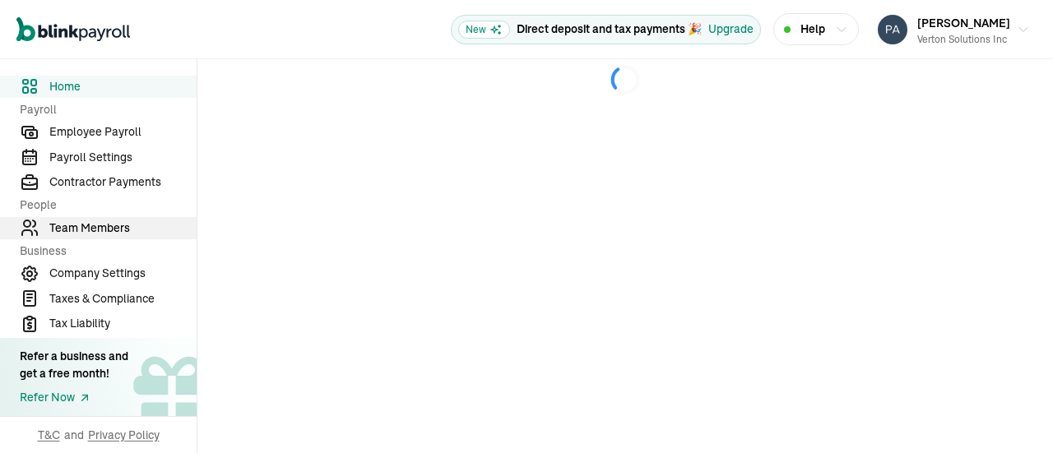
click at [104, 225] on span "Team Members" at bounding box center [122, 228] width 147 height 17
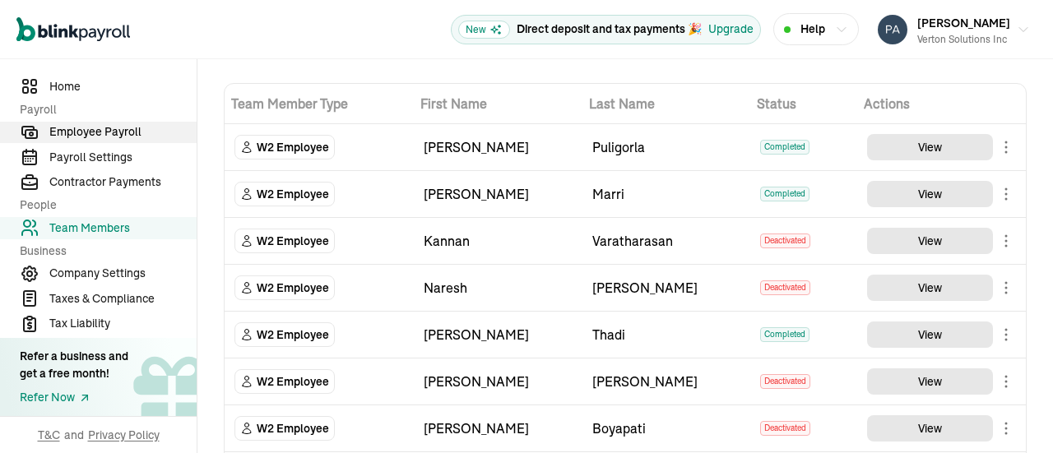
click at [119, 122] on link "Employee Payroll" at bounding box center [98, 133] width 197 height 22
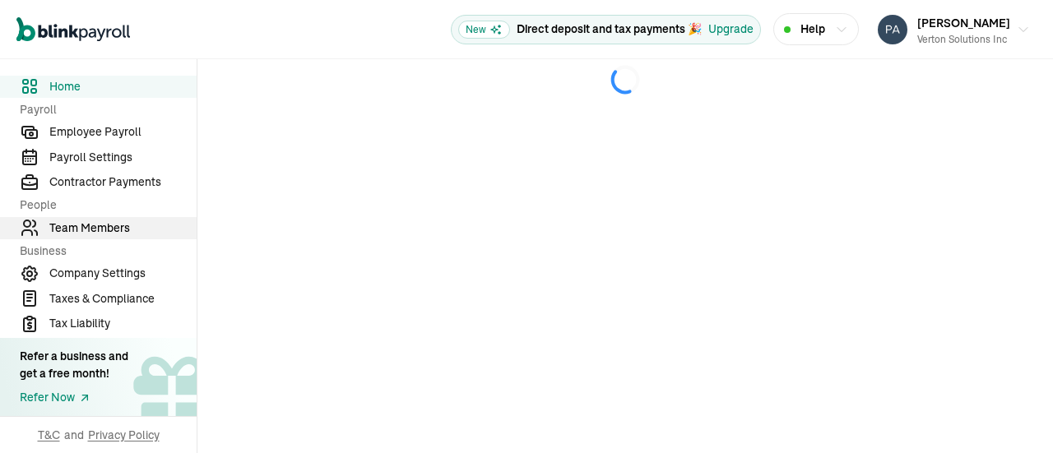
click at [104, 225] on span "Team Members" at bounding box center [122, 228] width 147 height 17
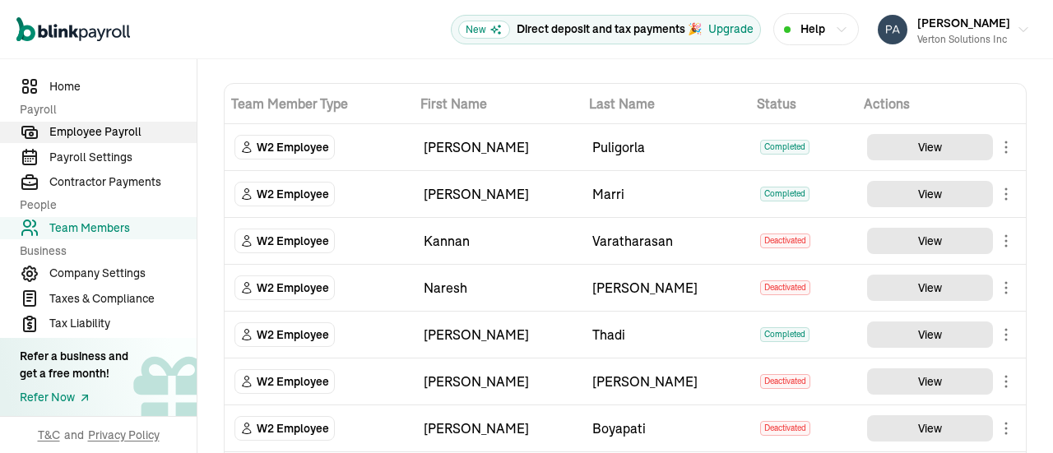
click at [119, 122] on link "Employee Payroll" at bounding box center [98, 133] width 197 height 22
